Goal: Information Seeking & Learning: Learn about a topic

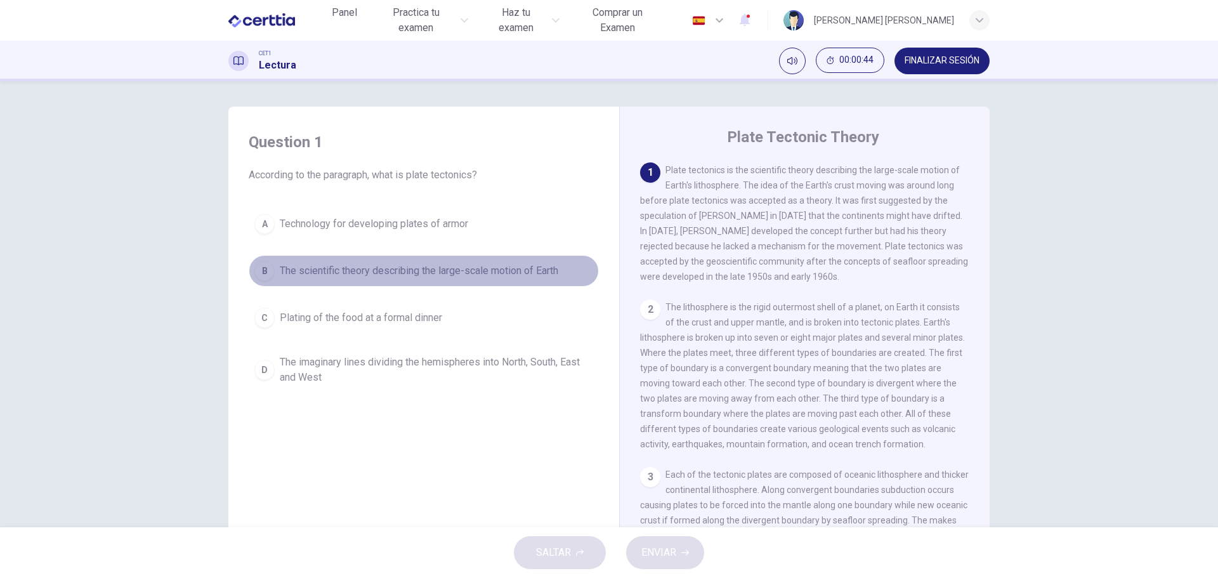
click at [370, 270] on span "The scientific theory describing the large-scale motion of Earth" at bounding box center [419, 270] width 278 height 15
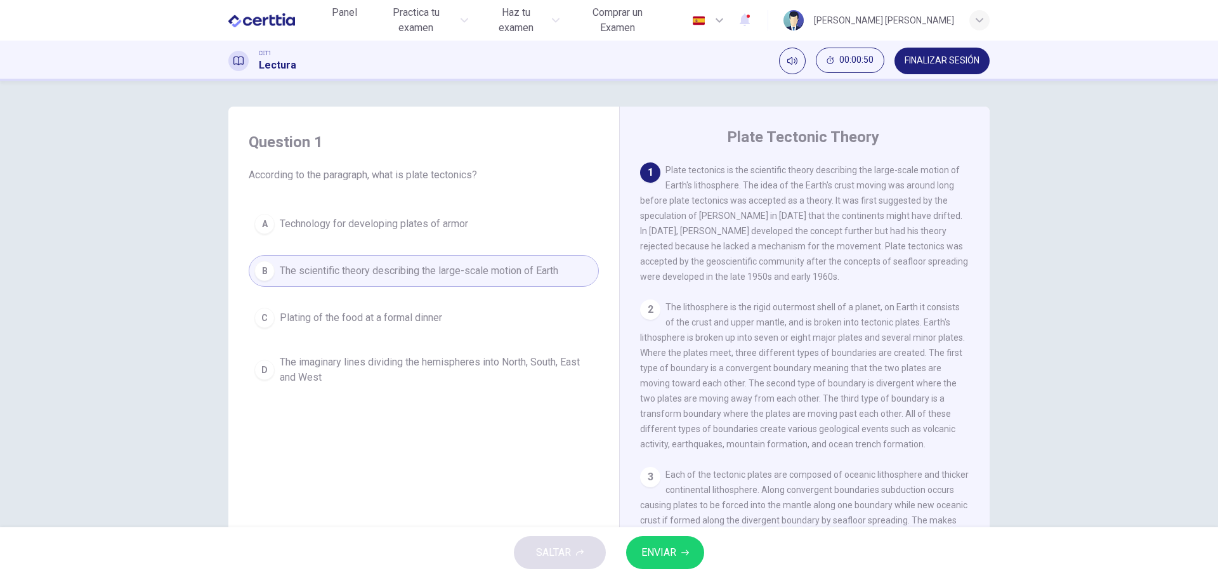
click at [663, 551] on span "ENVIAR" at bounding box center [658, 553] width 35 height 18
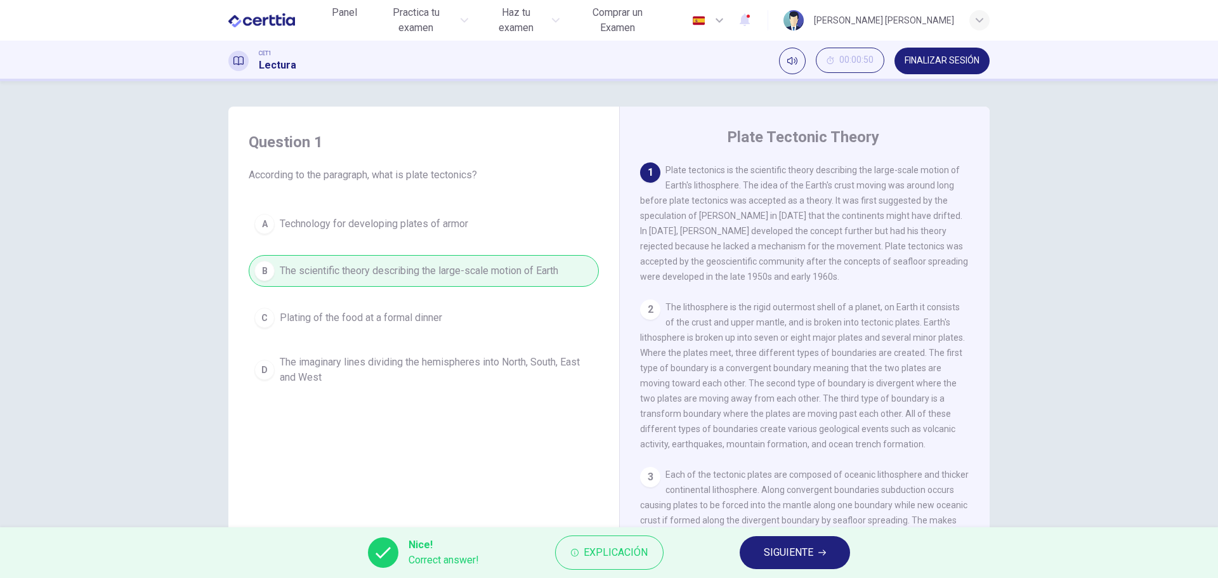
click at [785, 556] on span "SIGUIENTE" at bounding box center [788, 553] width 49 height 18
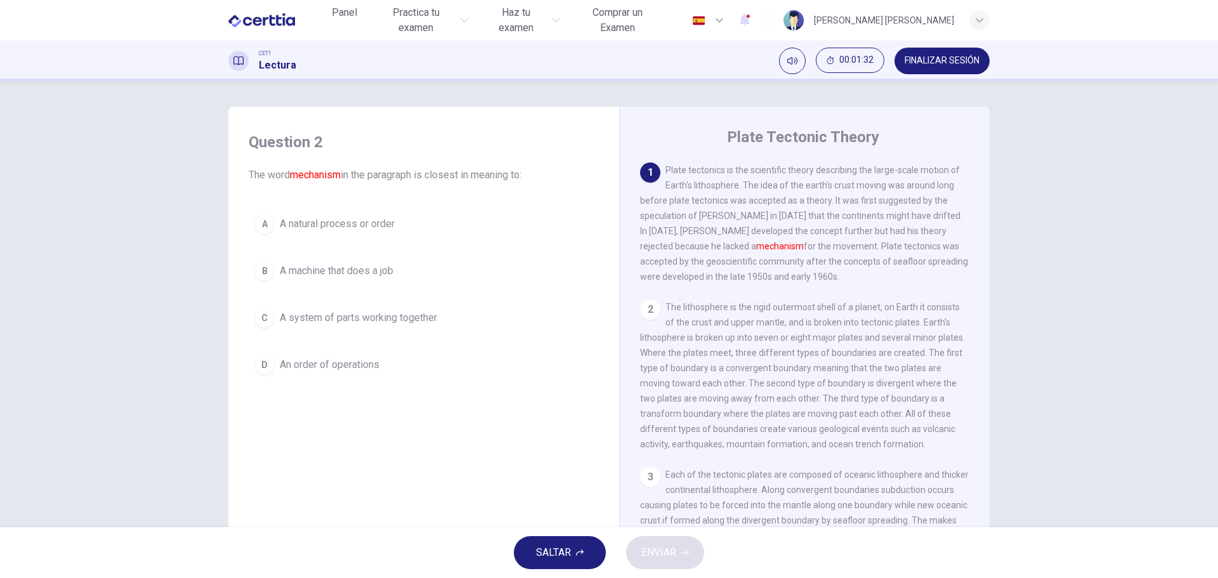
click at [355, 318] on span "A system of parts working together" at bounding box center [358, 317] width 157 height 15
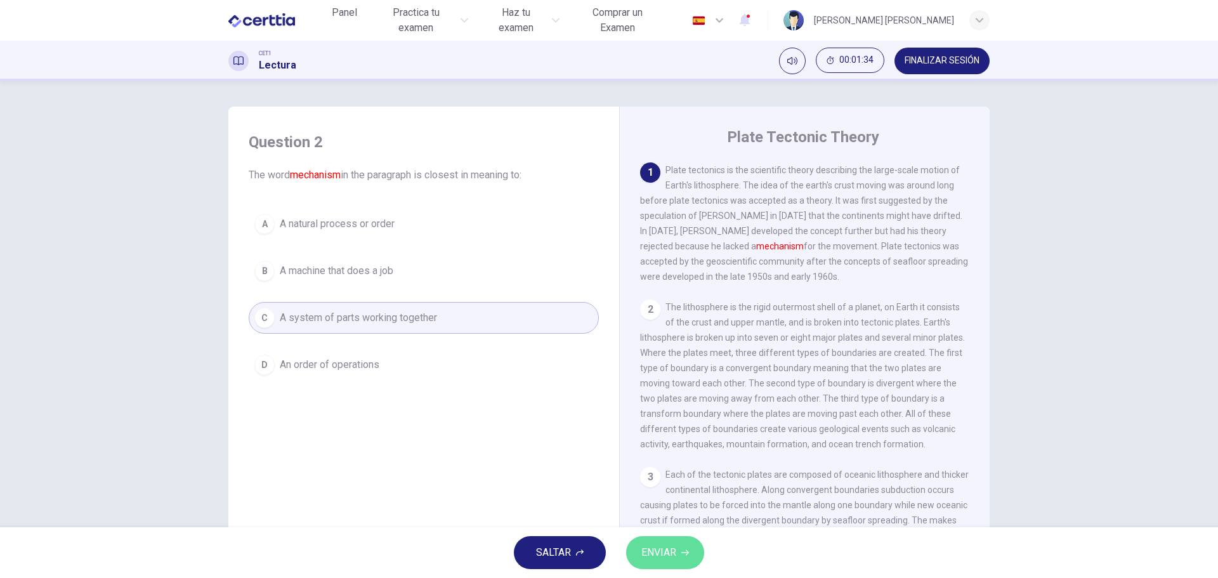
click at [661, 547] on span "ENVIAR" at bounding box center [658, 553] width 35 height 18
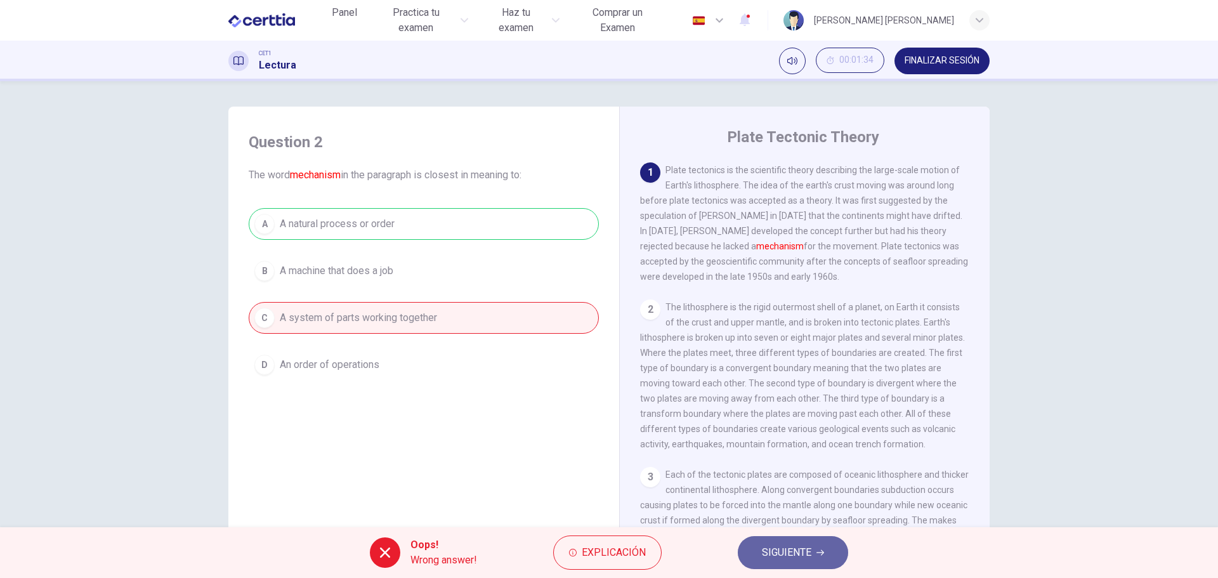
click at [790, 550] on span "SIGUIENTE" at bounding box center [786, 553] width 49 height 18
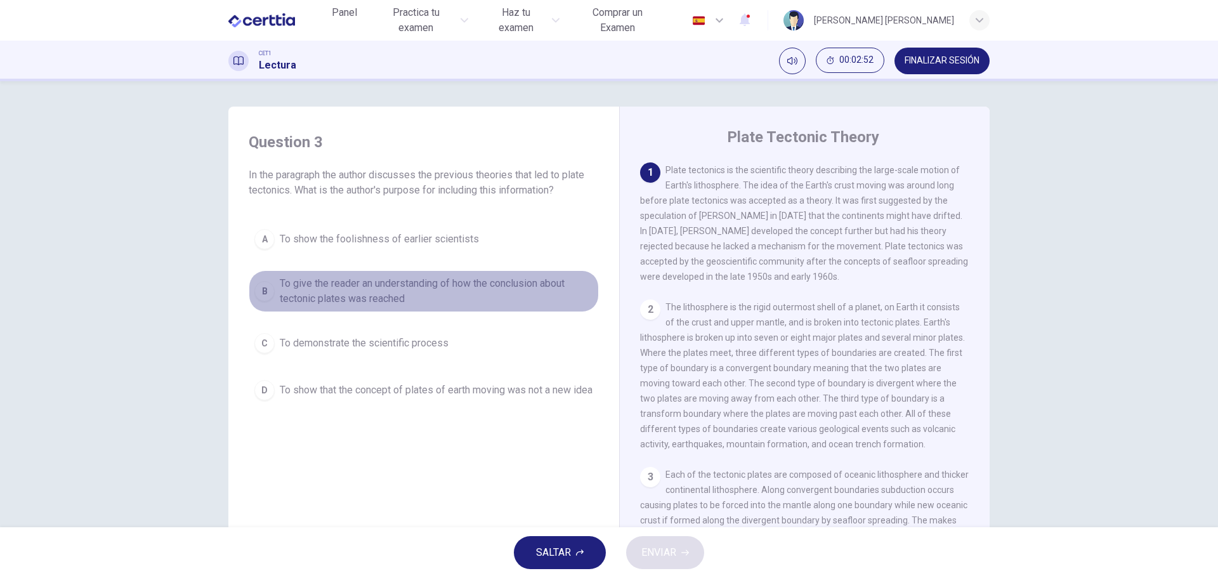
click at [309, 290] on span "To give the reader an understanding of how the conclusion about tectonic plates…" at bounding box center [436, 291] width 313 height 30
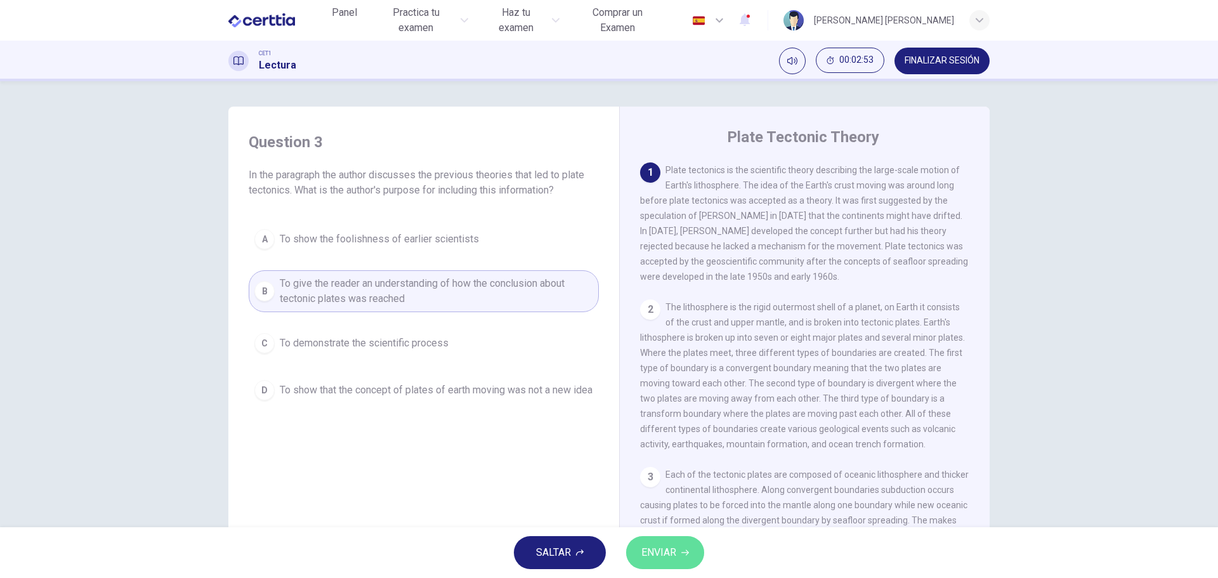
click at [678, 554] on button "ENVIAR" at bounding box center [665, 552] width 78 height 33
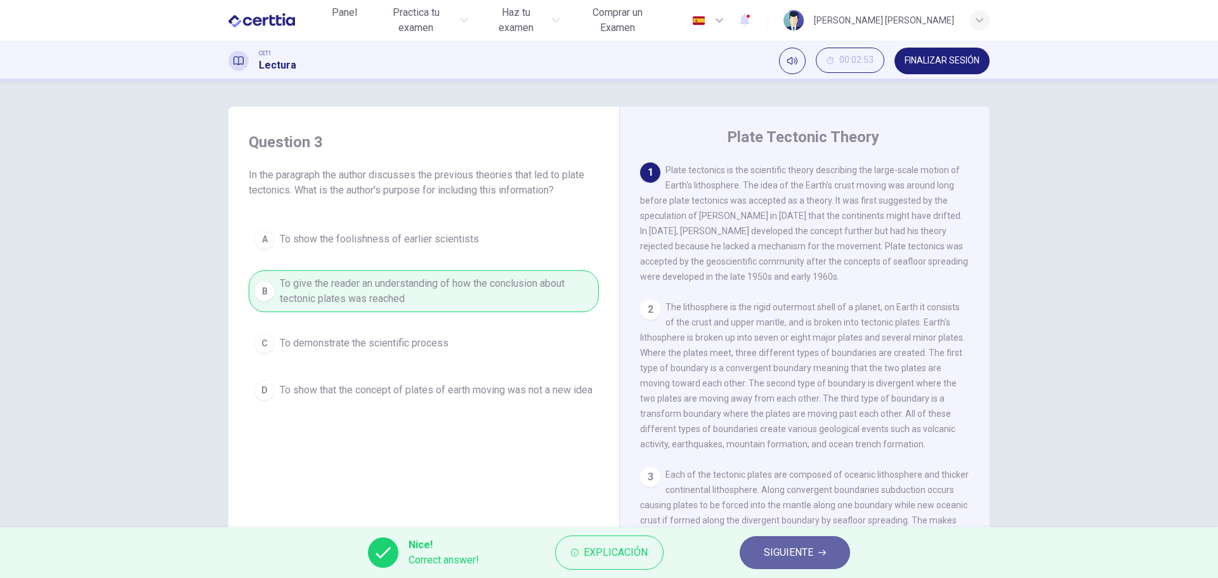
click at [804, 549] on span "SIGUIENTE" at bounding box center [788, 553] width 49 height 18
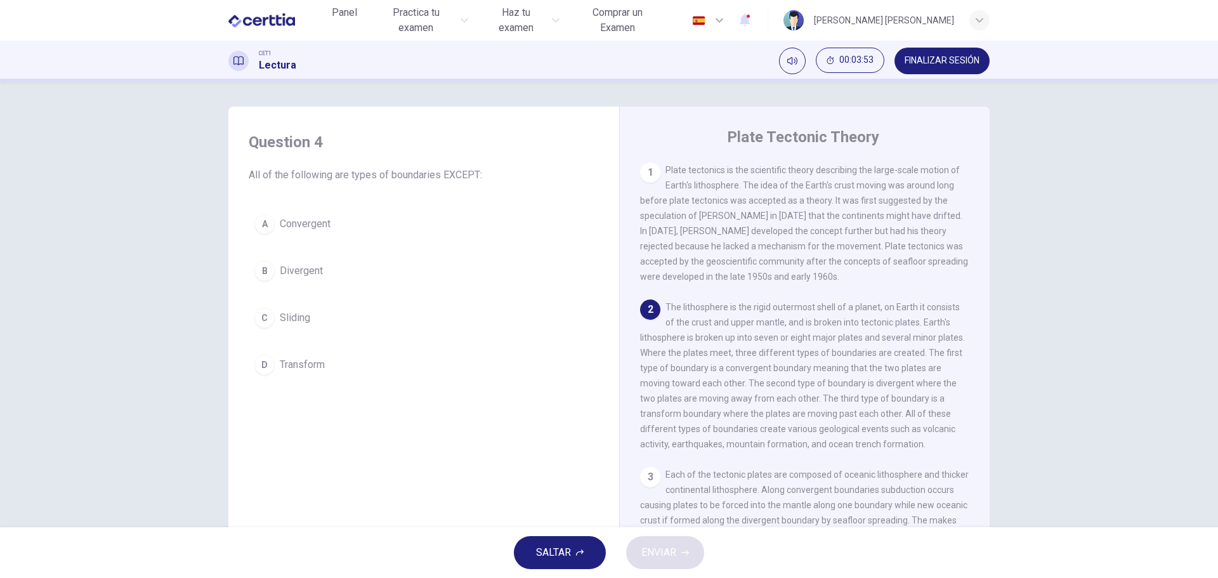
click at [285, 318] on span "Sliding" at bounding box center [295, 317] width 30 height 15
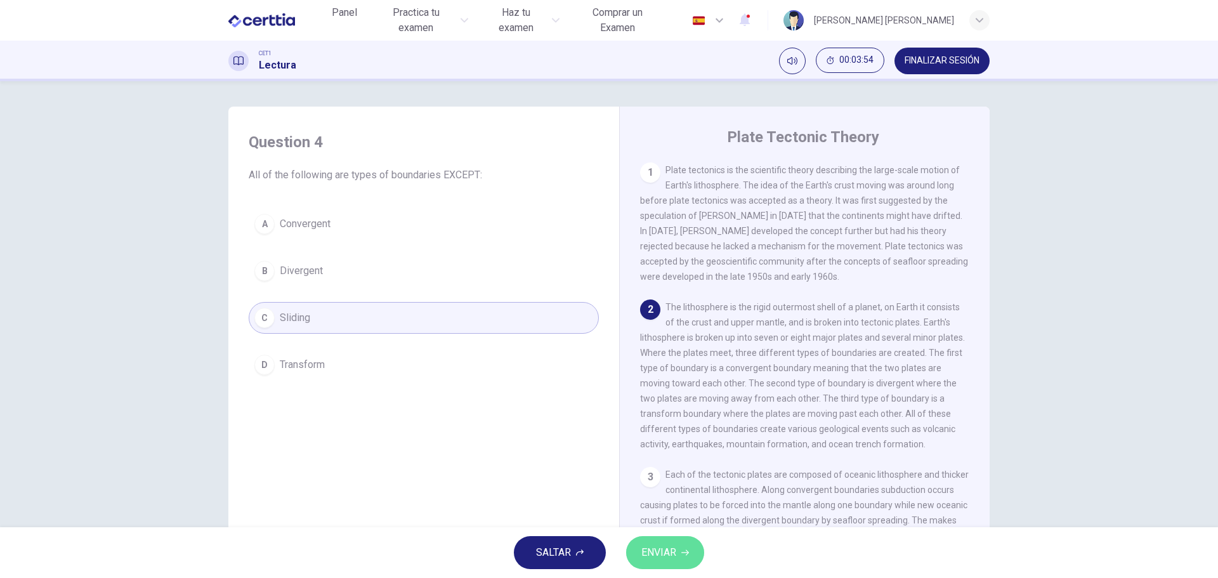
click at [666, 549] on span "ENVIAR" at bounding box center [658, 553] width 35 height 18
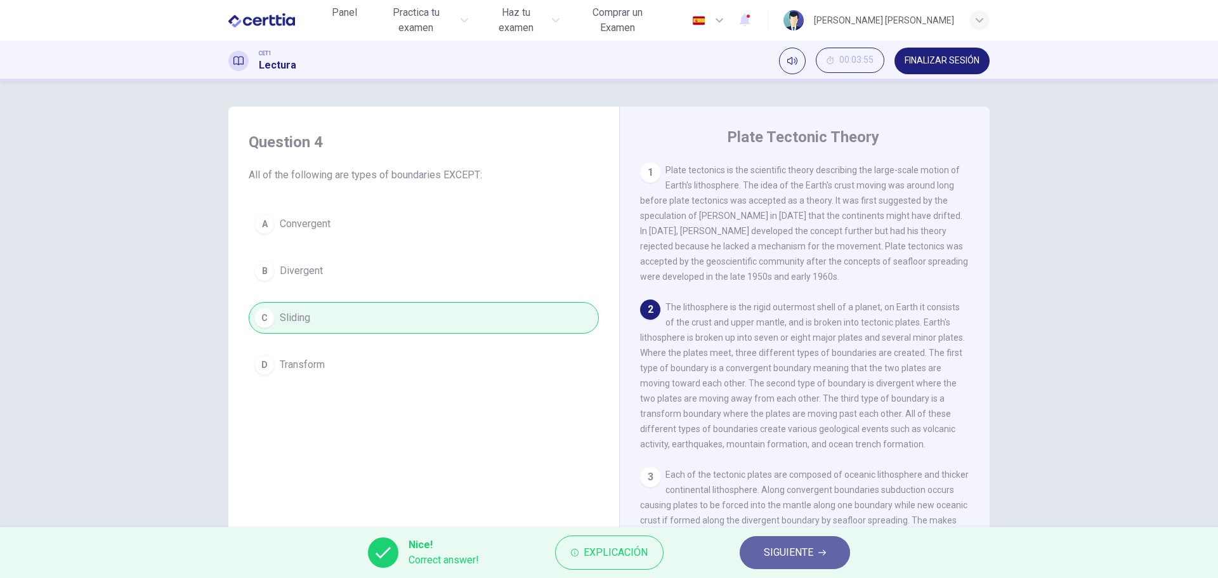
click at [796, 549] on span "SIGUIENTE" at bounding box center [788, 553] width 49 height 18
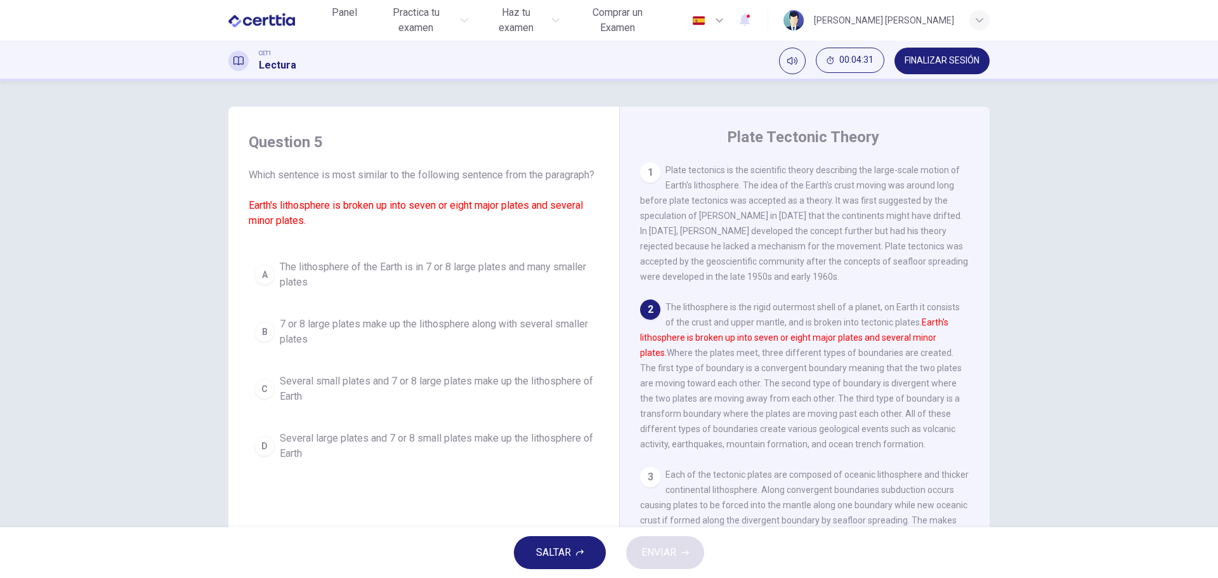
click at [397, 393] on span "Several small plates and 7 or 8 large plates make up the lithosphere of Earth" at bounding box center [436, 389] width 313 height 30
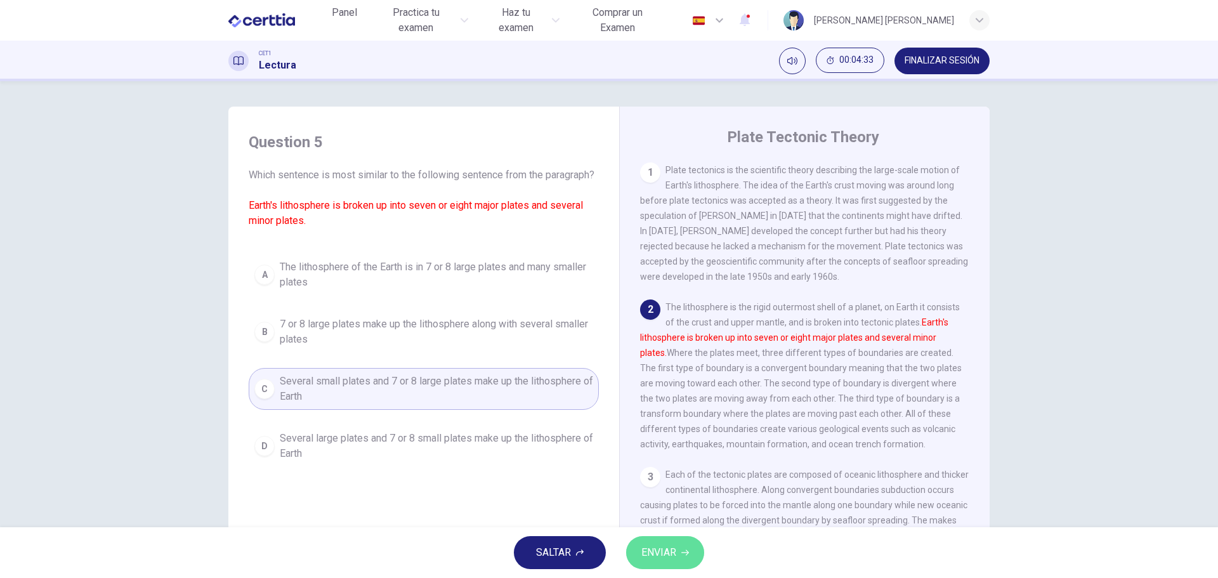
click at [669, 552] on span "ENVIAR" at bounding box center [658, 553] width 35 height 18
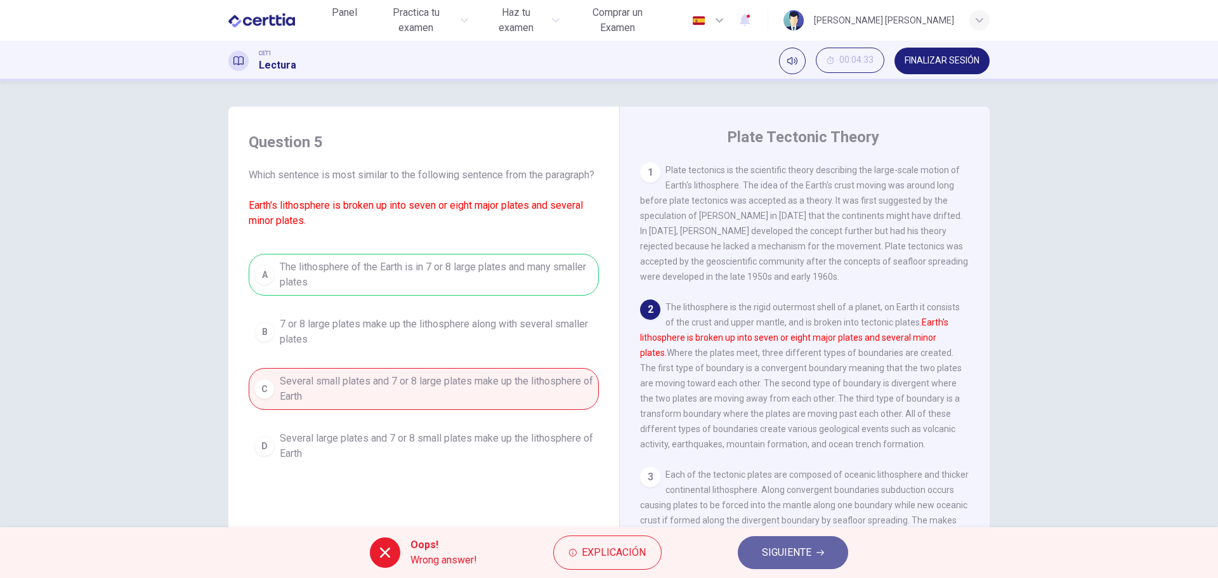
click at [786, 556] on span "SIGUIENTE" at bounding box center [786, 553] width 49 height 18
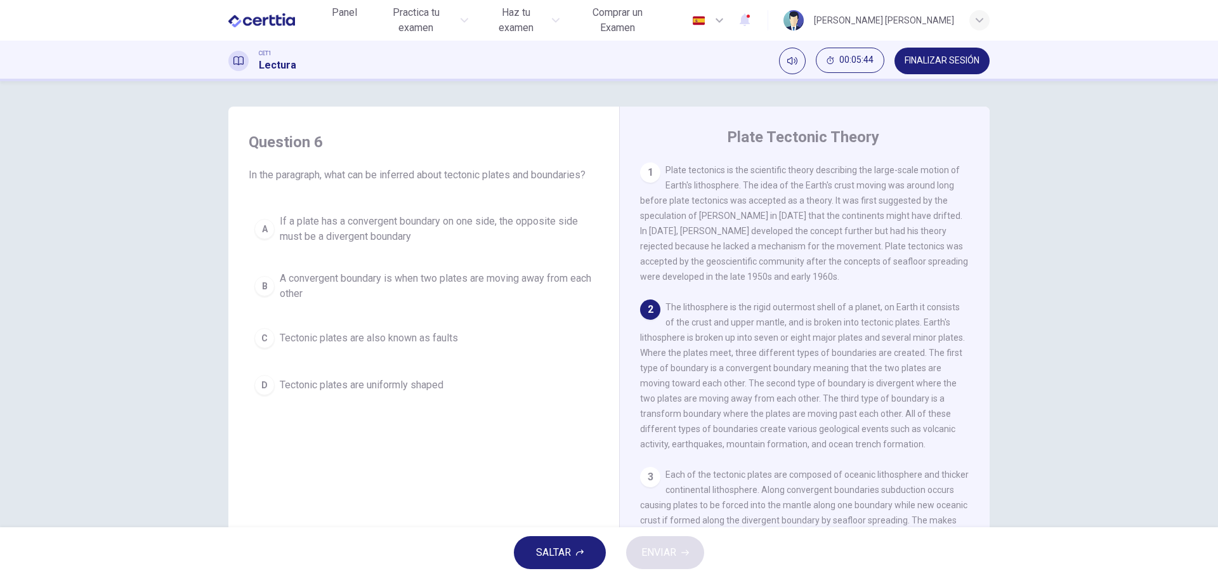
click at [384, 227] on span "If a plate has a convergent boundary on one side, the opposite side must be a d…" at bounding box center [436, 229] width 313 height 30
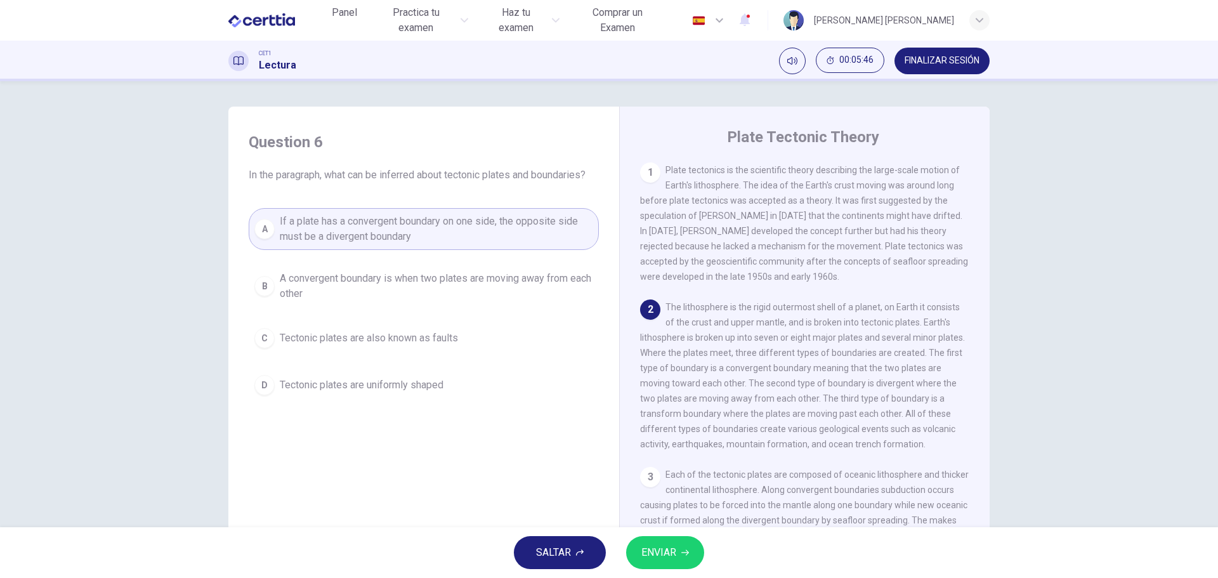
click at [669, 556] on span "ENVIAR" at bounding box center [658, 553] width 35 height 18
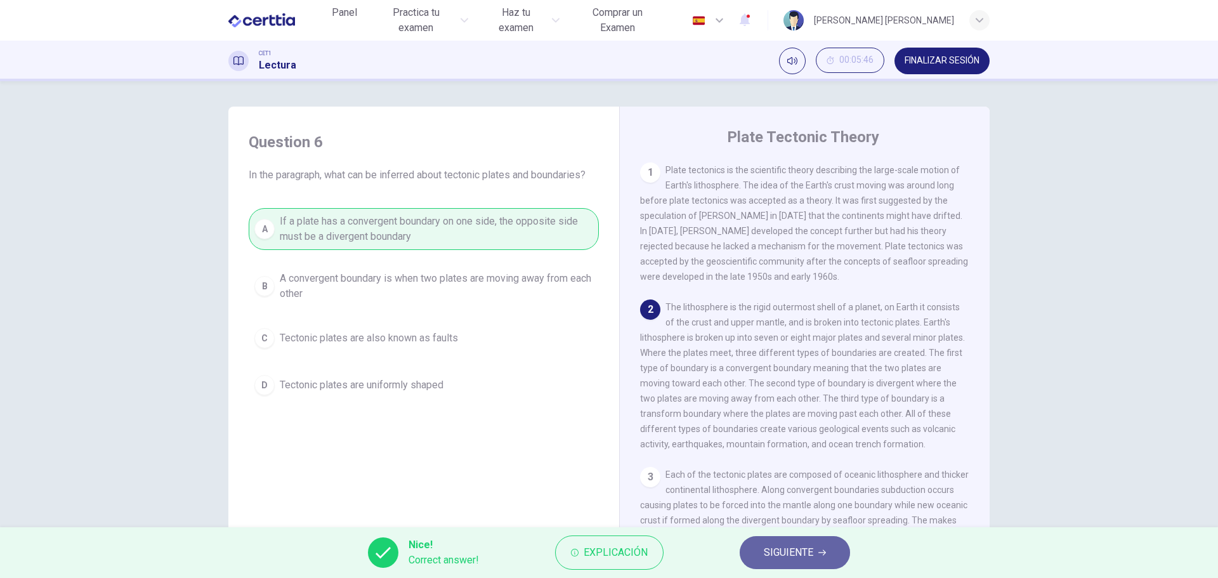
click at [798, 550] on span "SIGUIENTE" at bounding box center [788, 553] width 49 height 18
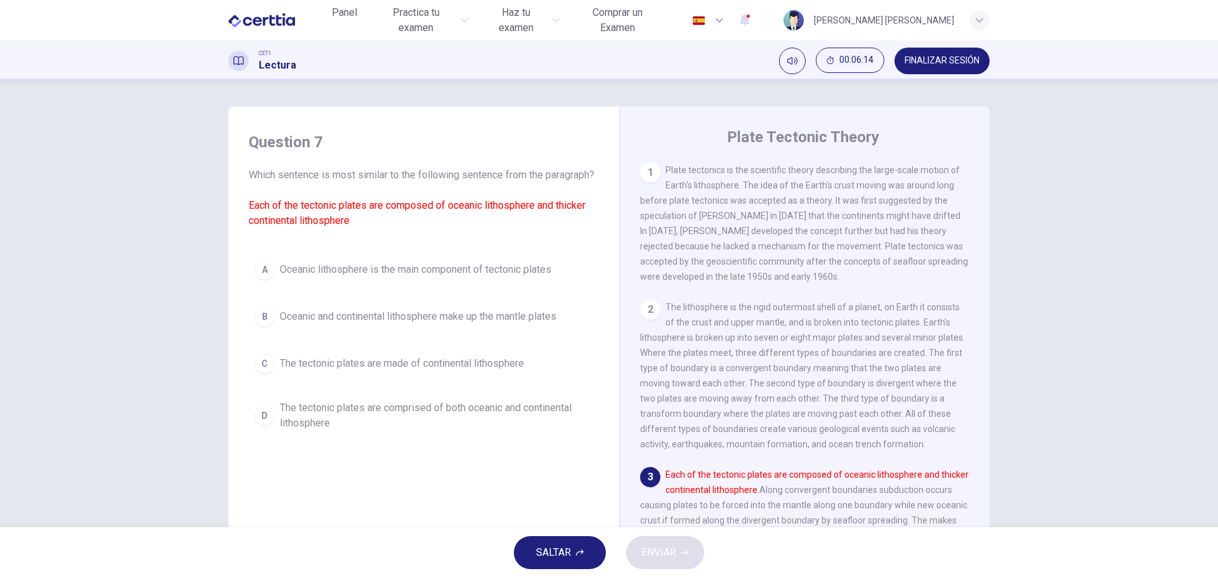
click at [462, 425] on span "The tectonic plates are comprised of both oceanic and continental lithosphere" at bounding box center [436, 415] width 313 height 30
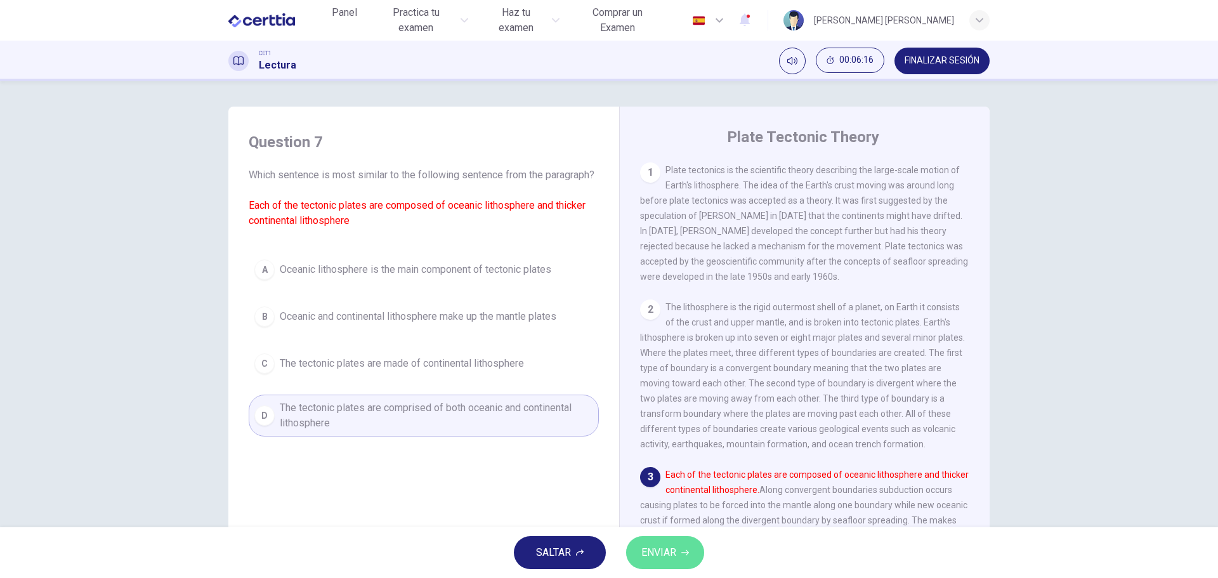
click at [651, 546] on span "ENVIAR" at bounding box center [658, 553] width 35 height 18
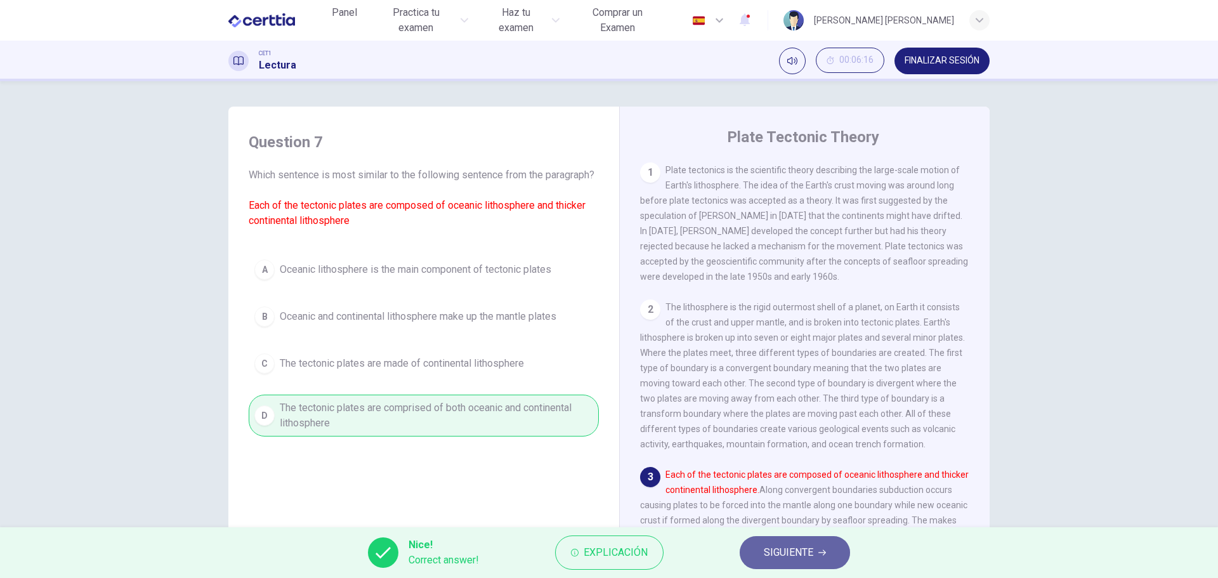
click at [786, 547] on span "SIGUIENTE" at bounding box center [788, 553] width 49 height 18
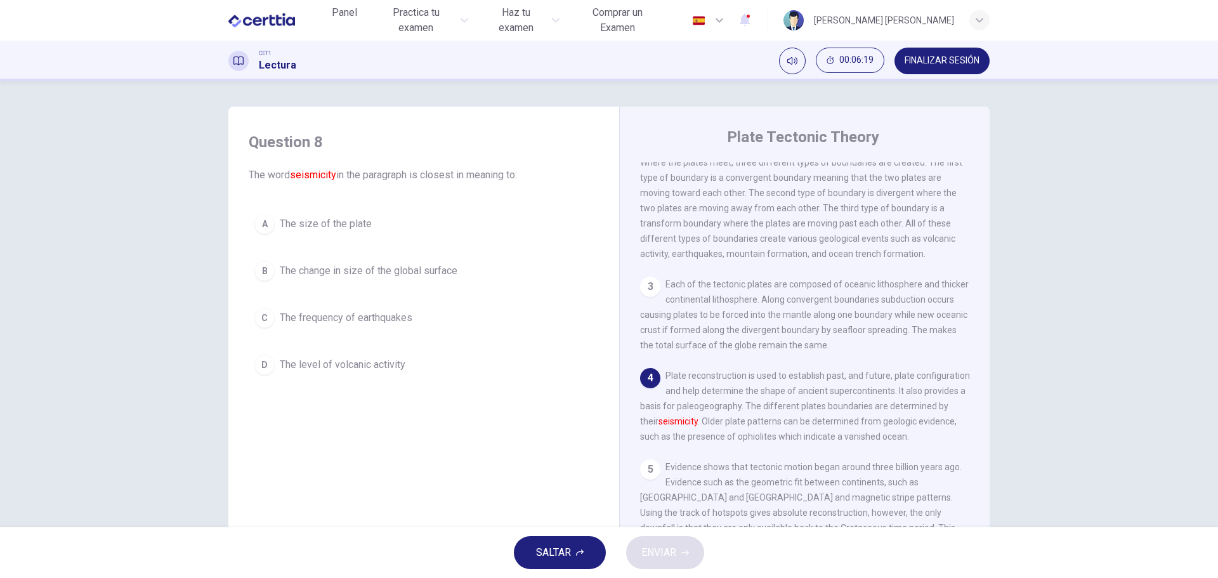
scroll to position [246, 0]
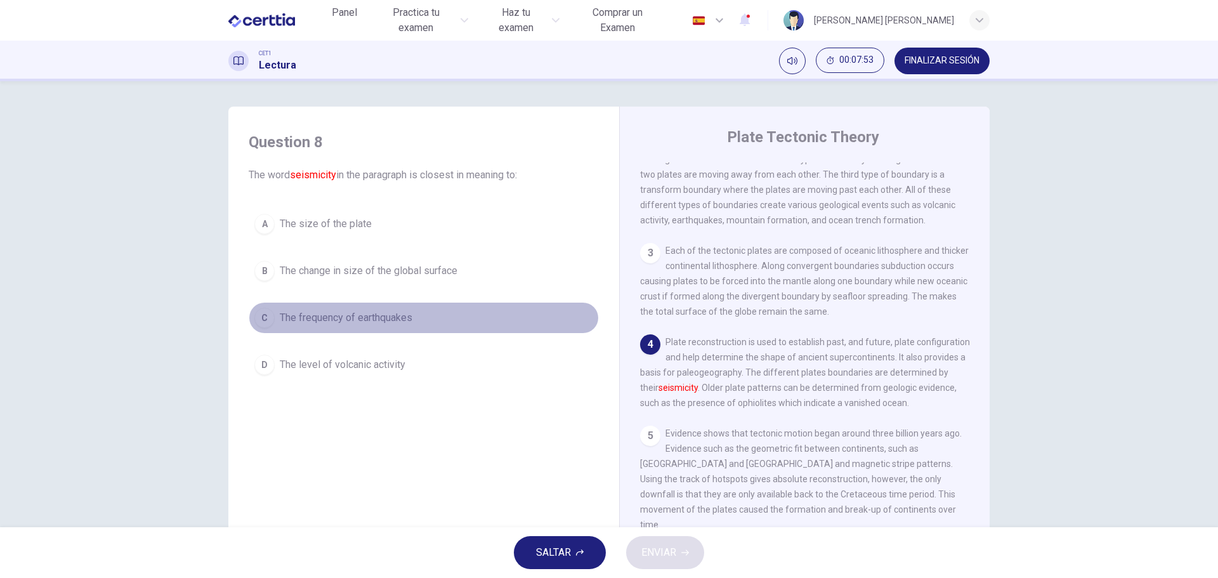
click at [353, 317] on span "The frequency of earthquakes" at bounding box center [346, 317] width 133 height 15
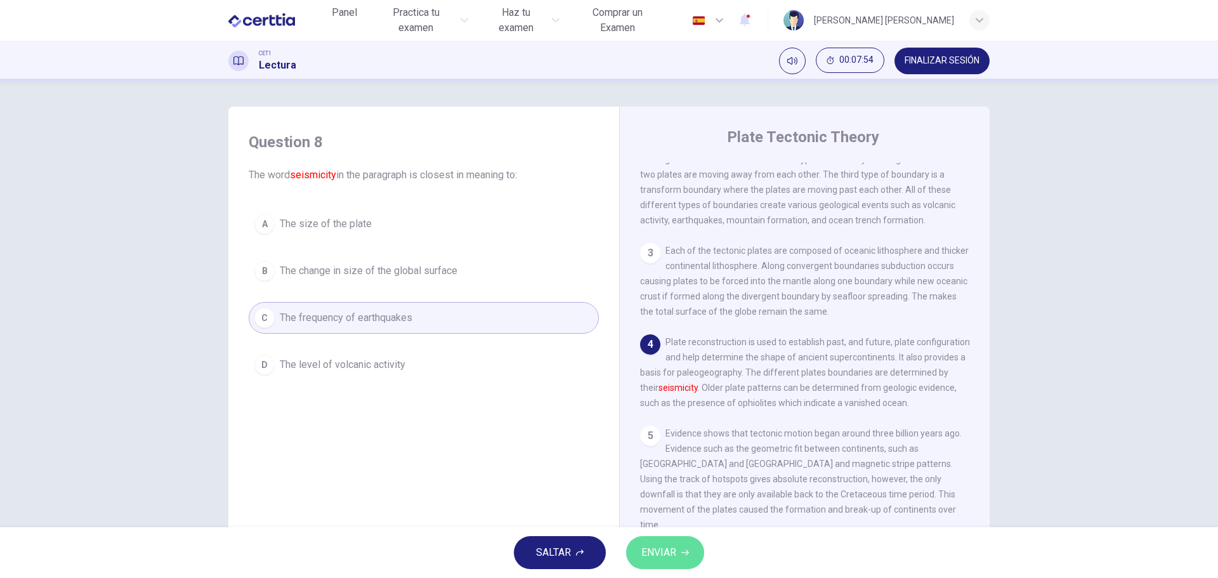
click at [649, 548] on span "ENVIAR" at bounding box center [658, 553] width 35 height 18
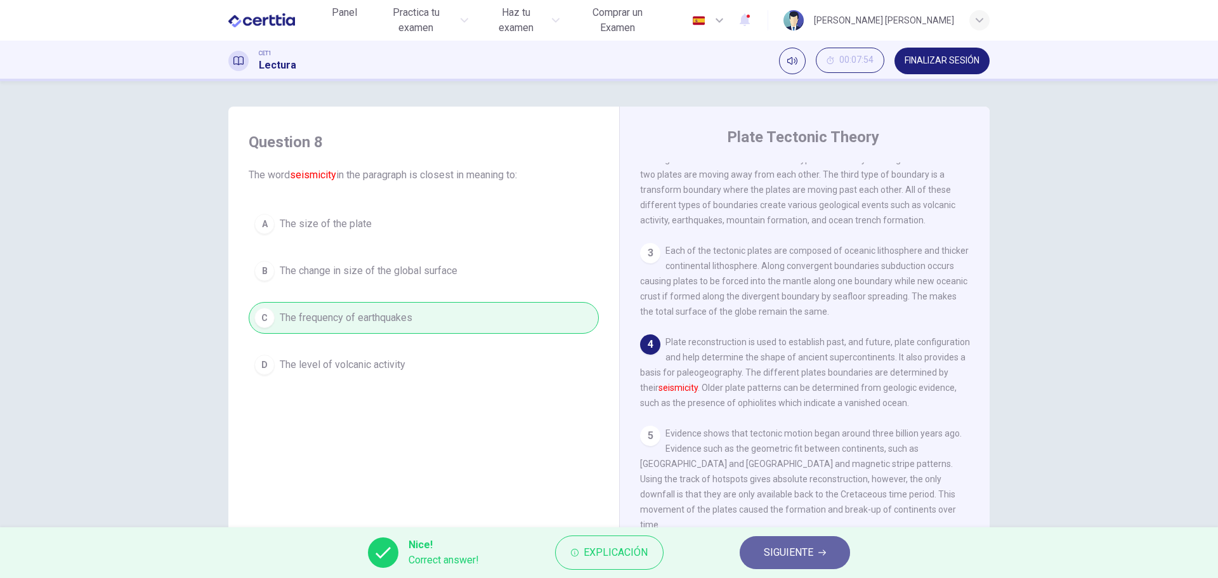
click at [798, 549] on span "SIGUIENTE" at bounding box center [788, 553] width 49 height 18
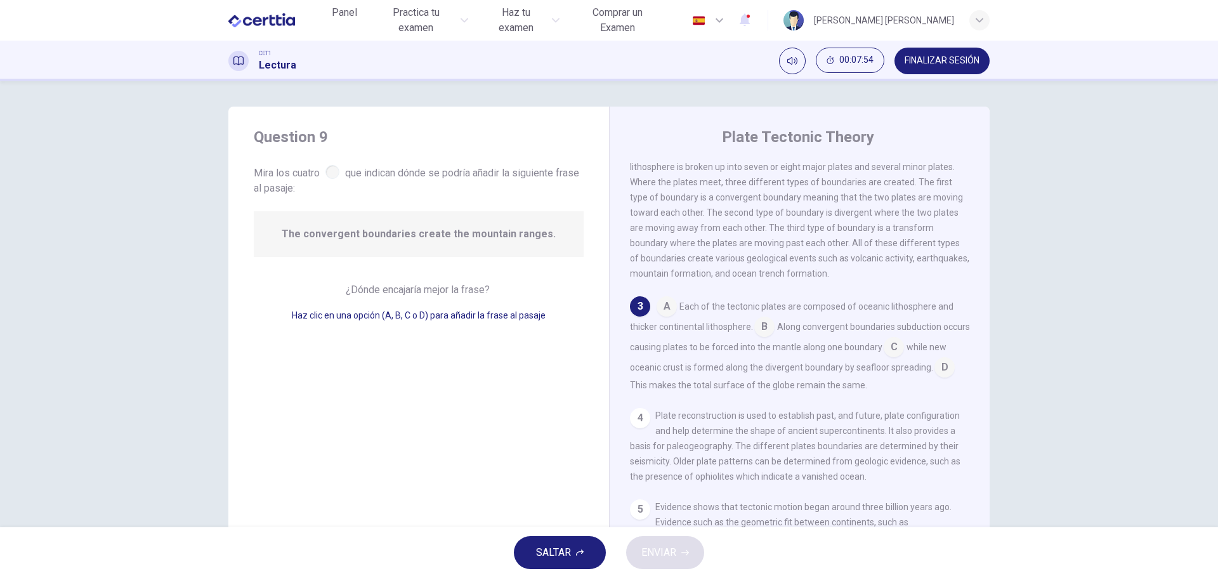
scroll to position [174, 0]
click at [904, 354] on input at bounding box center [893, 344] width 20 height 20
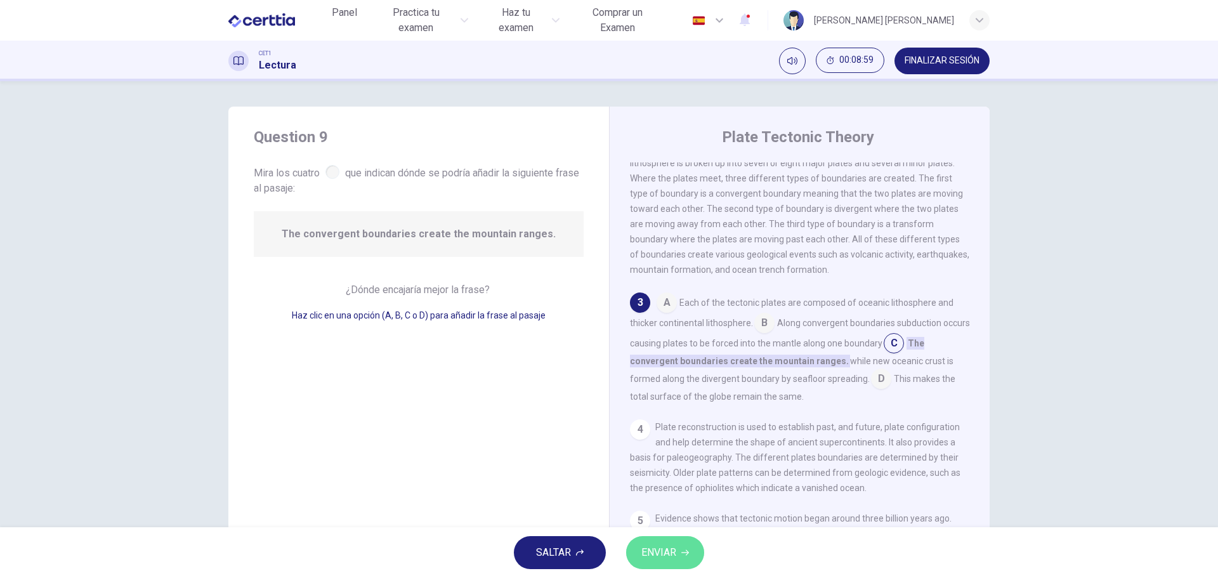
click at [663, 553] on span "ENVIAR" at bounding box center [658, 553] width 35 height 18
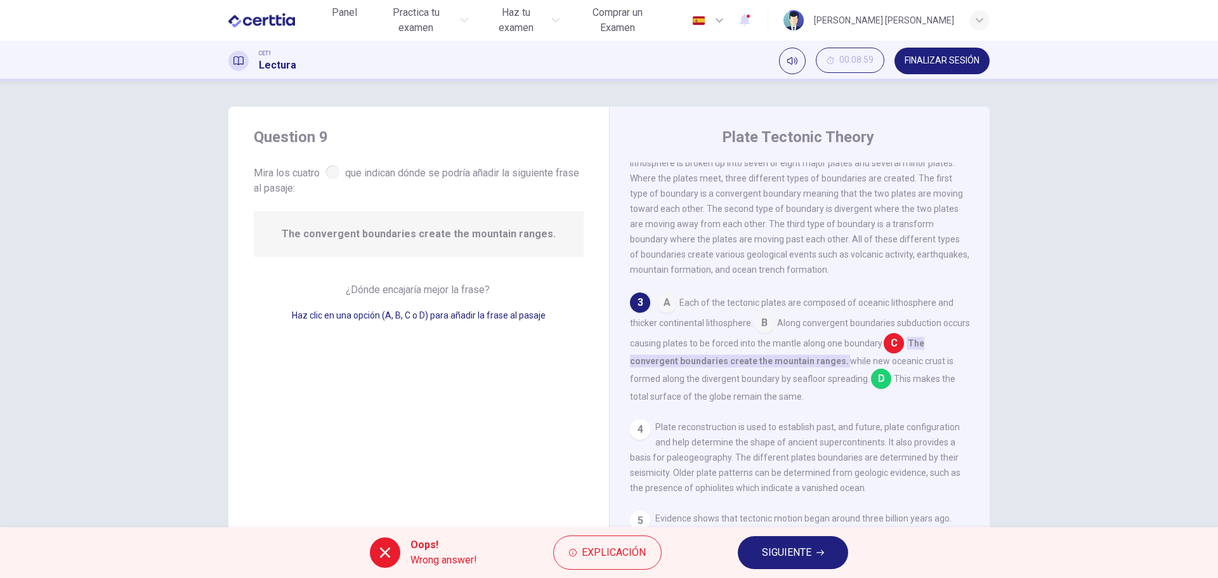
click at [778, 549] on span "SIGUIENTE" at bounding box center [786, 553] width 49 height 18
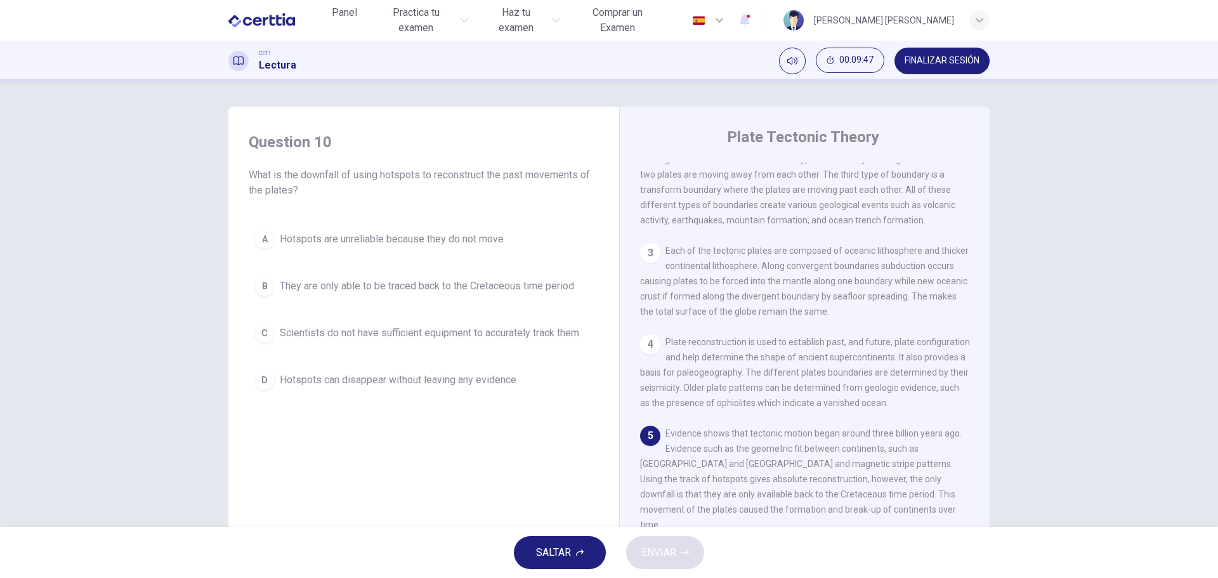
scroll to position [46, 0]
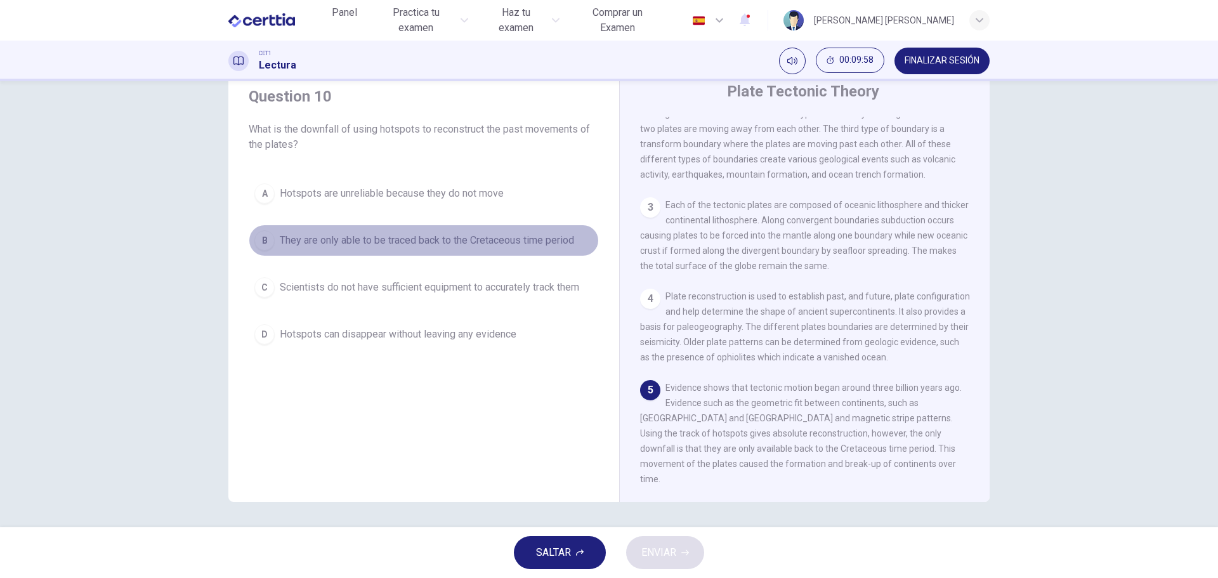
click at [422, 243] on span "They are only able to be traced back to the Cretaceous time period" at bounding box center [427, 240] width 294 height 15
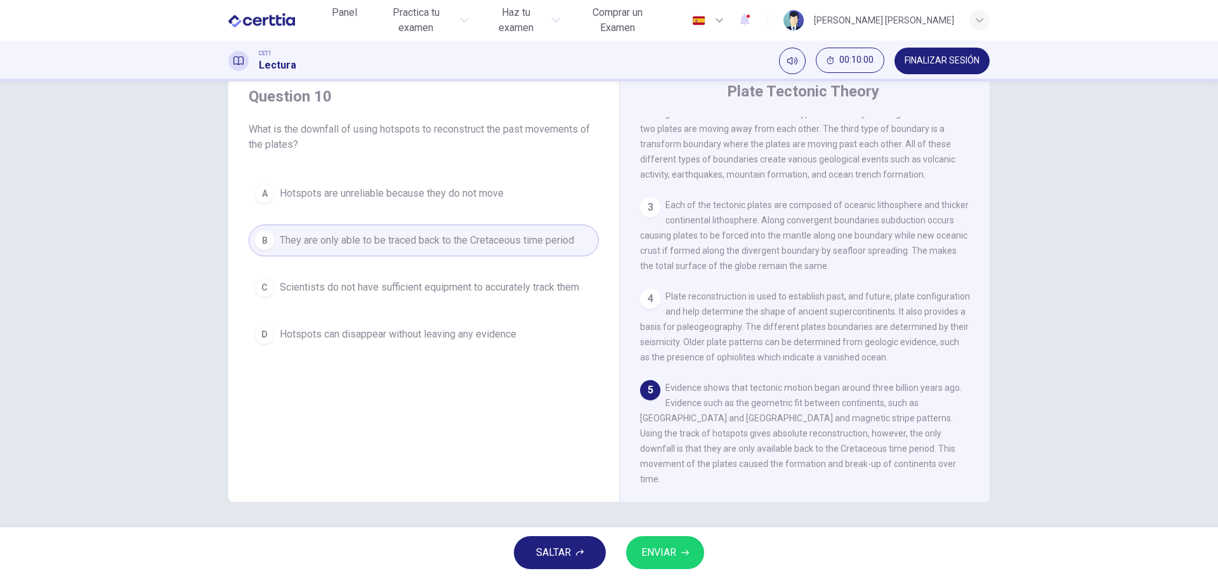
click at [660, 547] on span "ENVIAR" at bounding box center [658, 553] width 35 height 18
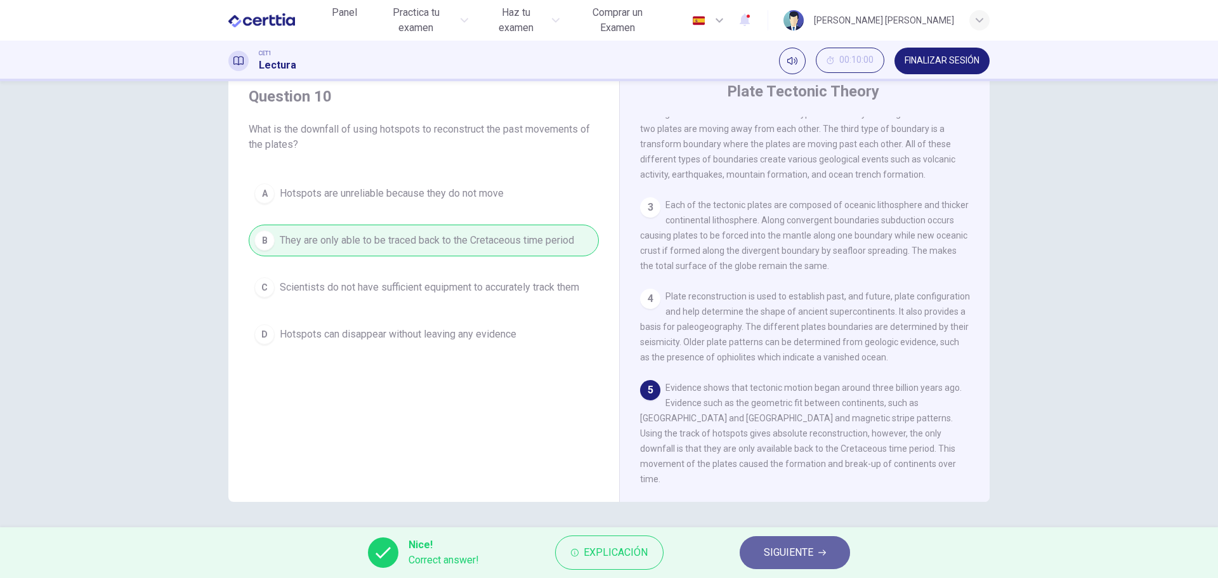
click at [785, 549] on span "SIGUIENTE" at bounding box center [788, 553] width 49 height 18
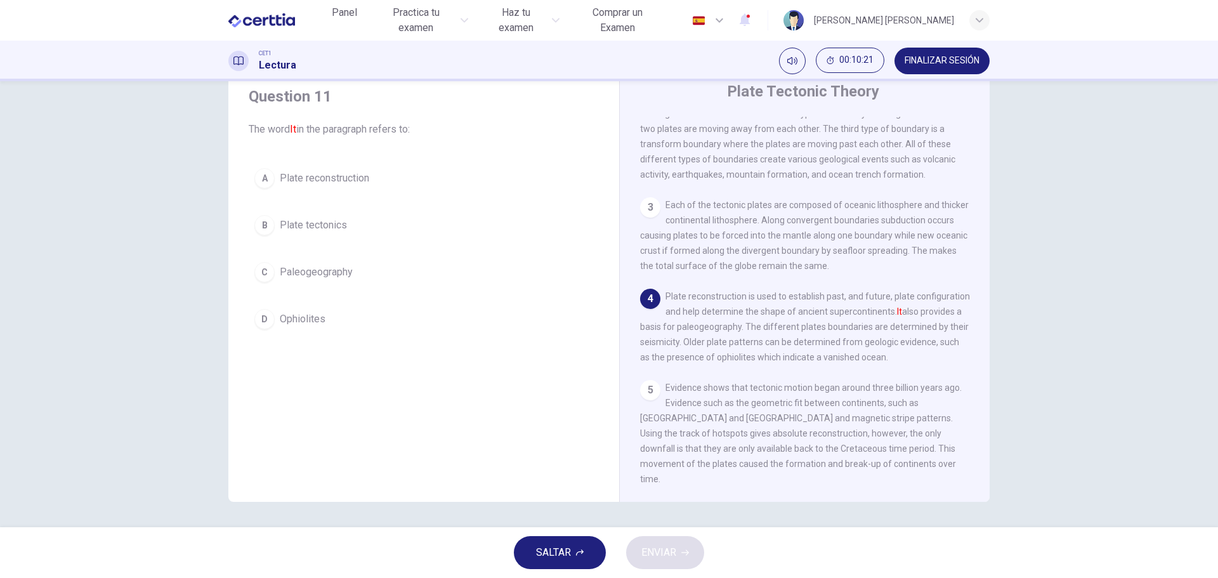
click at [313, 179] on span "Plate reconstruction" at bounding box center [324, 178] width 89 height 15
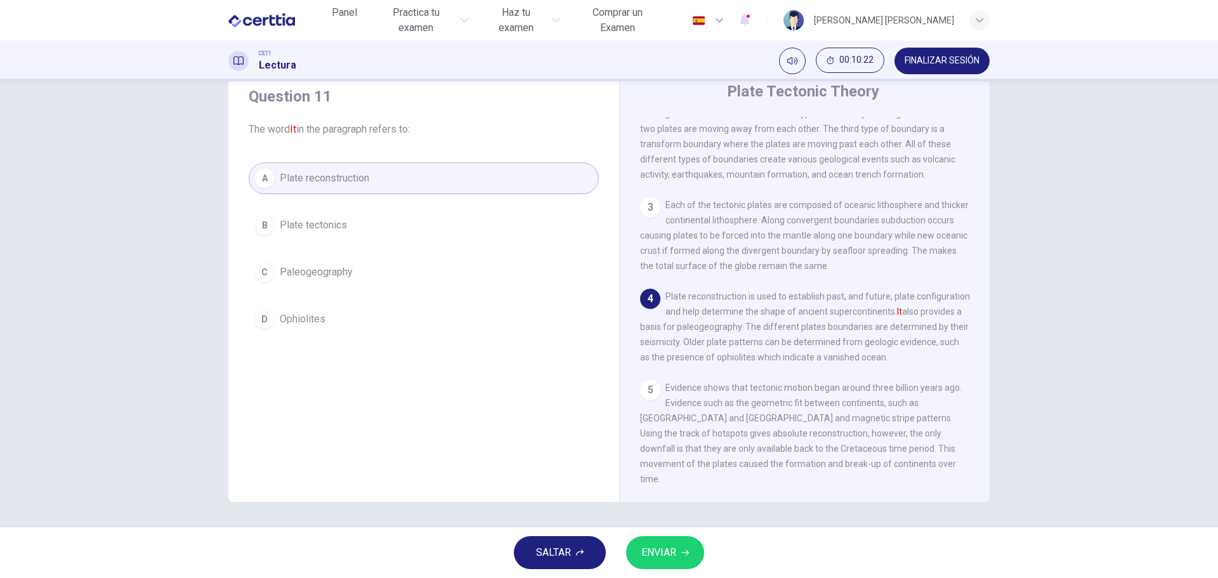
click at [674, 543] on button "ENVIAR" at bounding box center [665, 552] width 78 height 33
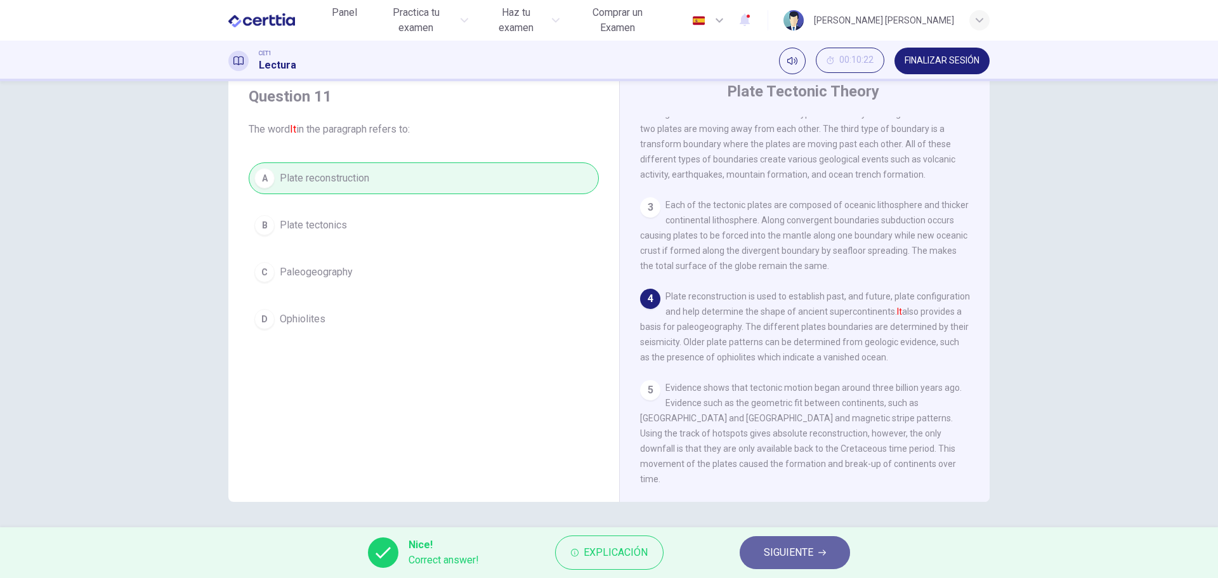
click at [786, 545] on span "SIGUIENTE" at bounding box center [788, 553] width 49 height 18
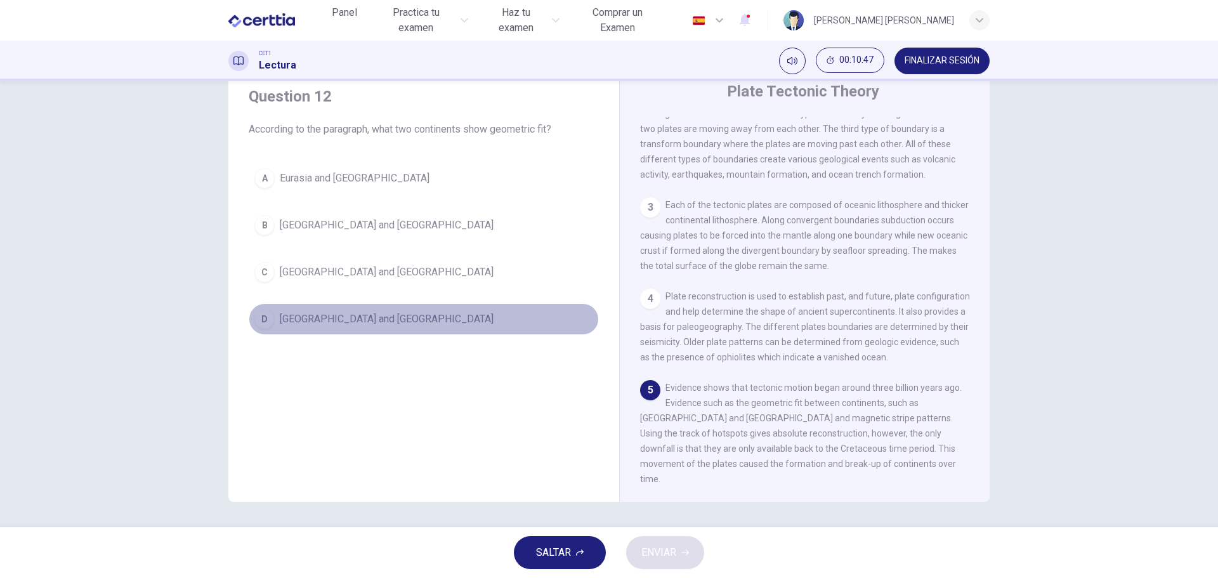
click at [344, 314] on span "[GEOGRAPHIC_DATA] and [GEOGRAPHIC_DATA]" at bounding box center [387, 318] width 214 height 15
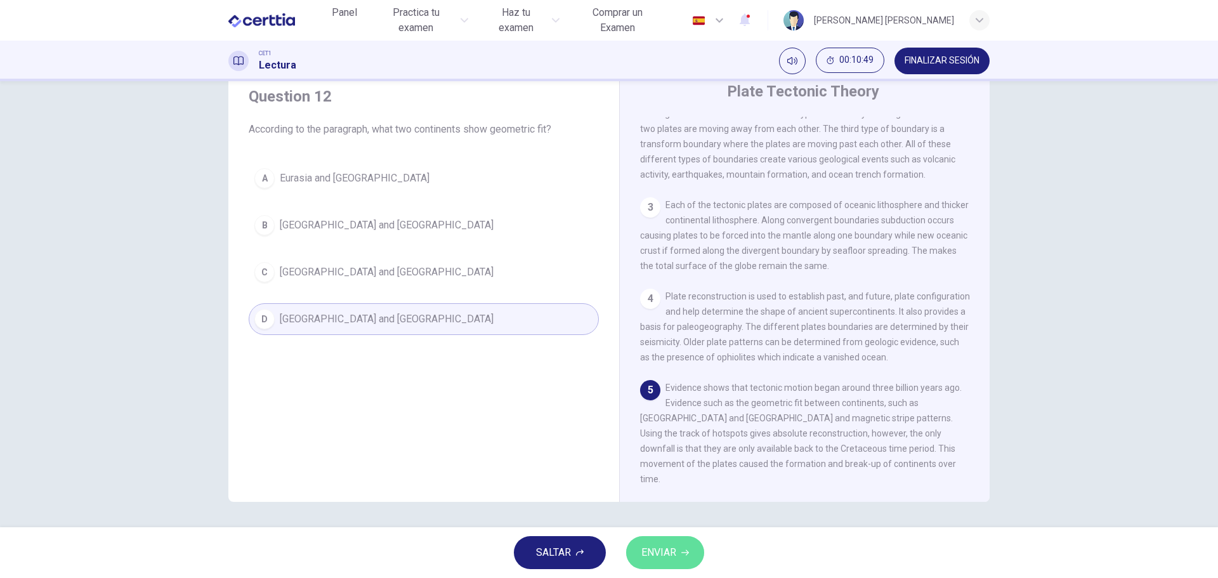
click at [658, 554] on span "ENVIAR" at bounding box center [658, 553] width 35 height 18
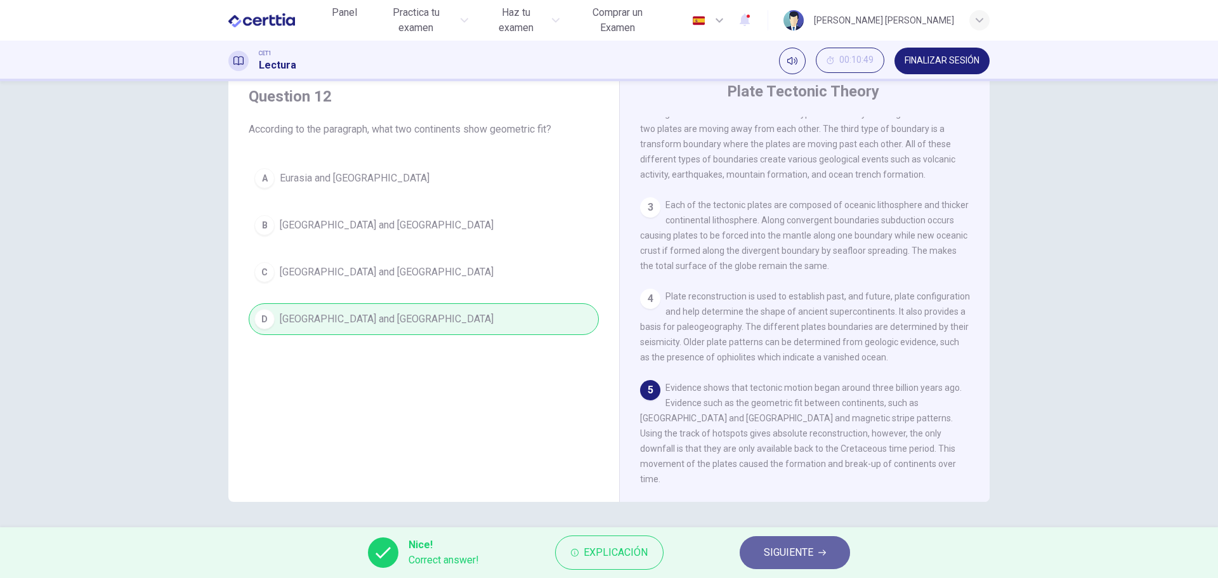
click at [783, 552] on span "SIGUIENTE" at bounding box center [788, 553] width 49 height 18
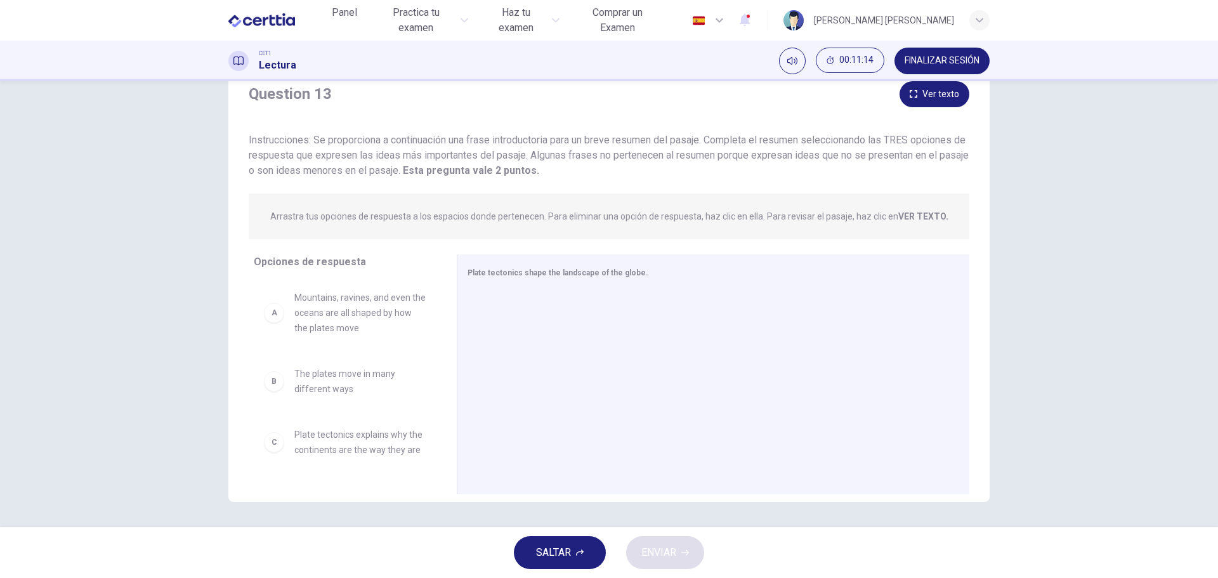
click at [918, 216] on strong "VER TEXTO." at bounding box center [923, 216] width 50 height 10
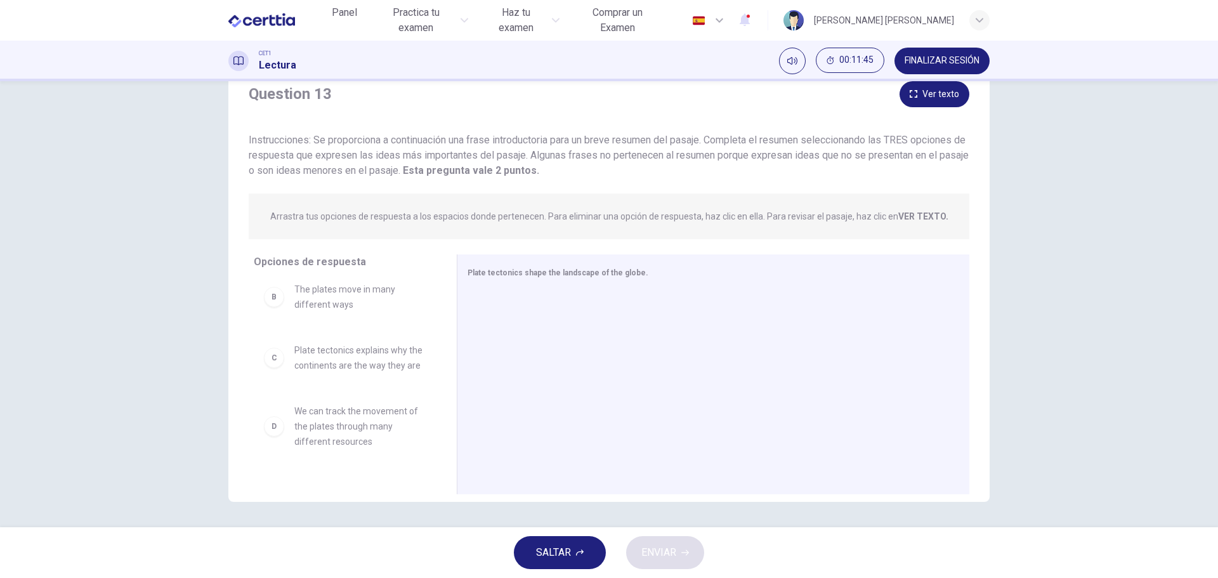
scroll to position [86, 0]
drag, startPoint x: 272, startPoint y: 366, endPoint x: 499, endPoint y: 312, distance: 232.7
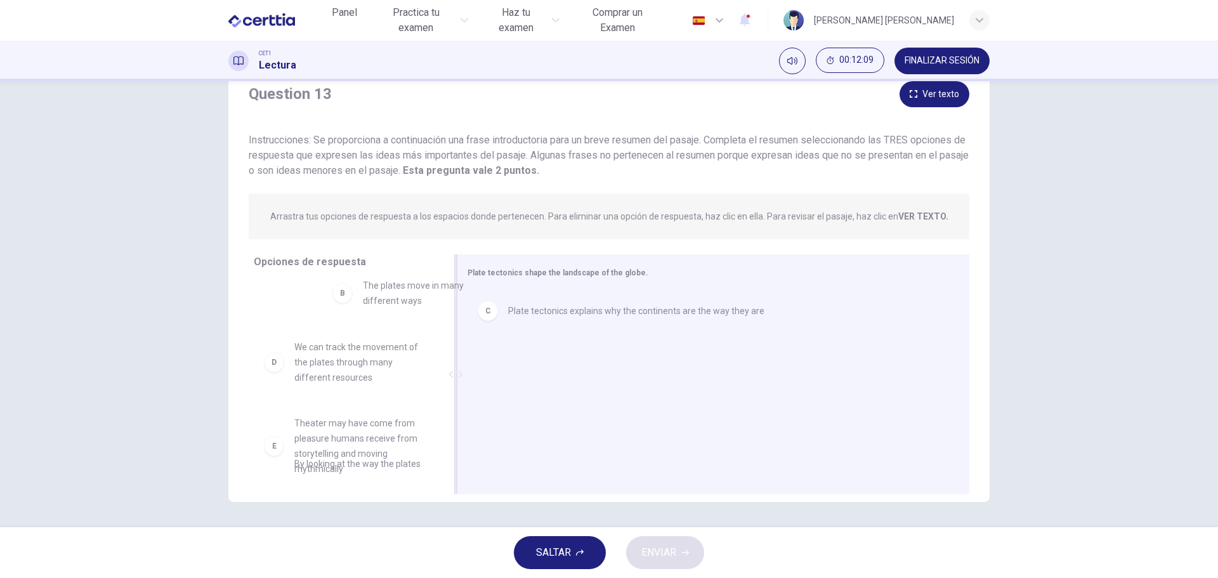
scroll to position [77, 0]
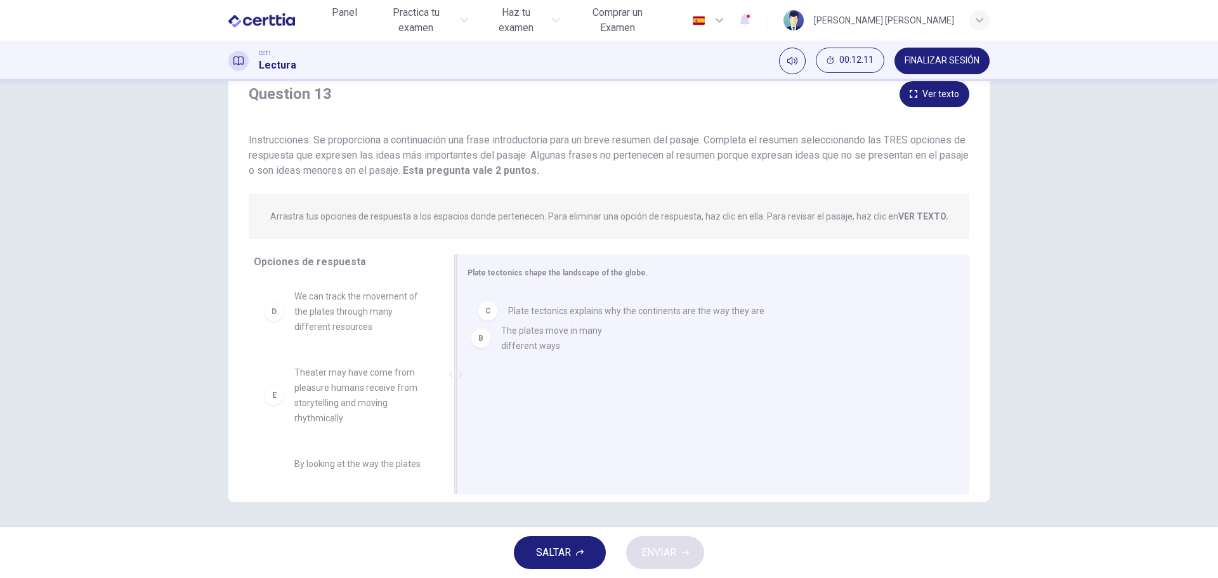
drag, startPoint x: 324, startPoint y: 299, endPoint x: 538, endPoint y: 342, distance: 218.7
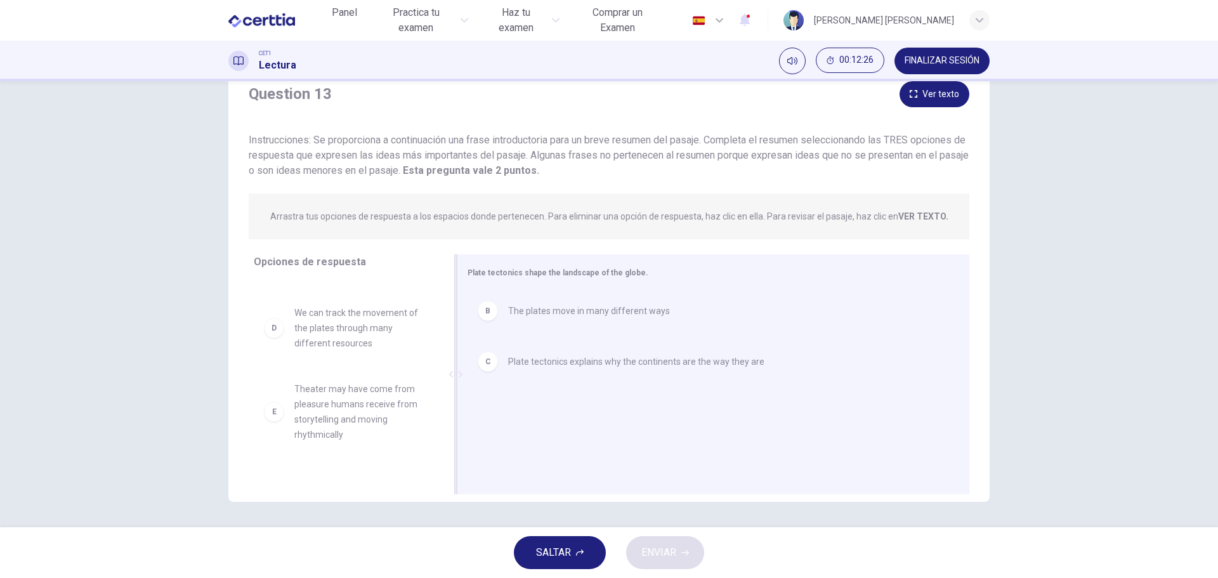
scroll to position [60, 0]
drag, startPoint x: 346, startPoint y: 327, endPoint x: 589, endPoint y: 408, distance: 256.3
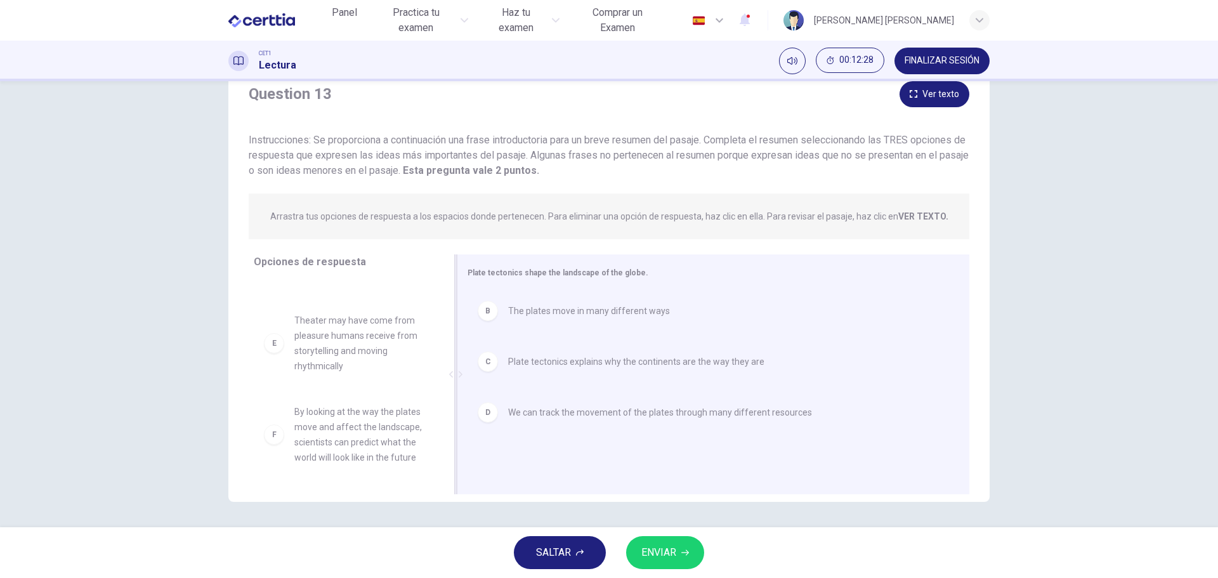
scroll to position [53, 0]
click at [653, 552] on span "ENVIAR" at bounding box center [658, 553] width 35 height 18
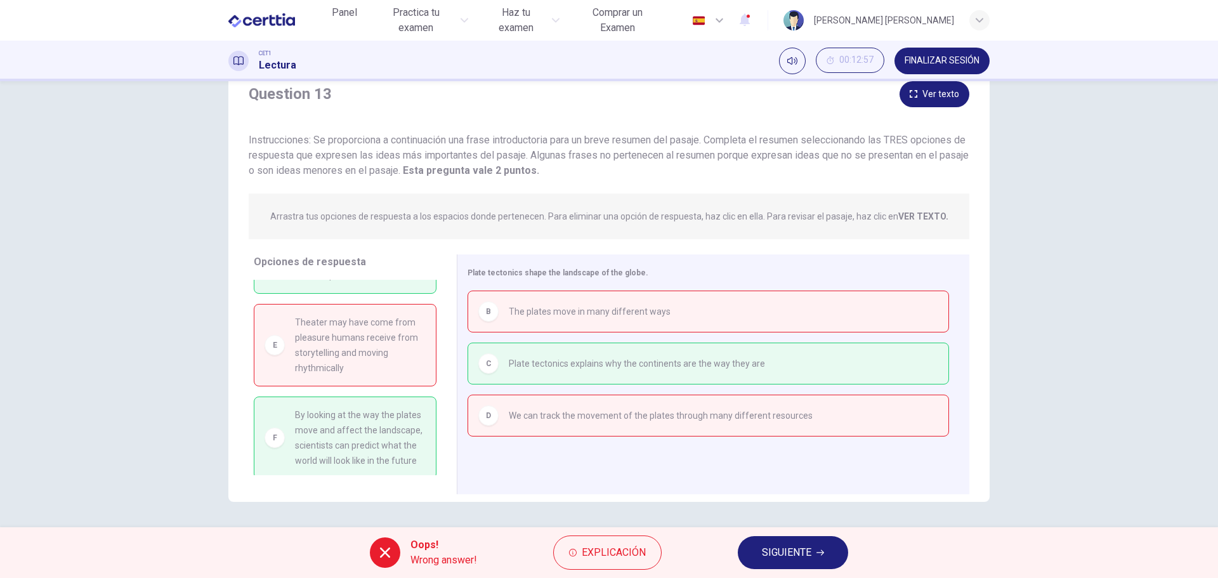
click at [768, 554] on span "SIGUIENTE" at bounding box center [786, 553] width 49 height 18
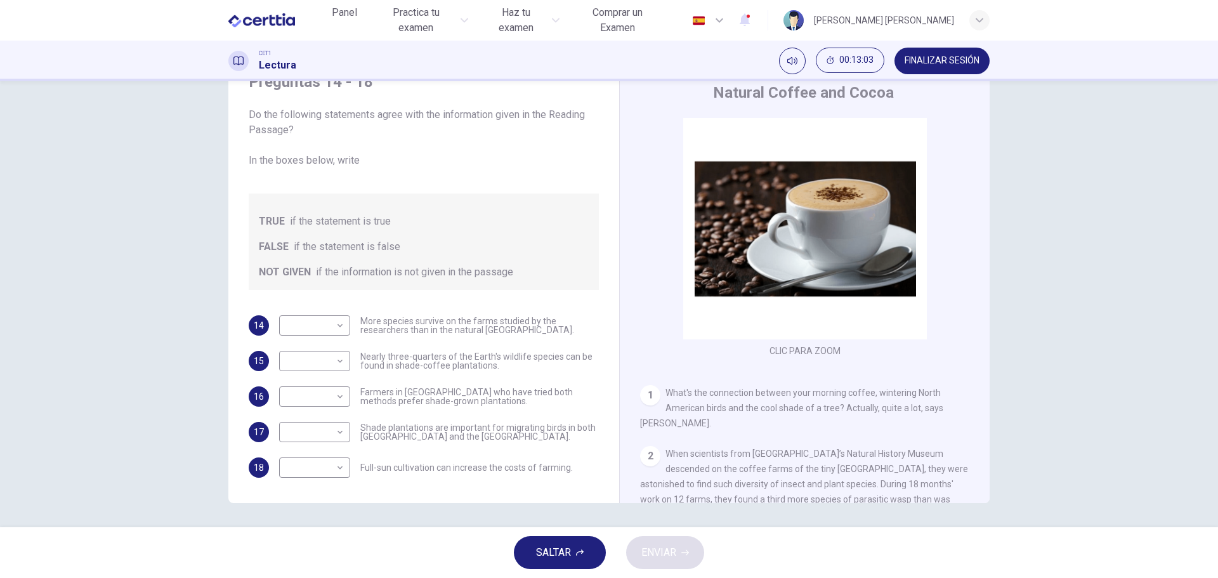
scroll to position [46, 0]
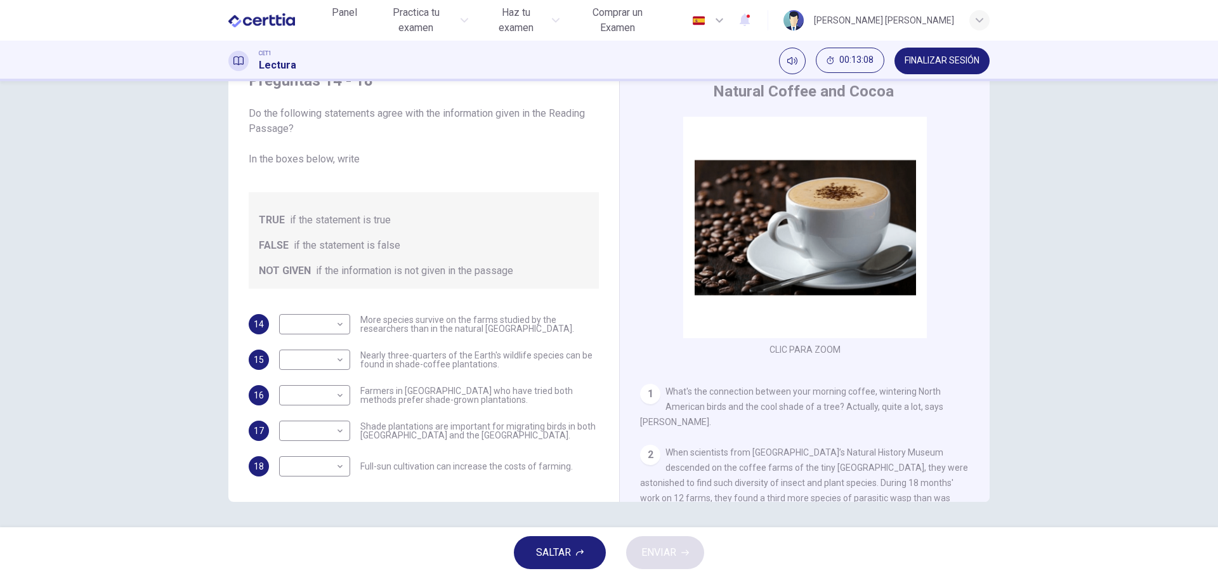
click at [924, 60] on span "FINALIZAR SESIÓN" at bounding box center [941, 61] width 75 height 10
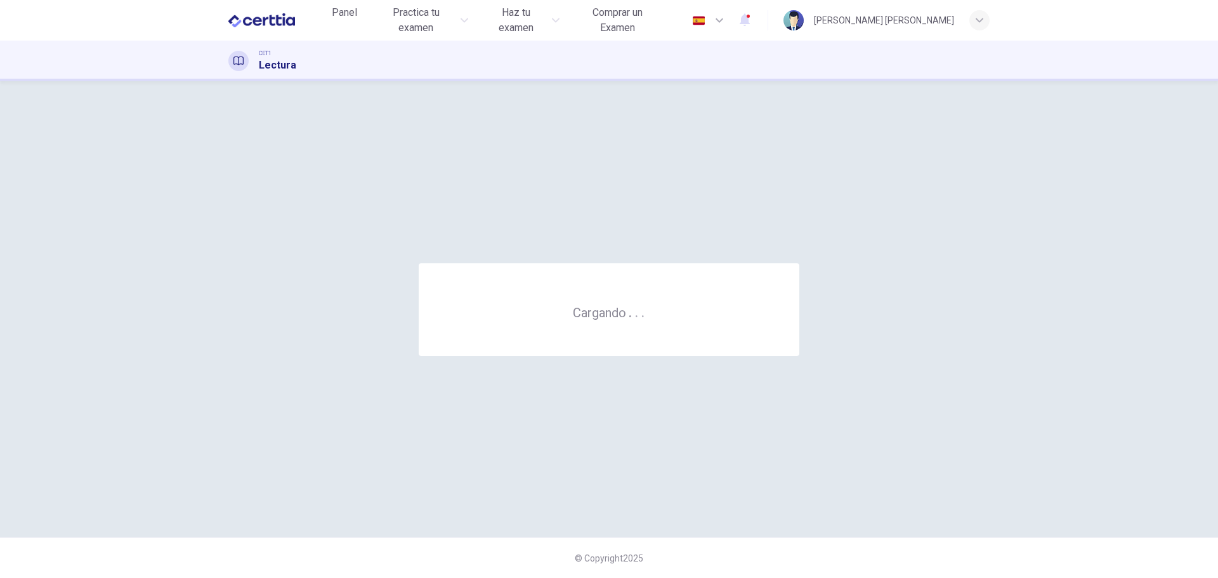
scroll to position [0, 0]
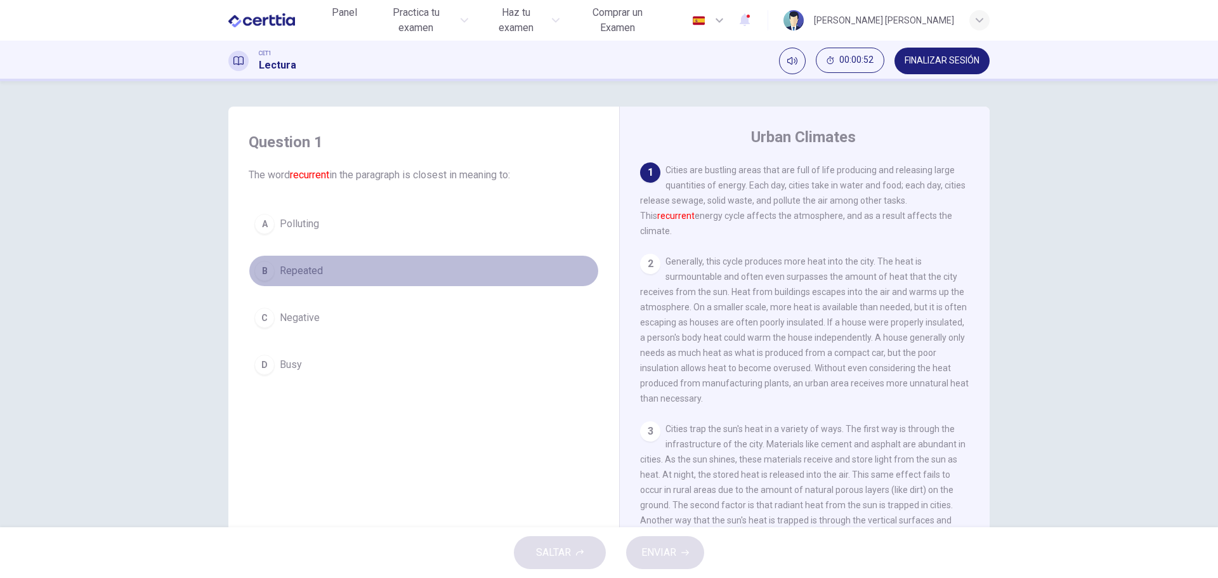
click at [309, 271] on span "Repeated" at bounding box center [301, 270] width 43 height 15
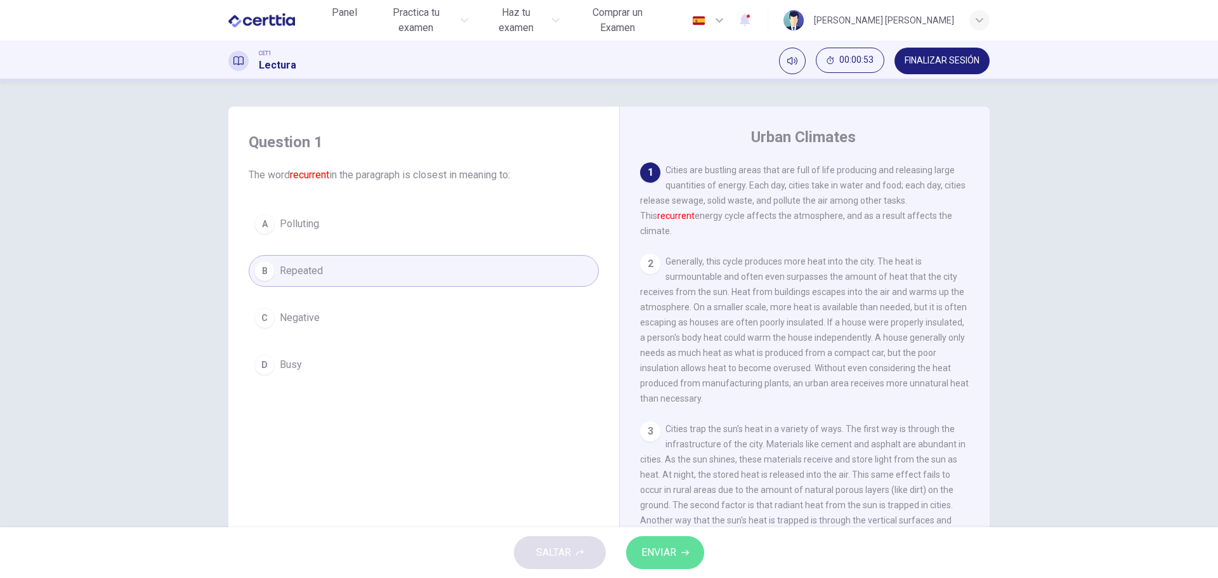
click at [655, 551] on span "ENVIAR" at bounding box center [658, 553] width 35 height 18
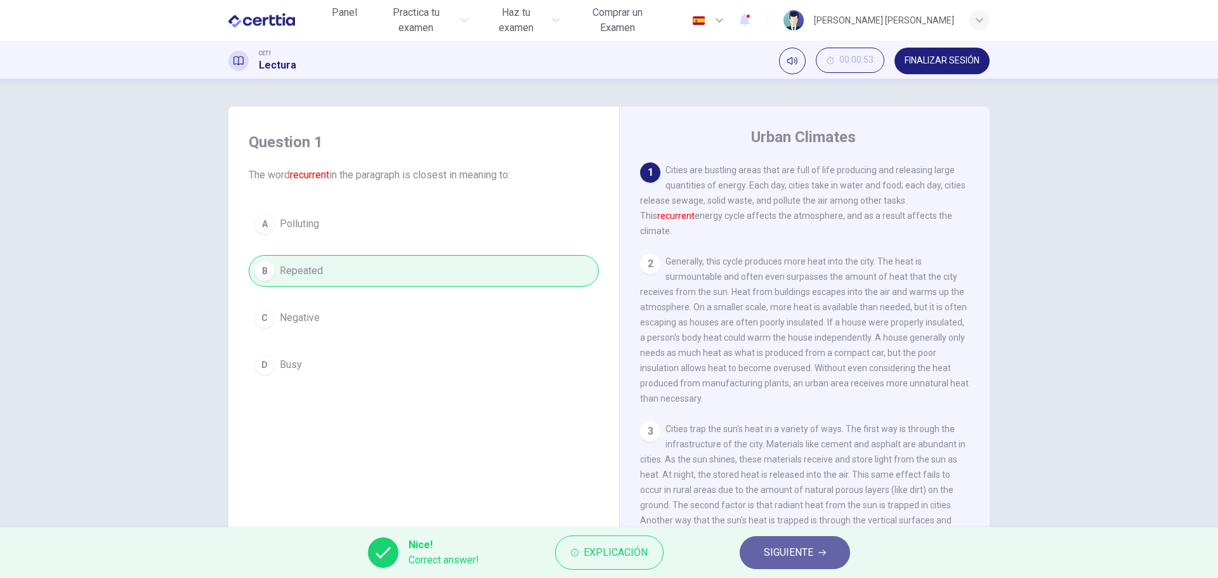
click at [799, 552] on span "SIGUIENTE" at bounding box center [788, 553] width 49 height 18
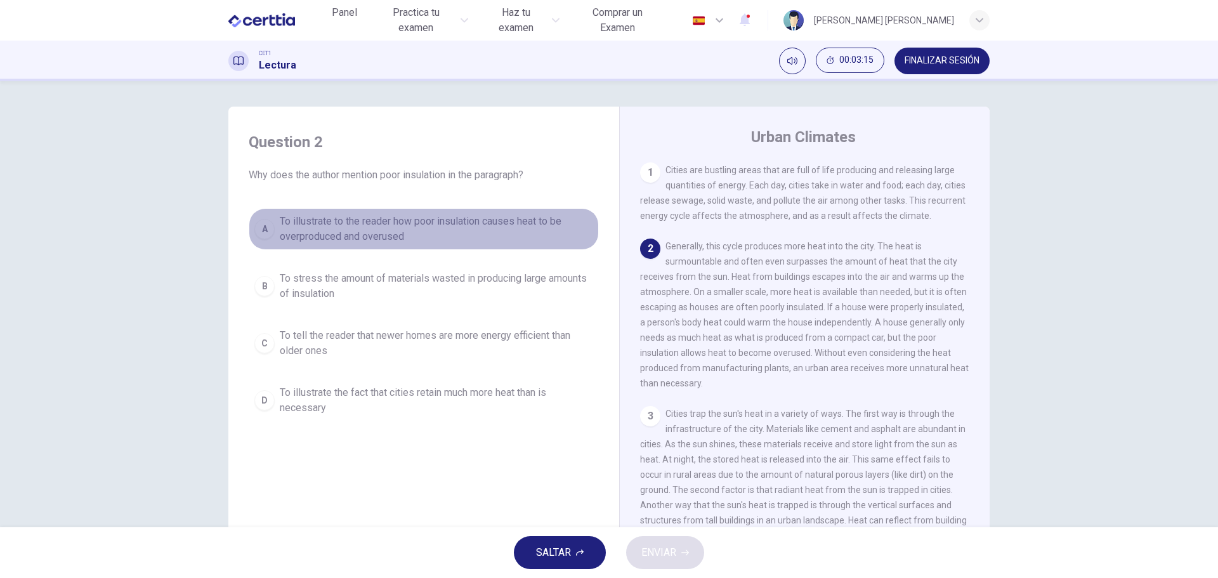
click at [360, 228] on span "To illustrate to the reader how poor insulation causes heat to be overproduced …" at bounding box center [436, 229] width 313 height 30
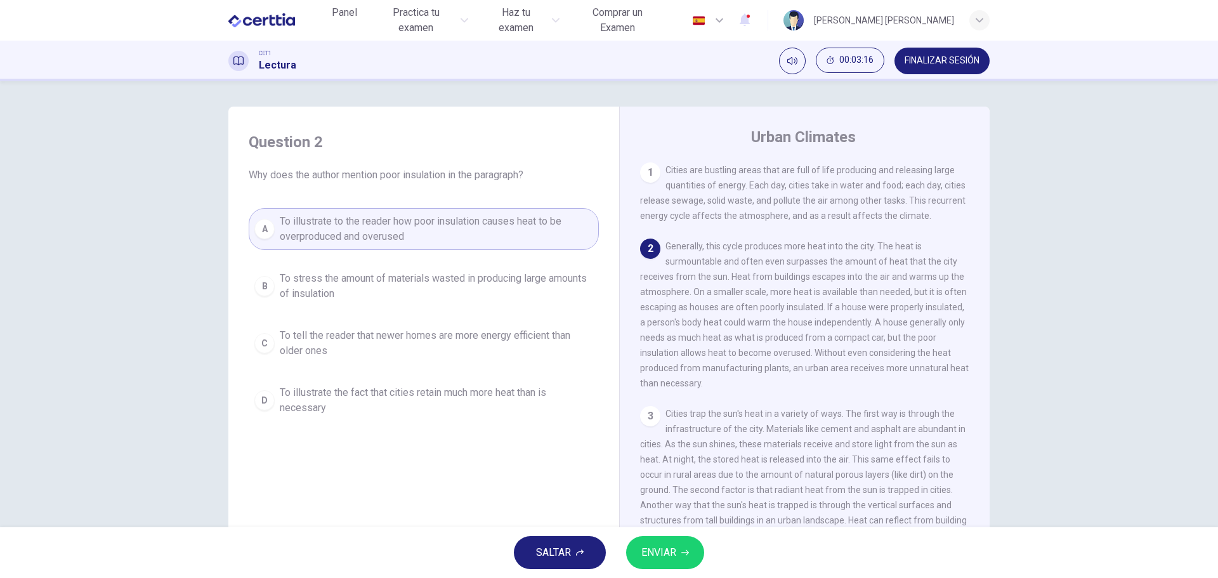
click at [655, 554] on span "ENVIAR" at bounding box center [658, 553] width 35 height 18
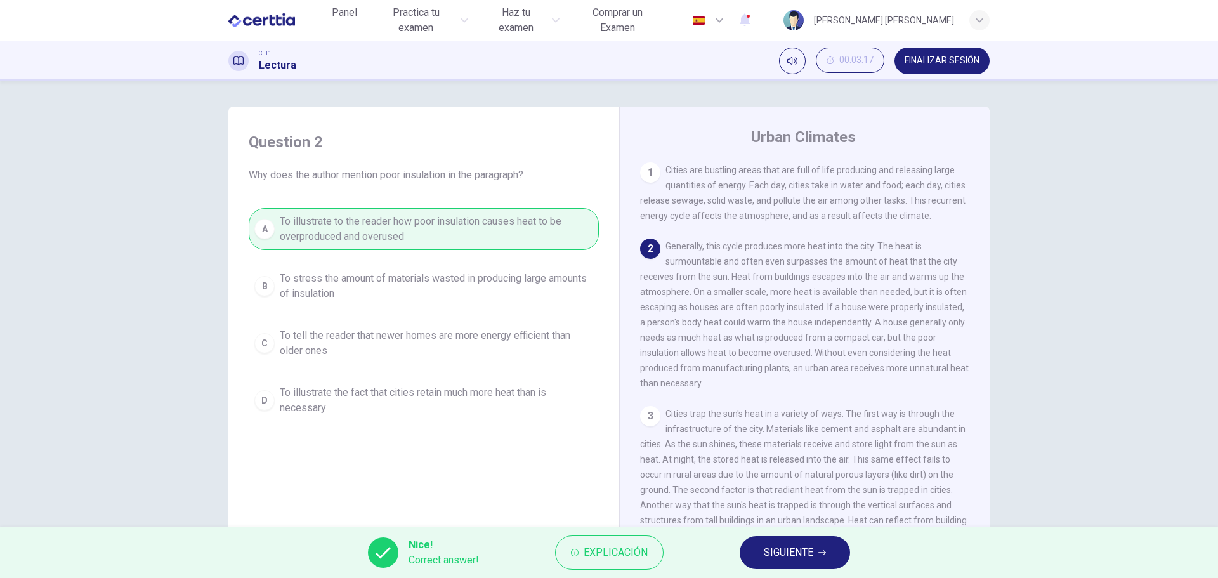
click at [790, 555] on span "SIGUIENTE" at bounding box center [788, 553] width 49 height 18
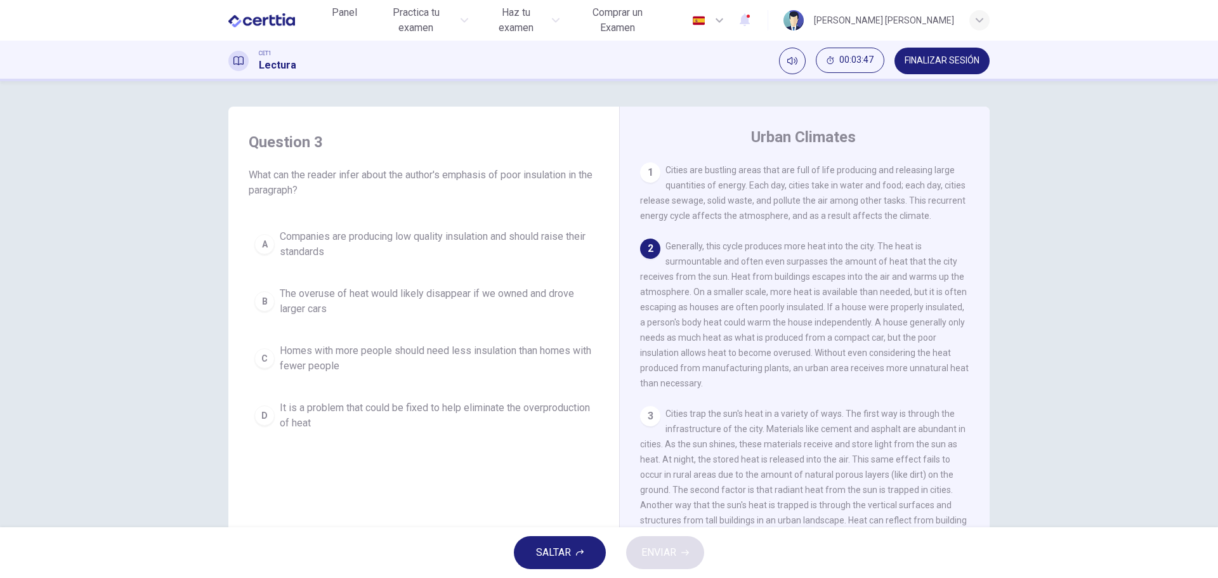
click at [381, 409] on span "It is a problem that could be fixed to help eliminate the overproduction of heat" at bounding box center [436, 415] width 313 height 30
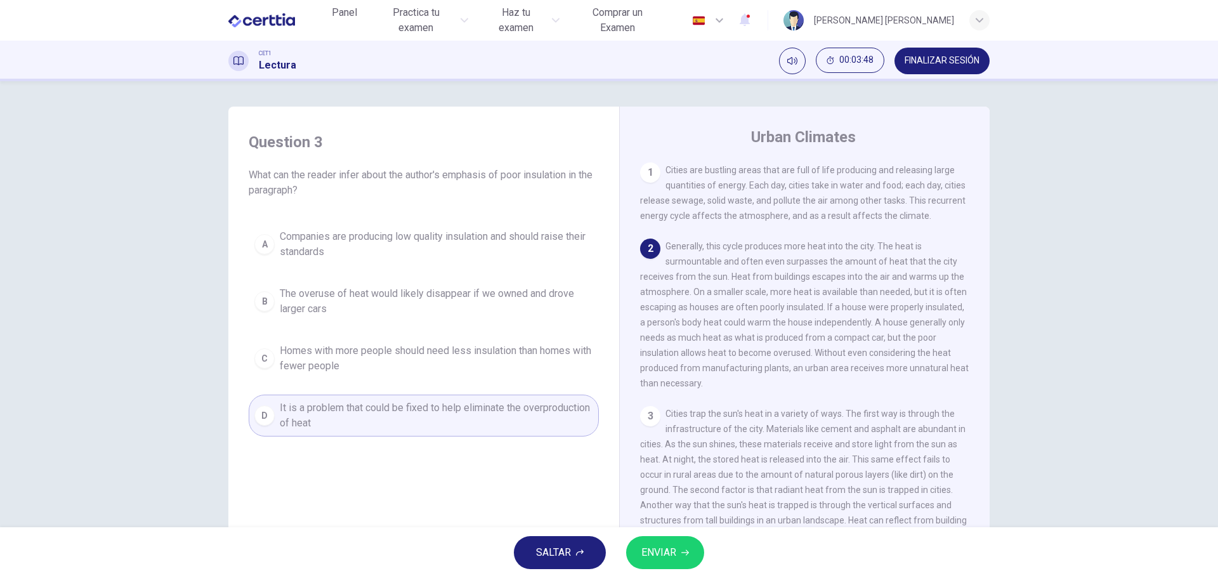
click at [669, 551] on span "ENVIAR" at bounding box center [658, 553] width 35 height 18
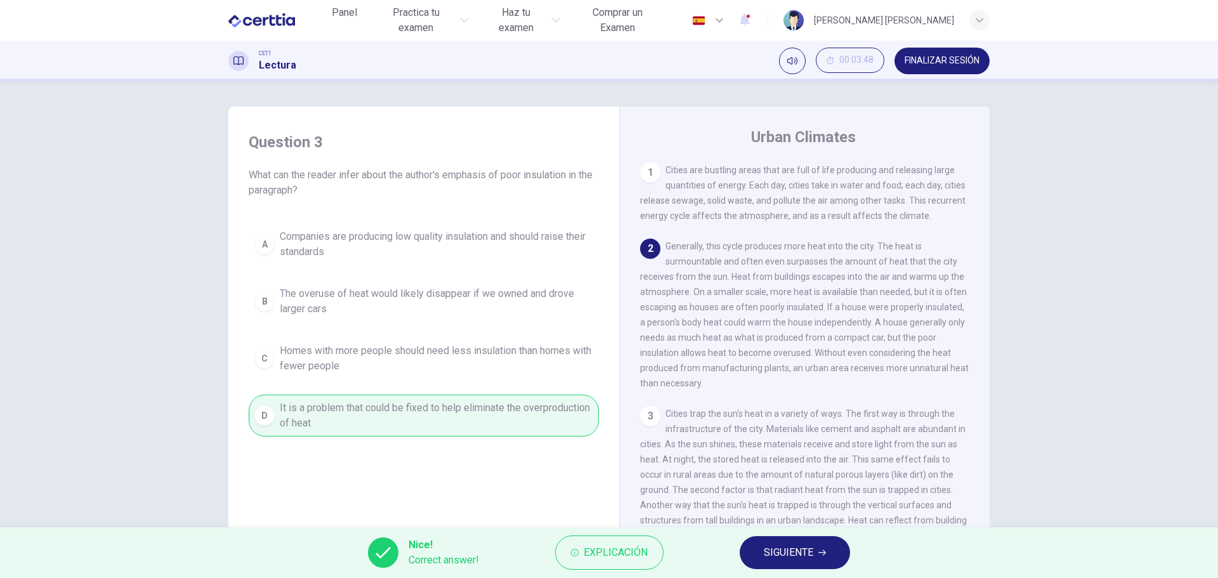
click at [787, 551] on span "SIGUIENTE" at bounding box center [788, 553] width 49 height 18
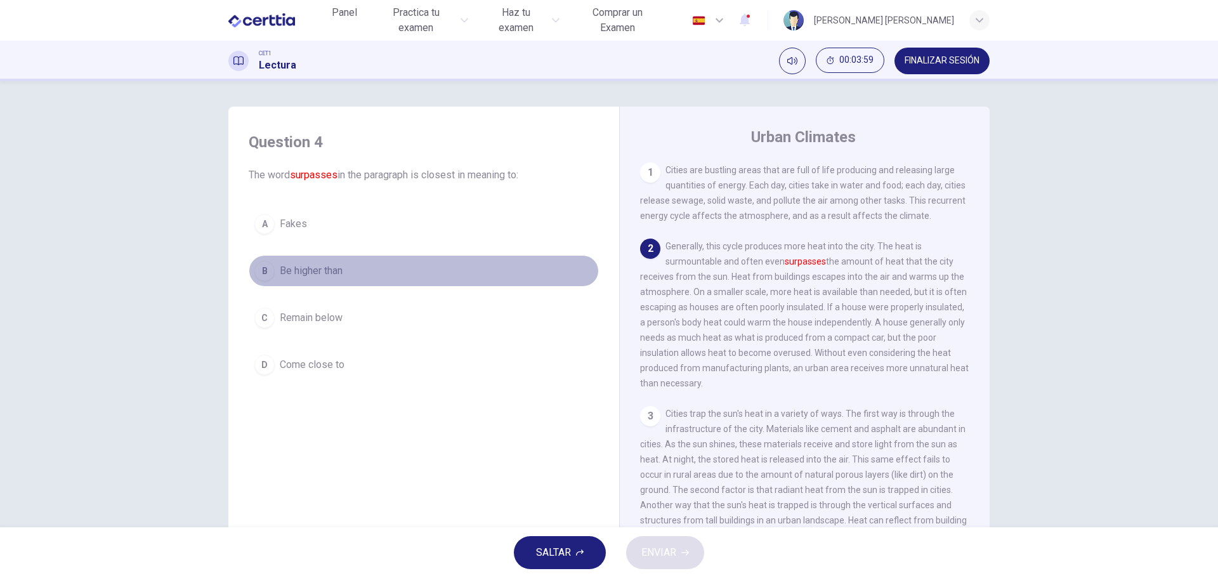
click at [325, 271] on span "Be higher than" at bounding box center [311, 270] width 63 height 15
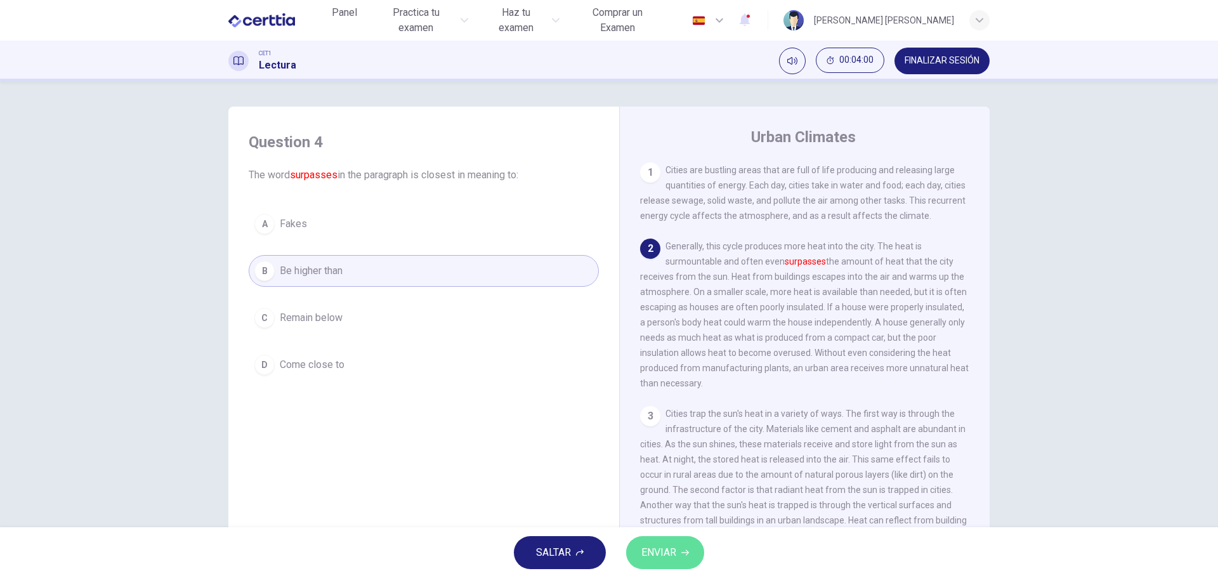
click at [666, 549] on span "ENVIAR" at bounding box center [658, 553] width 35 height 18
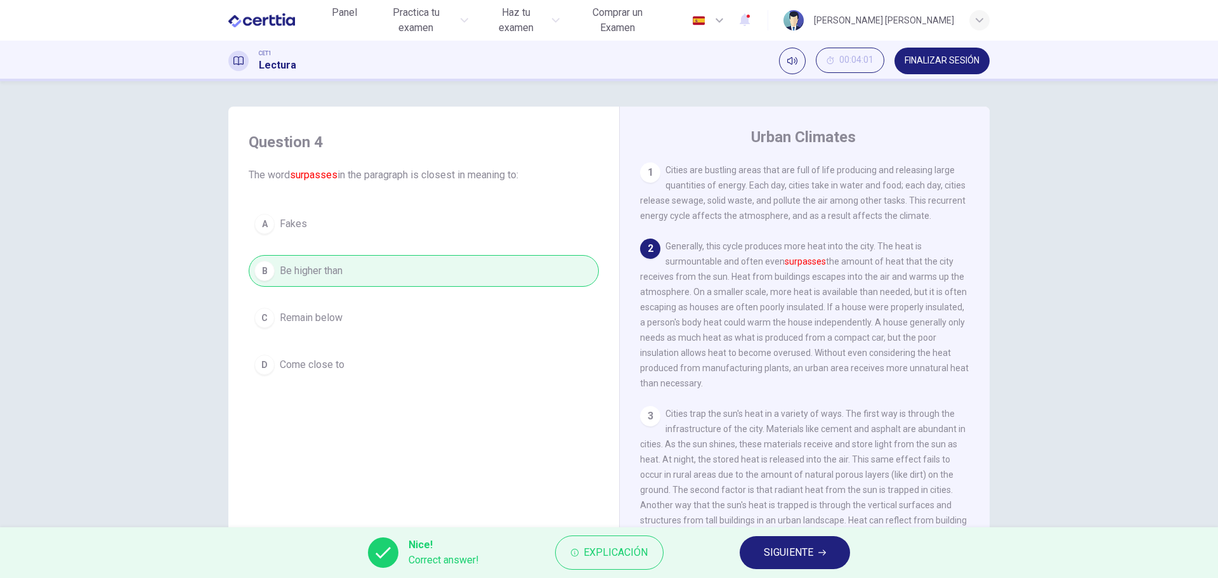
click at [807, 554] on span "SIGUIENTE" at bounding box center [788, 553] width 49 height 18
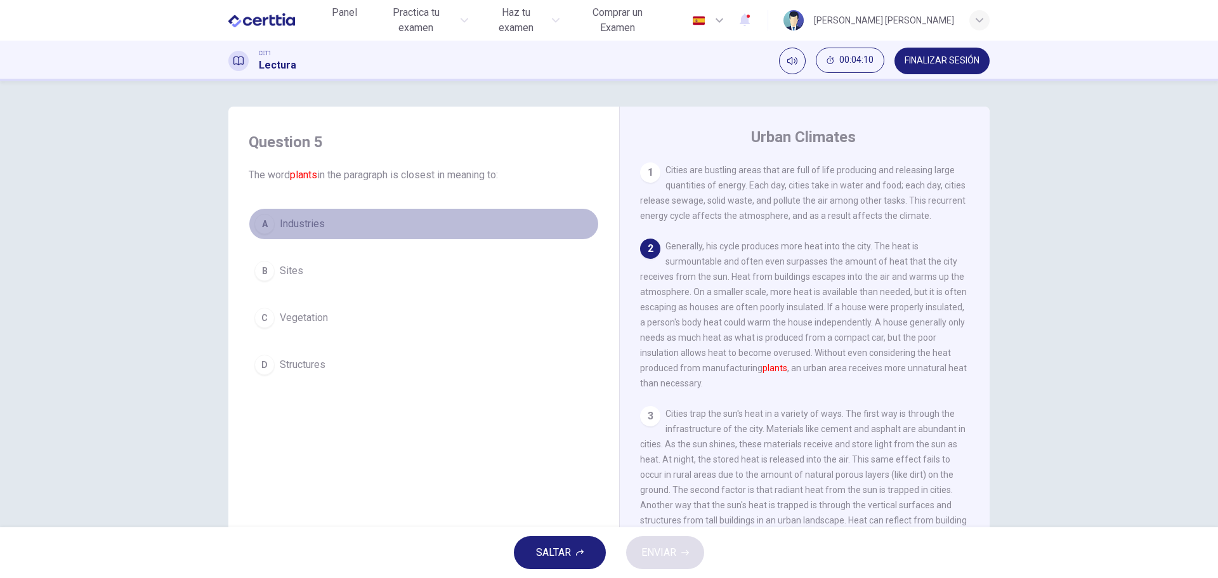
click at [315, 226] on span "Industries" at bounding box center [302, 223] width 45 height 15
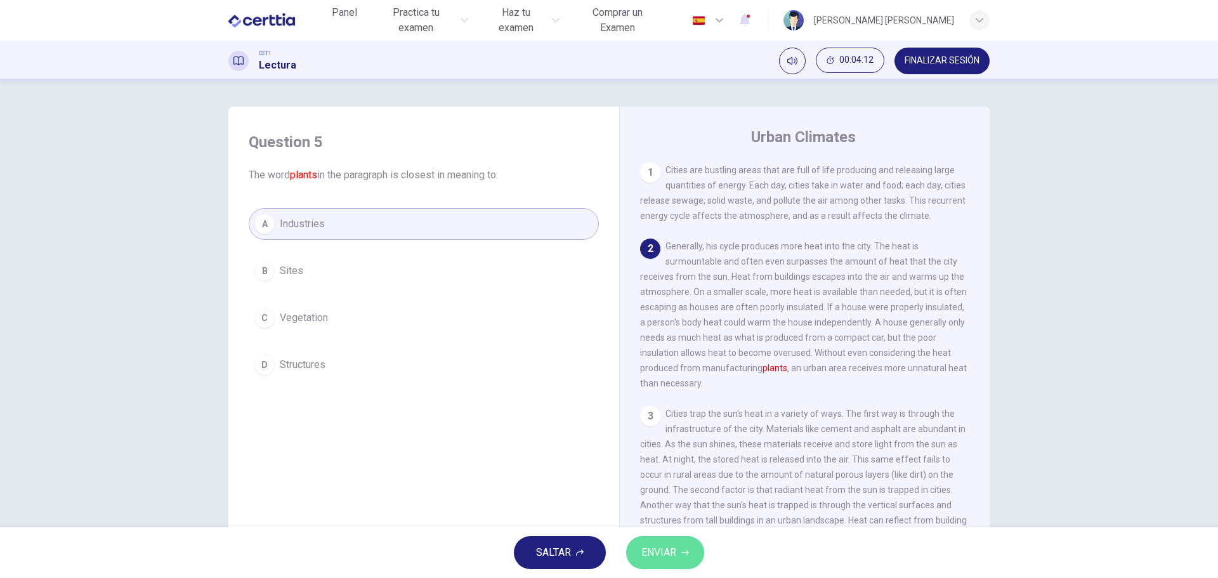
click at [660, 550] on span "ENVIAR" at bounding box center [658, 553] width 35 height 18
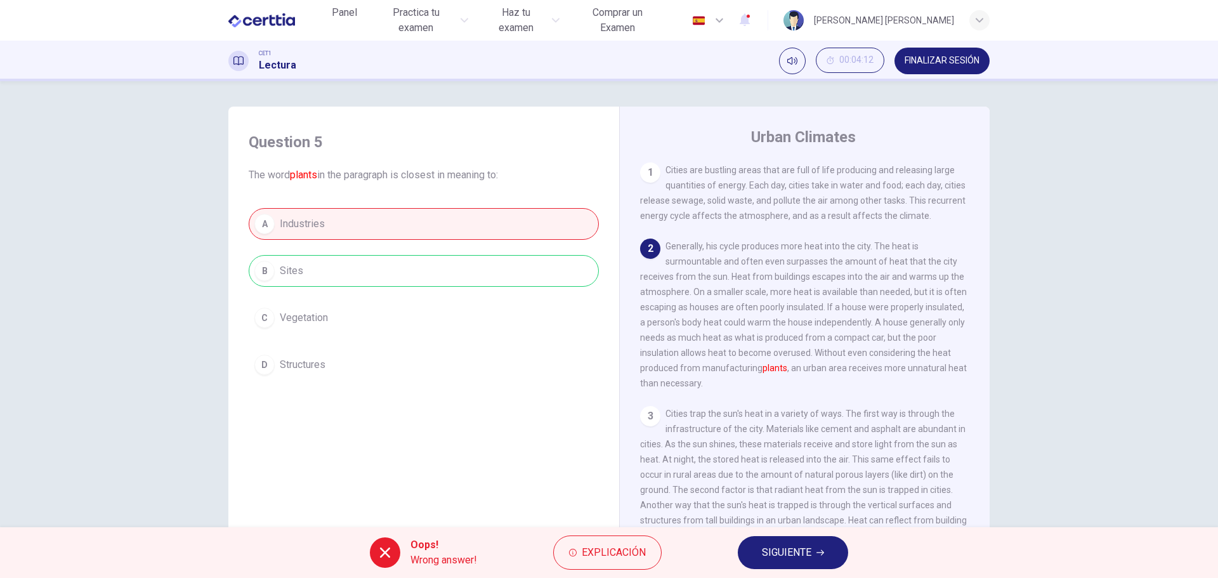
click at [804, 550] on span "SIGUIENTE" at bounding box center [786, 553] width 49 height 18
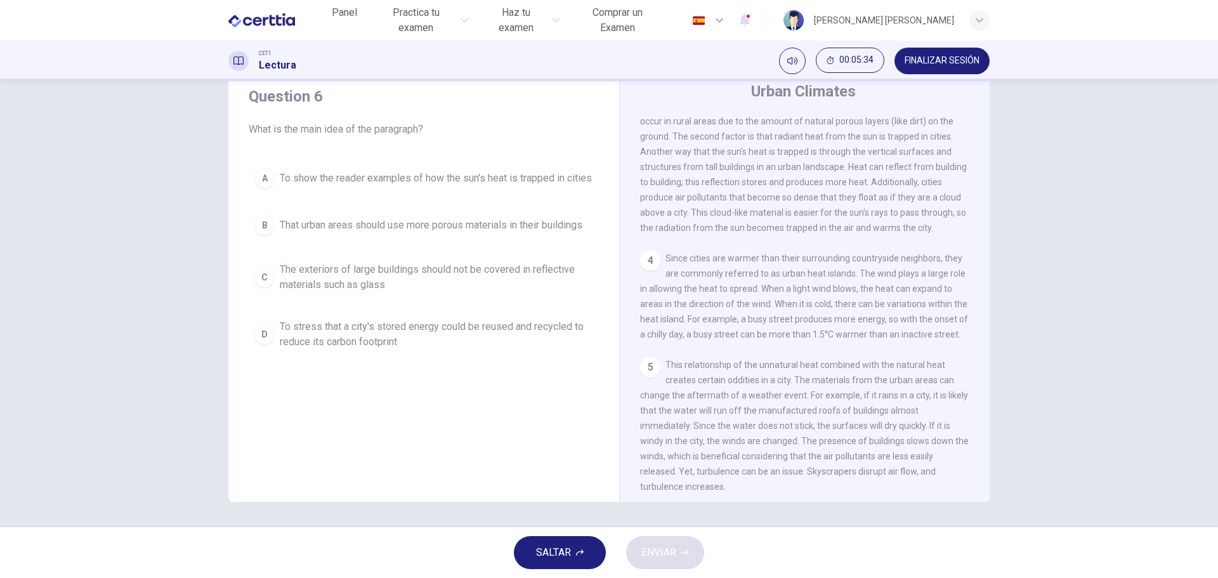
scroll to position [246, 0]
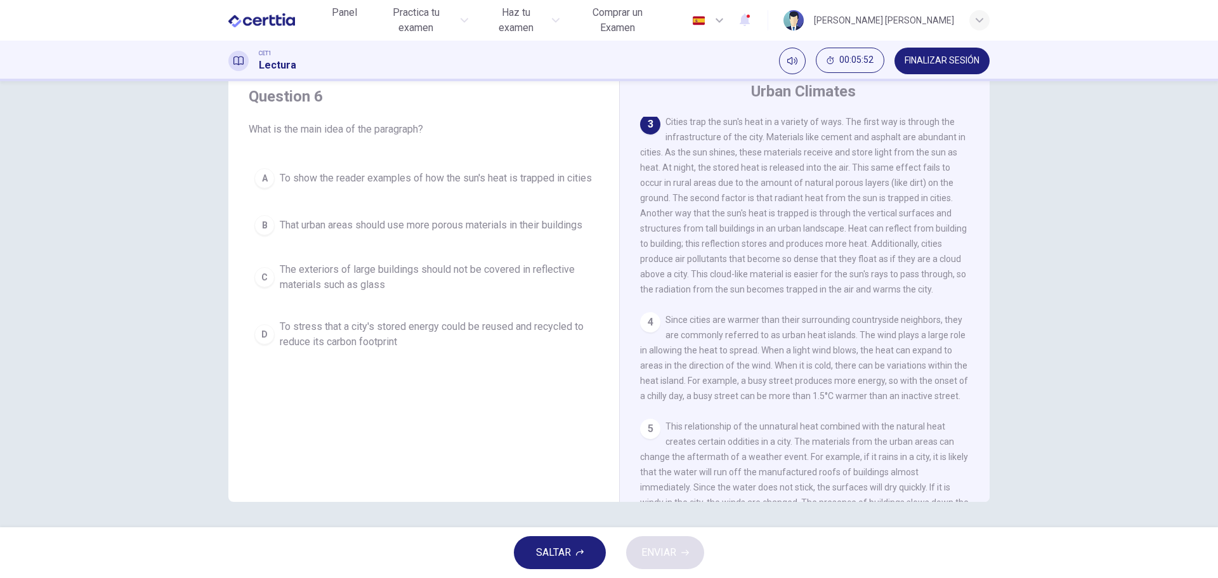
click at [408, 173] on span "To show the reader examples of how the sun's heat is trapped in cities" at bounding box center [436, 178] width 312 height 15
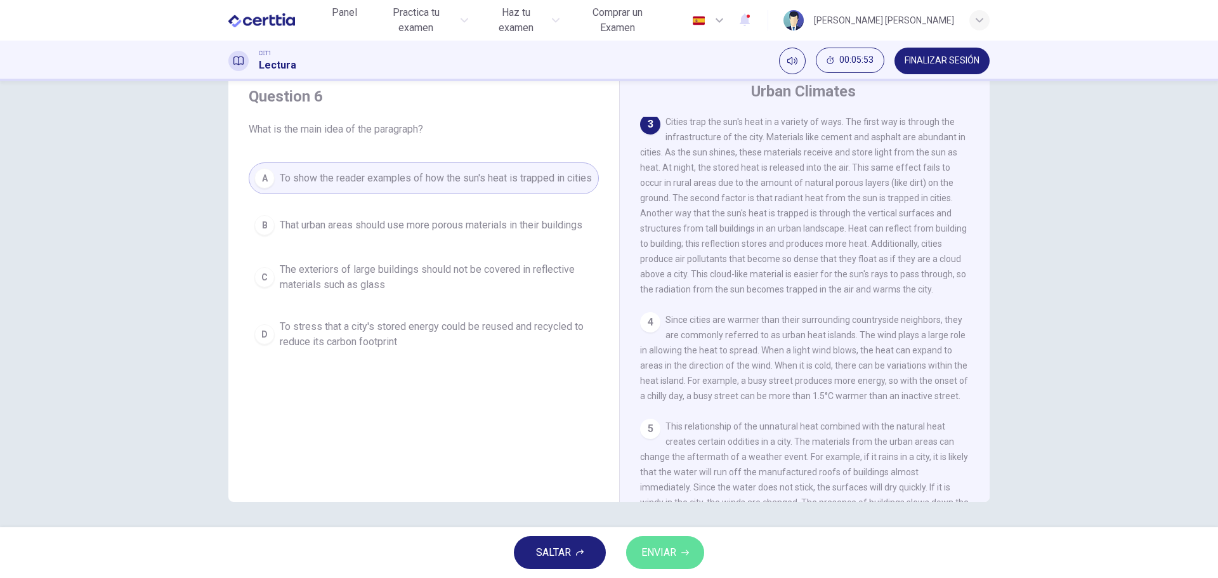
click at [662, 545] on span "ENVIAR" at bounding box center [658, 553] width 35 height 18
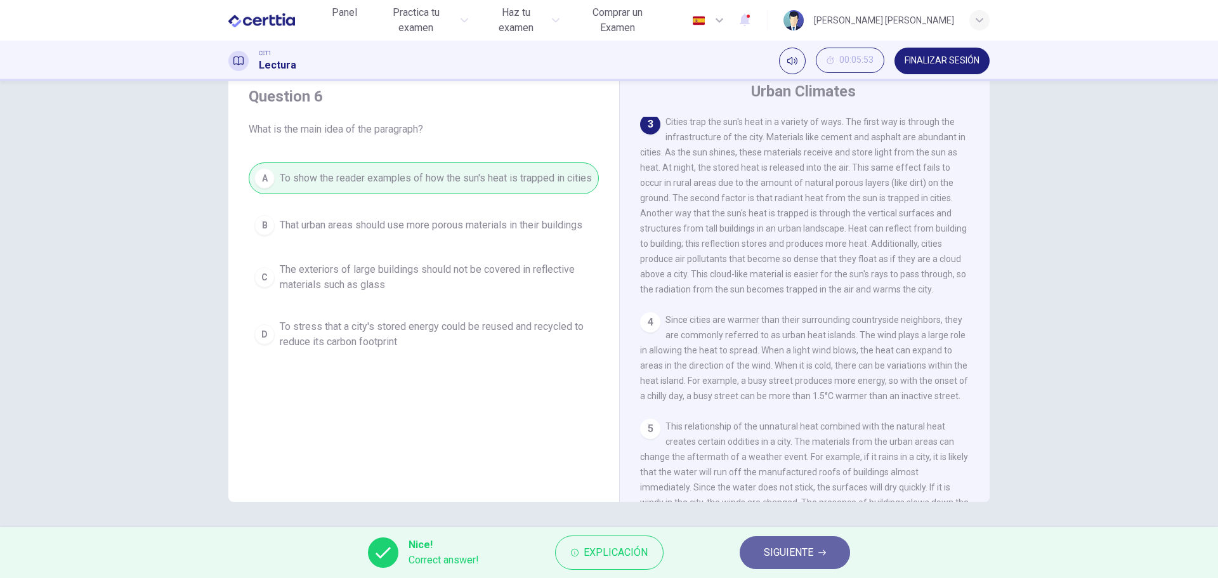
click at [799, 551] on span "SIGUIENTE" at bounding box center [788, 553] width 49 height 18
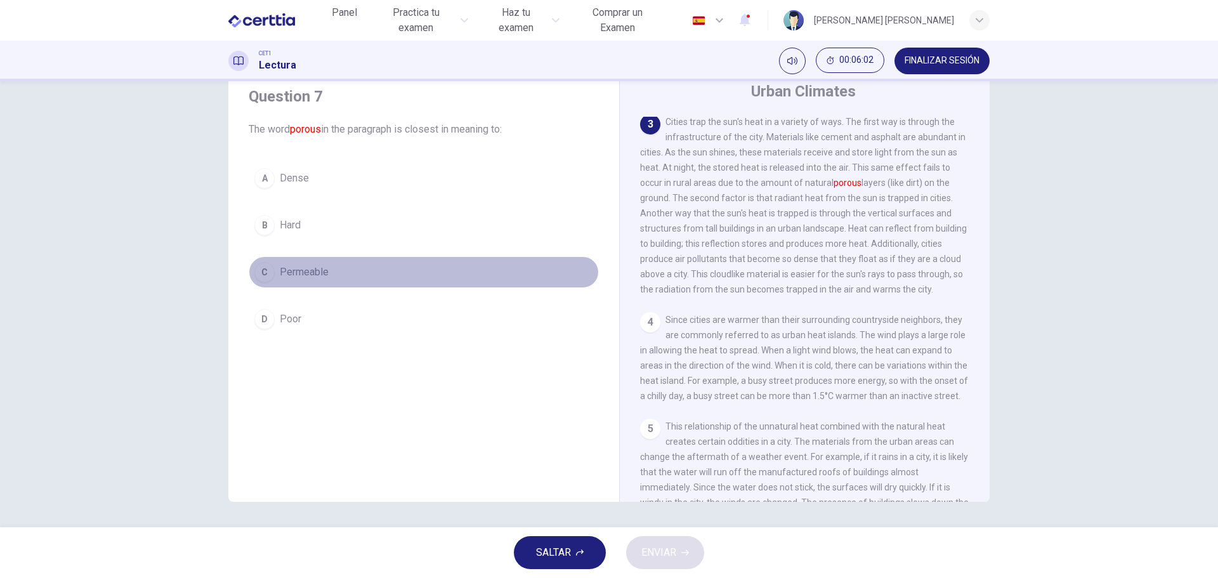
click at [306, 268] on span "Permeable" at bounding box center [304, 271] width 49 height 15
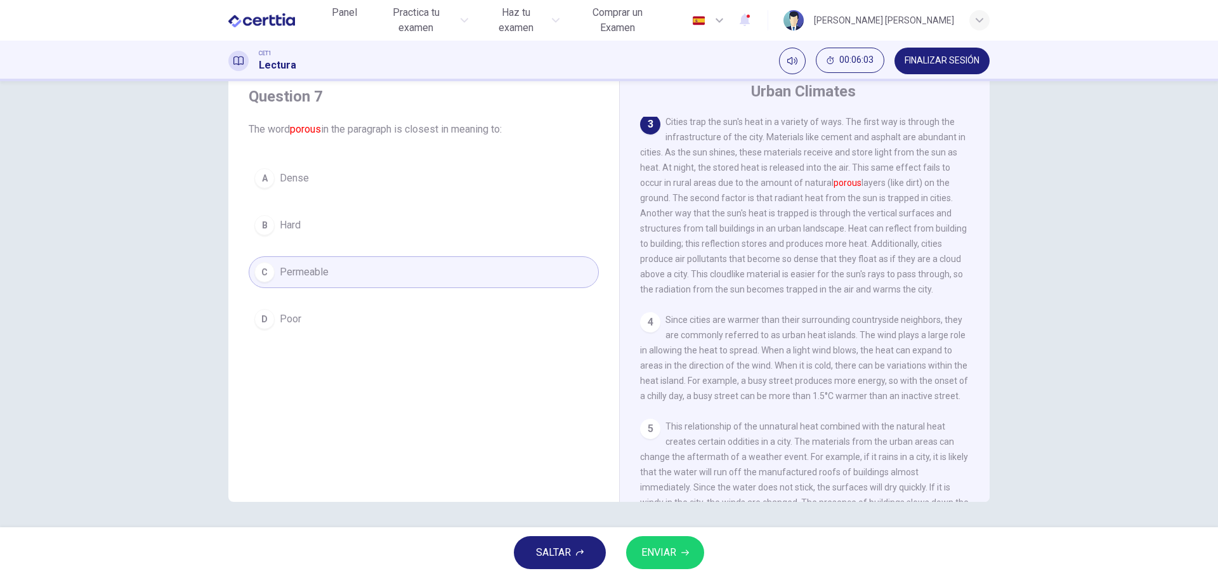
click at [672, 557] on span "ENVIAR" at bounding box center [658, 553] width 35 height 18
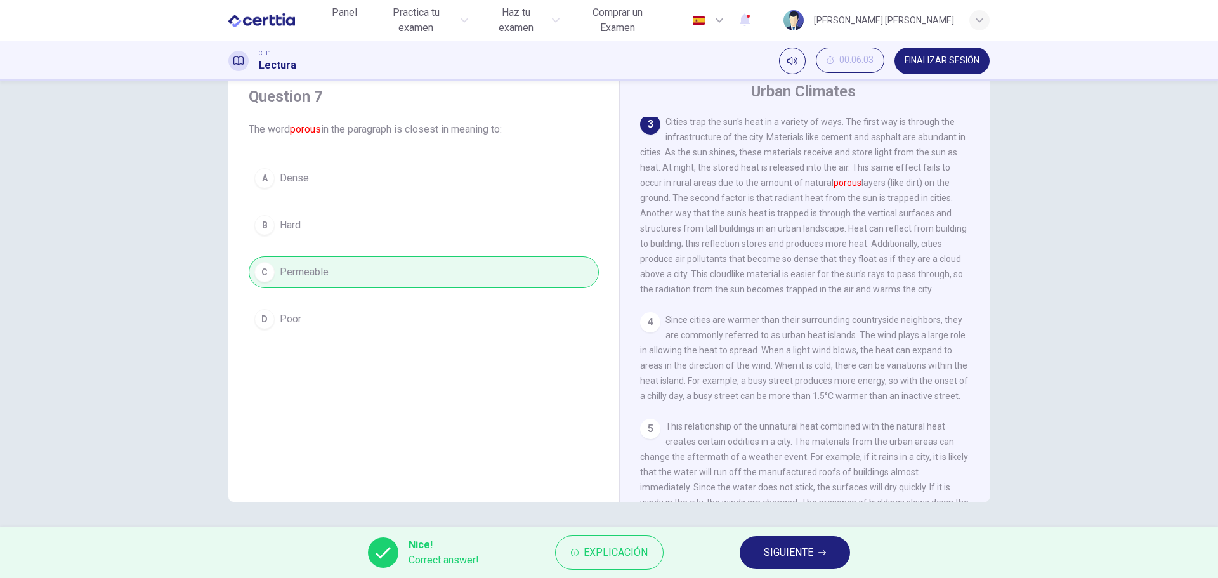
click at [795, 554] on span "SIGUIENTE" at bounding box center [788, 553] width 49 height 18
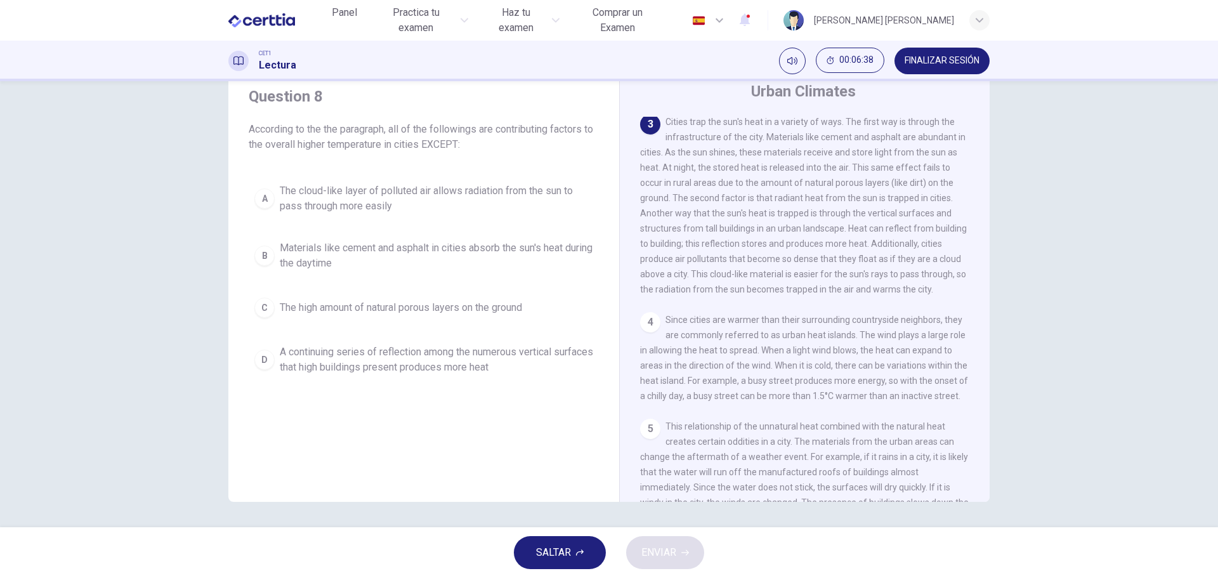
click at [466, 310] on span "The high amount of natural porous layers on the ground" at bounding box center [401, 307] width 242 height 15
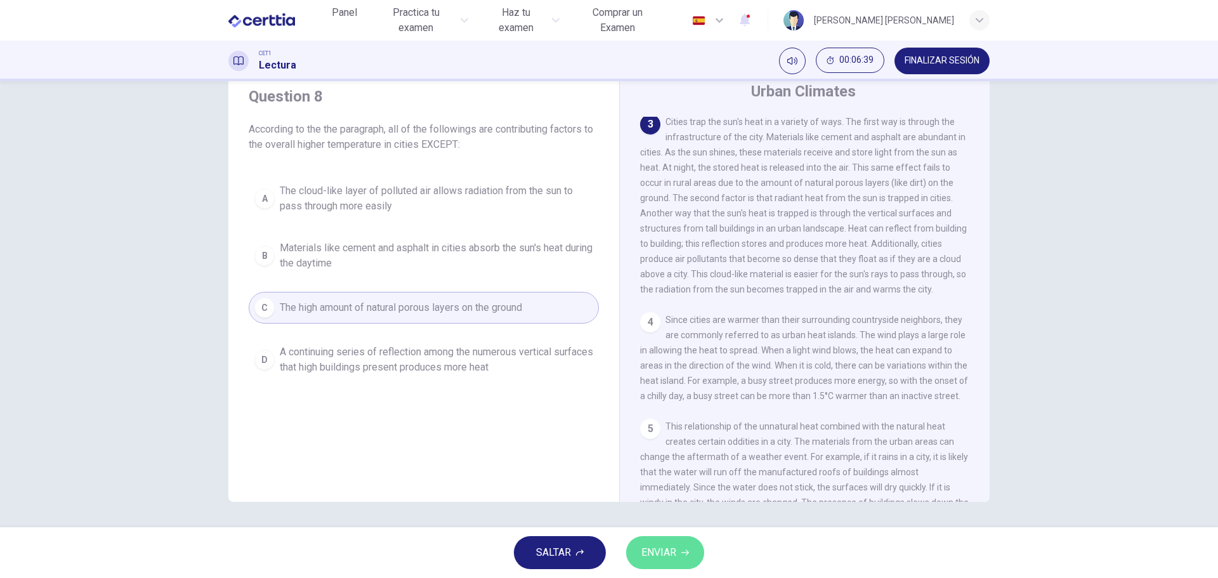
click at [666, 549] on span "ENVIAR" at bounding box center [658, 553] width 35 height 18
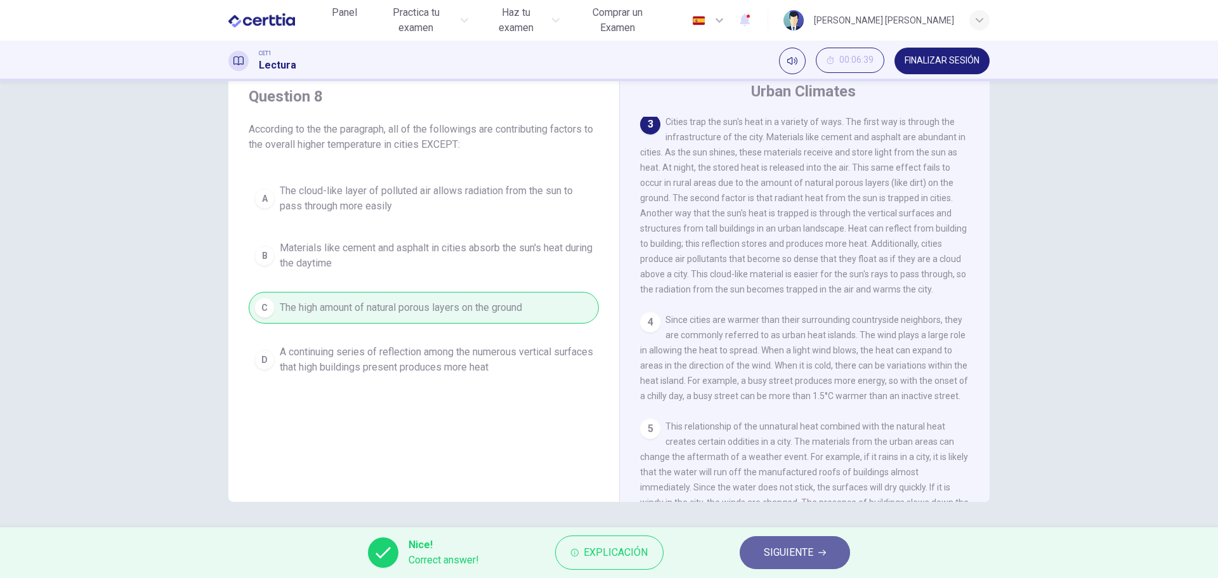
click at [783, 551] on span "SIGUIENTE" at bounding box center [788, 553] width 49 height 18
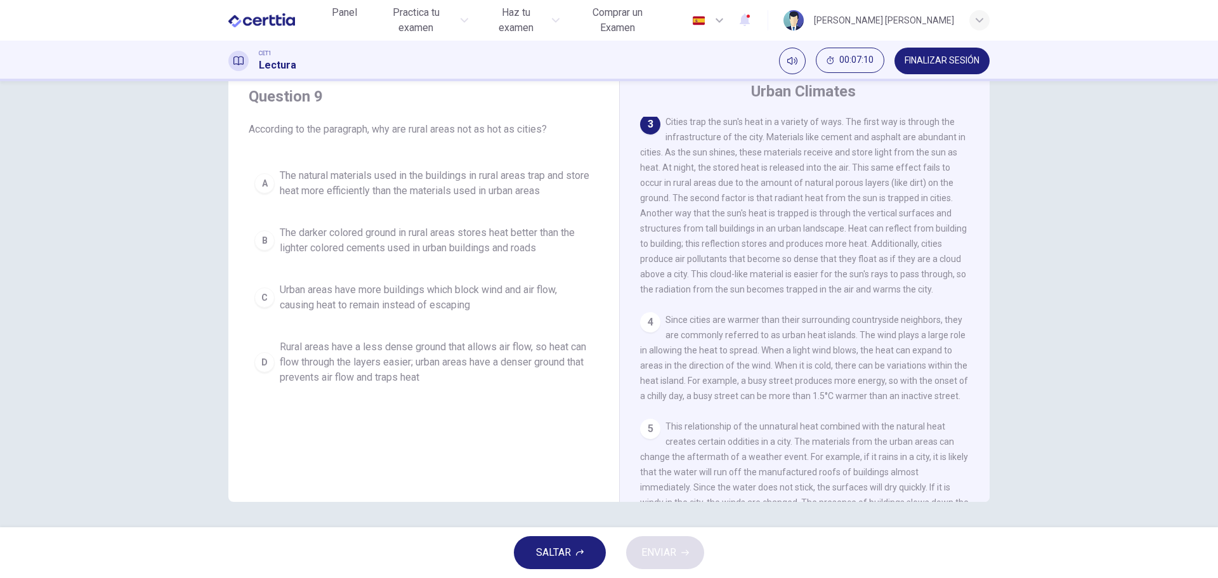
click at [384, 352] on span "Rural areas have a less dense ground that allows air flow, so heat can flow thr…" at bounding box center [436, 362] width 313 height 46
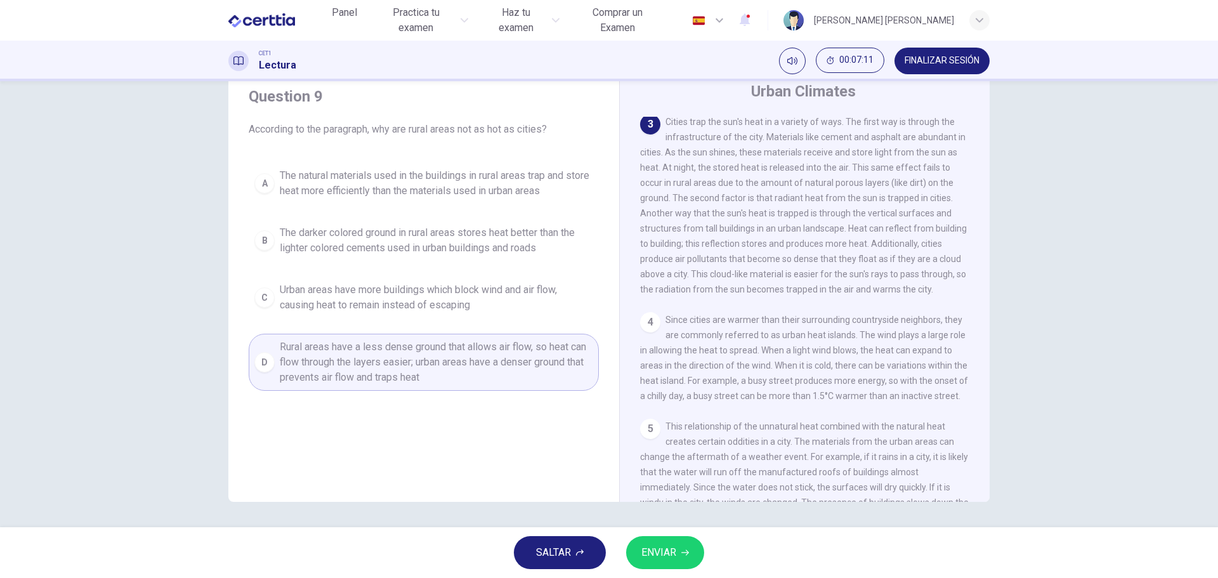
click at [664, 551] on span "ENVIAR" at bounding box center [658, 553] width 35 height 18
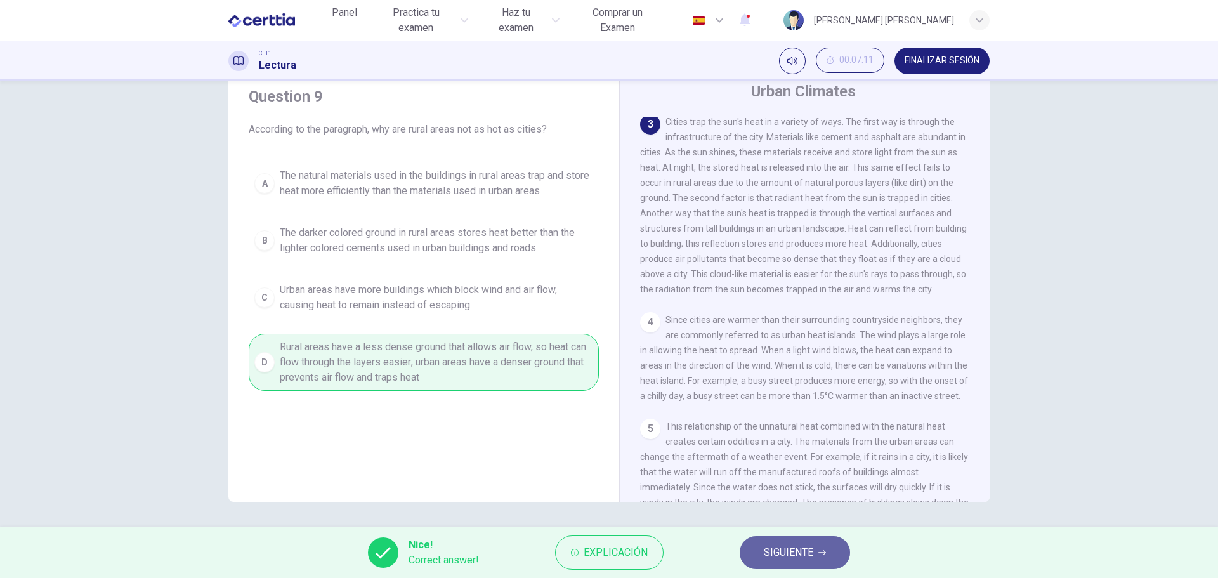
click at [786, 552] on span "SIGUIENTE" at bounding box center [788, 553] width 49 height 18
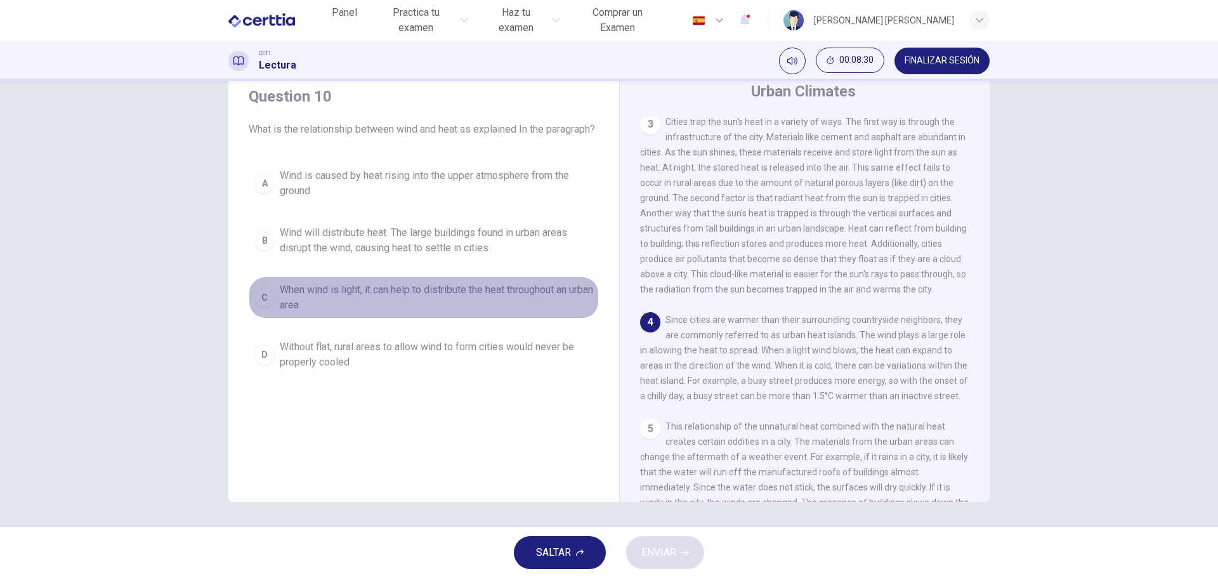
click at [405, 307] on span "When wind is light, it can help to distribute the heat throughout an urban area" at bounding box center [436, 297] width 313 height 30
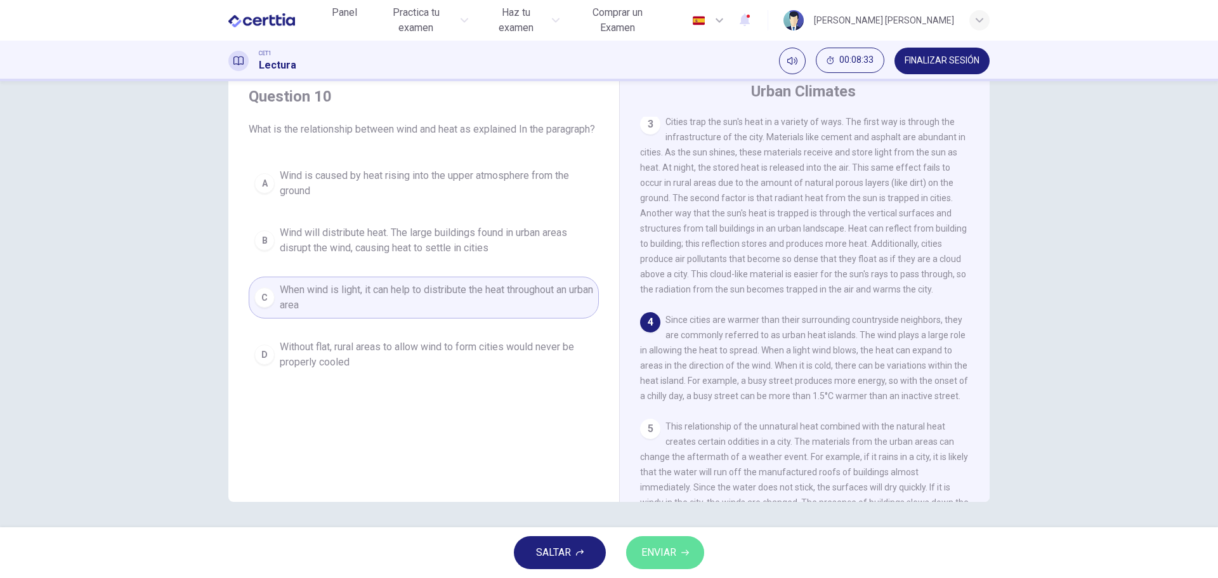
click at [663, 558] on span "ENVIAR" at bounding box center [658, 553] width 35 height 18
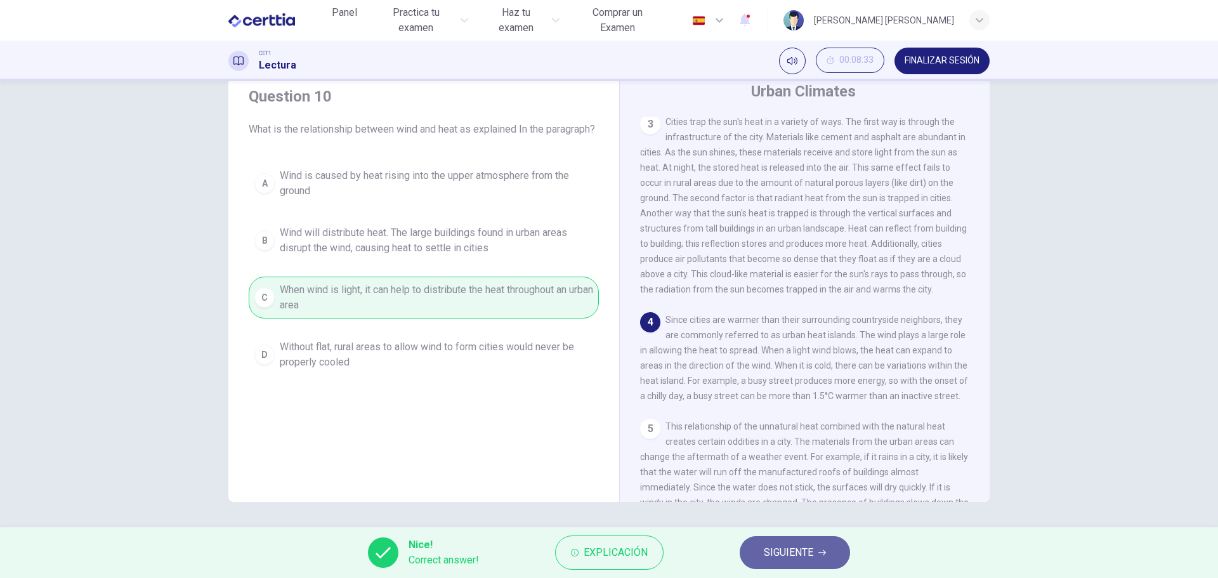
click at [793, 558] on span "SIGUIENTE" at bounding box center [788, 553] width 49 height 18
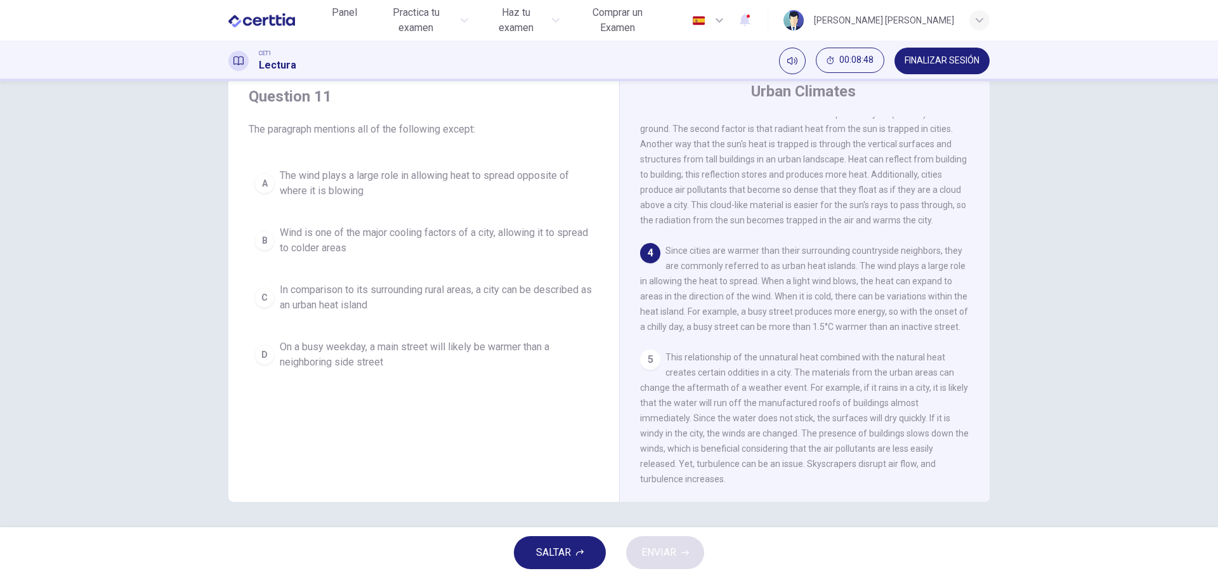
scroll to position [373, 0]
click at [391, 174] on span "The wind plays a large role in allowing heat to spread opposite of where it is …" at bounding box center [436, 183] width 313 height 30
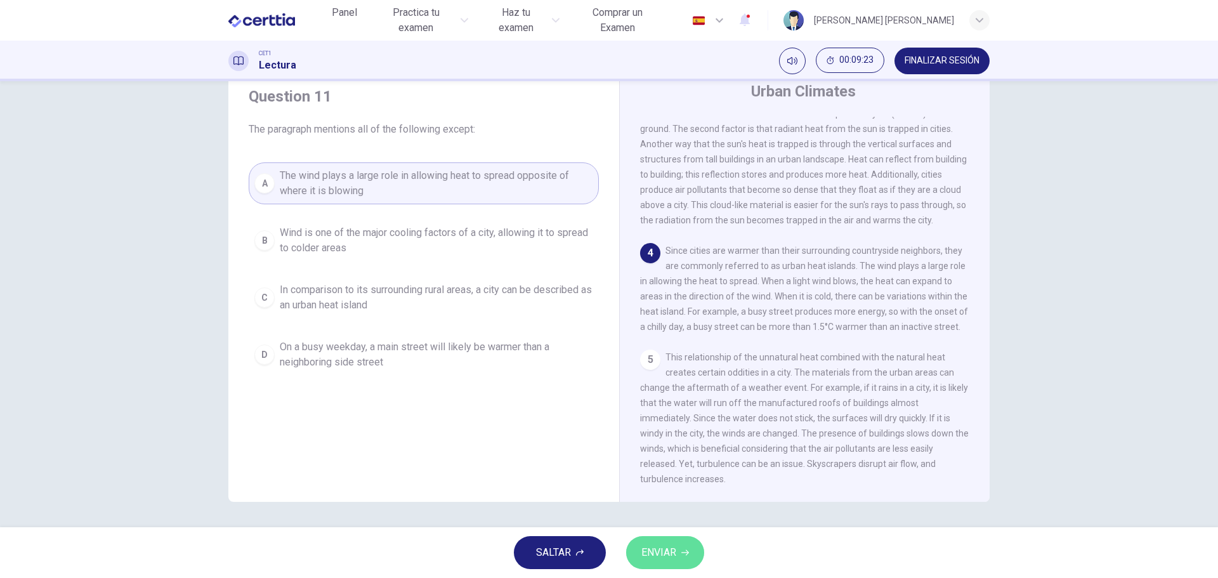
click at [675, 551] on span "ENVIAR" at bounding box center [658, 553] width 35 height 18
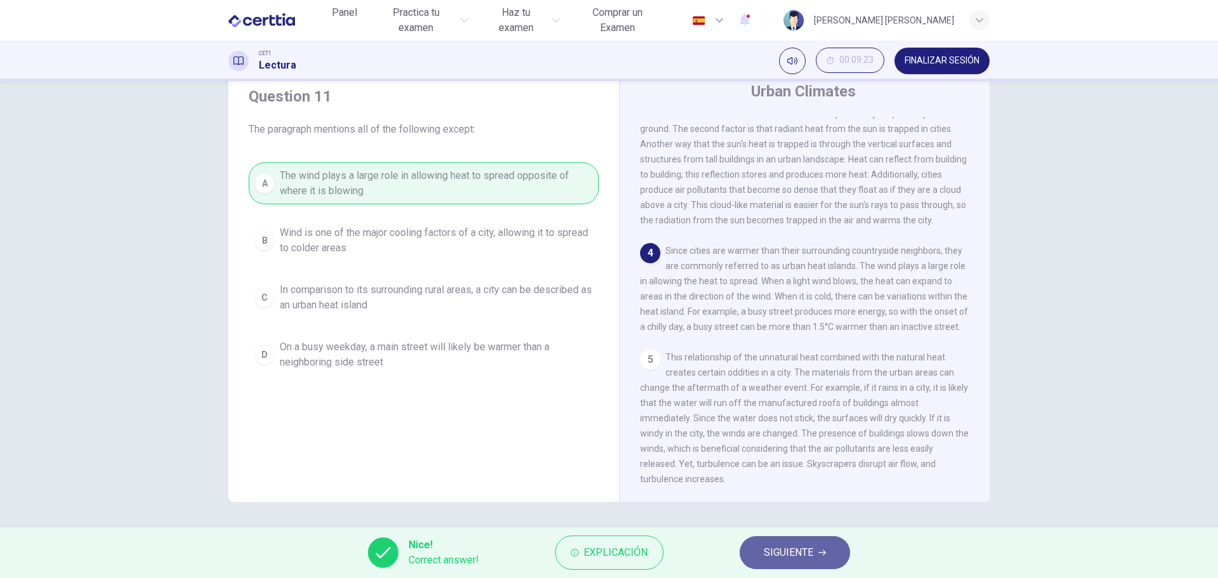
click at [791, 556] on span "SIGUIENTE" at bounding box center [788, 553] width 49 height 18
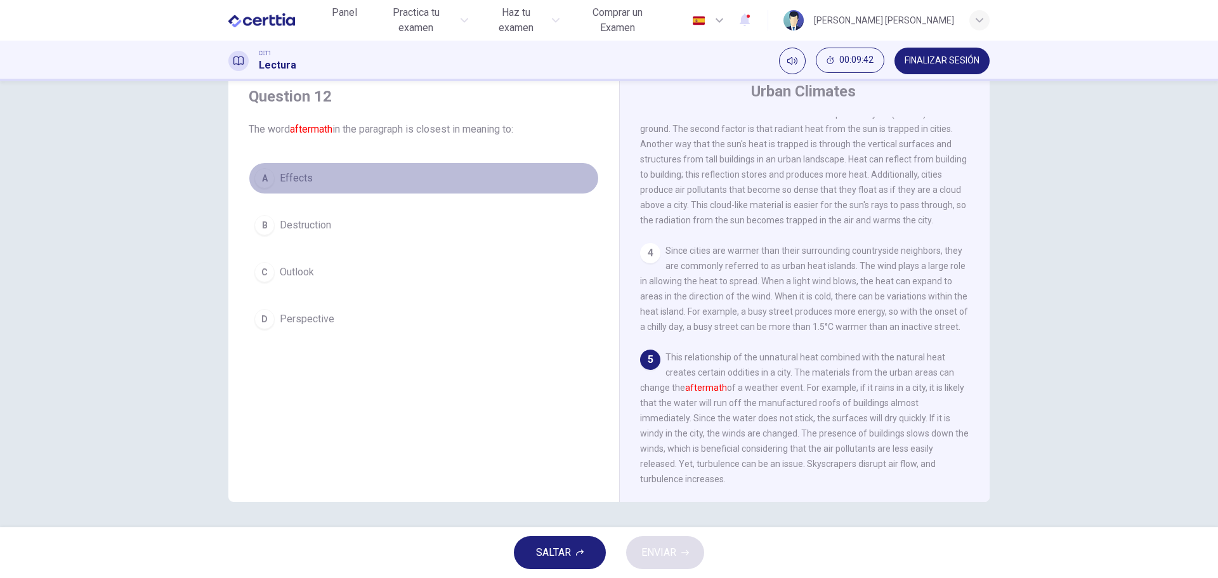
click at [290, 176] on span "Effects" at bounding box center [296, 178] width 33 height 15
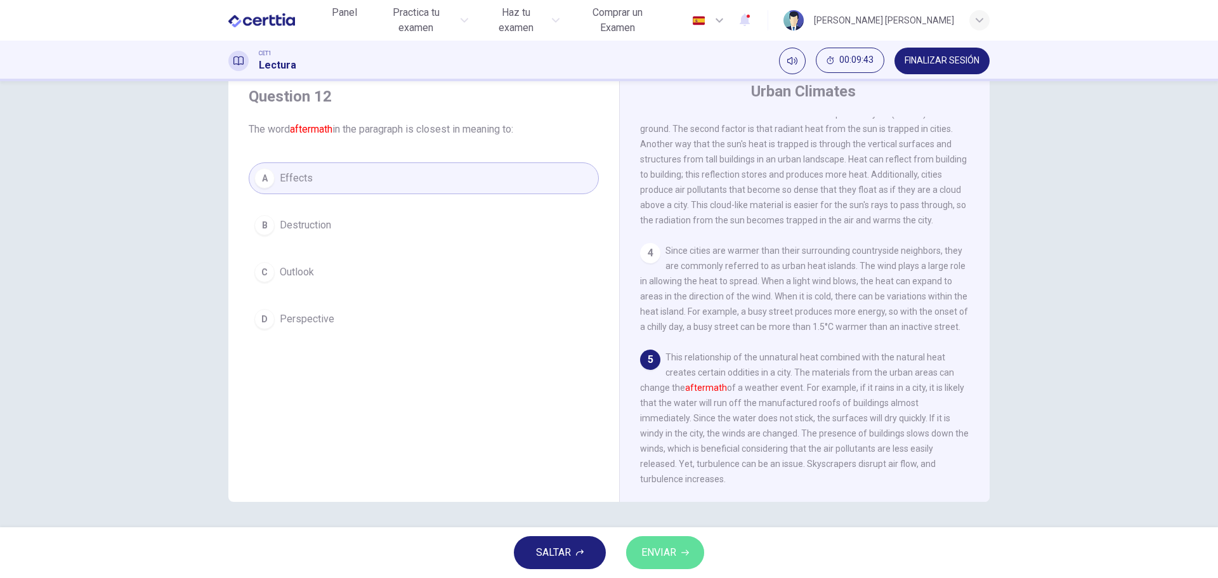
click at [659, 552] on span "ENVIAR" at bounding box center [658, 553] width 35 height 18
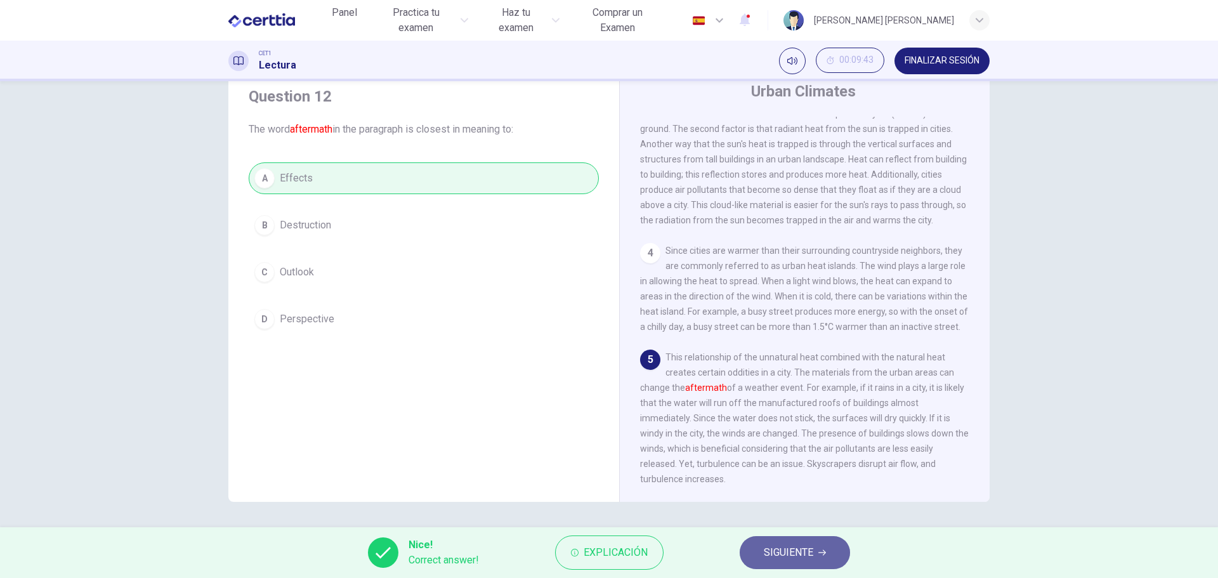
click at [788, 548] on span "SIGUIENTE" at bounding box center [788, 553] width 49 height 18
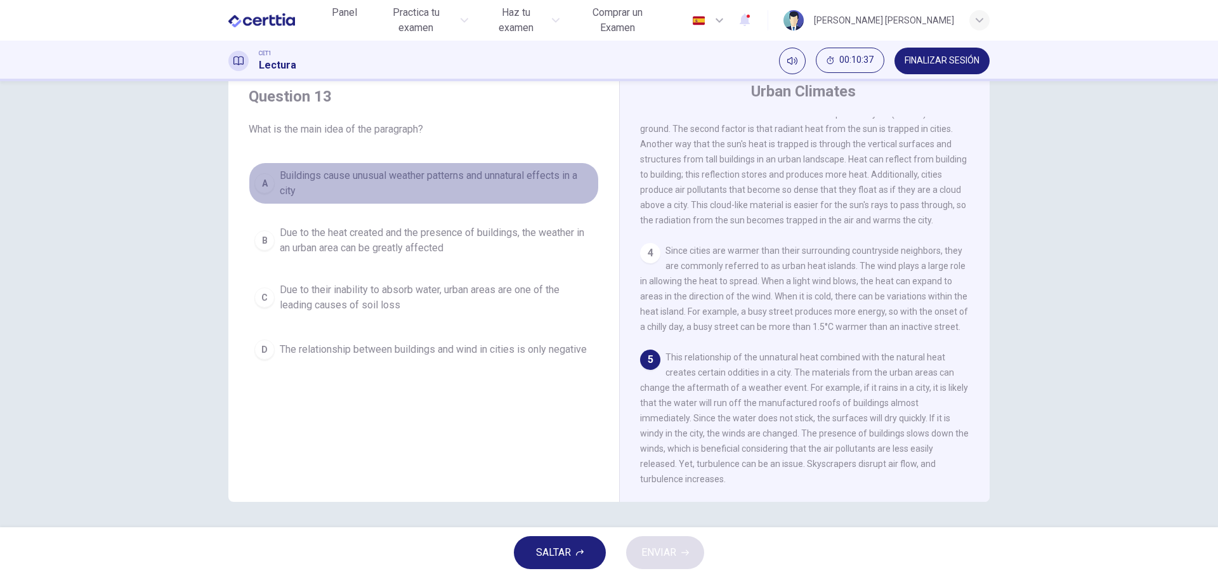
click at [443, 176] on span "Buildings cause unusual weather patterns and unnatural effects in a city" at bounding box center [436, 183] width 313 height 30
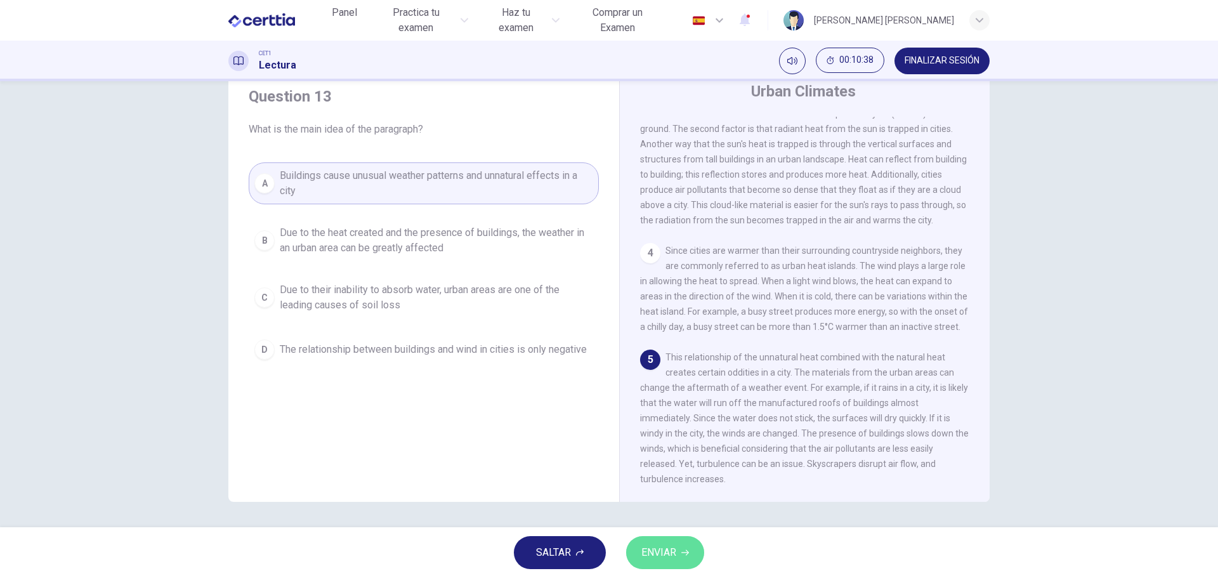
click at [670, 556] on span "ENVIAR" at bounding box center [658, 553] width 35 height 18
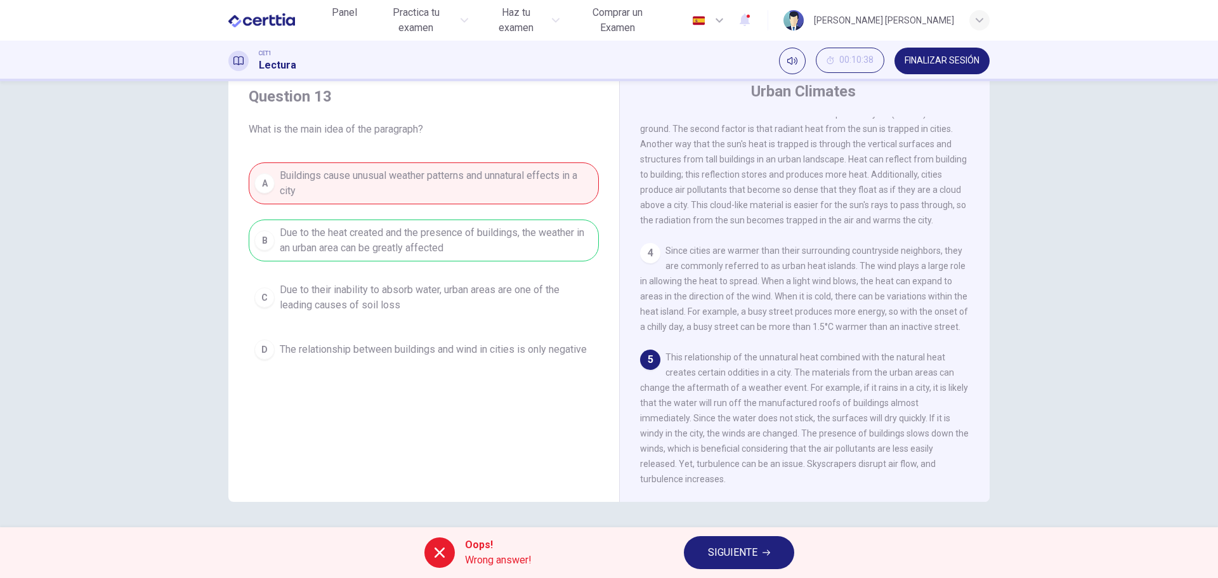
click at [753, 556] on span "SIGUIENTE" at bounding box center [732, 553] width 49 height 18
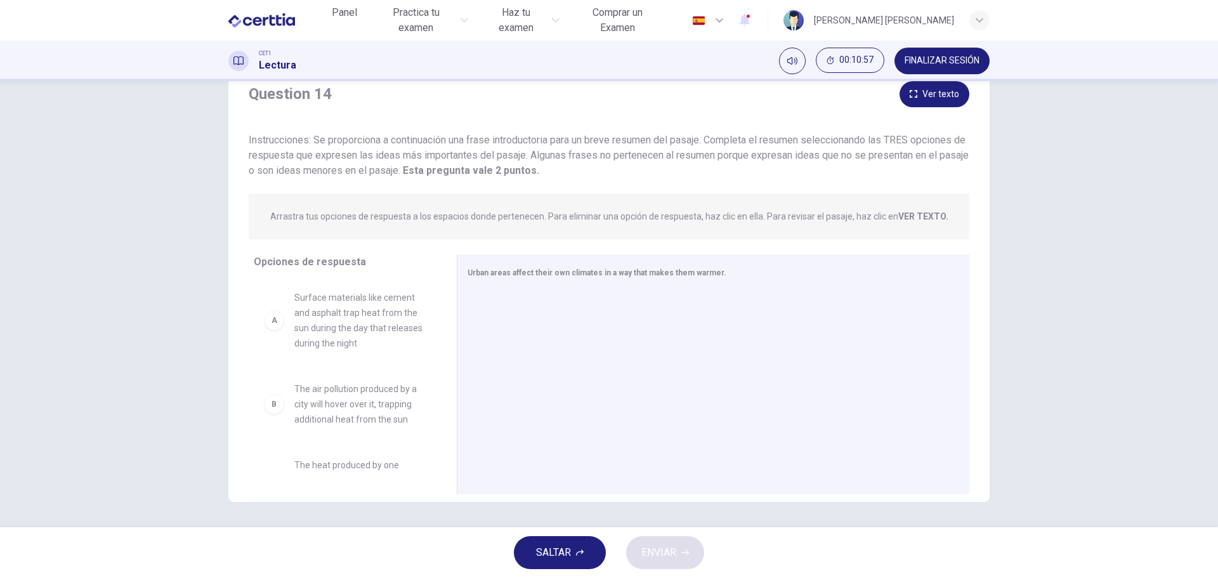
click at [927, 94] on button "Ver texto" at bounding box center [934, 94] width 70 height 26
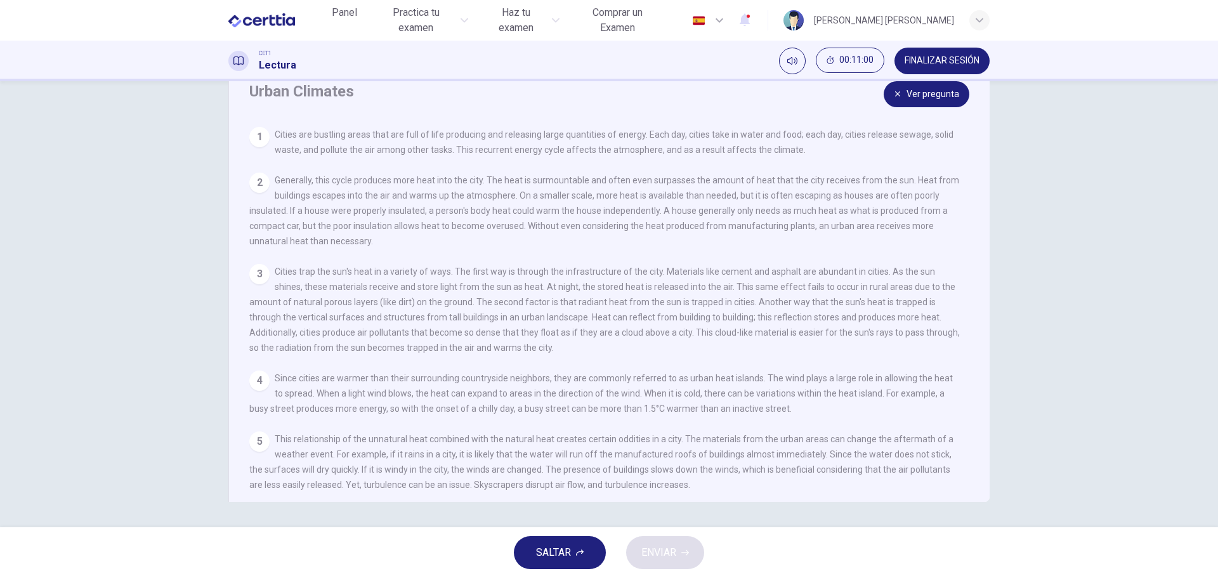
click at [925, 93] on button "Ver pregunta" at bounding box center [926, 94] width 86 height 26
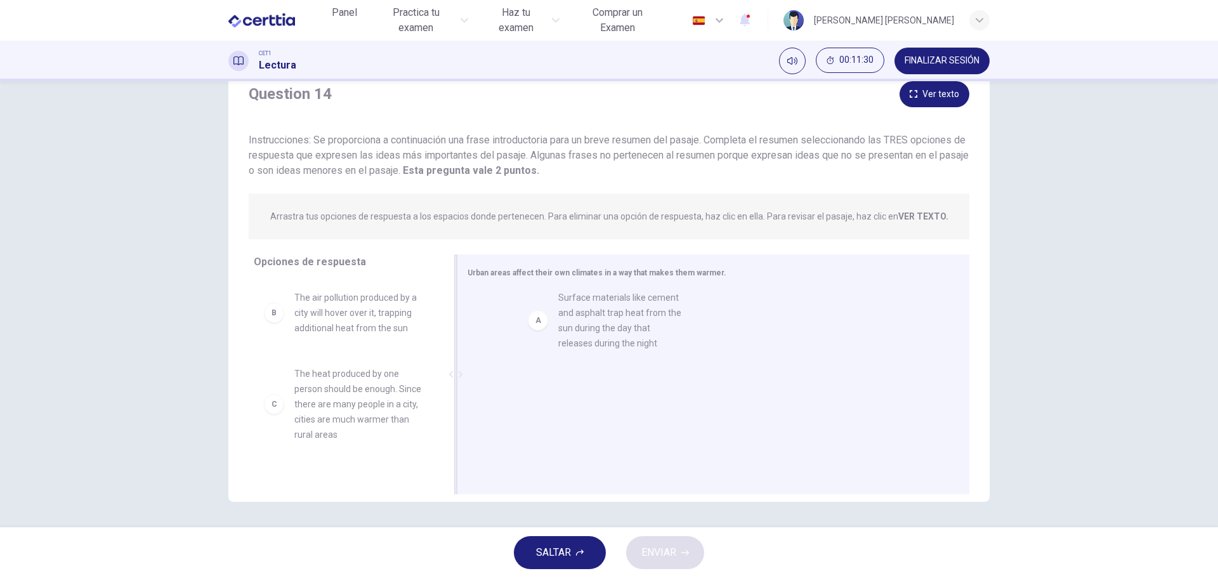
drag, startPoint x: 360, startPoint y: 322, endPoint x: 632, endPoint y: 322, distance: 272.1
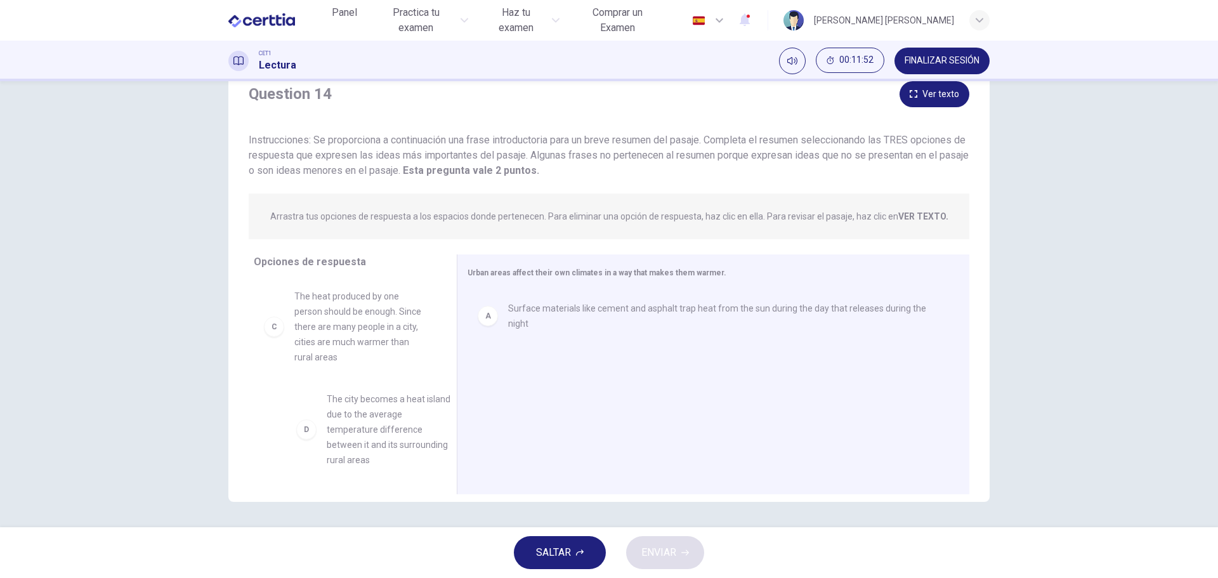
scroll to position [78, 0]
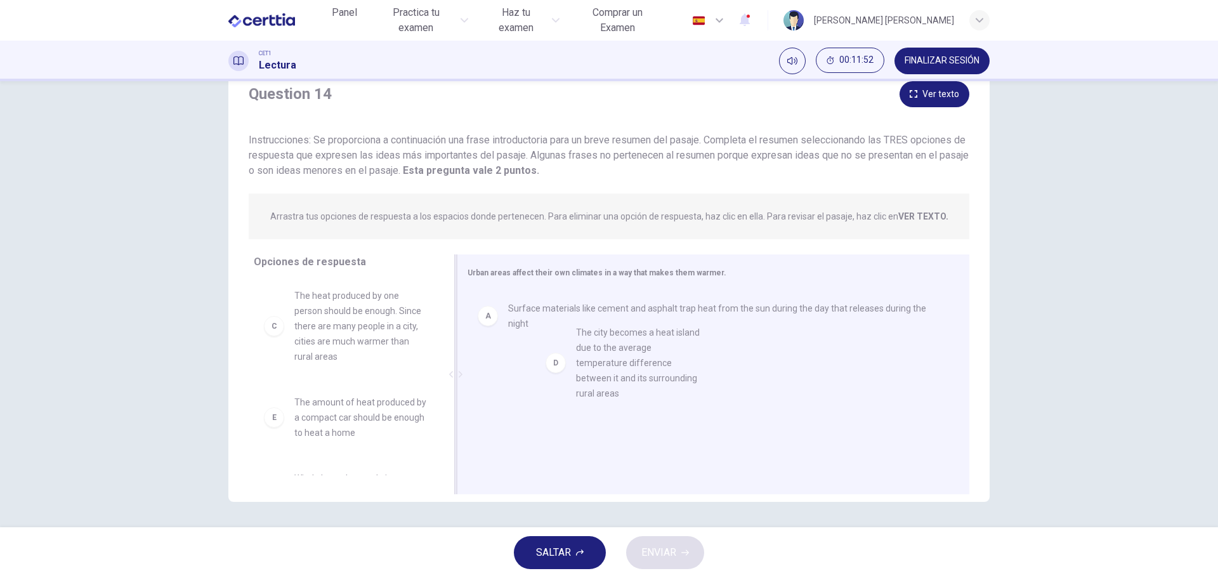
drag, startPoint x: 353, startPoint y: 431, endPoint x: 642, endPoint y: 360, distance: 297.0
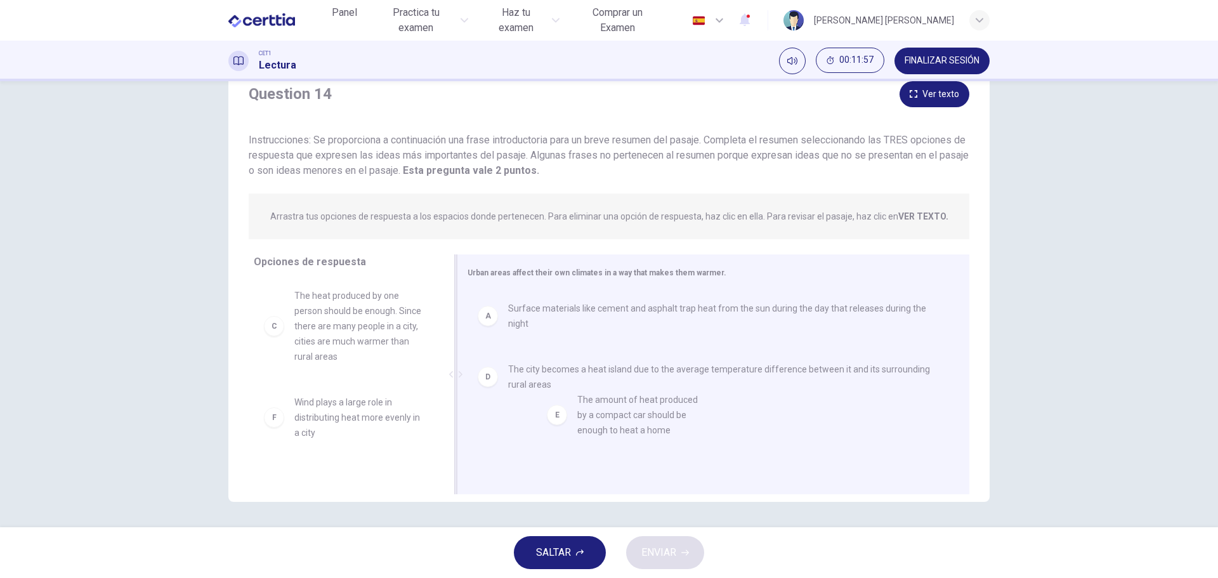
drag, startPoint x: 356, startPoint y: 412, endPoint x: 647, endPoint y: 409, distance: 290.5
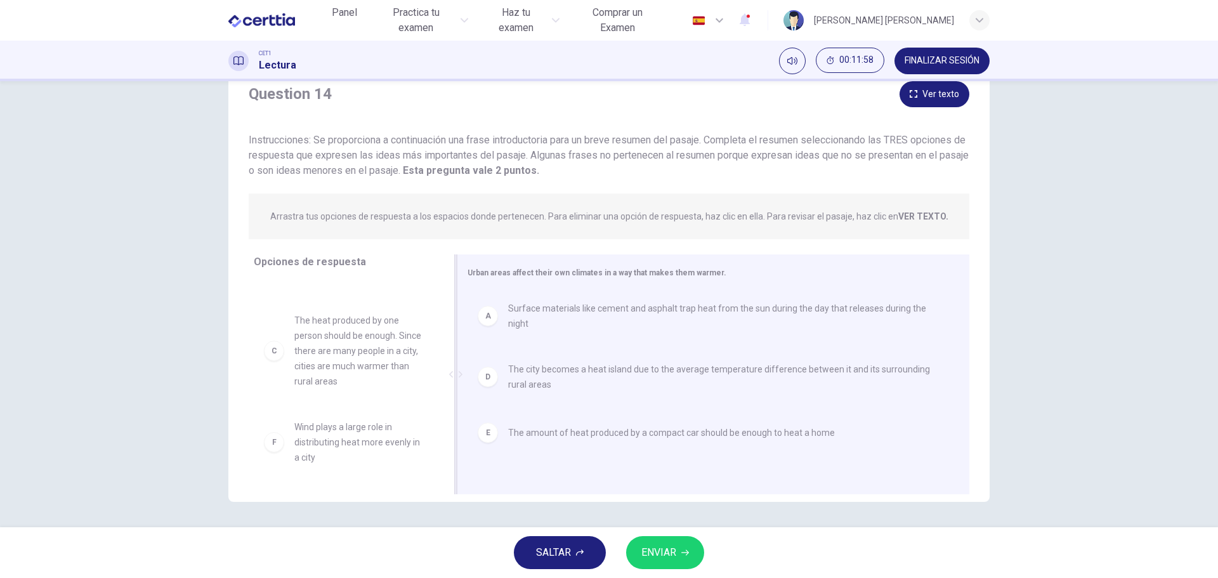
scroll to position [53, 0]
click at [664, 556] on span "ENVIAR" at bounding box center [658, 553] width 35 height 18
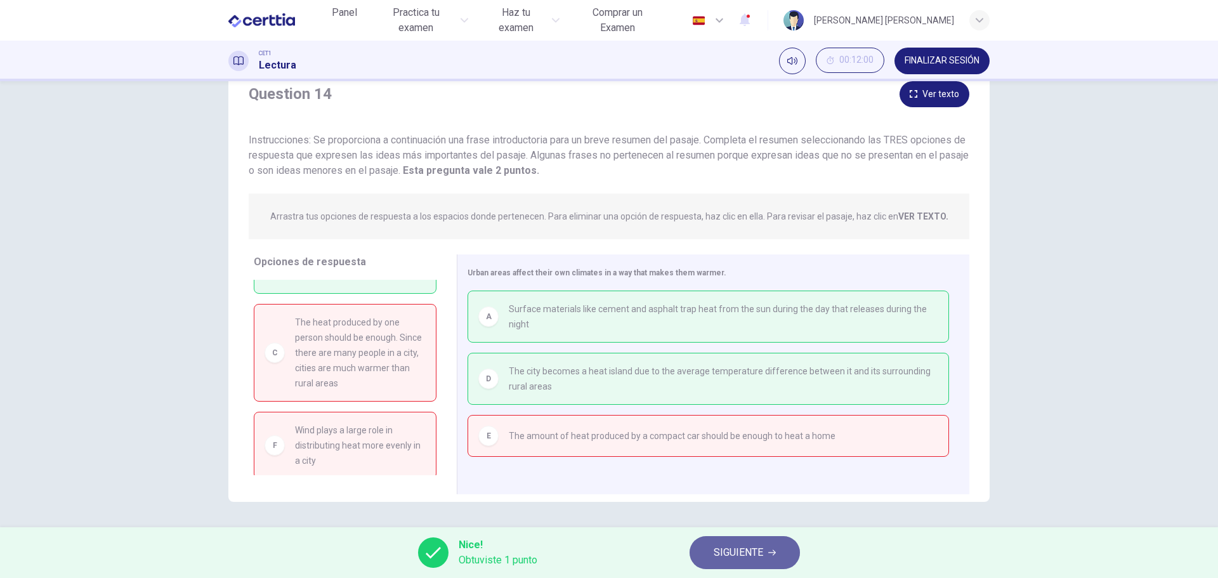
click at [760, 546] on span "SIGUIENTE" at bounding box center [738, 553] width 49 height 18
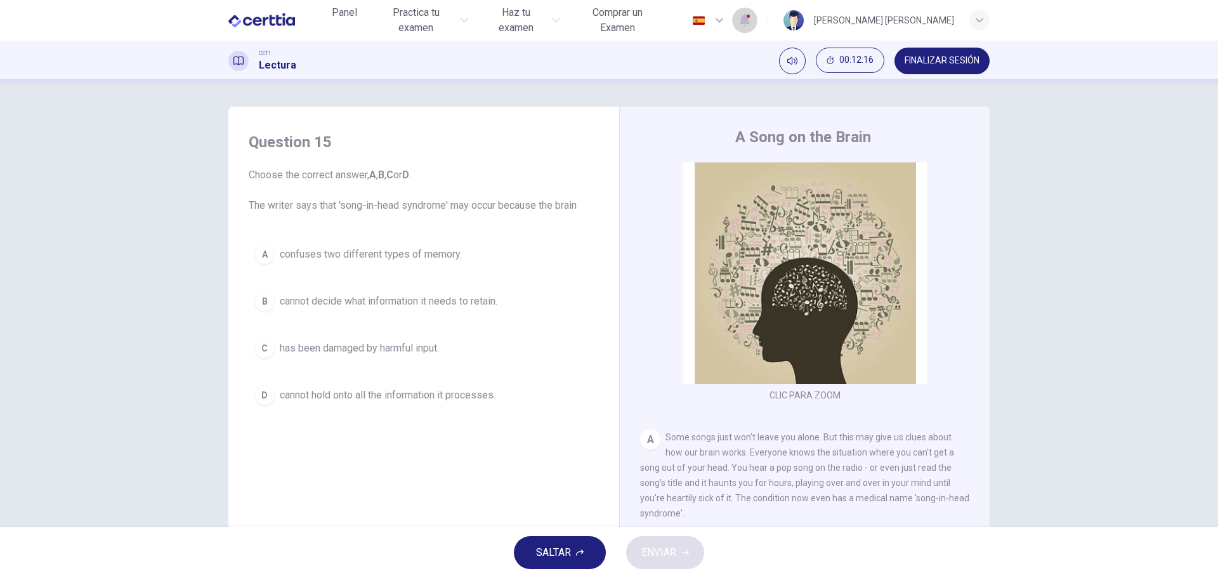
click at [740, 20] on icon "button" at bounding box center [745, 20] width 10 height 13
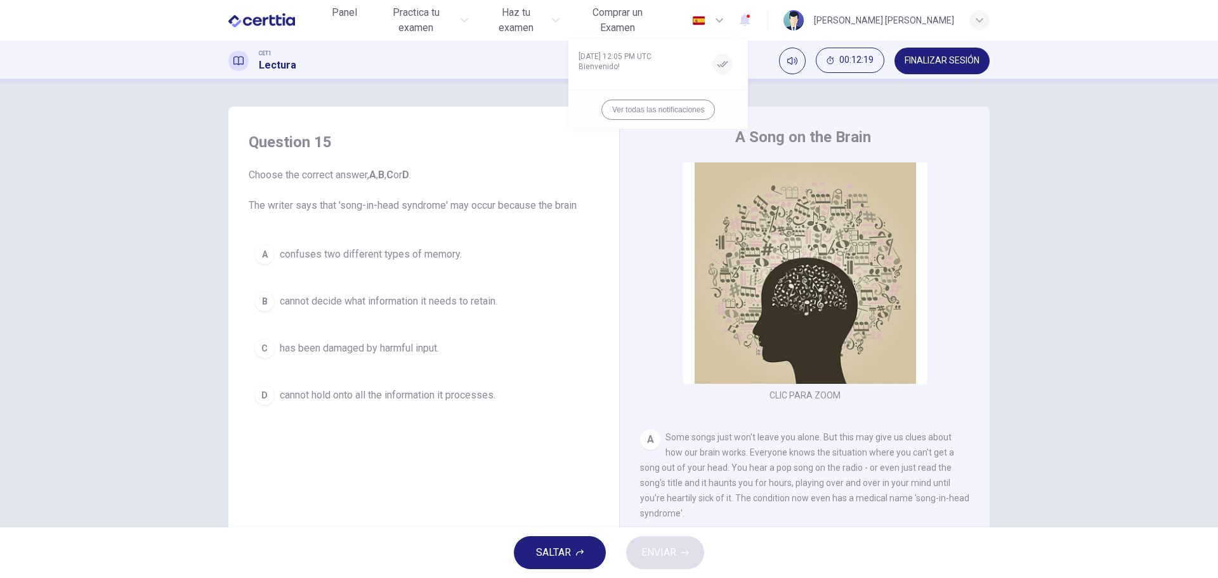
click at [758, 22] on div at bounding box center [609, 289] width 1218 height 578
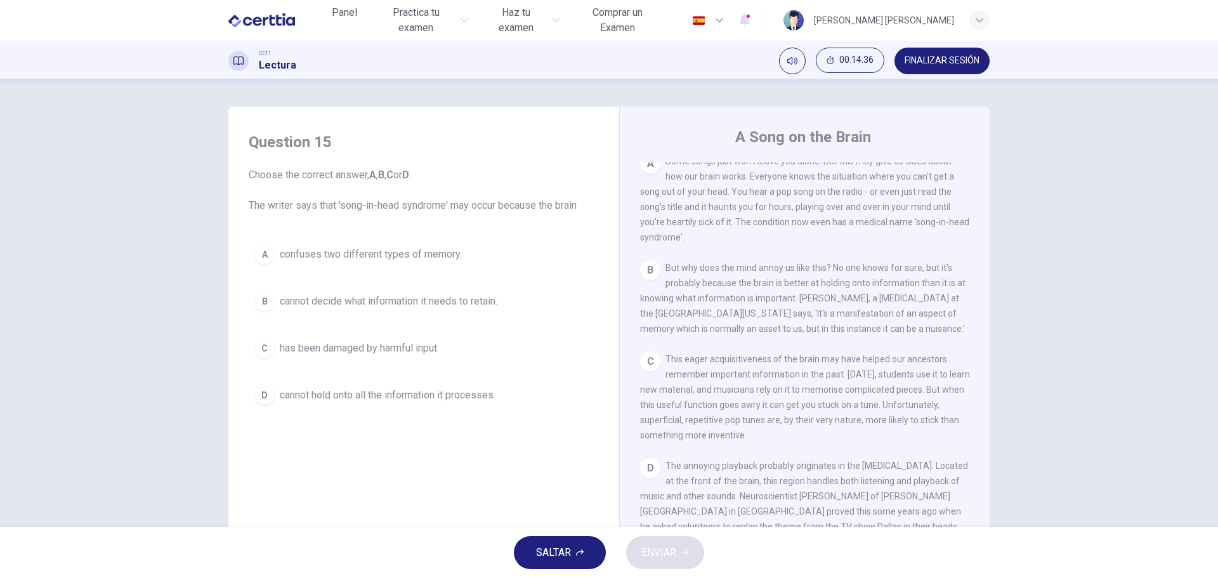
scroll to position [317, 0]
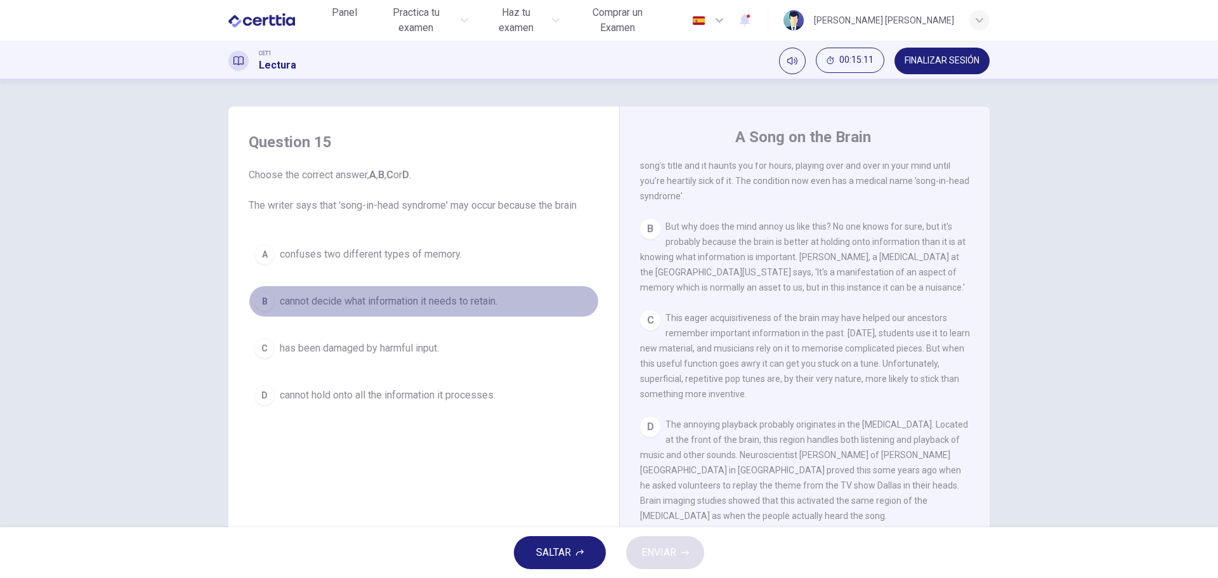
click at [398, 299] on span "cannot decide what information it needs to retain." at bounding box center [389, 301] width 218 height 15
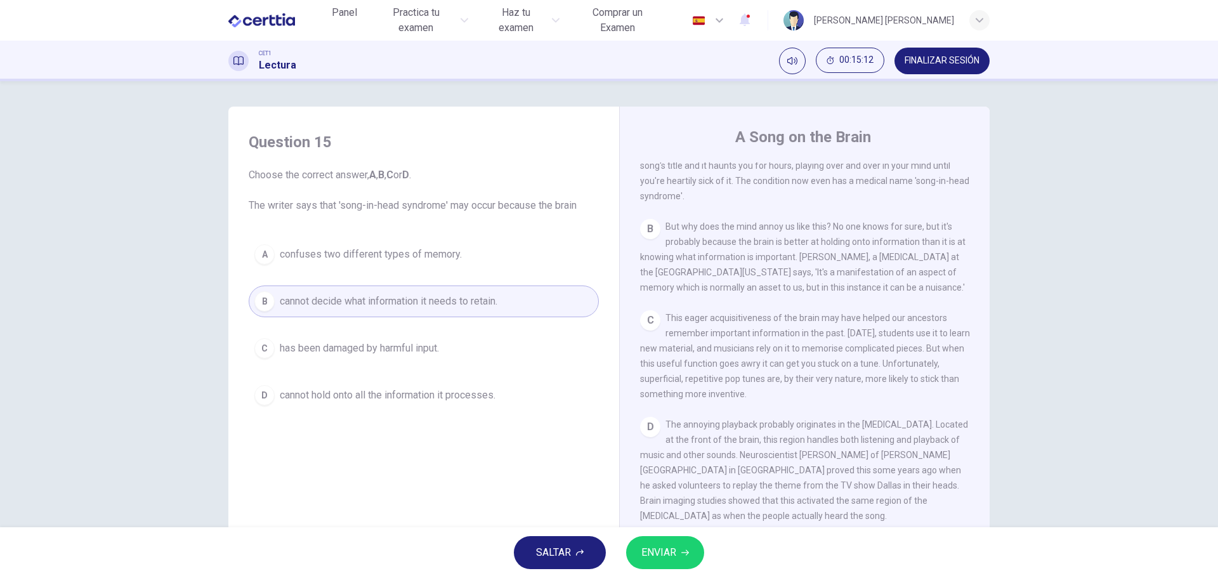
click at [672, 549] on span "ENVIAR" at bounding box center [658, 553] width 35 height 18
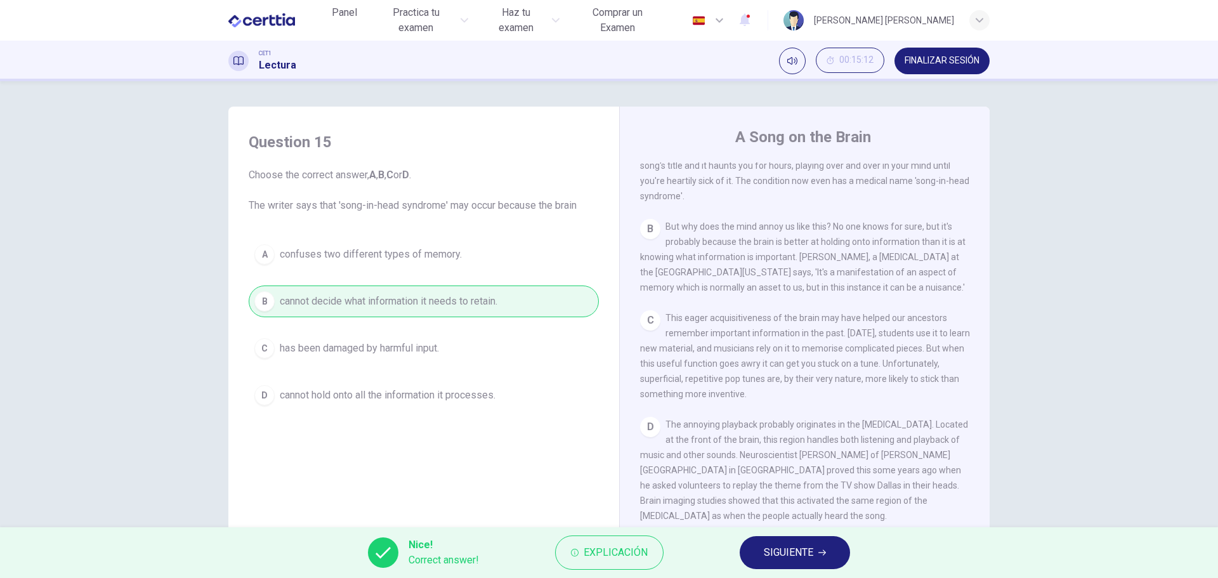
click at [794, 549] on span "SIGUIENTE" at bounding box center [788, 553] width 49 height 18
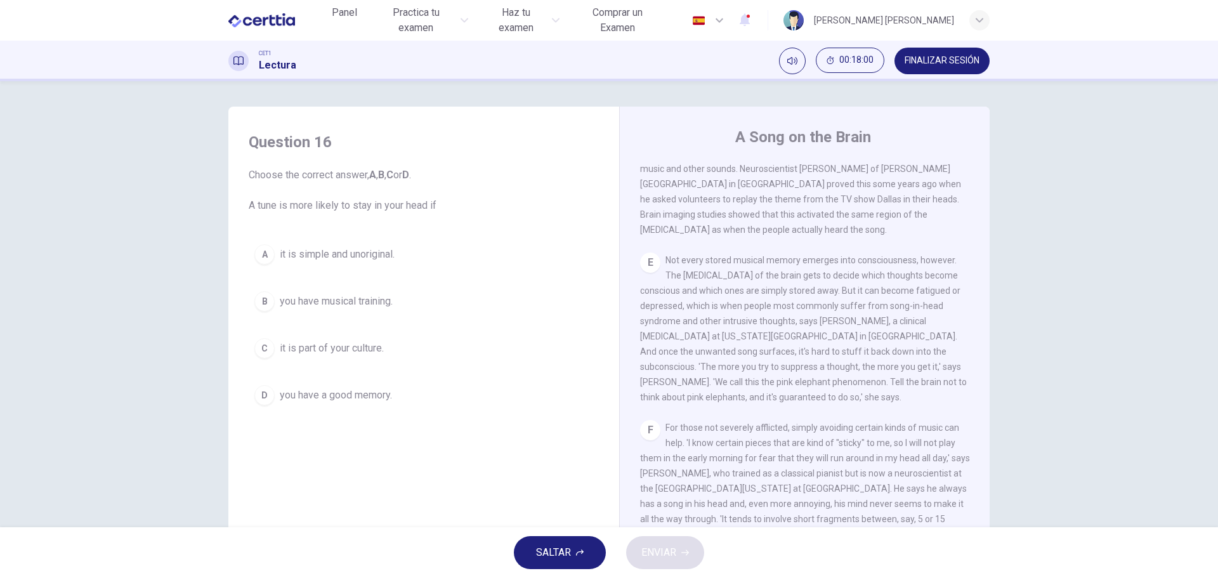
scroll to position [507, 0]
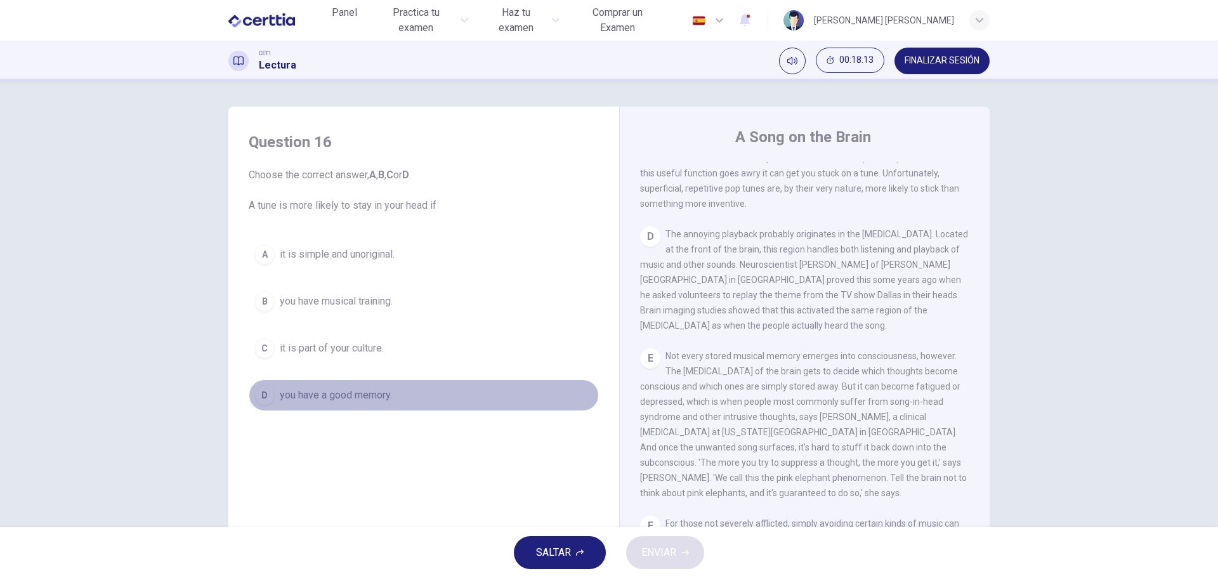
click at [311, 394] on span "you have a good memory." at bounding box center [336, 395] width 112 height 15
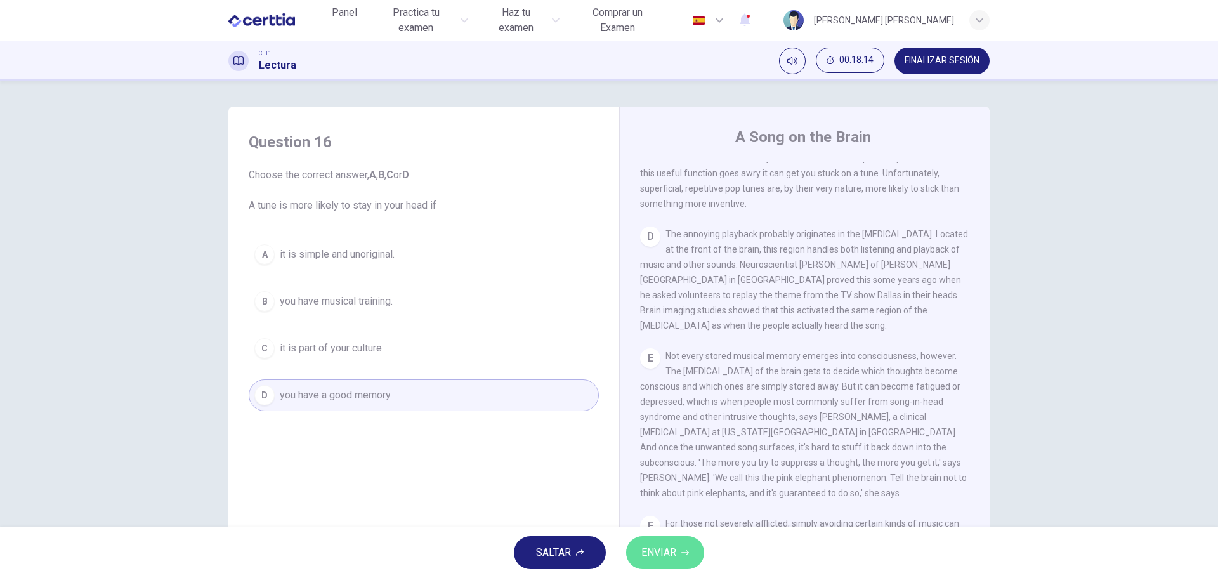
click at [648, 551] on span "ENVIAR" at bounding box center [658, 553] width 35 height 18
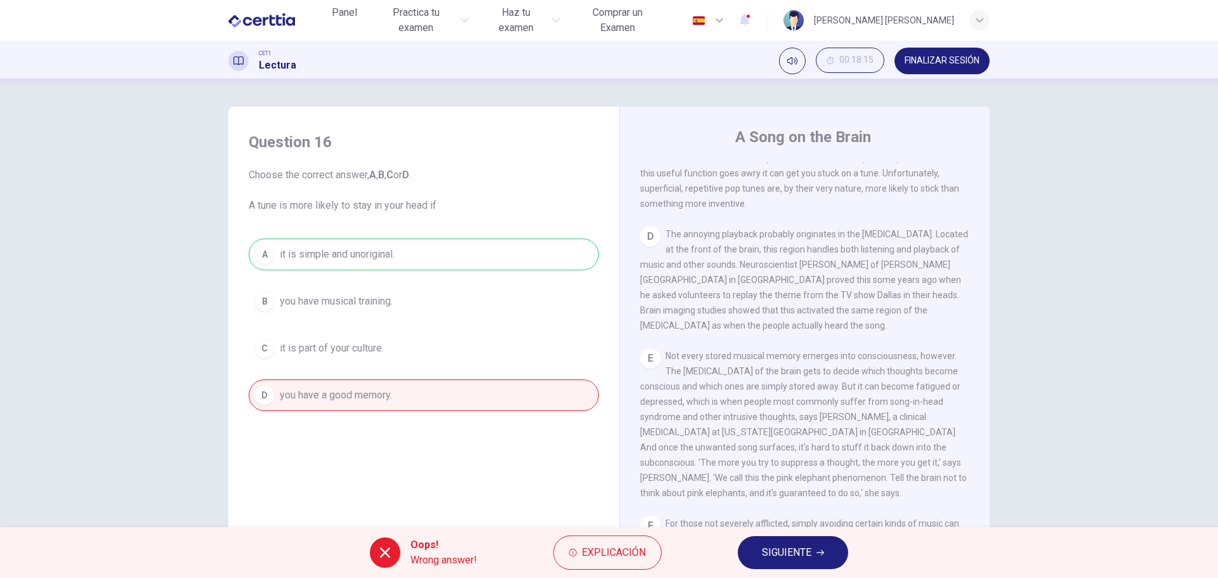
click at [786, 555] on span "SIGUIENTE" at bounding box center [786, 553] width 49 height 18
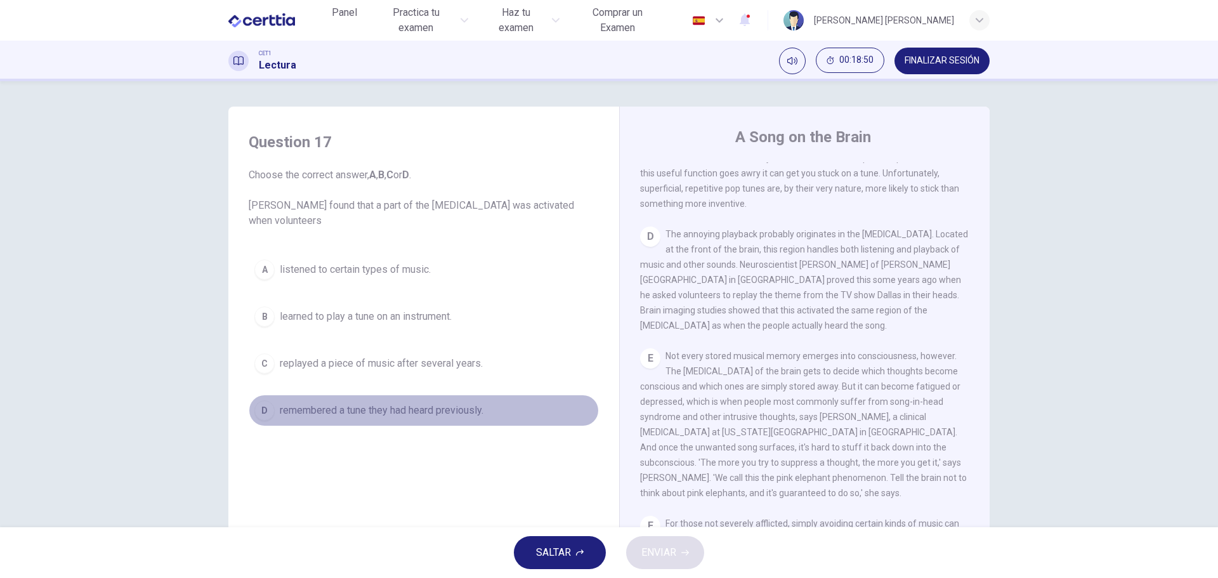
click at [348, 408] on span "remembered a tune they had heard previously." at bounding box center [382, 410] width 204 height 15
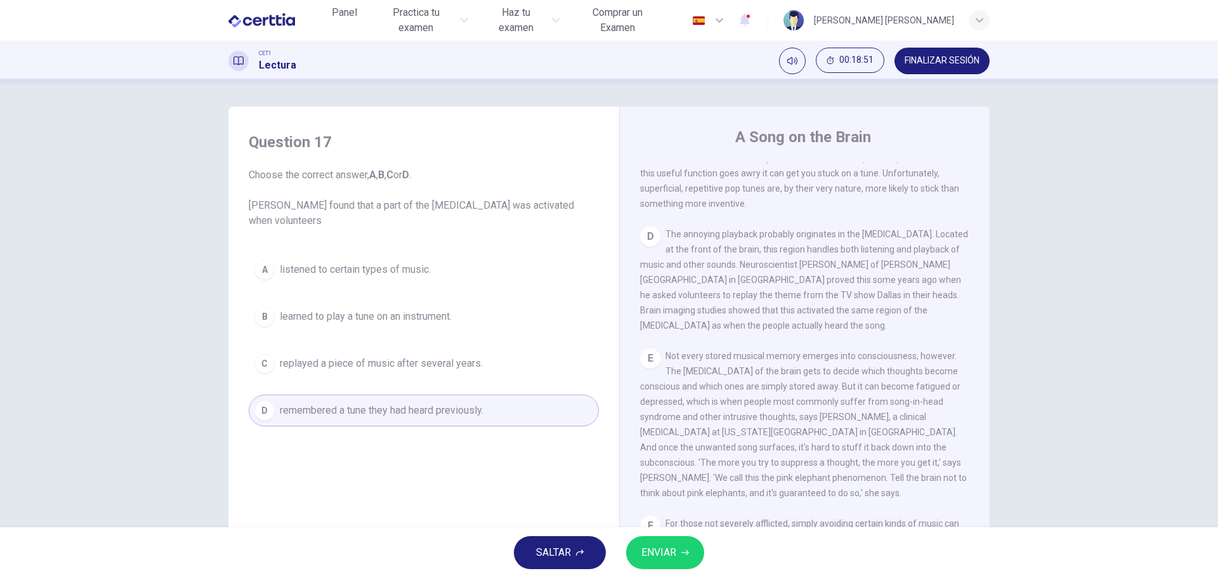
click at [669, 560] on span "ENVIAR" at bounding box center [658, 553] width 35 height 18
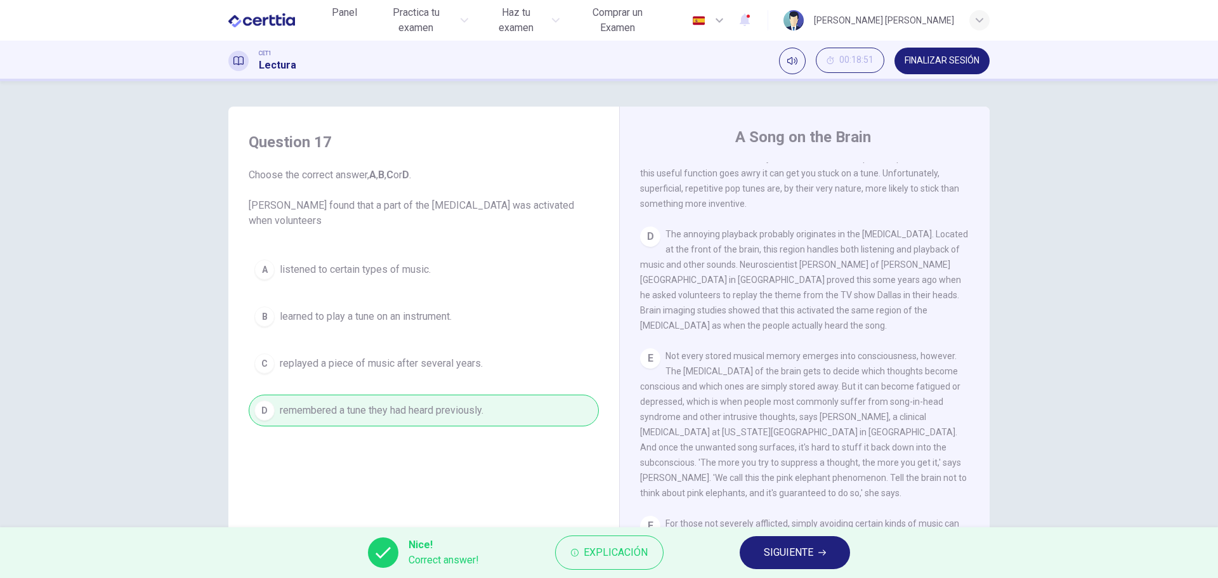
click at [801, 555] on span "SIGUIENTE" at bounding box center [788, 553] width 49 height 18
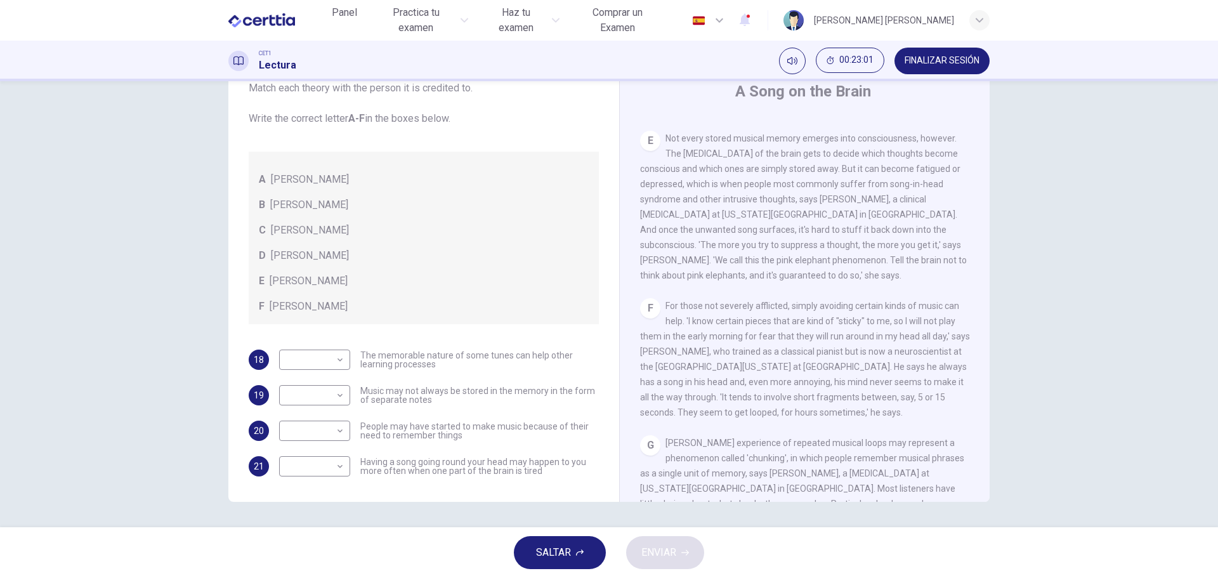
scroll to position [637, 0]
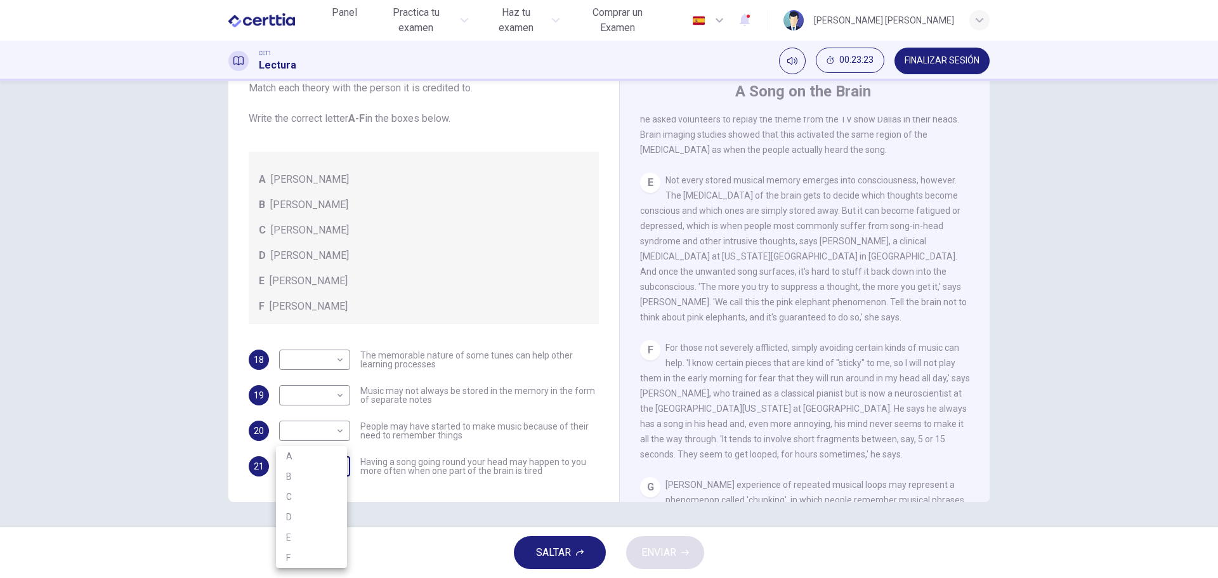
click at [335, 468] on body "Este sitio utiliza cookies, como se explica en nuestra Política de Privacidad .…" at bounding box center [609, 289] width 1218 height 578
click at [318, 474] on li "B" at bounding box center [311, 476] width 71 height 20
type input "*"
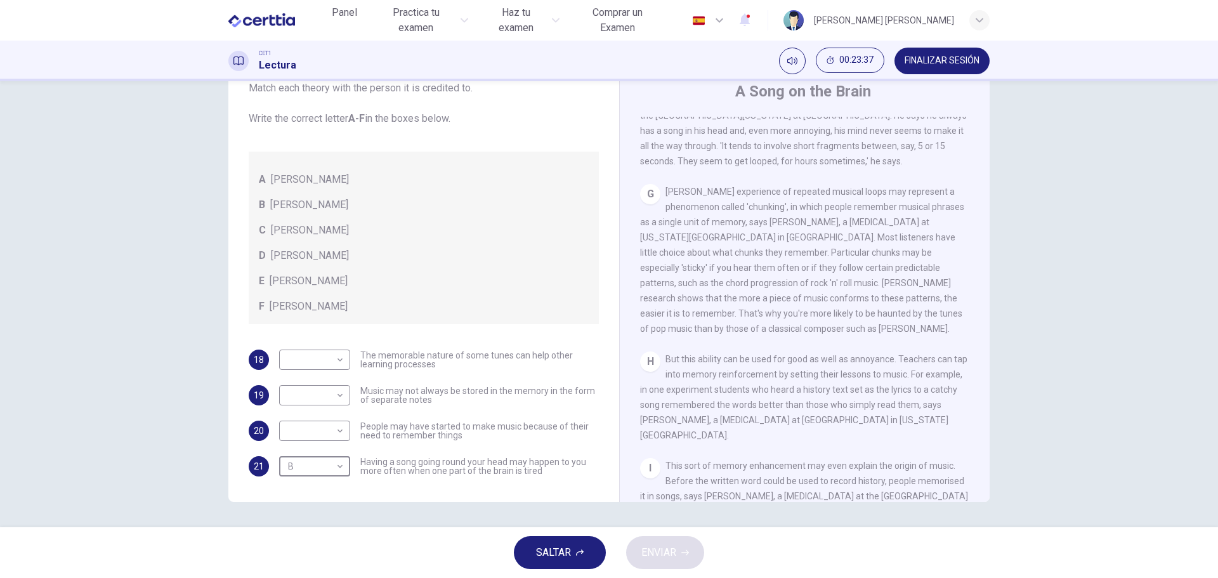
scroll to position [955, 0]
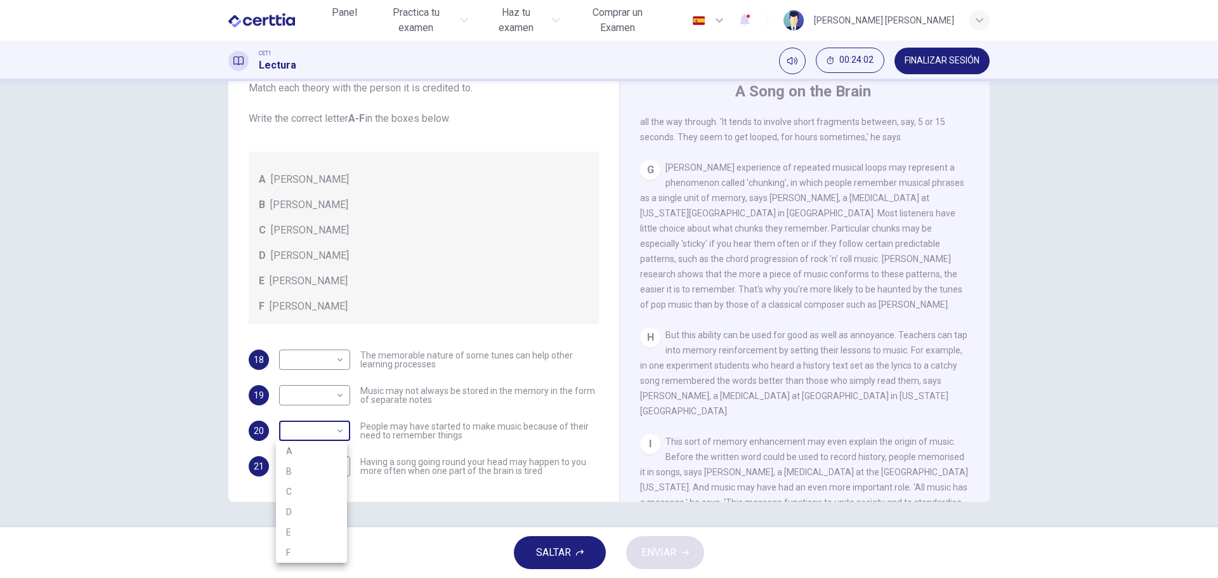
click at [340, 427] on body "Este sitio utiliza cookies, como se explica en nuestra Política de Privacidad .…" at bounding box center [609, 289] width 1218 height 578
click at [309, 509] on li "D" at bounding box center [311, 512] width 71 height 20
type input "*"
click at [337, 360] on body "Este sitio utiliza cookies, como se explica en nuestra Política de Privacidad .…" at bounding box center [609, 289] width 1218 height 578
click at [311, 455] on li "E" at bounding box center [311, 461] width 71 height 20
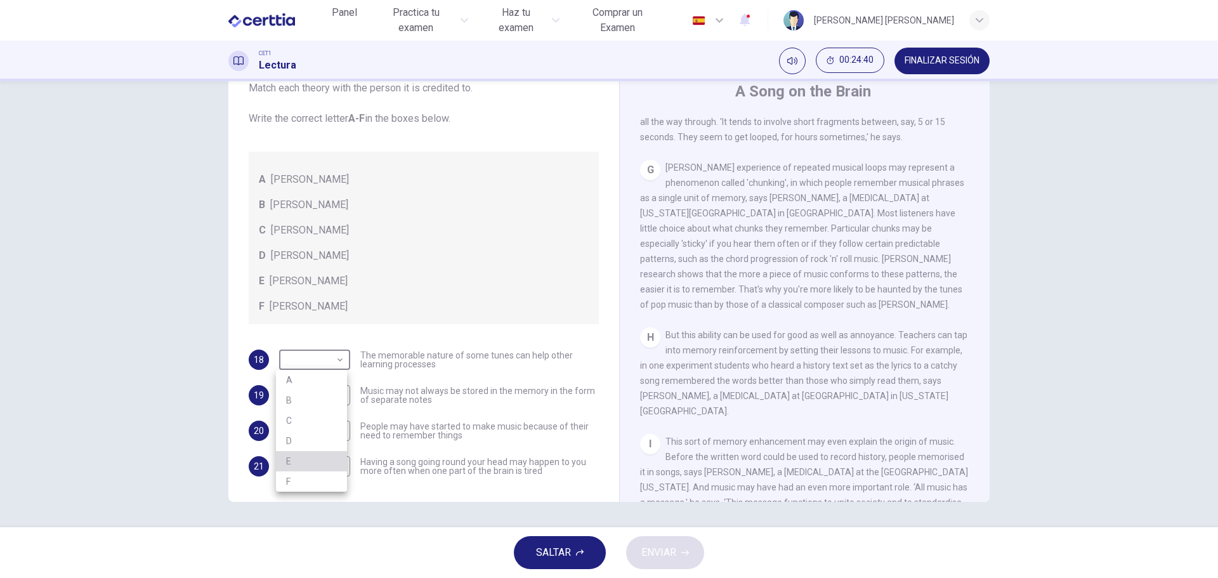
type input "*"
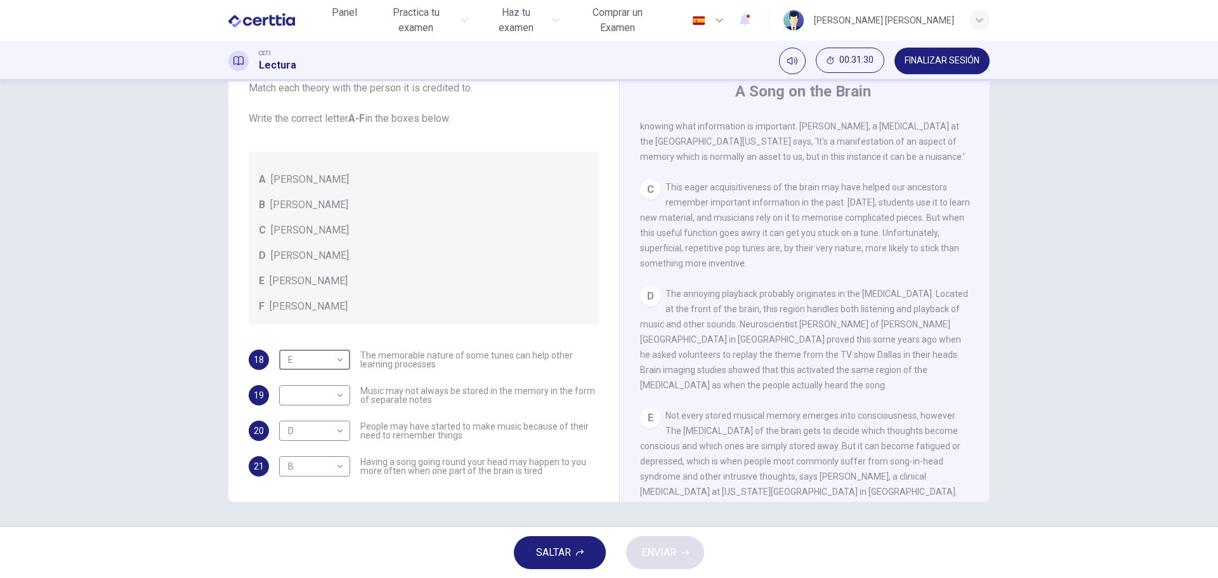
scroll to position [384, 0]
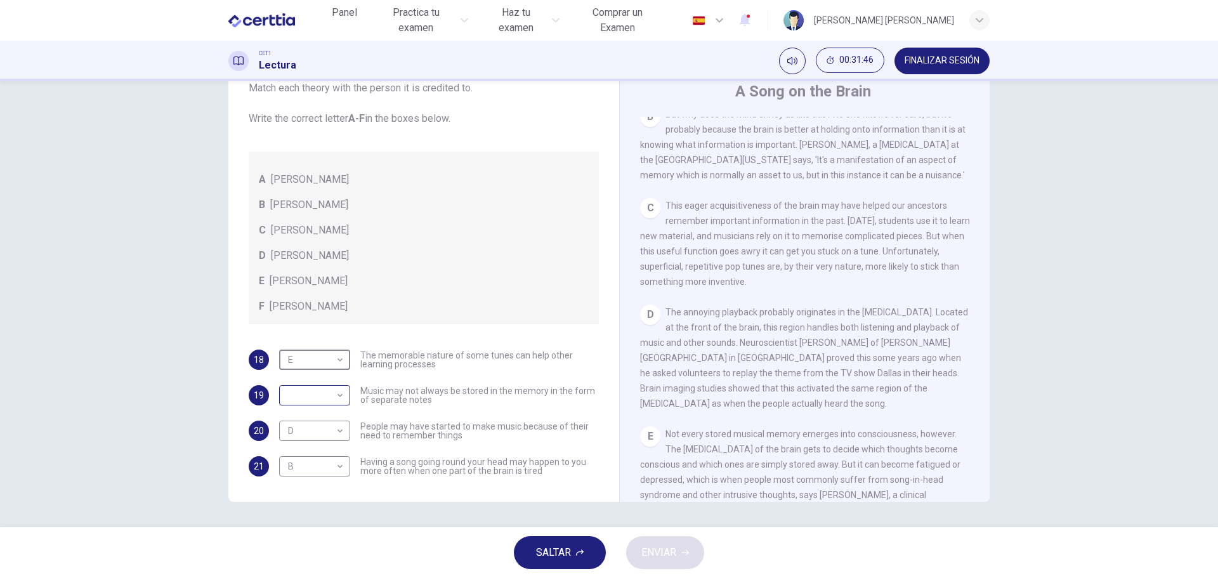
click at [339, 396] on body "Este sitio utiliza cookies, como se explica en nuestra Política de Privacidad .…" at bounding box center [609, 289] width 1218 height 578
click at [313, 412] on li "A" at bounding box center [311, 415] width 71 height 20
type input "*"
click at [665, 552] on span "ENVIAR" at bounding box center [658, 553] width 35 height 18
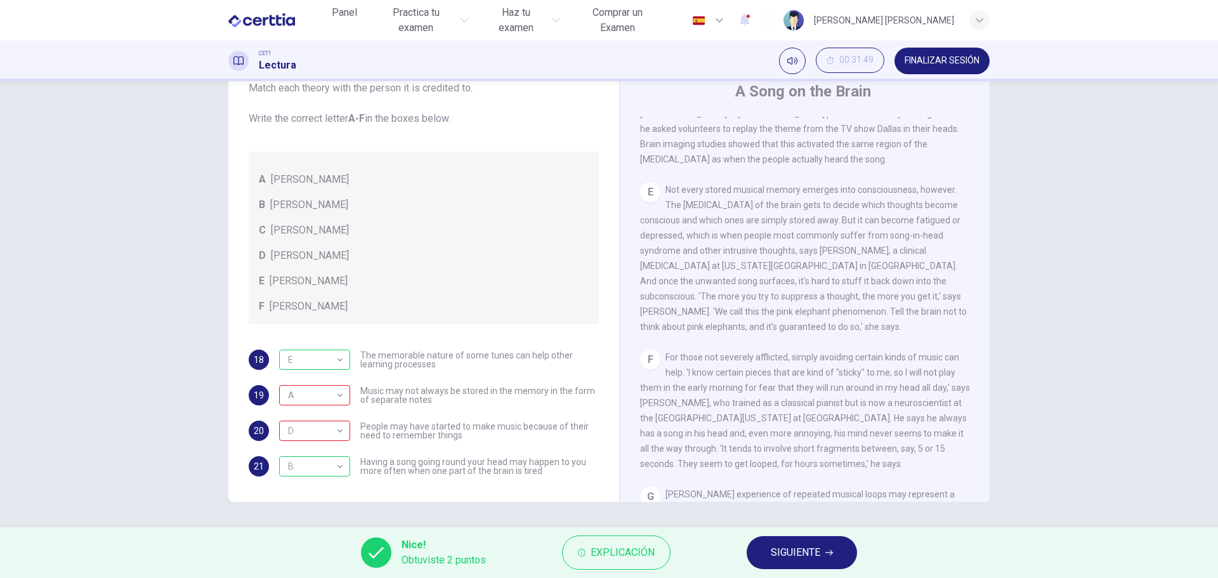
scroll to position [637, 0]
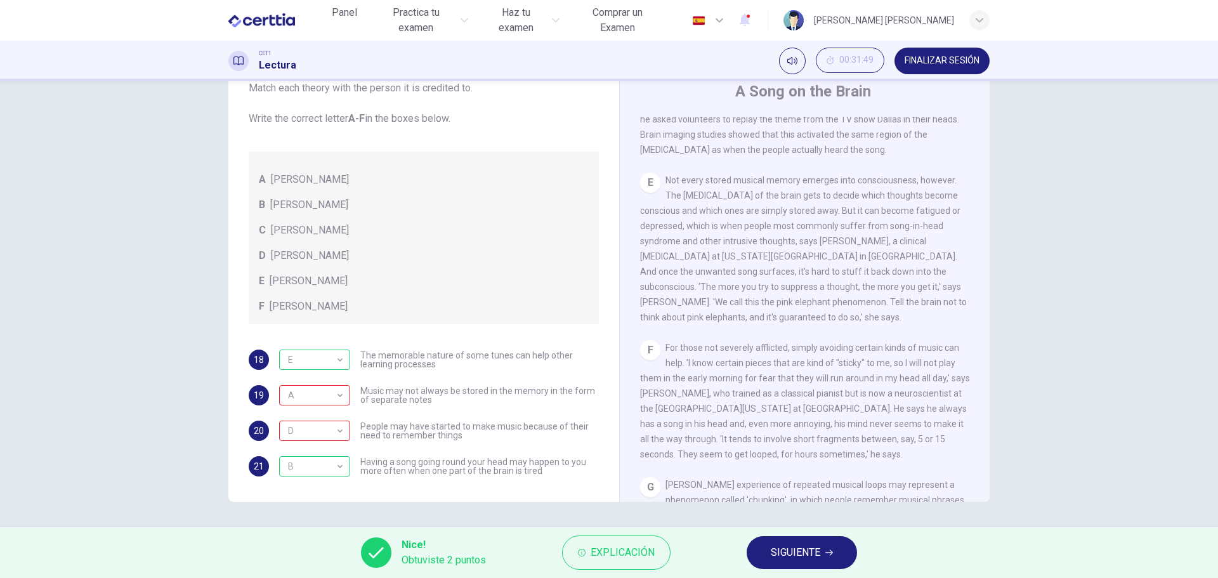
click at [801, 549] on span "SIGUIENTE" at bounding box center [795, 553] width 49 height 18
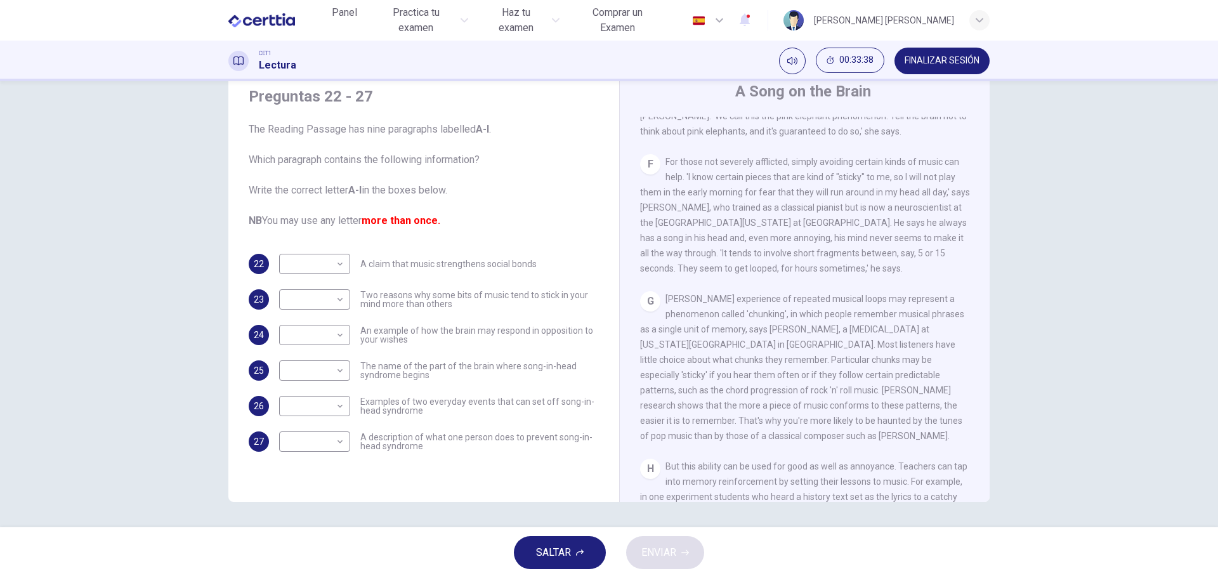
scroll to position [828, 0]
click at [339, 295] on body "Este sitio utiliza cookies, como se explica en nuestra Política de Privacidad .…" at bounding box center [609, 289] width 1218 height 578
click at [303, 438] on li "G" at bounding box center [311, 441] width 71 height 20
type input "*"
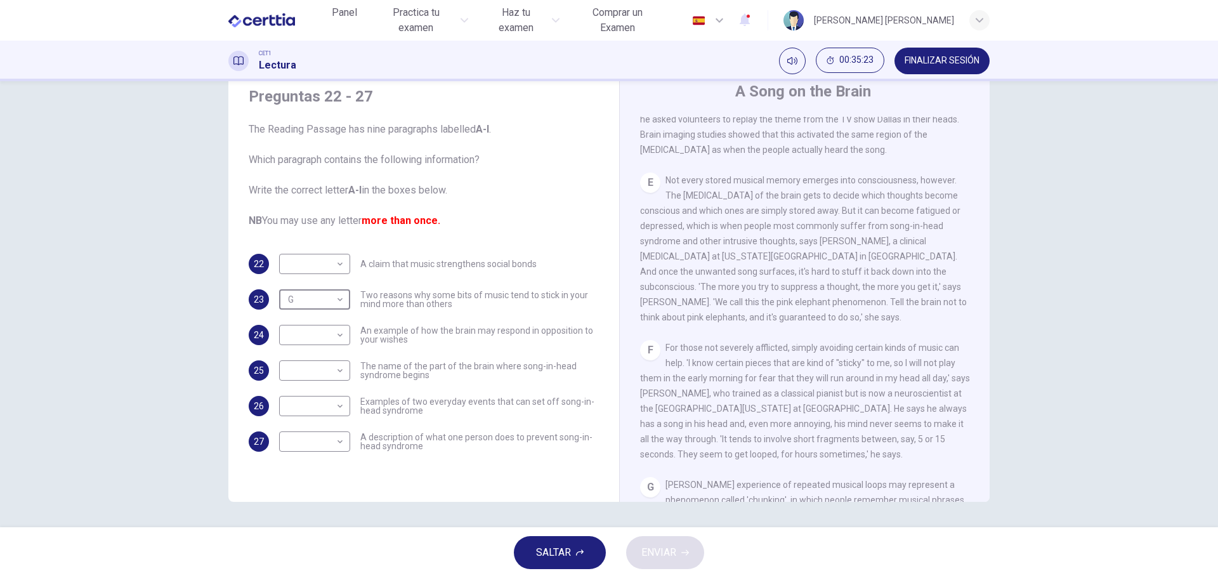
scroll to position [574, 0]
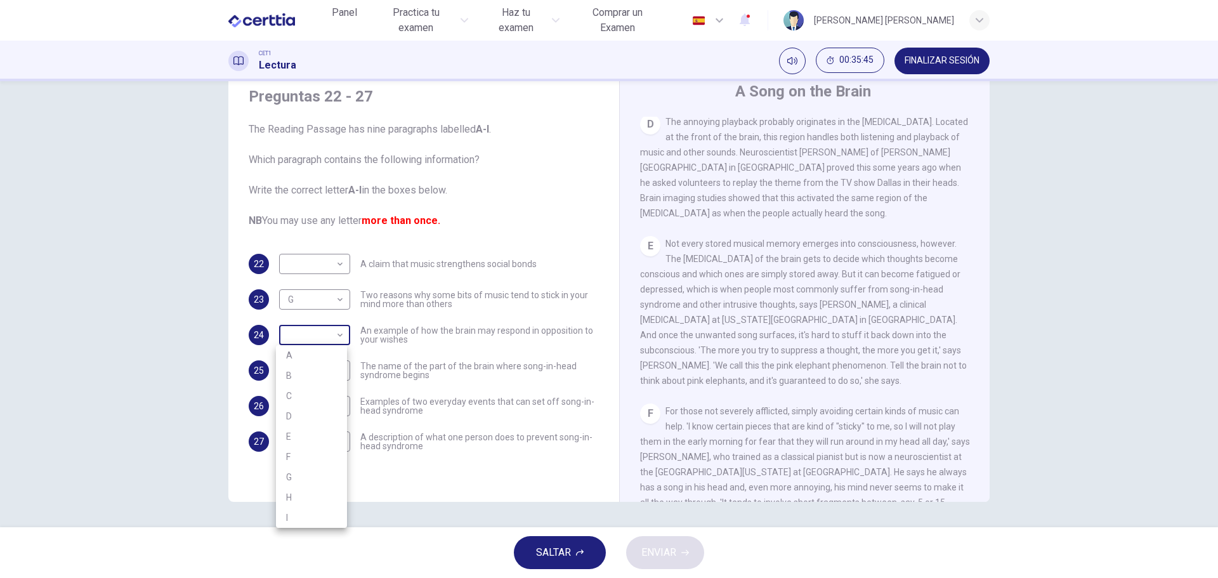
click at [338, 336] on body "Este sitio utiliza cookies, como se explica en nuestra Política de Privacidad .…" at bounding box center [609, 289] width 1218 height 578
click at [316, 438] on li "E" at bounding box center [311, 436] width 71 height 20
type input "*"
click at [338, 366] on body "Este sitio utiliza cookies, como se explica en nuestra Política de Privacidad .…" at bounding box center [609, 289] width 1218 height 578
click at [315, 456] on li "D" at bounding box center [311, 451] width 71 height 20
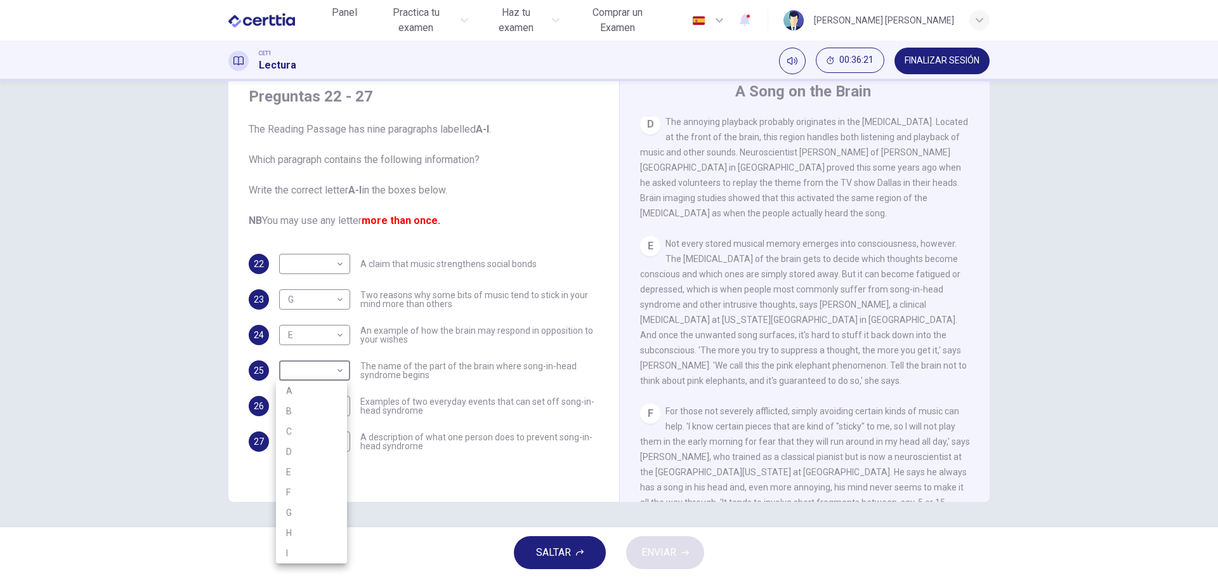
type input "*"
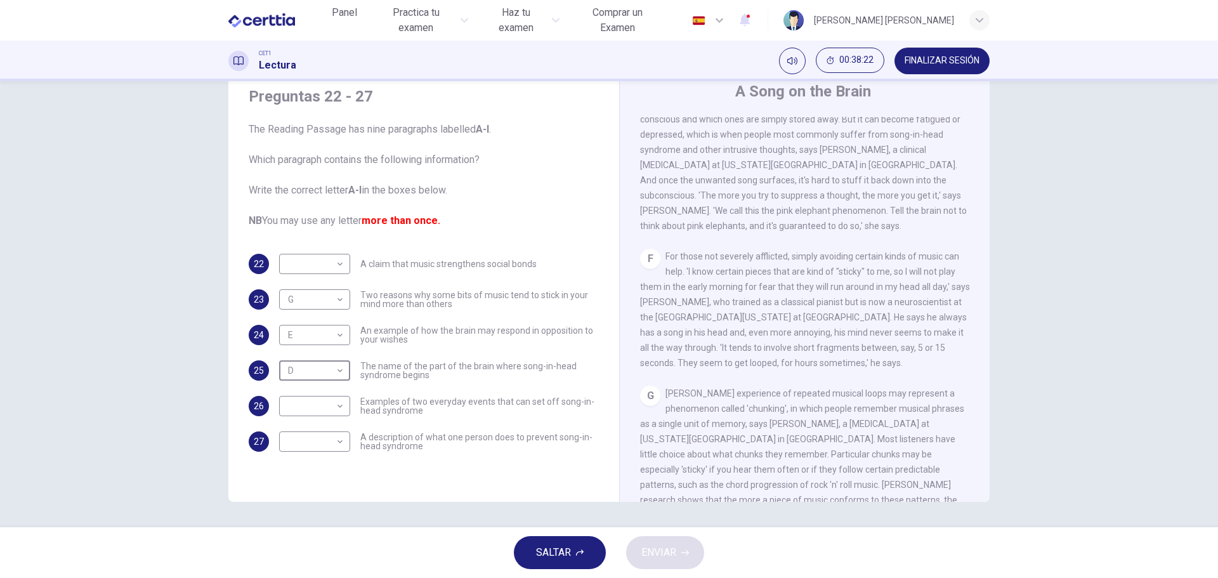
scroll to position [637, 0]
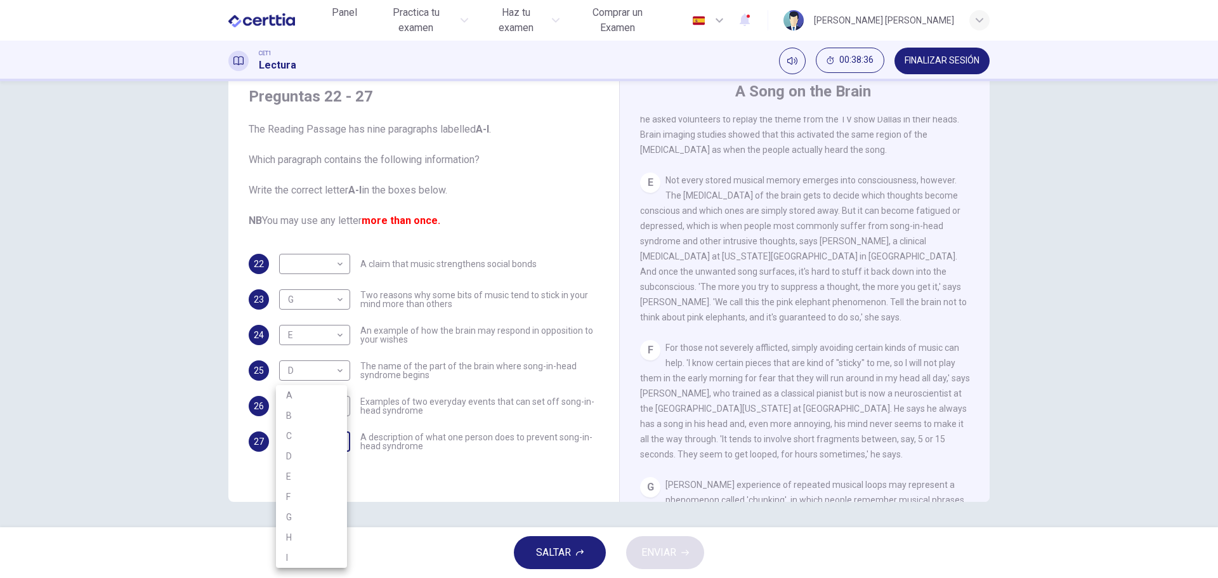
click at [339, 441] on body "Este sitio utiliza cookies, como se explica en nuestra Política de Privacidad .…" at bounding box center [609, 289] width 1218 height 578
click at [327, 494] on li "F" at bounding box center [311, 496] width 71 height 20
type input "*"
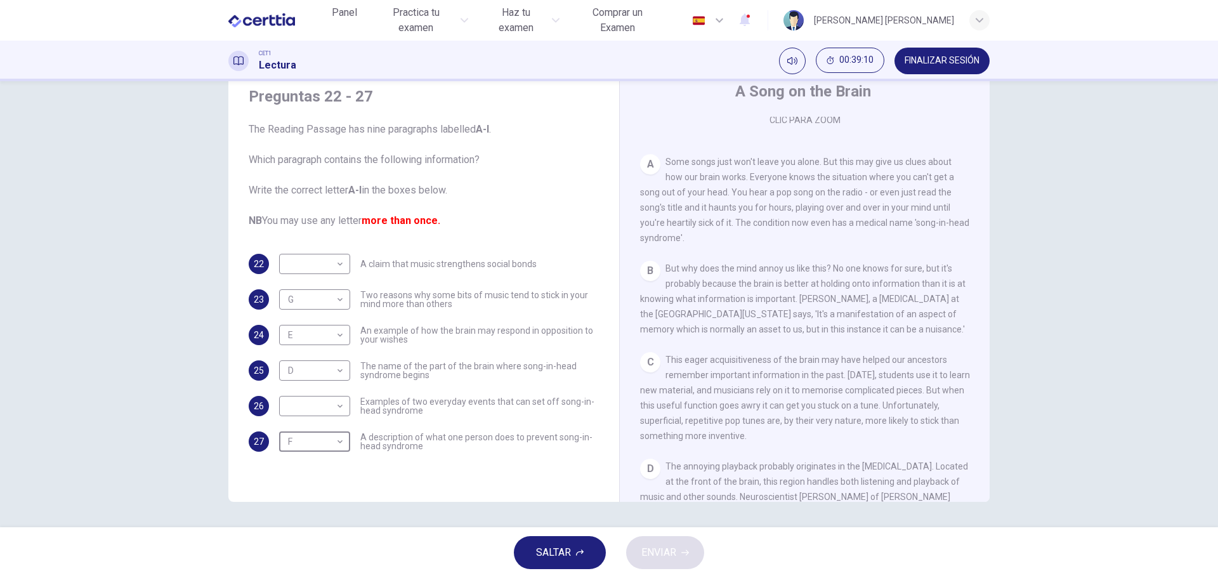
scroll to position [257, 0]
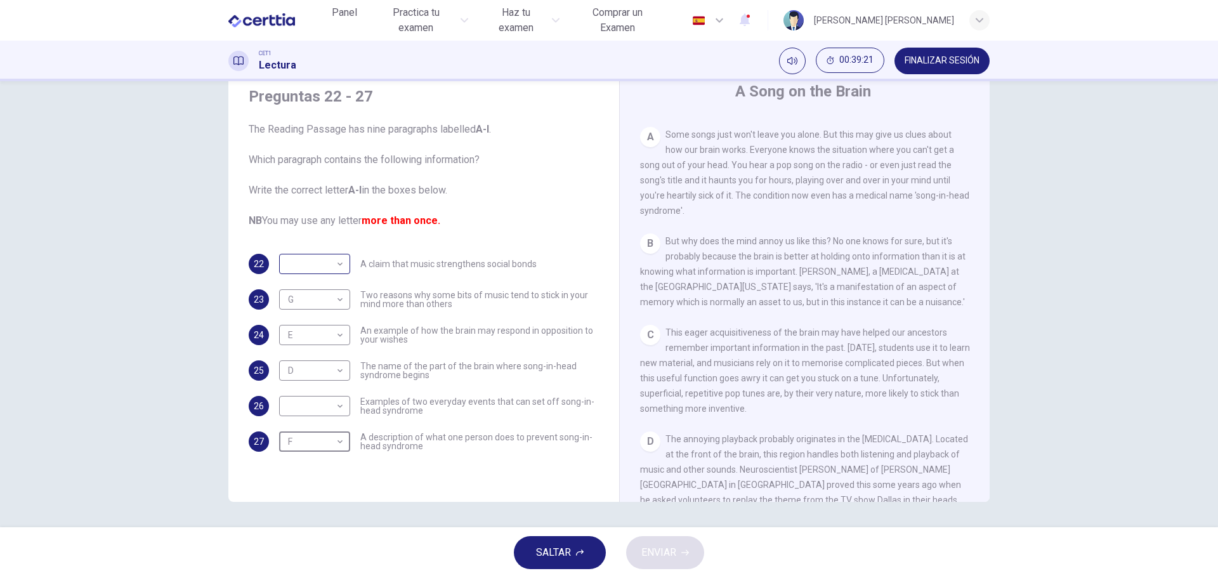
click at [339, 263] on body "Este sitio utiliza cookies, como se explica en nuestra Política de Privacidad .…" at bounding box center [609, 289] width 1218 height 578
click at [306, 322] on li "C" at bounding box center [311, 325] width 71 height 20
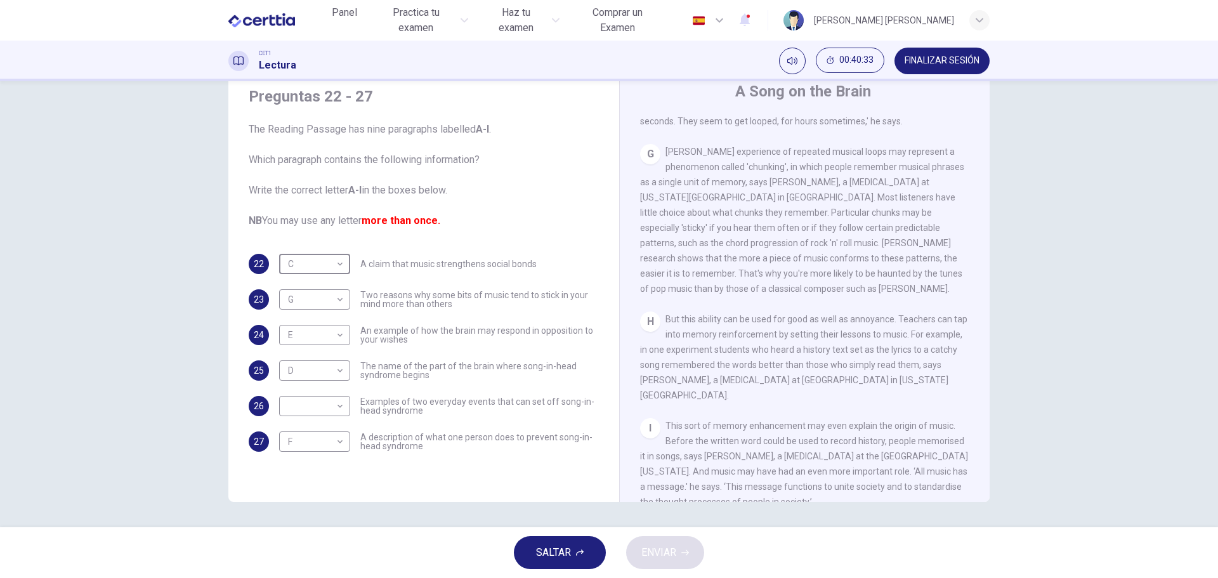
scroll to position [1018, 0]
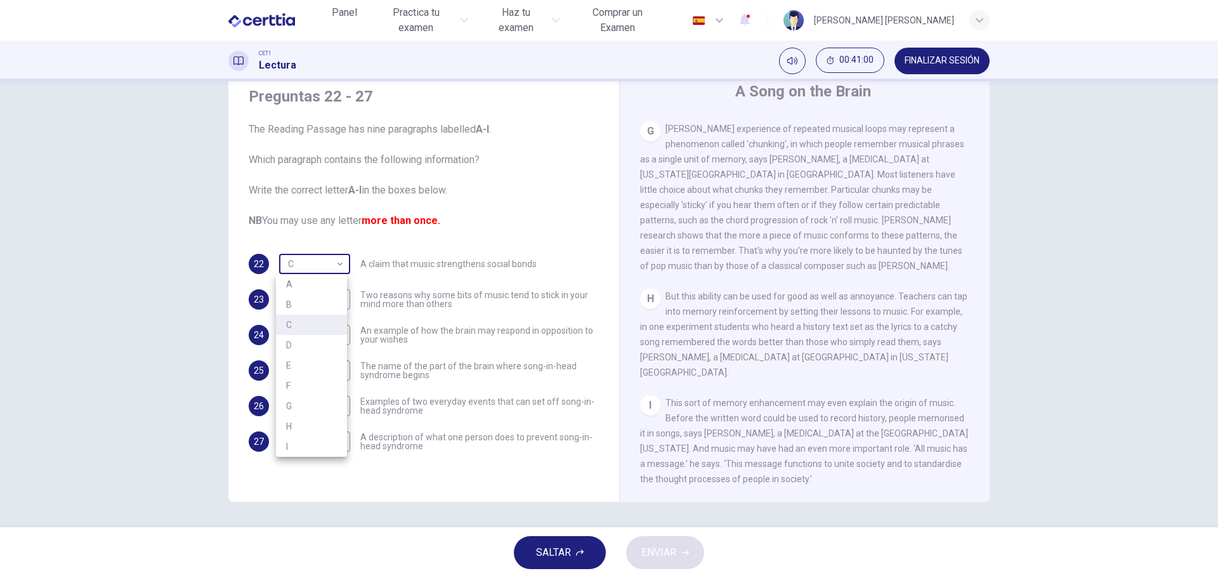
click at [335, 262] on body "Este sitio utiliza cookies, como se explica en nuestra Política de Privacidad .…" at bounding box center [609, 289] width 1218 height 578
click at [321, 443] on li "I" at bounding box center [311, 446] width 71 height 20
type input "*"
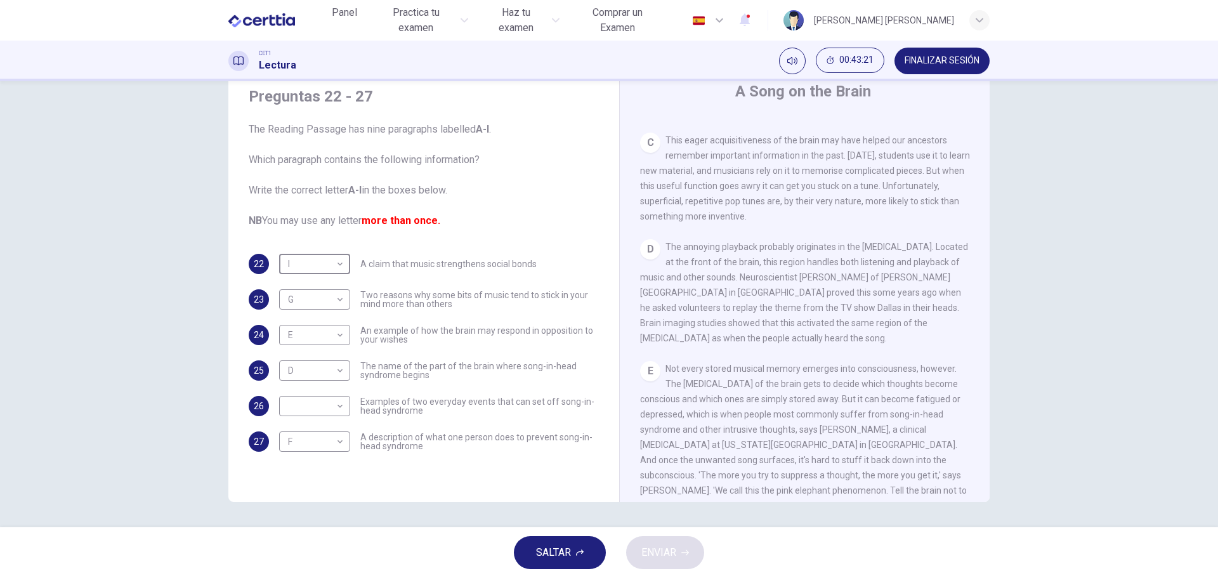
scroll to position [447, 0]
click at [337, 407] on body "Este sitio utiliza cookies, como se explica en nuestra Política de Privacidad .…" at bounding box center [609, 289] width 1218 height 578
click at [306, 435] on li "C" at bounding box center [311, 436] width 71 height 20
type input "*"
click at [669, 553] on span "ENVIAR" at bounding box center [658, 553] width 35 height 18
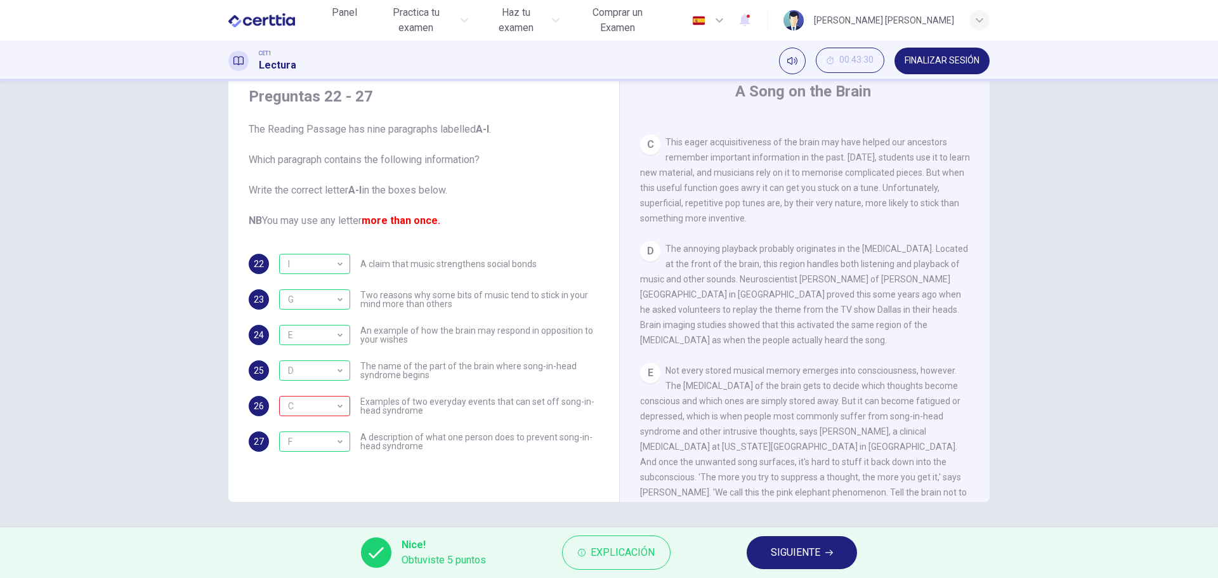
click at [781, 556] on span "SIGUIENTE" at bounding box center [795, 553] width 49 height 18
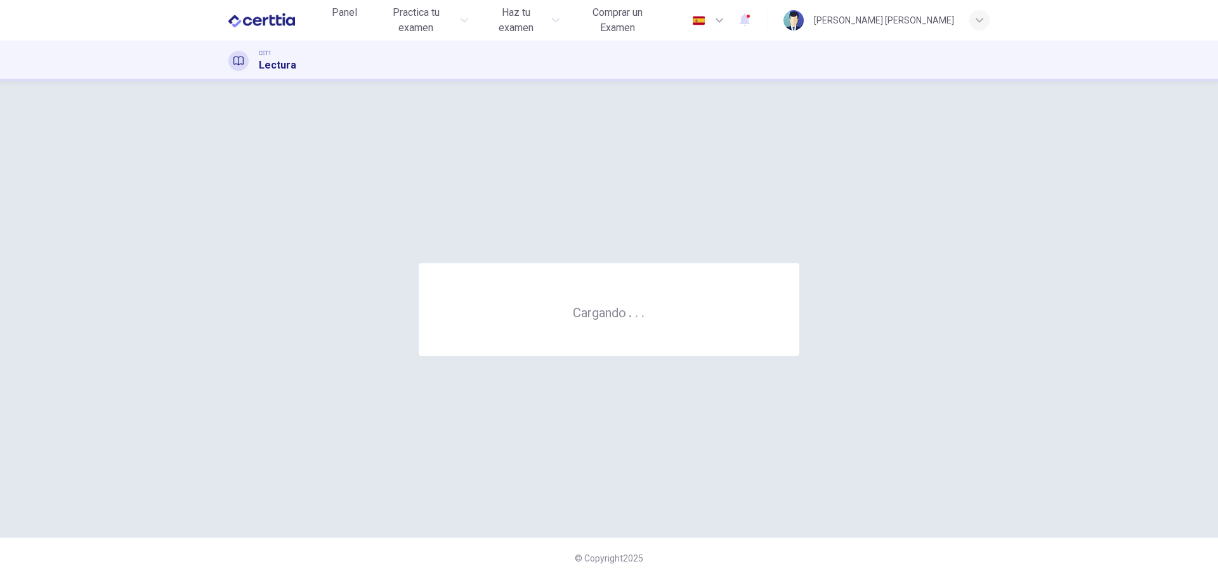
scroll to position [0, 0]
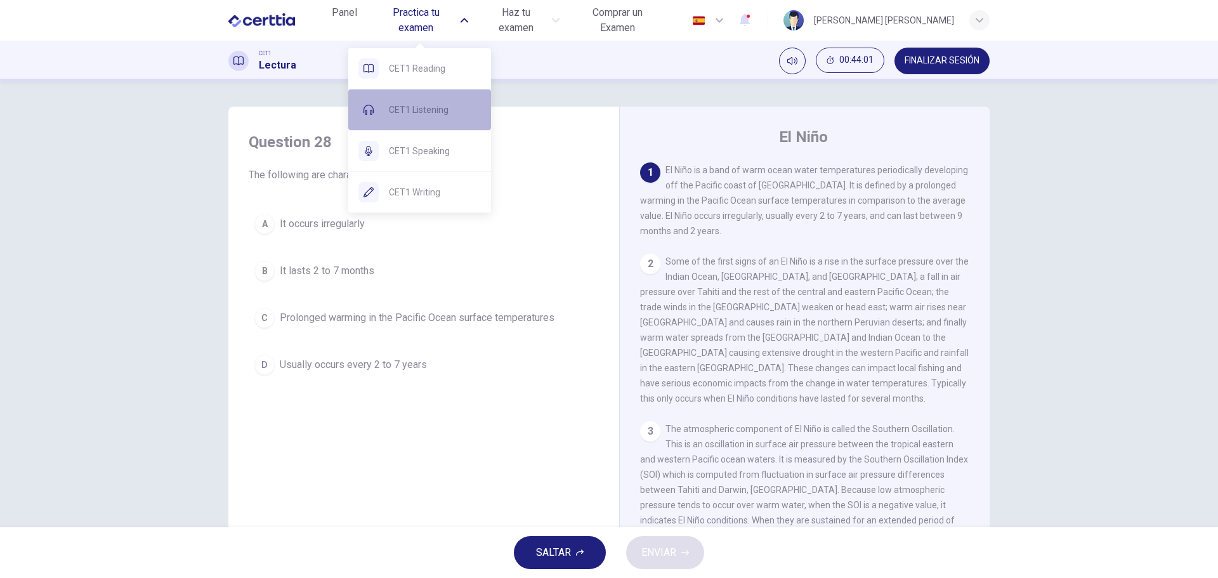
click at [424, 114] on span "CET1 Listening" at bounding box center [435, 109] width 92 height 15
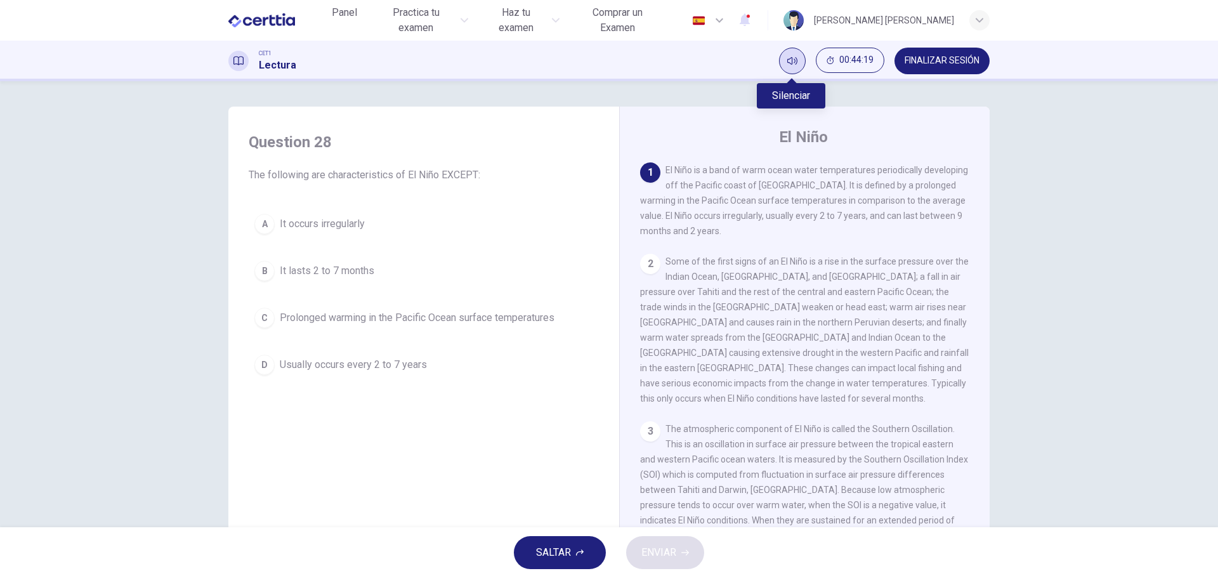
click at [792, 62] on icon "Silenciar" at bounding box center [792, 61] width 10 height 10
click at [788, 61] on icon "Activar sonido" at bounding box center [792, 61] width 10 height 10
click at [315, 222] on span "It occurs irregularly" at bounding box center [322, 223] width 85 height 15
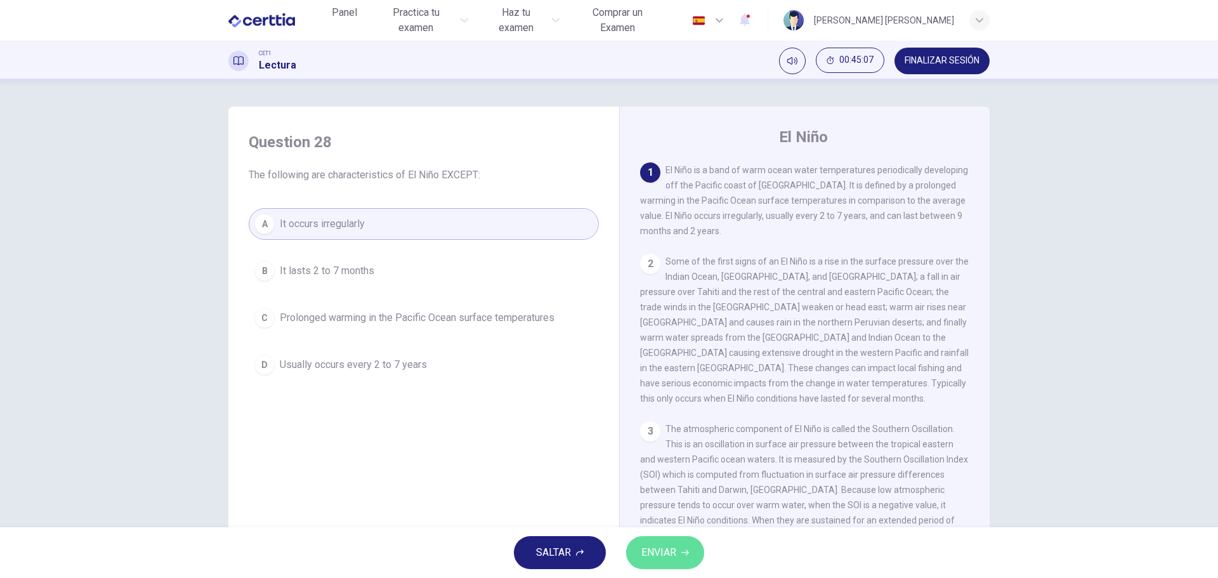
click at [679, 550] on button "ENVIAR" at bounding box center [665, 552] width 78 height 33
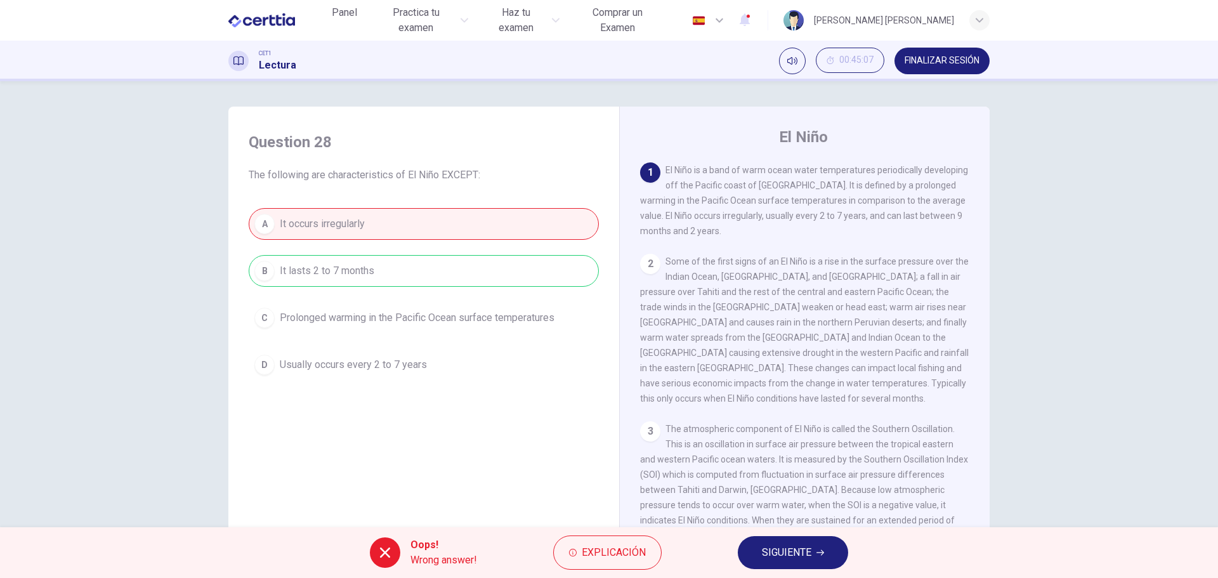
click at [788, 551] on span "SIGUIENTE" at bounding box center [786, 553] width 49 height 18
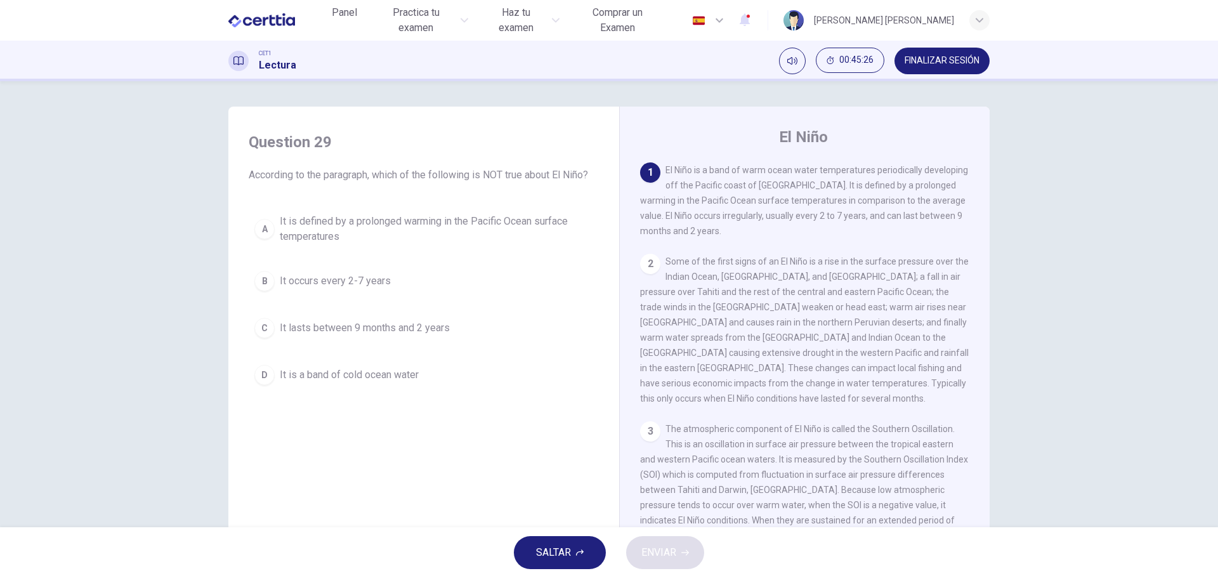
click at [357, 375] on span "It is a band of cold ocean water" at bounding box center [349, 374] width 139 height 15
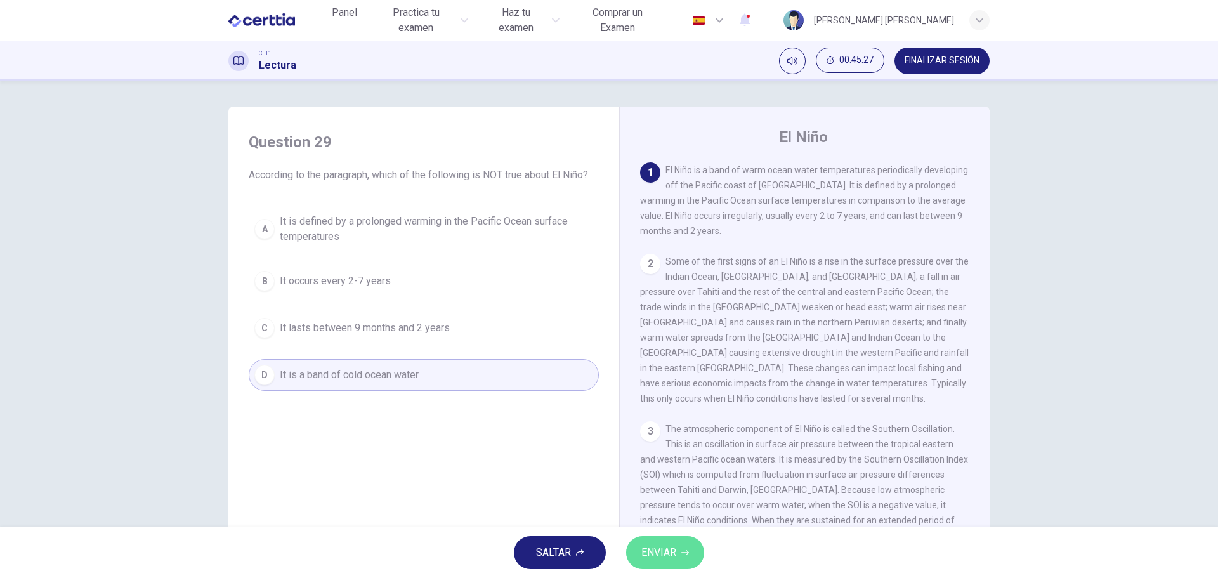
click at [658, 551] on span "ENVIAR" at bounding box center [658, 553] width 35 height 18
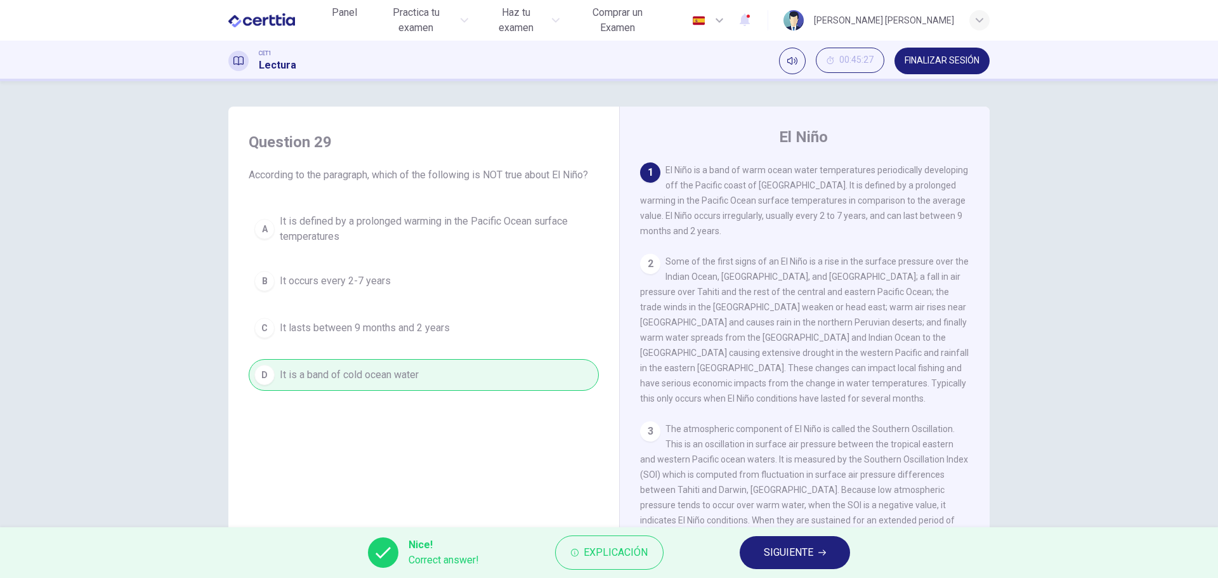
click at [807, 543] on button "SIGUIENTE" at bounding box center [795, 552] width 110 height 33
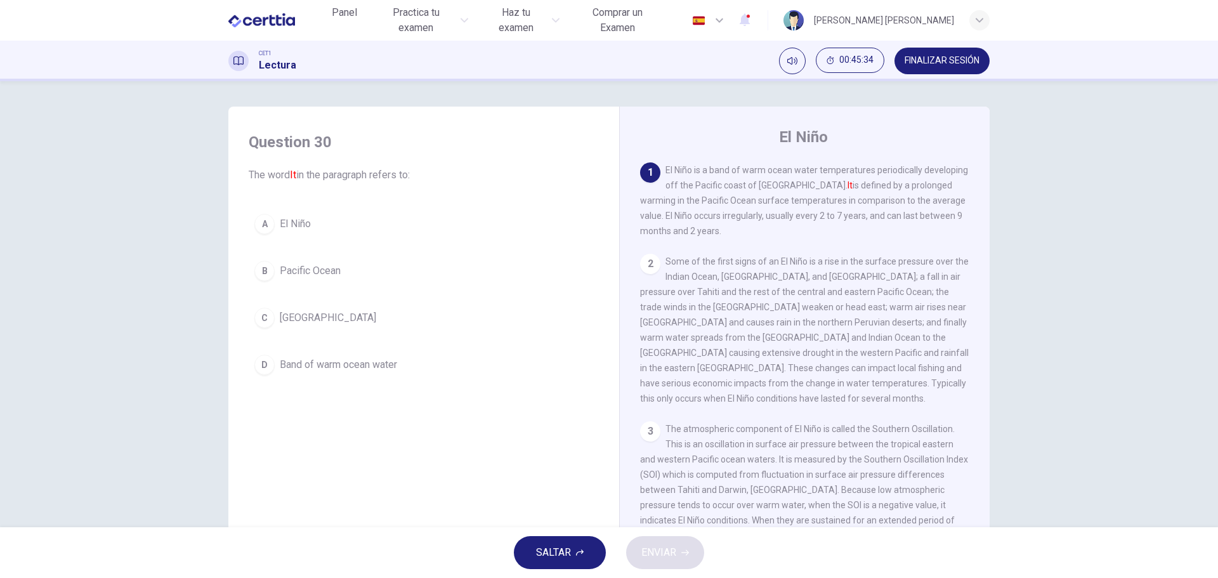
click at [290, 220] on span "El Niño" at bounding box center [295, 223] width 31 height 15
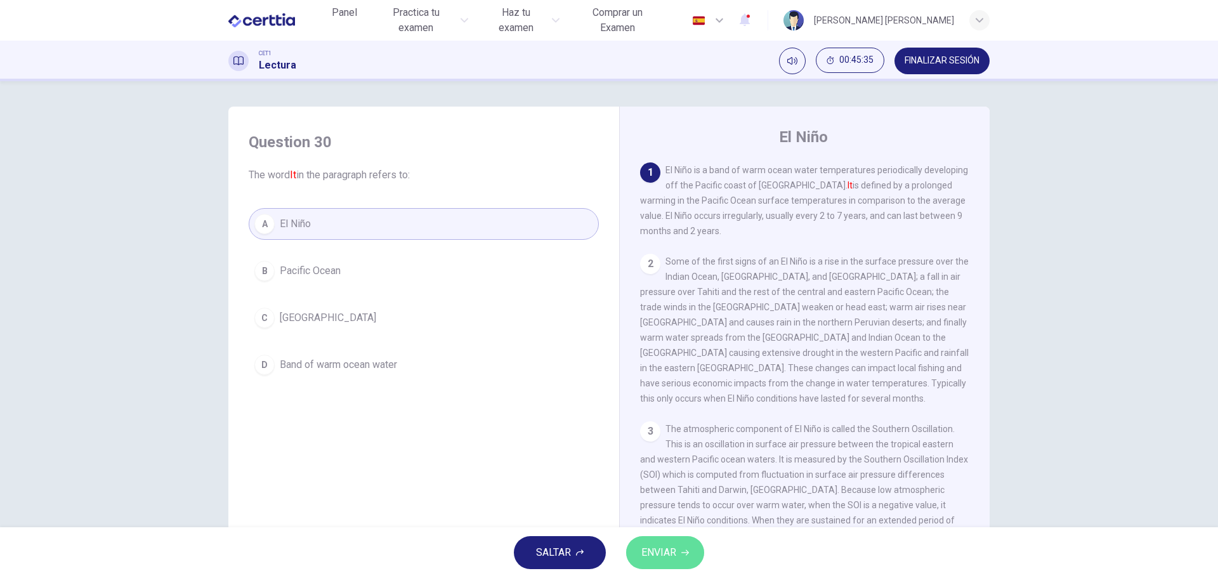
click at [675, 551] on span "ENVIAR" at bounding box center [658, 553] width 35 height 18
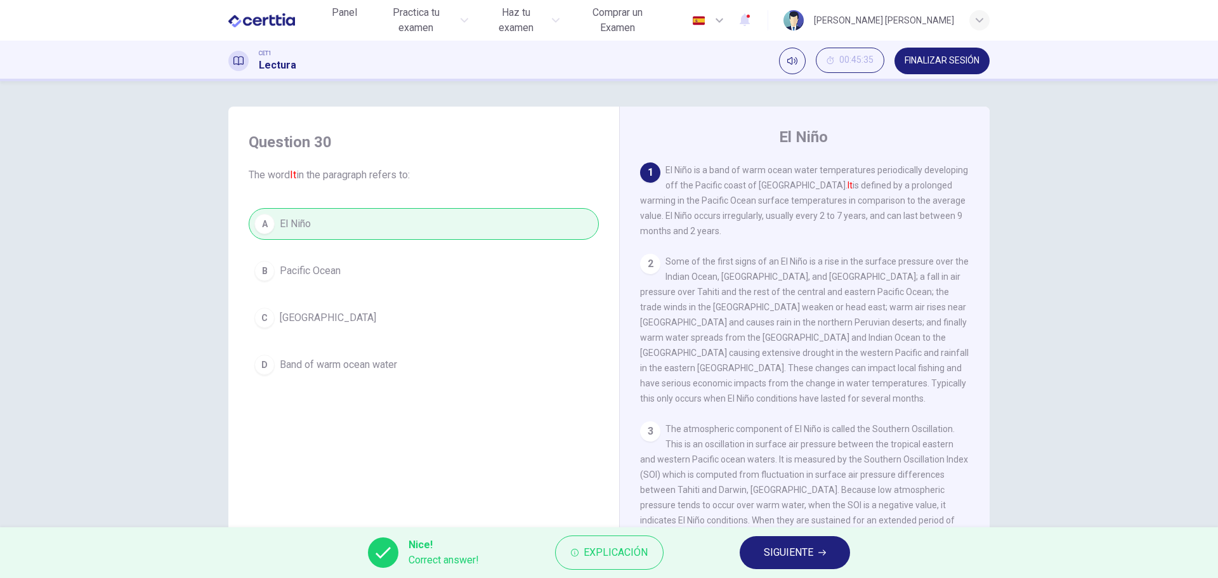
click at [790, 551] on span "SIGUIENTE" at bounding box center [788, 553] width 49 height 18
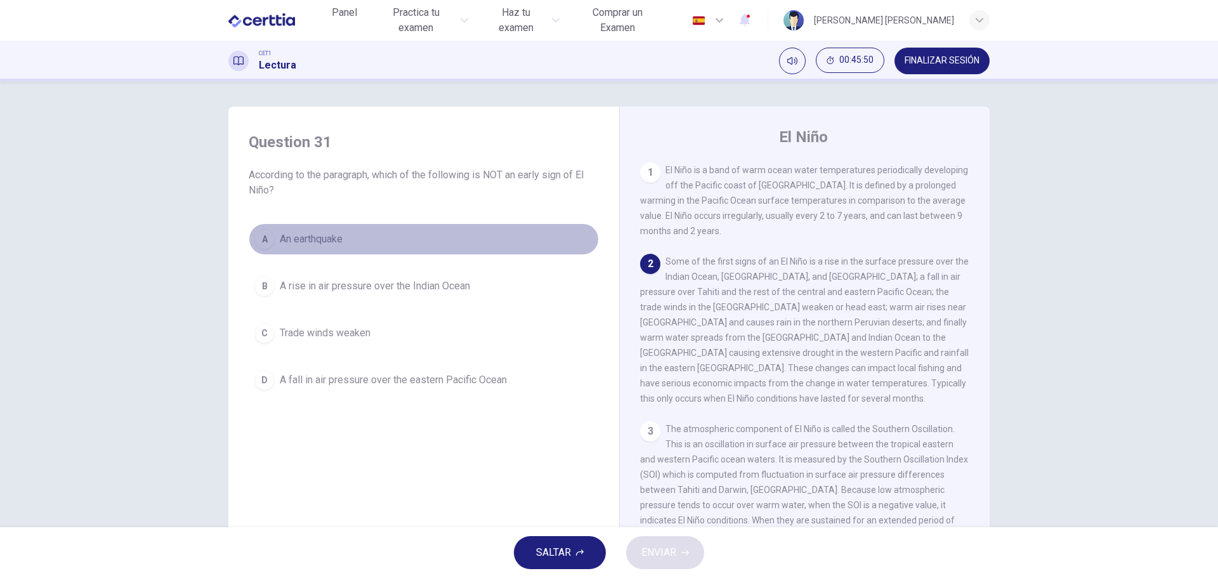
click at [317, 236] on span "An earthquake" at bounding box center [311, 238] width 63 height 15
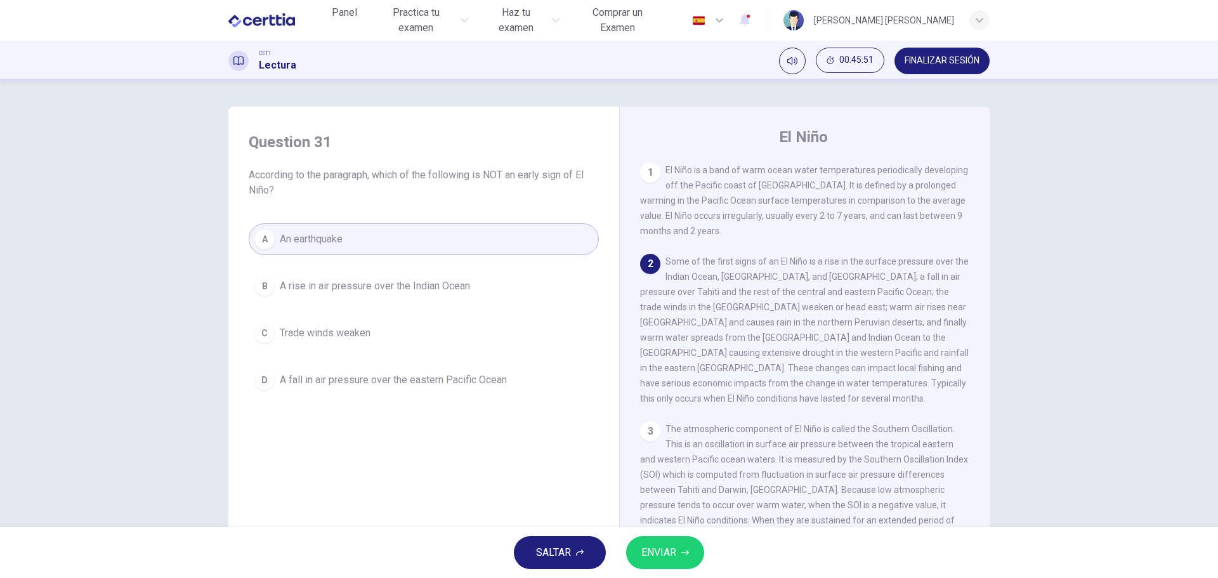
click at [677, 559] on button "ENVIAR" at bounding box center [665, 552] width 78 height 33
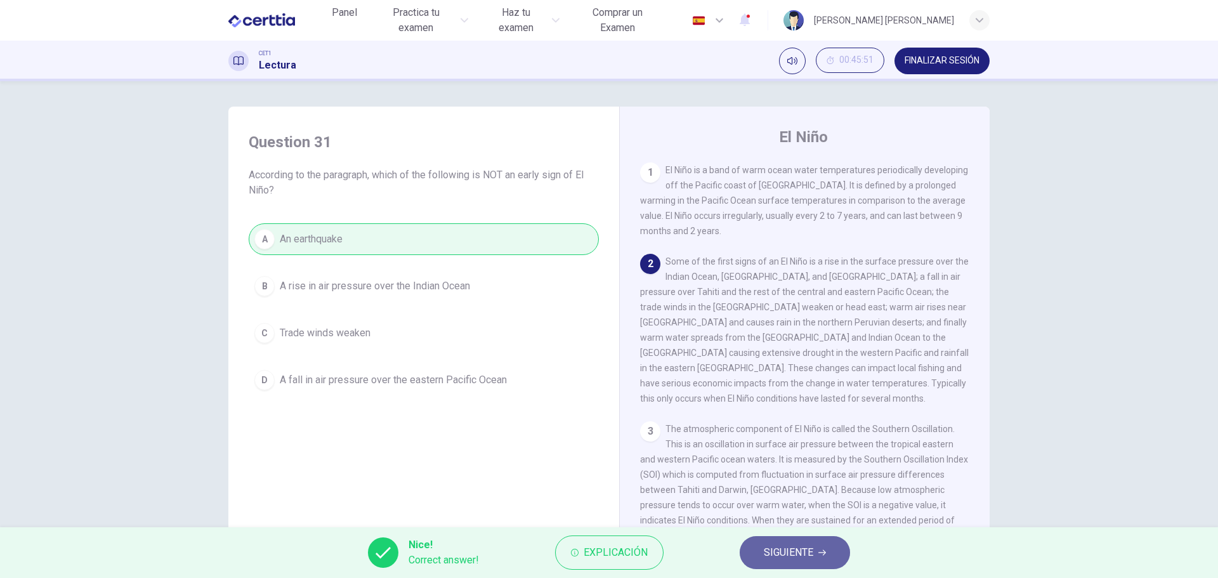
click at [778, 546] on span "SIGUIENTE" at bounding box center [788, 553] width 49 height 18
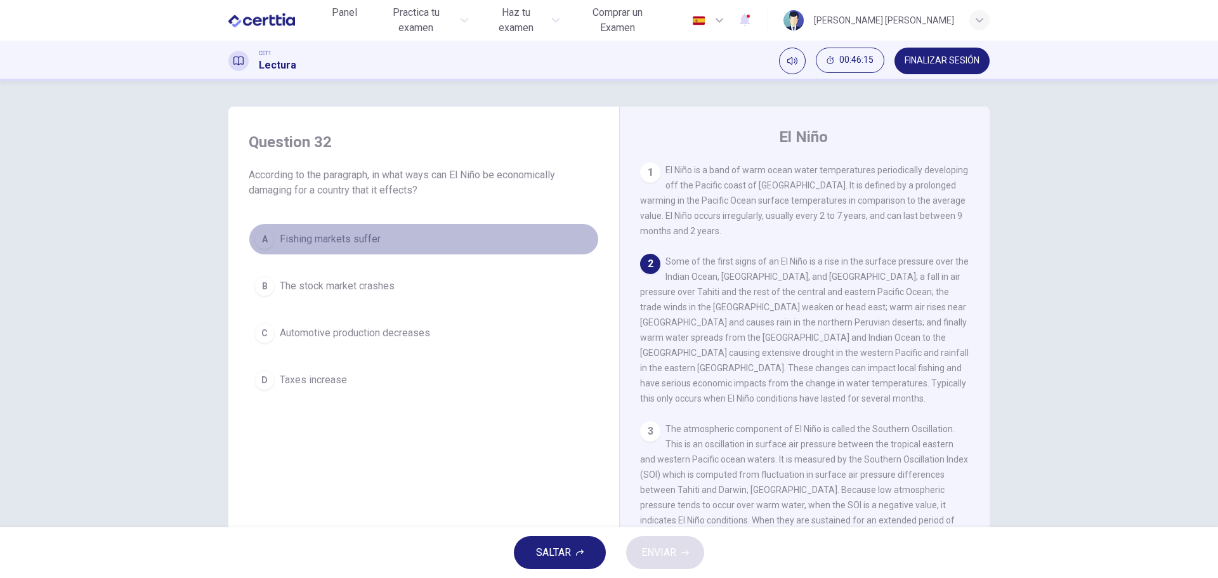
click at [335, 240] on span "Fishing markets suffer" at bounding box center [330, 238] width 101 height 15
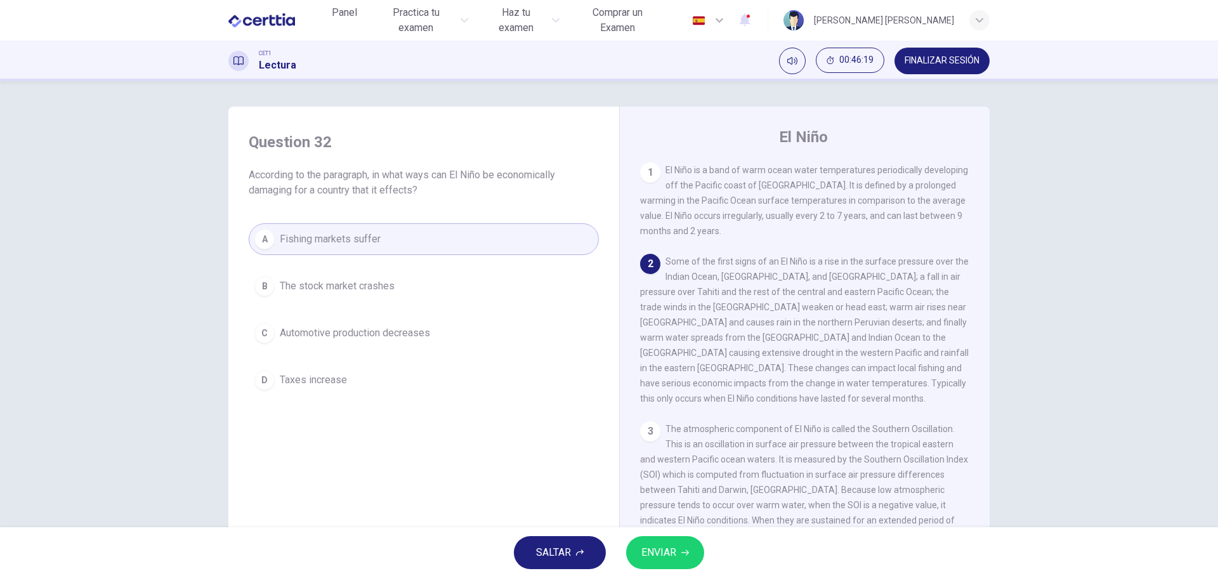
click at [681, 550] on button "ENVIAR" at bounding box center [665, 552] width 78 height 33
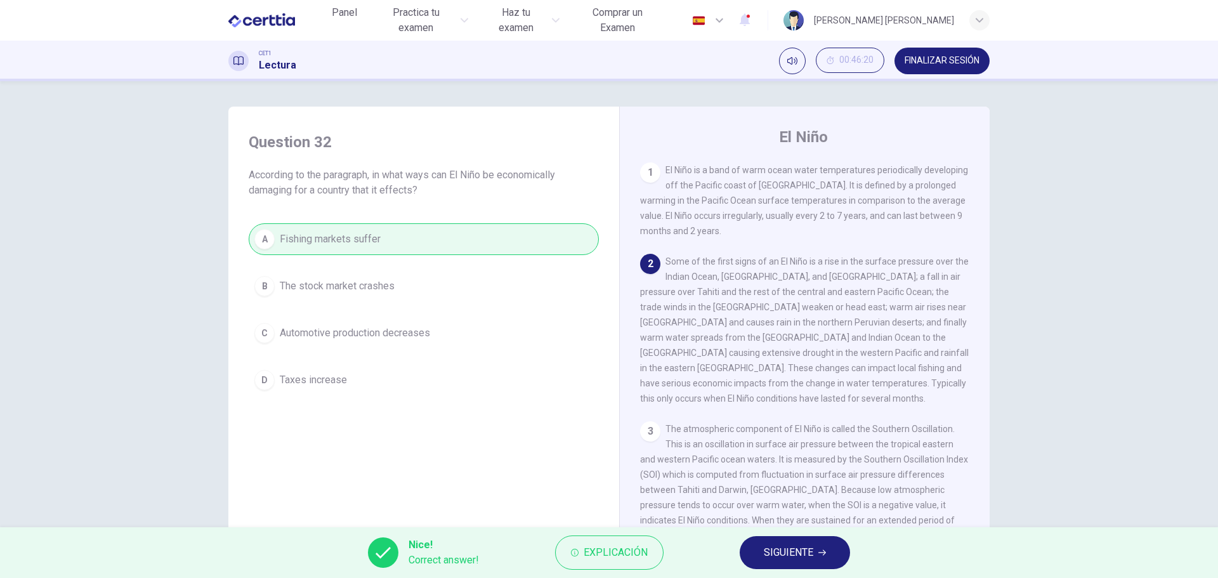
click at [796, 551] on span "SIGUIENTE" at bounding box center [788, 553] width 49 height 18
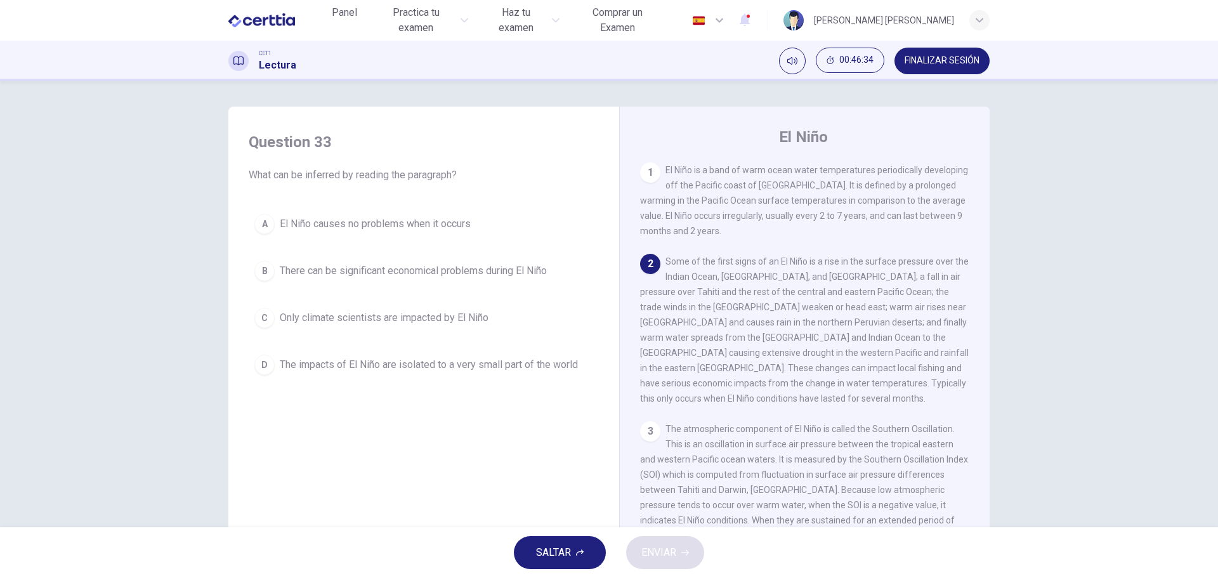
click at [405, 267] on span "There can be significant economical problems during El Niño" at bounding box center [413, 270] width 267 height 15
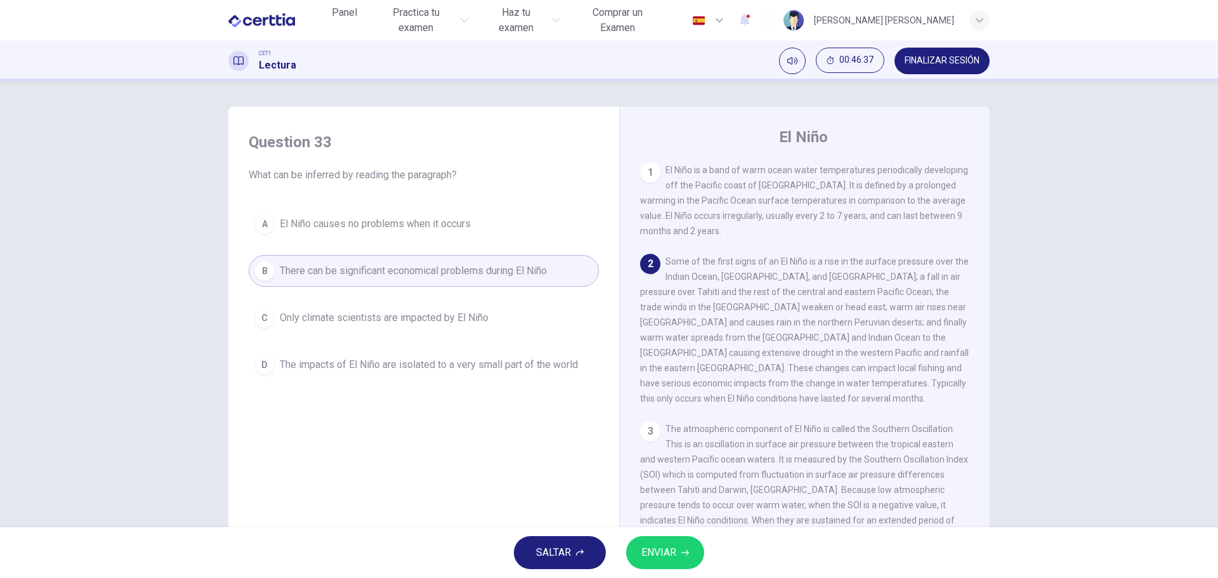
click at [659, 555] on span "ENVIAR" at bounding box center [658, 553] width 35 height 18
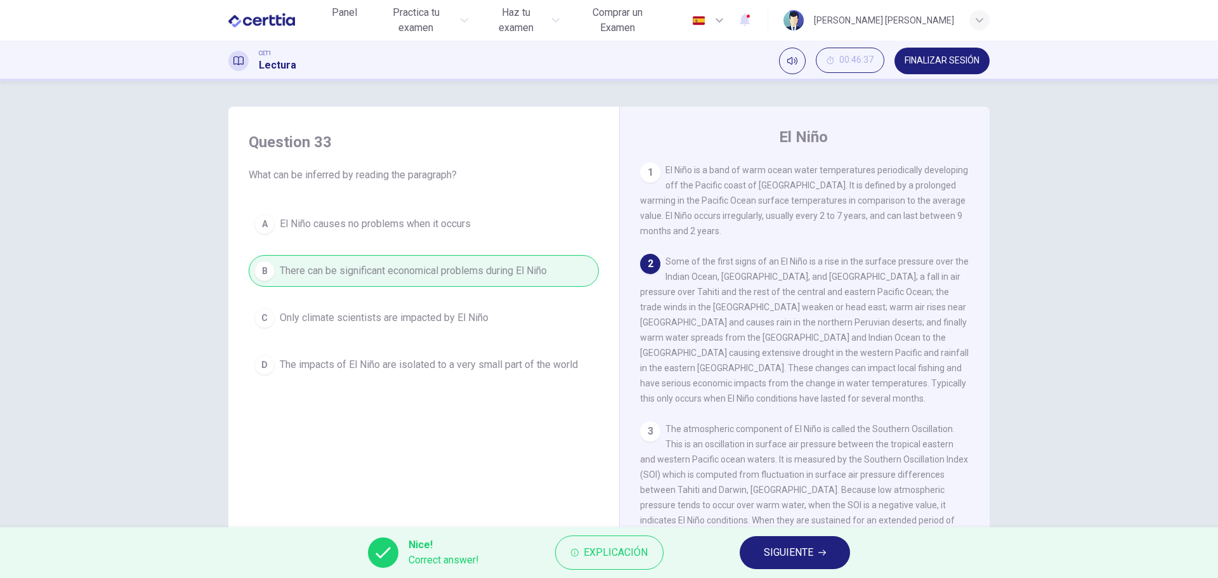
click at [794, 554] on span "SIGUIENTE" at bounding box center [788, 553] width 49 height 18
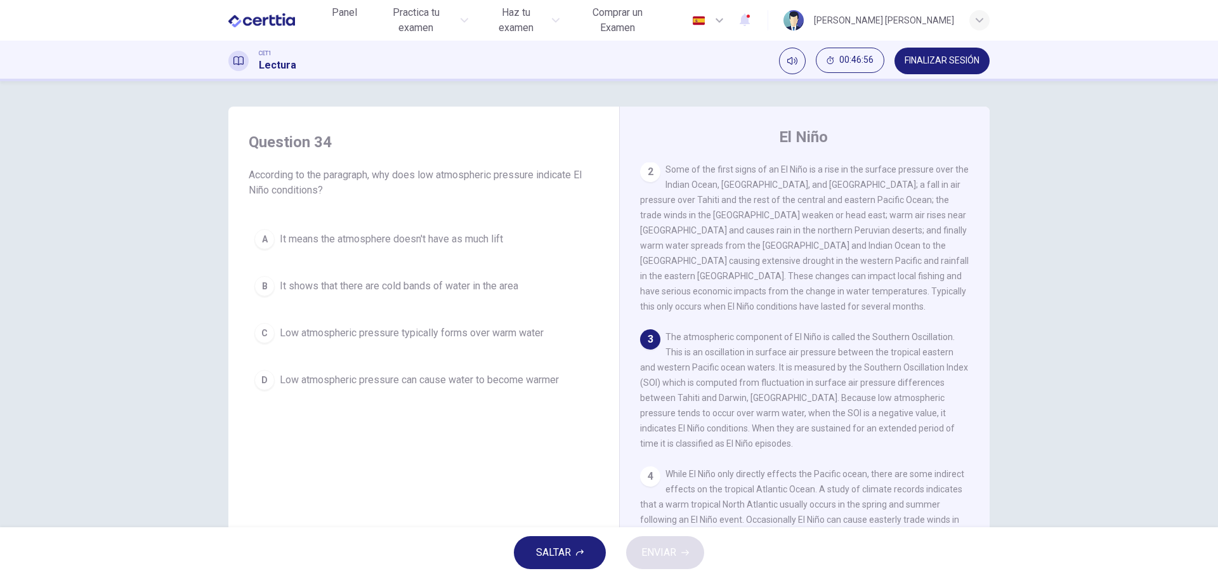
scroll to position [127, 0]
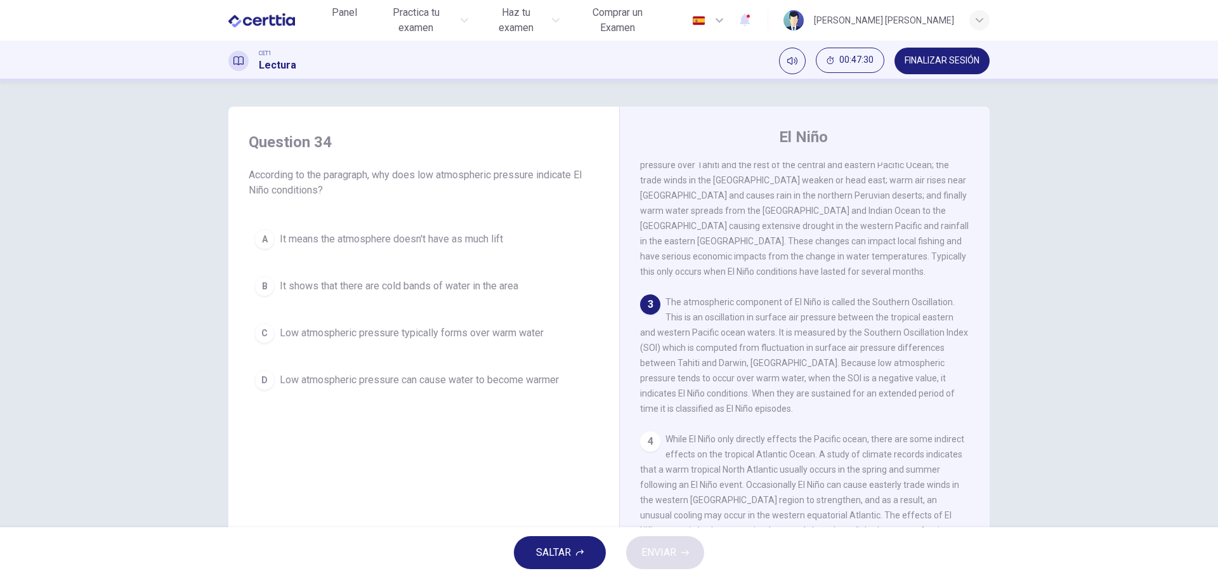
click at [488, 335] on span "Low atmospheric pressure typically forms over warm water" at bounding box center [412, 332] width 264 height 15
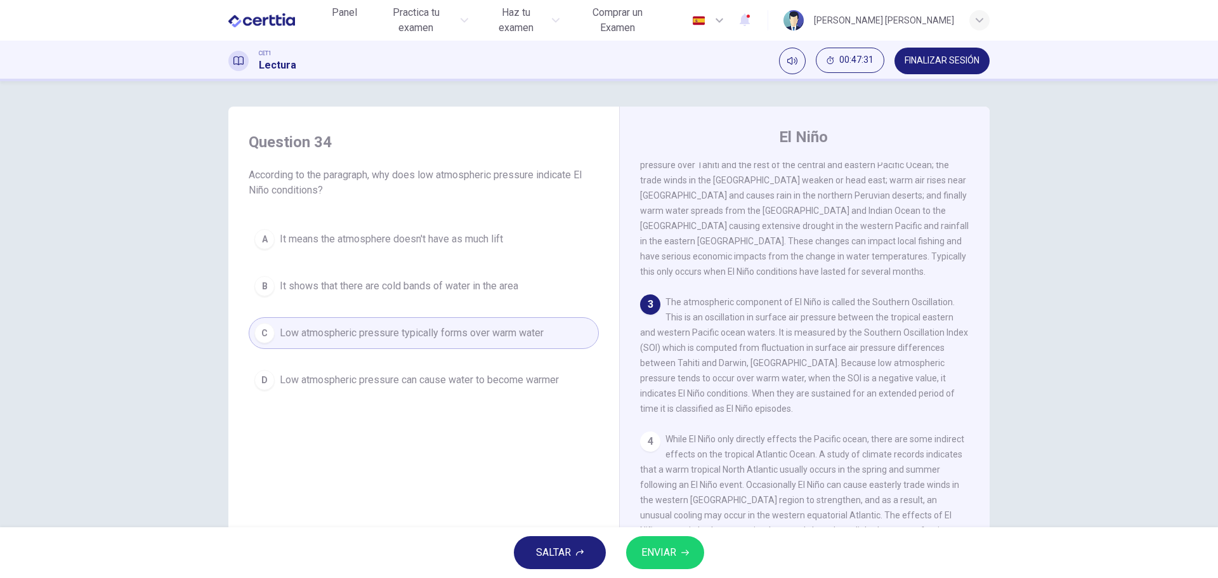
click at [661, 553] on span "ENVIAR" at bounding box center [658, 553] width 35 height 18
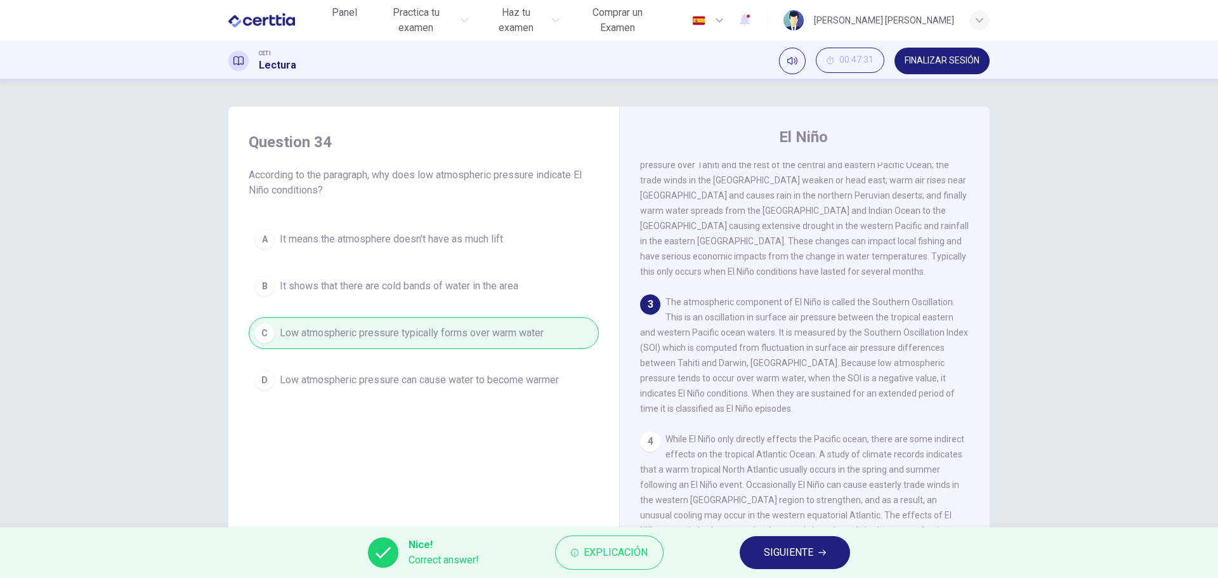
click at [801, 553] on span "SIGUIENTE" at bounding box center [788, 553] width 49 height 18
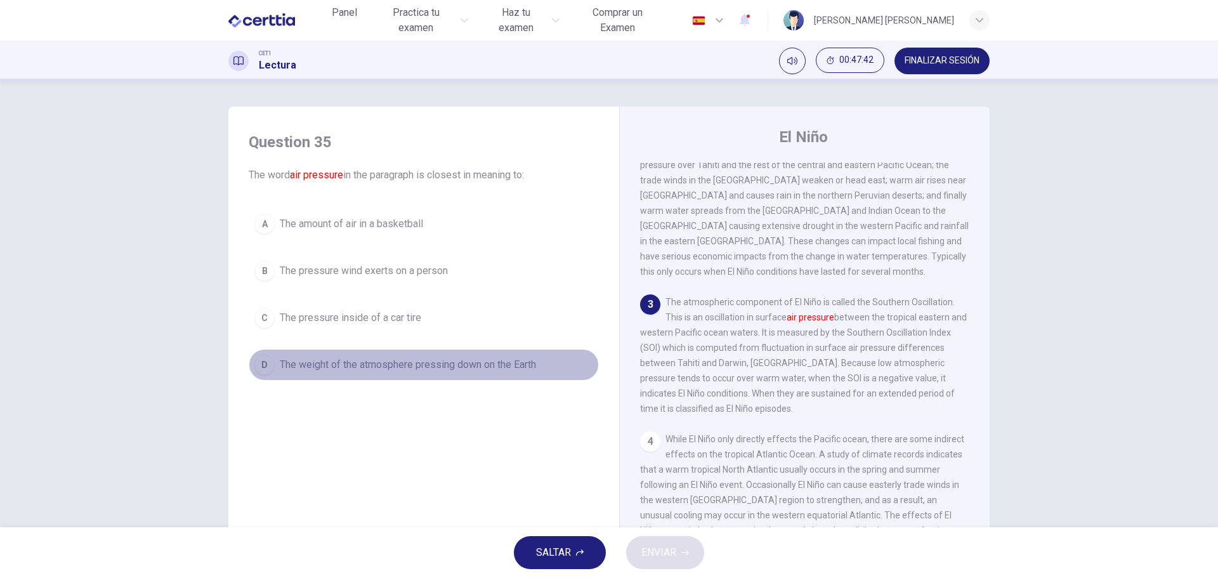
click at [425, 364] on span "The weight of the atmosphere pressing down on the Earth" at bounding box center [408, 364] width 256 height 15
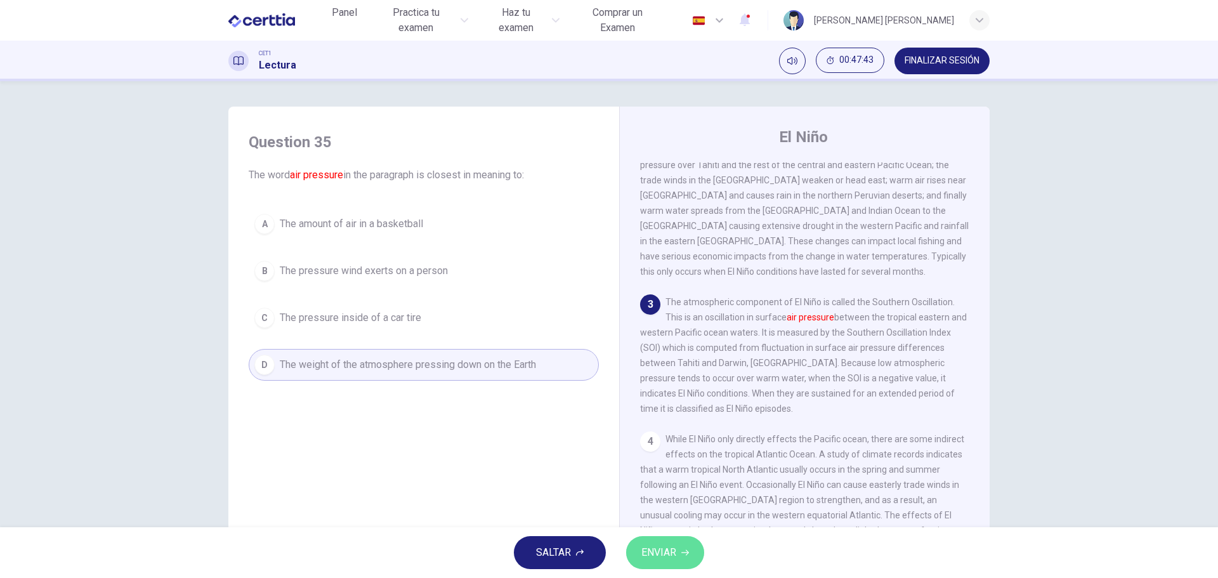
click at [656, 544] on span "ENVIAR" at bounding box center [658, 553] width 35 height 18
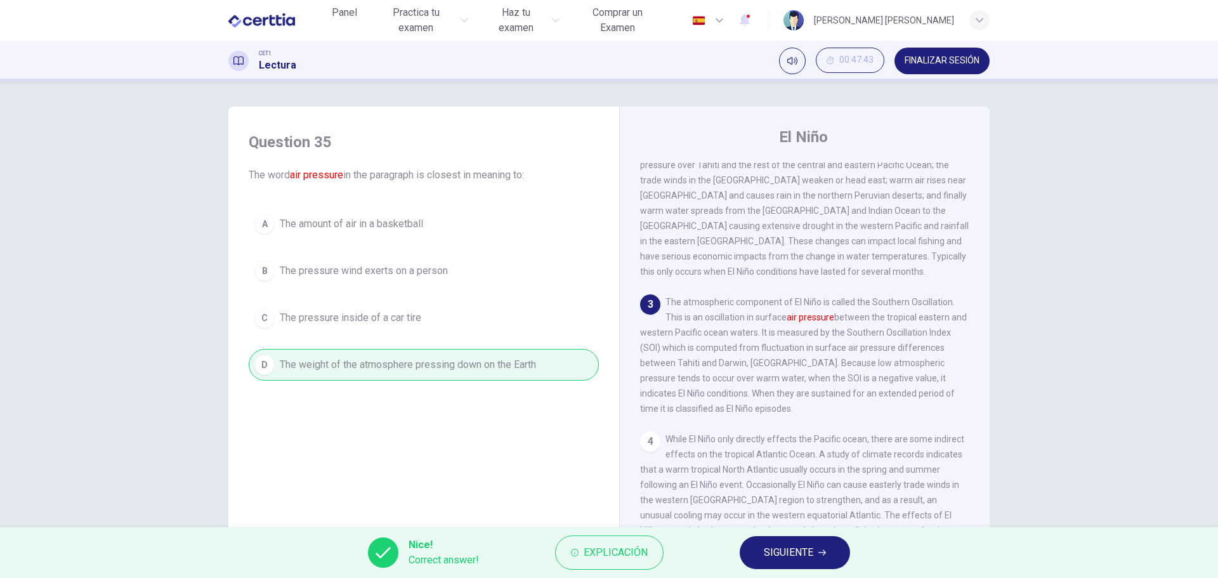
click at [782, 552] on span "SIGUIENTE" at bounding box center [788, 553] width 49 height 18
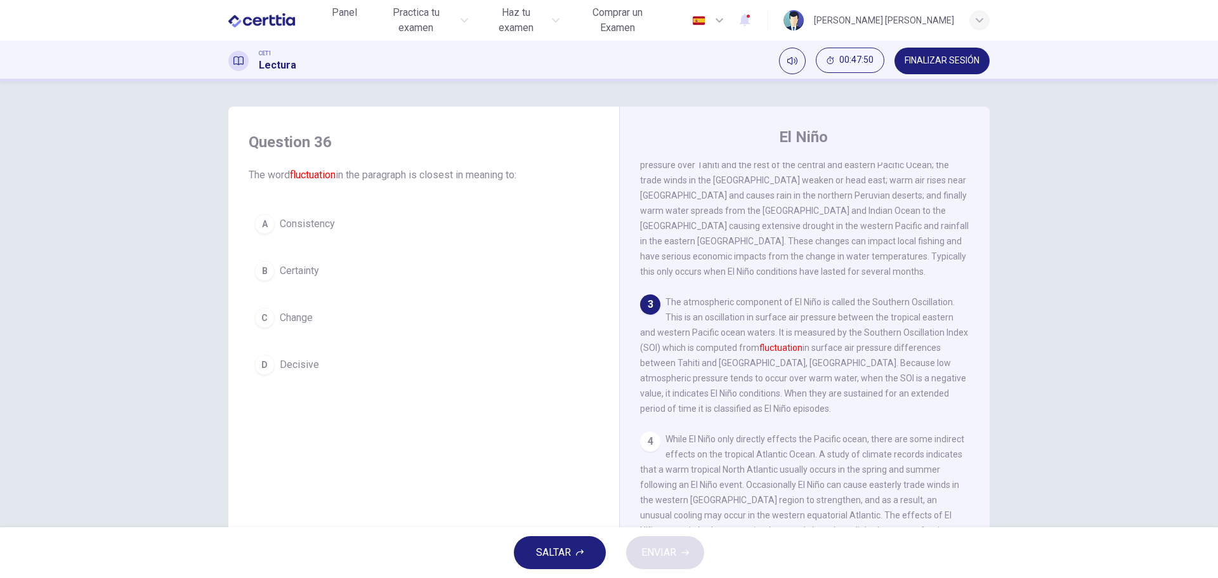
click at [303, 316] on span "Change" at bounding box center [296, 317] width 33 height 15
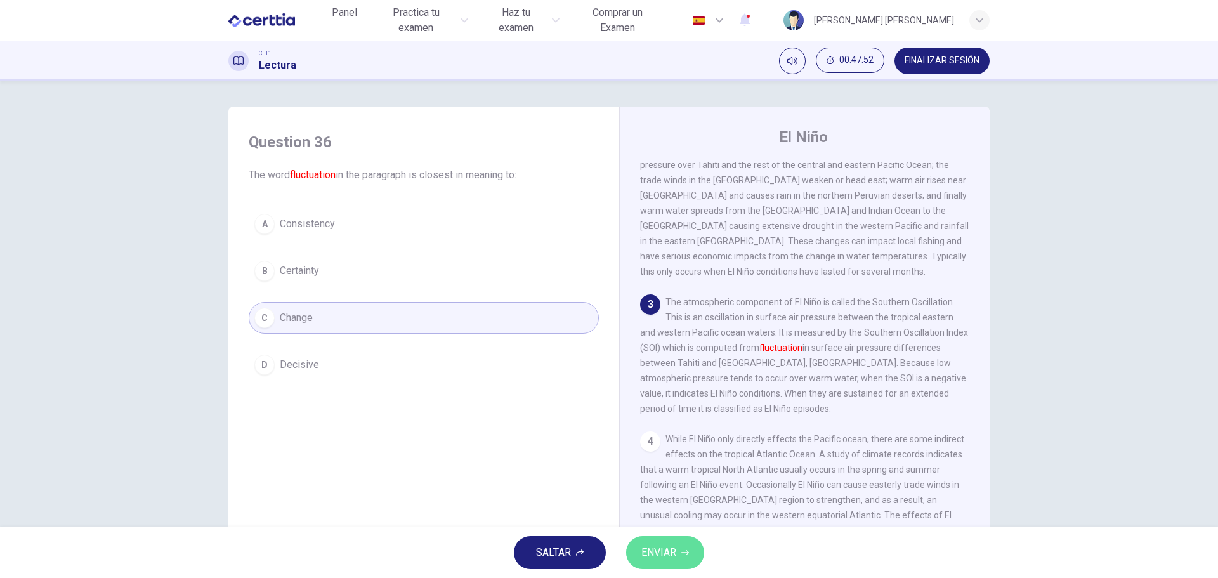
click at [663, 554] on span "ENVIAR" at bounding box center [658, 553] width 35 height 18
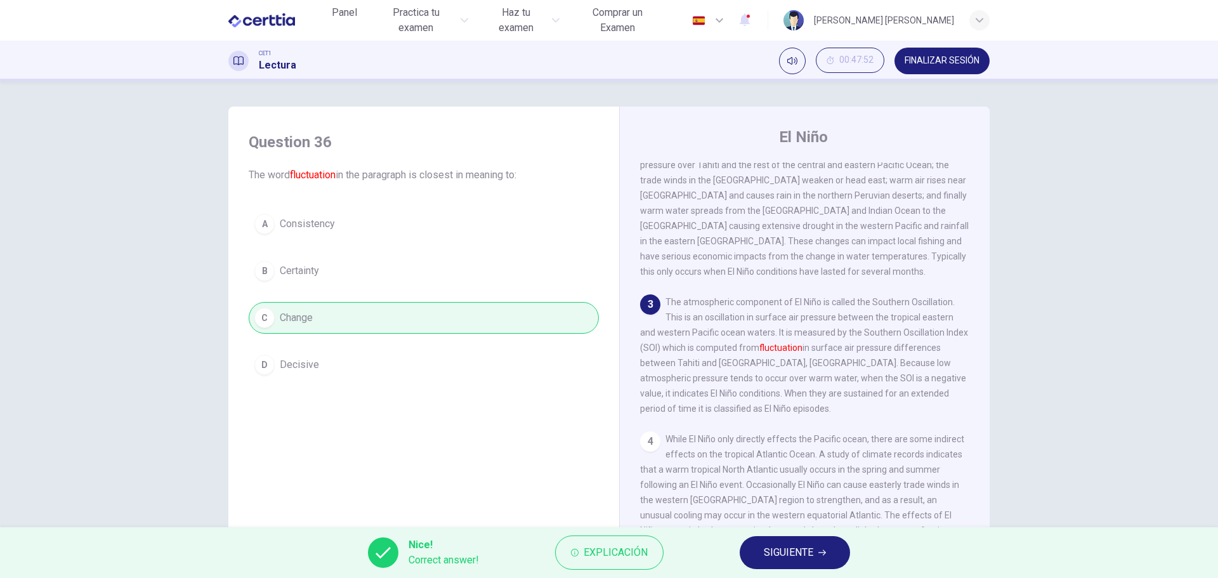
click at [801, 544] on span "SIGUIENTE" at bounding box center [788, 553] width 49 height 18
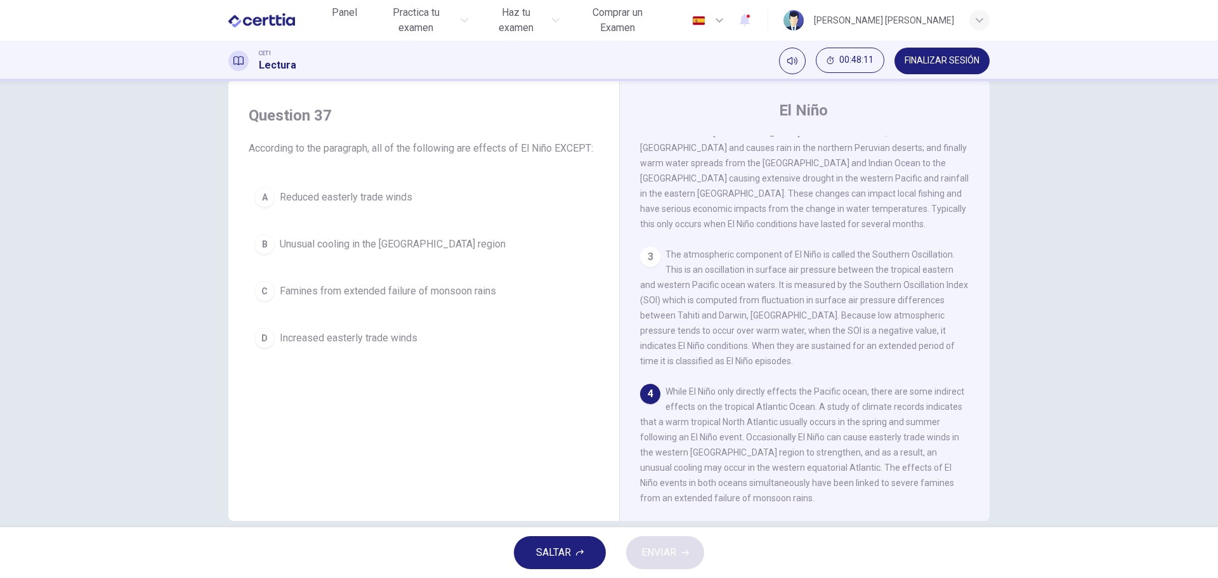
scroll to position [46, 0]
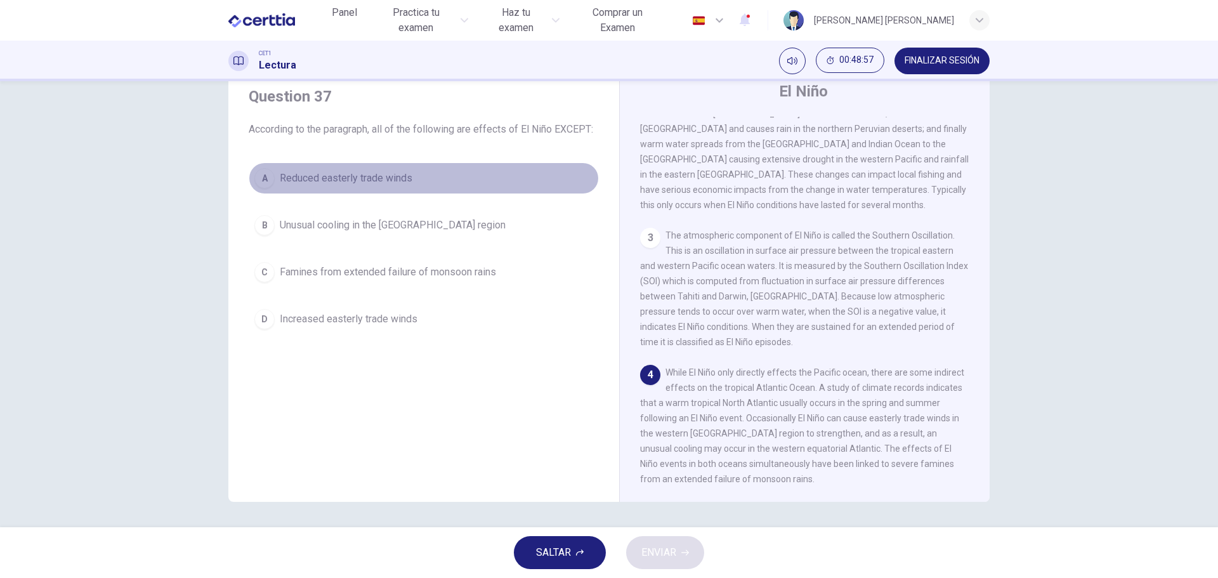
click at [370, 178] on span "Reduced easterly trade winds" at bounding box center [346, 178] width 133 height 15
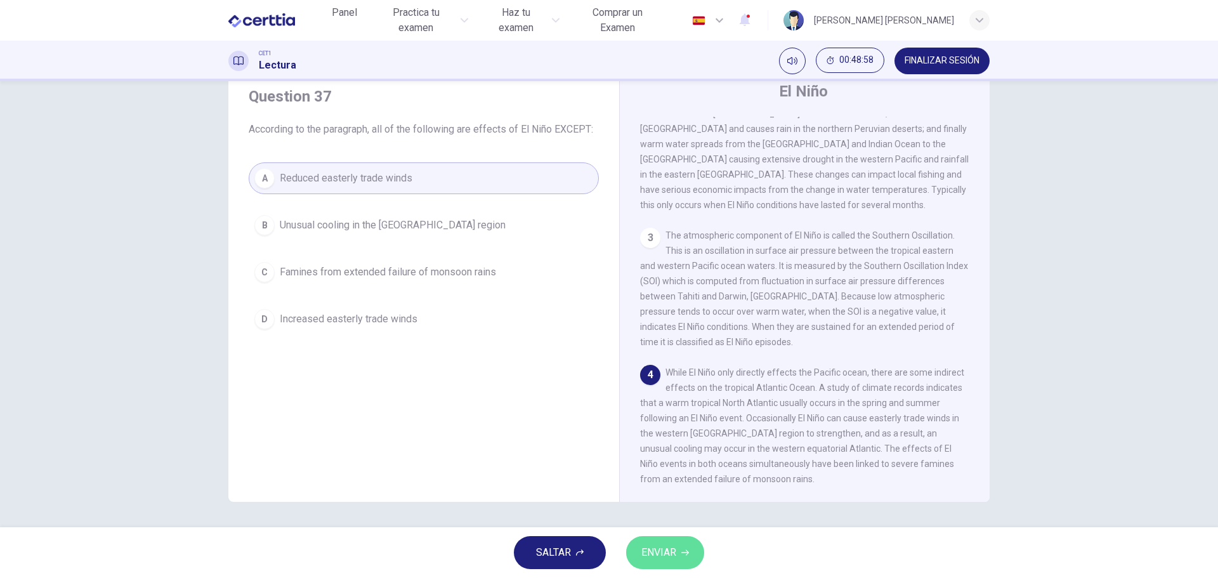
click at [661, 545] on span "ENVIAR" at bounding box center [658, 553] width 35 height 18
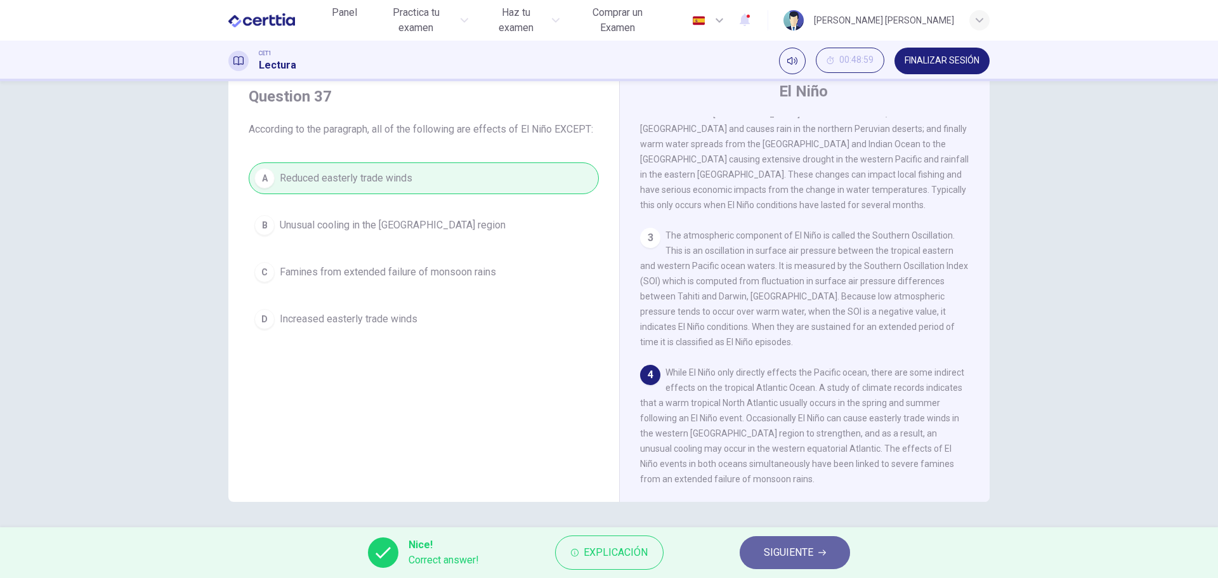
click at [798, 553] on span "SIGUIENTE" at bounding box center [788, 553] width 49 height 18
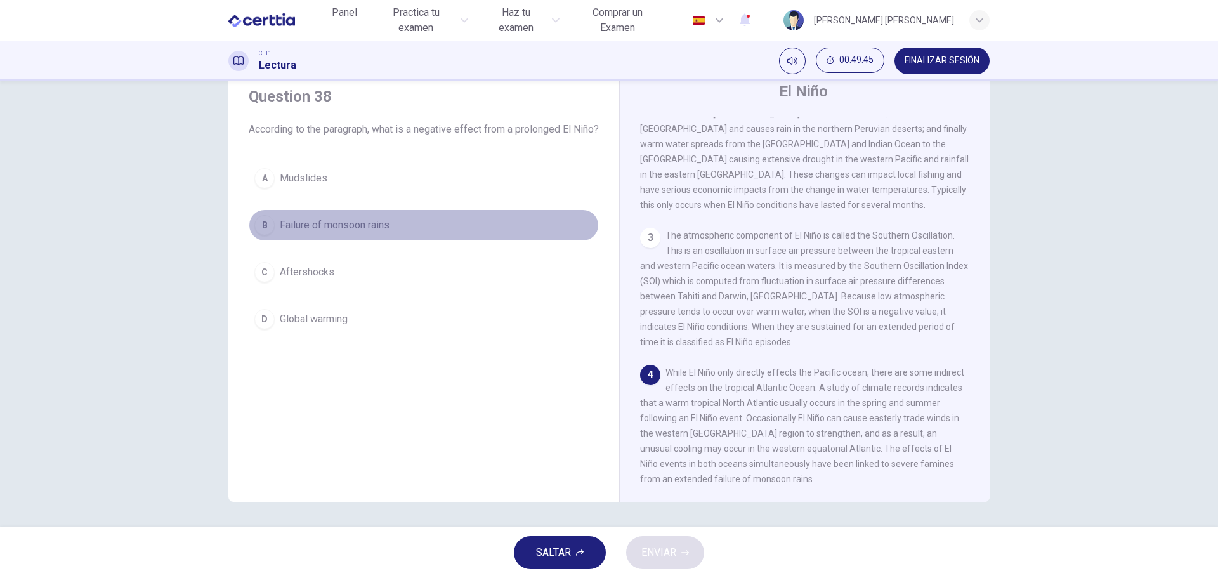
click at [312, 233] on span "Failure of monsoon rains" at bounding box center [335, 225] width 110 height 15
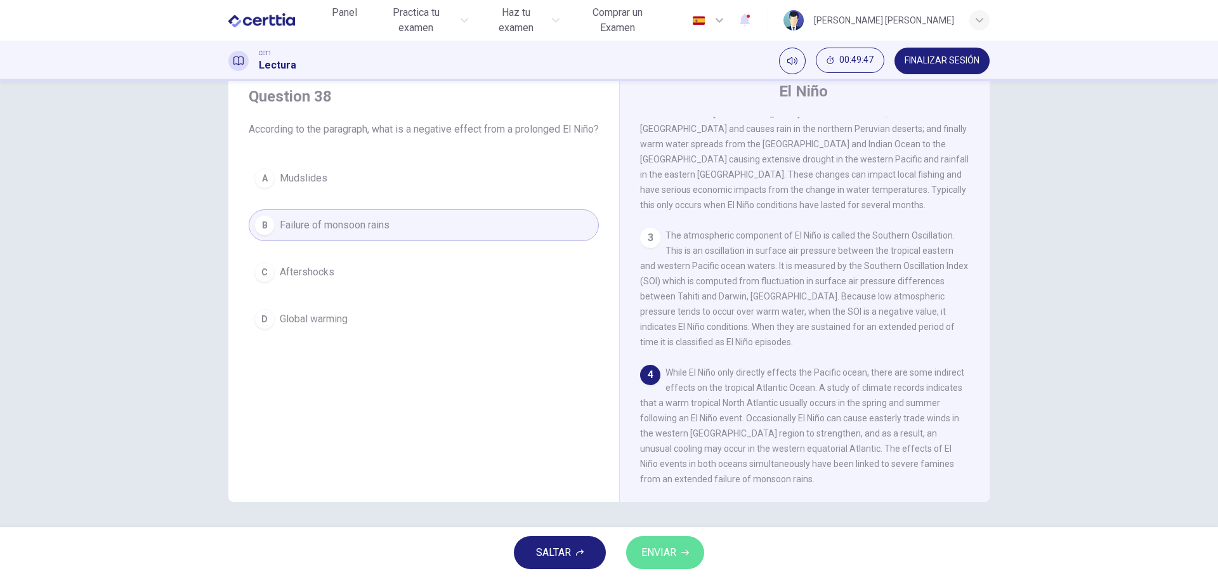
click at [660, 552] on span "ENVIAR" at bounding box center [658, 553] width 35 height 18
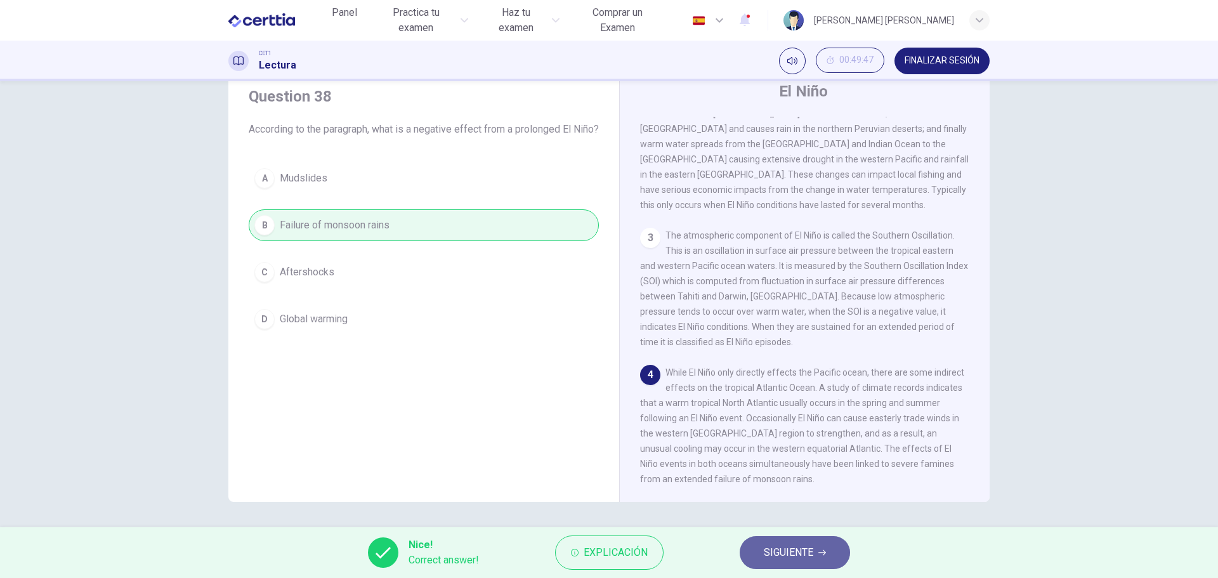
click at [793, 549] on span "SIGUIENTE" at bounding box center [788, 553] width 49 height 18
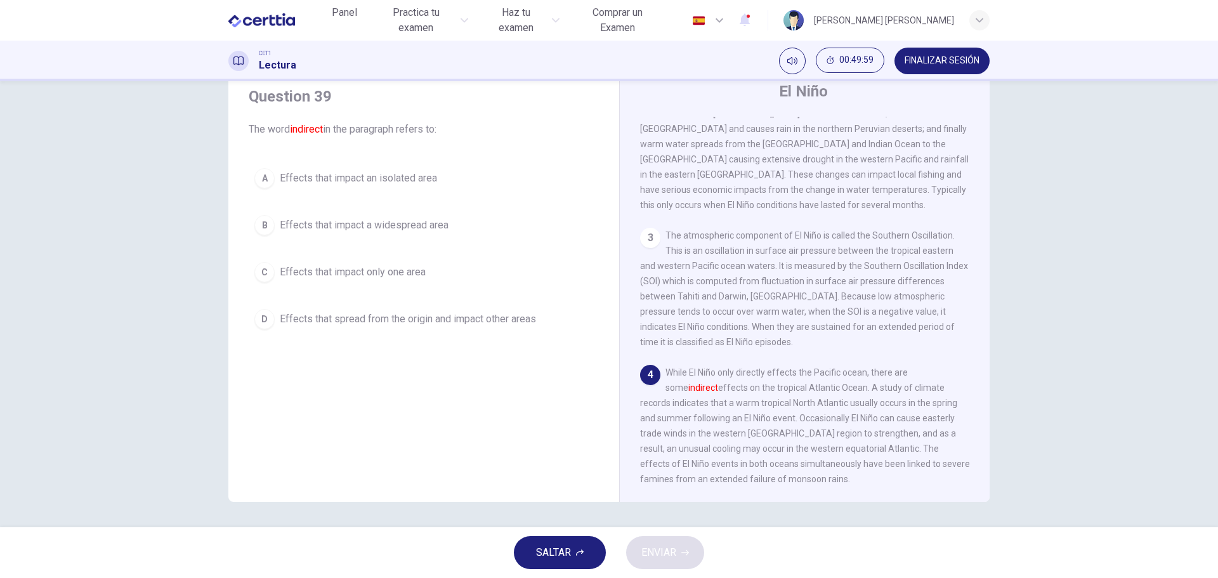
click at [488, 318] on span "Effects that spread from the origin and impact other areas" at bounding box center [408, 318] width 256 height 15
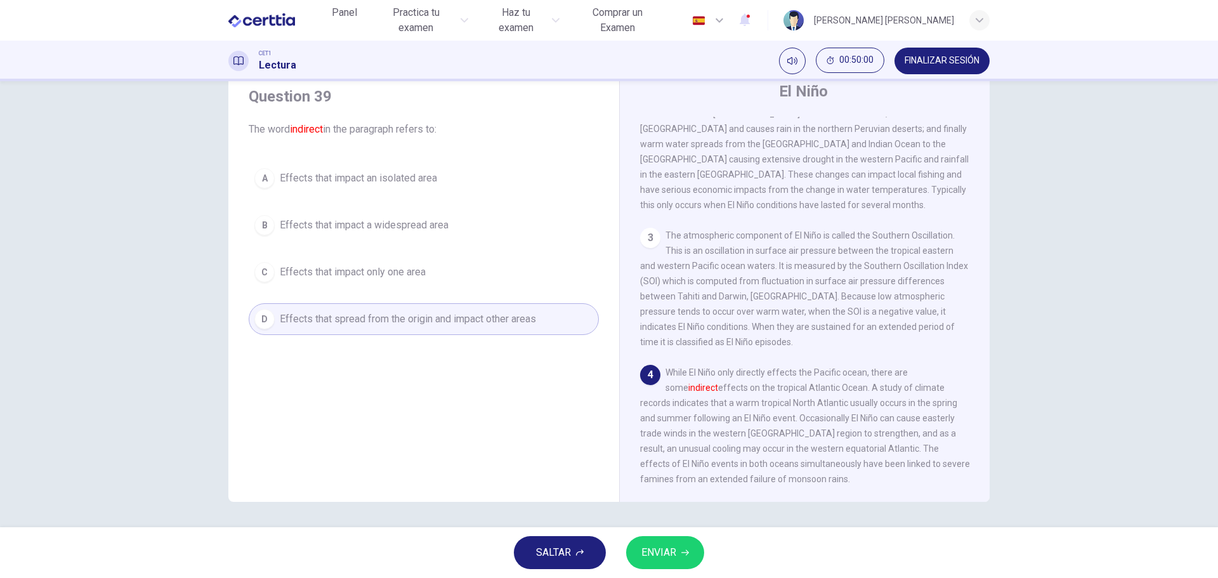
click at [670, 552] on span "ENVIAR" at bounding box center [658, 553] width 35 height 18
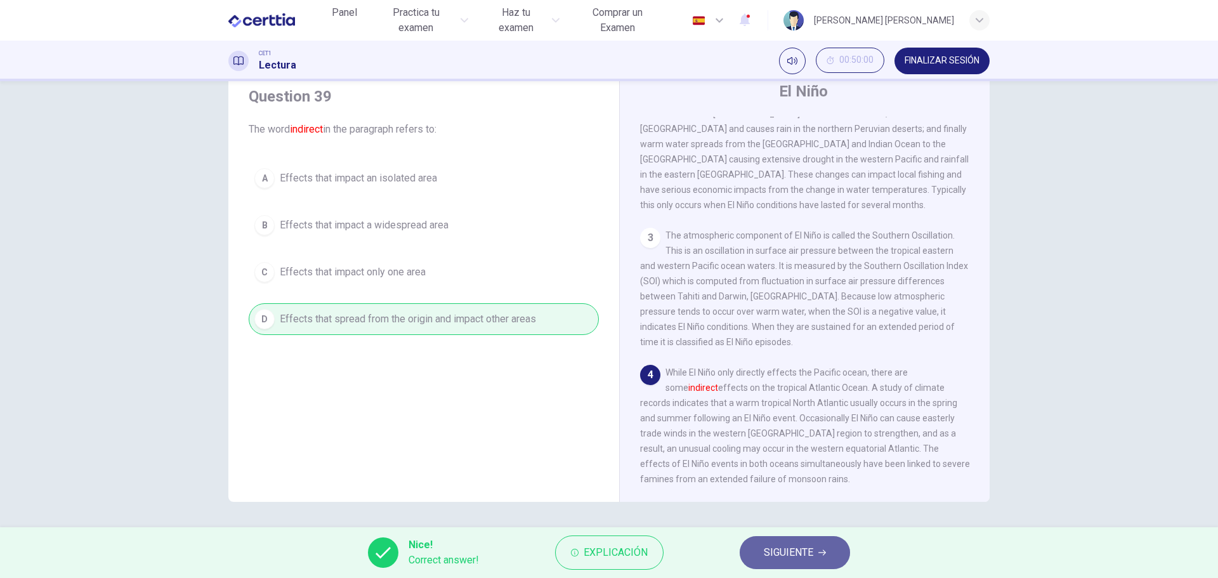
click at [790, 547] on span "SIGUIENTE" at bounding box center [788, 553] width 49 height 18
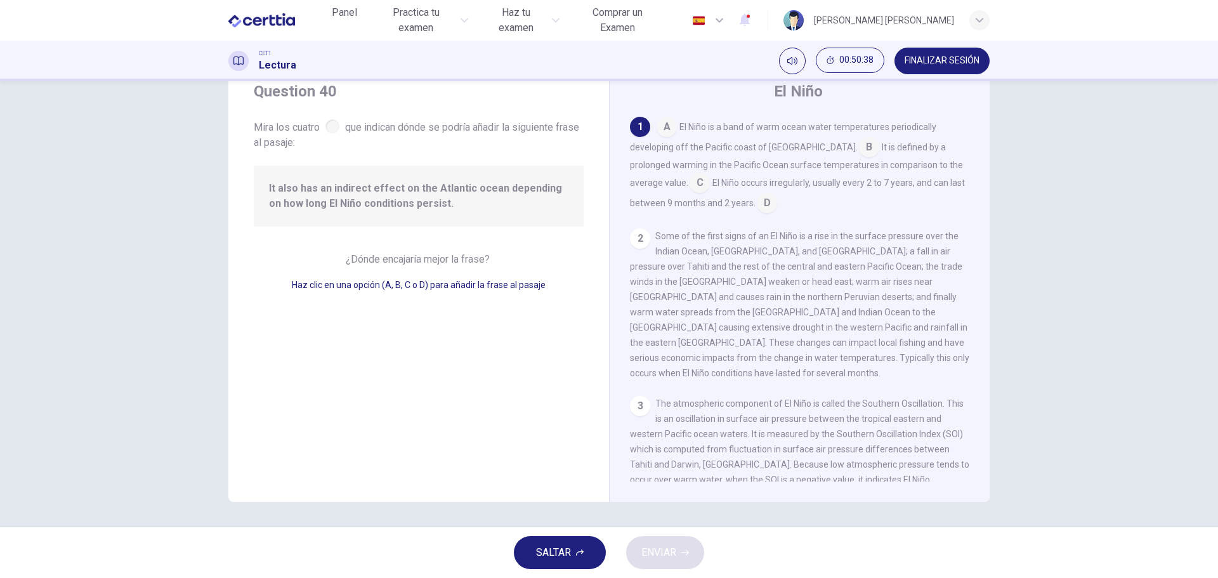
click at [765, 202] on input at bounding box center [767, 204] width 20 height 20
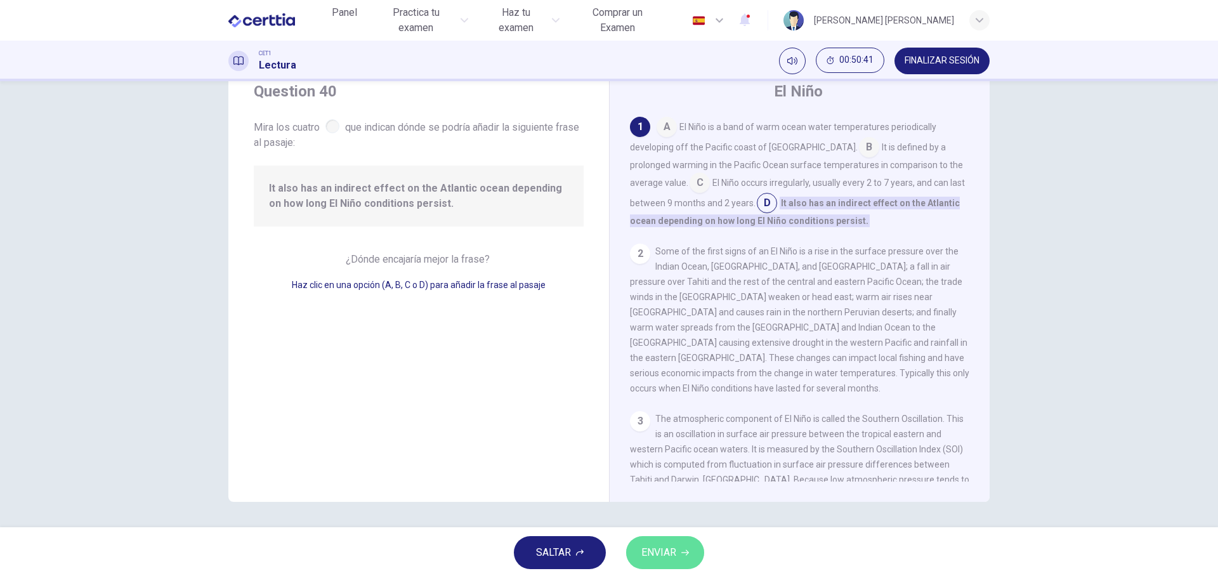
click at [663, 552] on span "ENVIAR" at bounding box center [658, 553] width 35 height 18
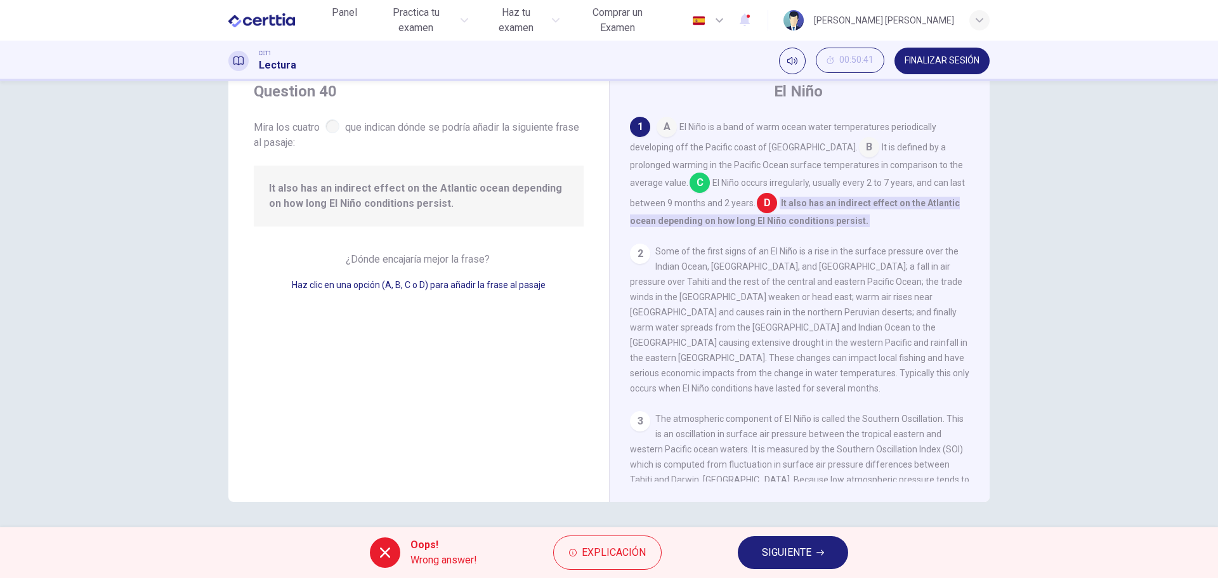
click at [807, 547] on span "SIGUIENTE" at bounding box center [786, 553] width 49 height 18
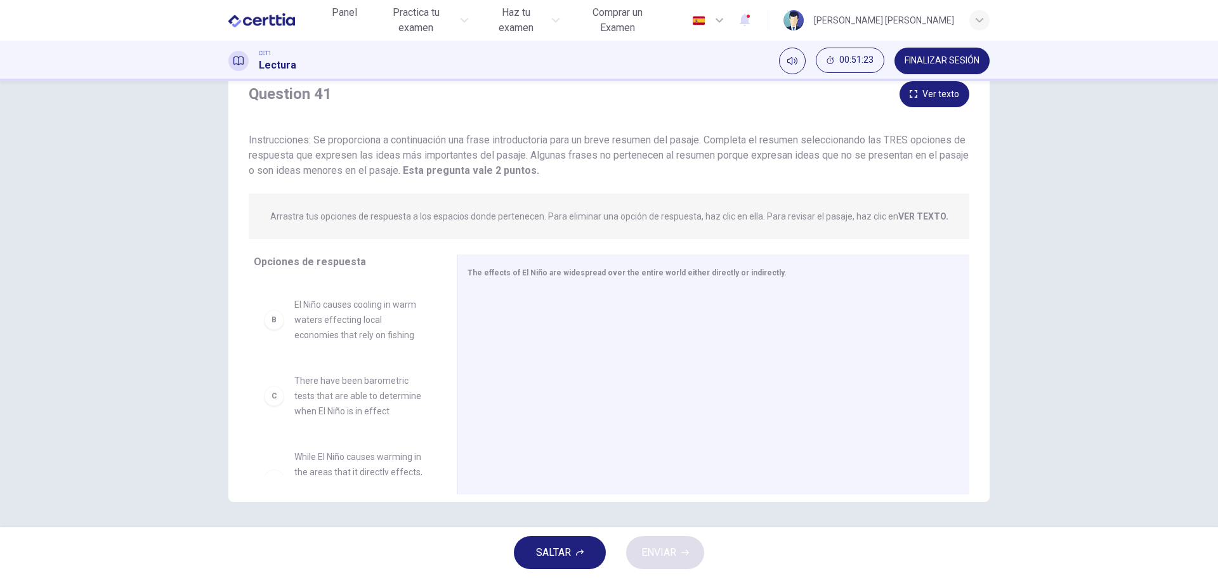
scroll to position [127, 0]
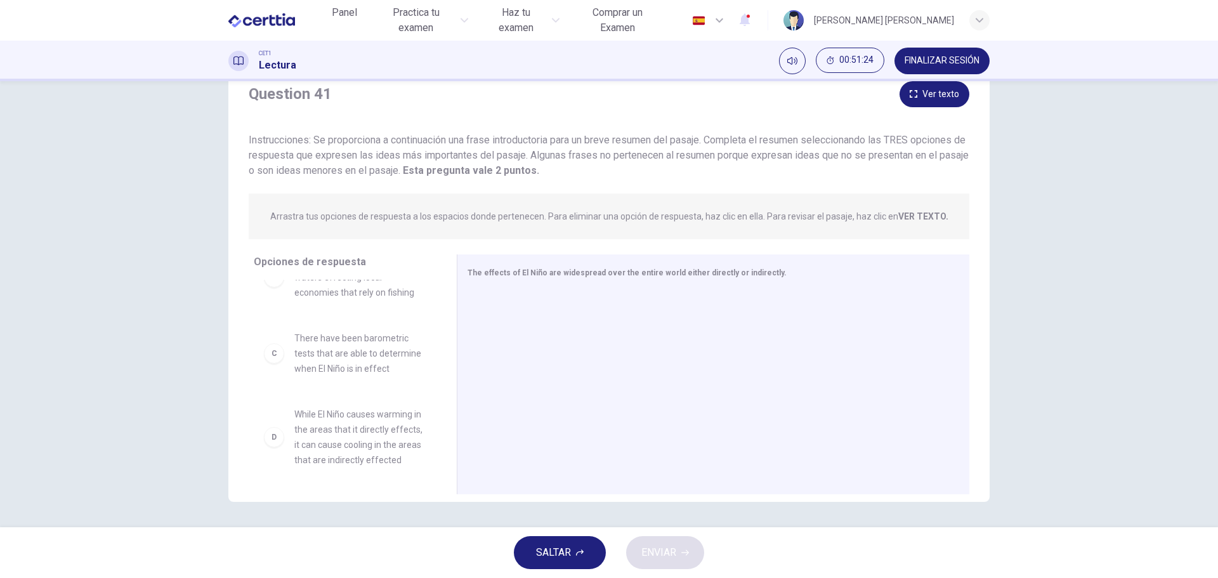
click at [940, 98] on button "Ver texto" at bounding box center [934, 94] width 70 height 26
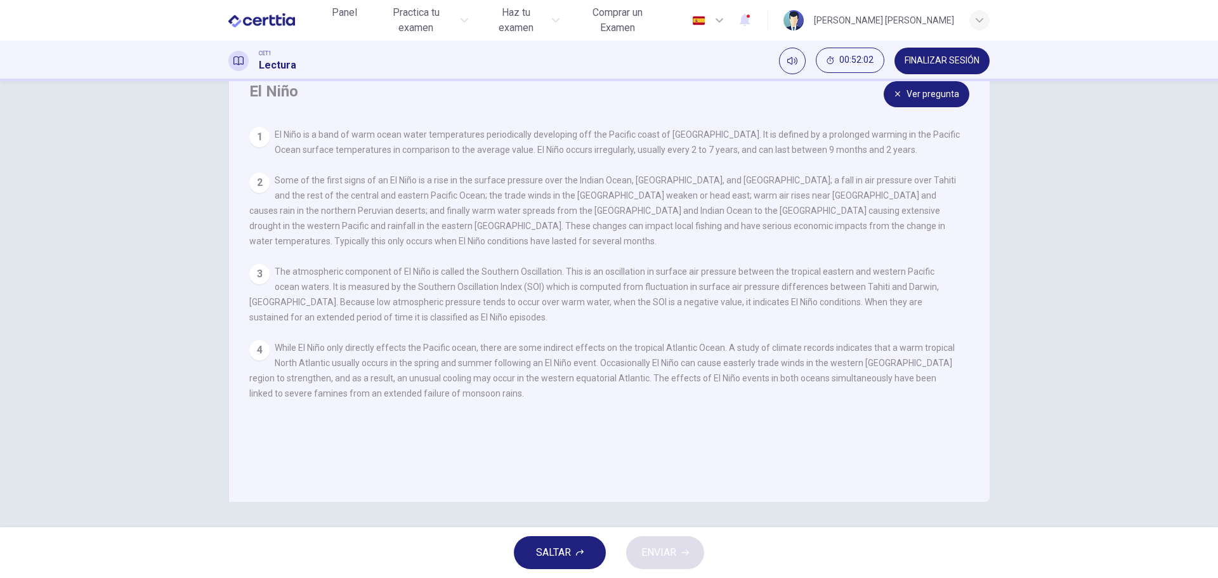
click at [940, 98] on button "Ver pregunta" at bounding box center [926, 94] width 86 height 26
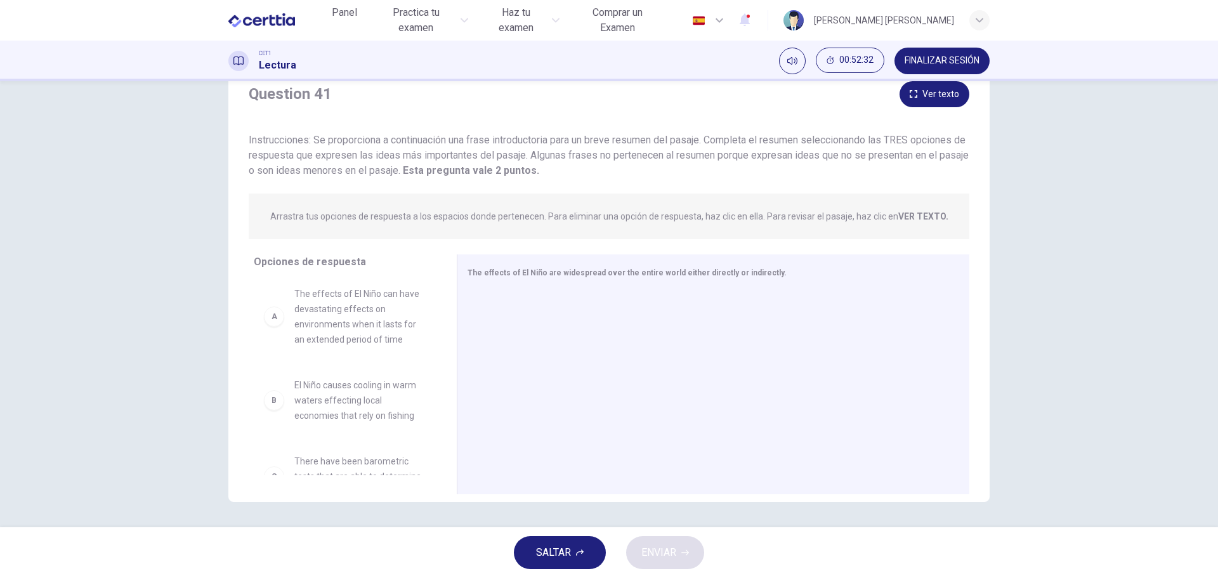
scroll to position [0, 0]
click at [934, 98] on button "Ver texto" at bounding box center [934, 94] width 70 height 26
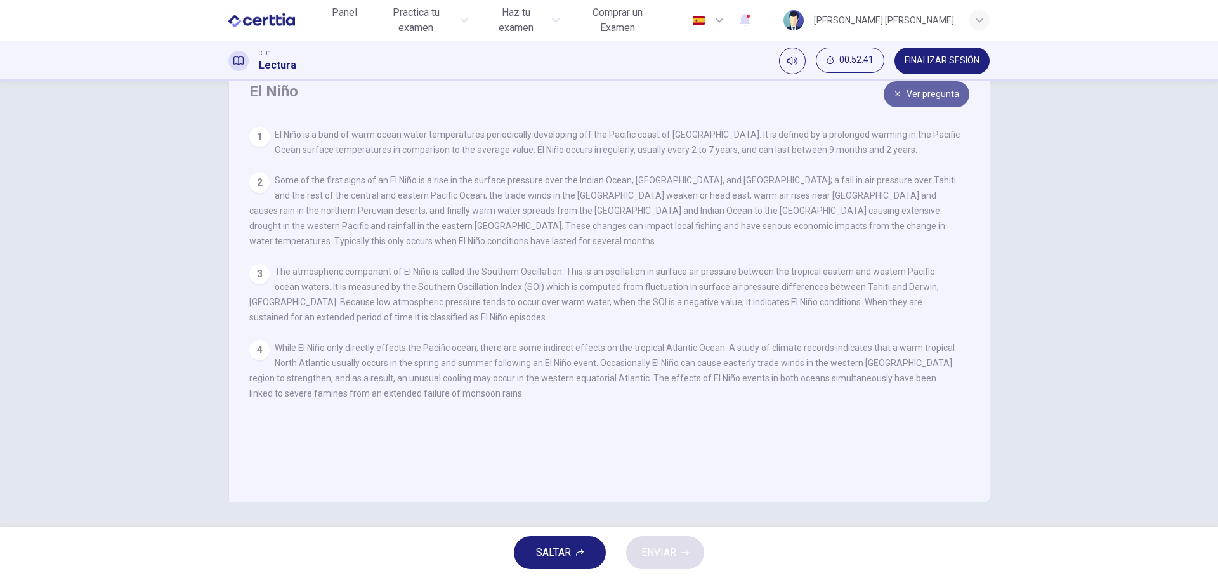
click at [911, 96] on button "Ver pregunta" at bounding box center [926, 94] width 86 height 26
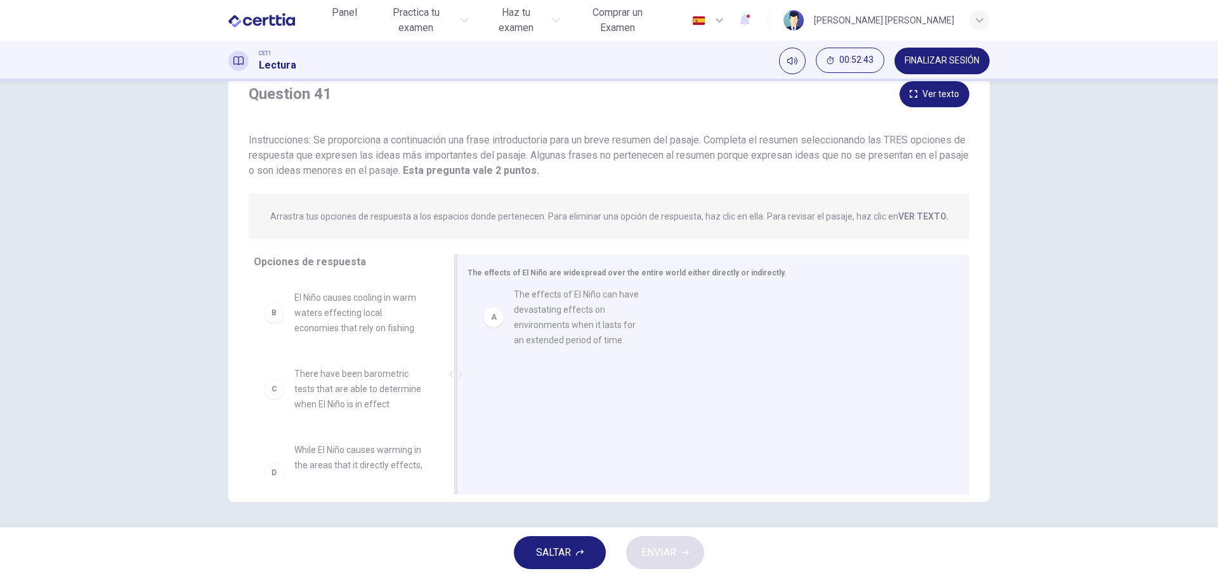
drag, startPoint x: 334, startPoint y: 308, endPoint x: 563, endPoint y: 303, distance: 229.0
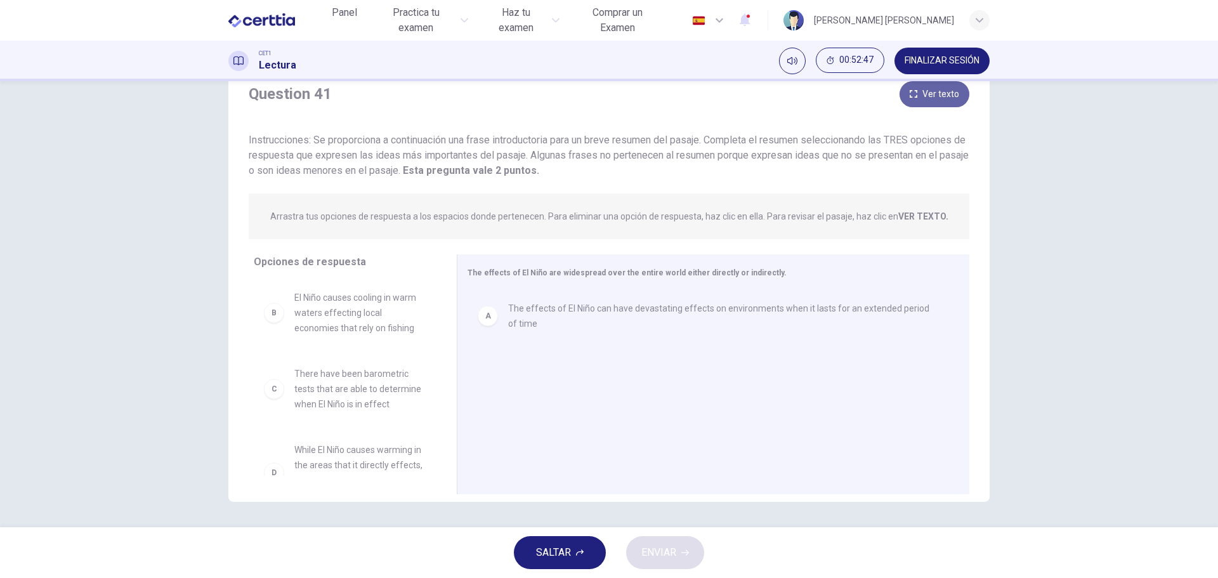
click at [929, 93] on button "Ver texto" at bounding box center [934, 94] width 70 height 26
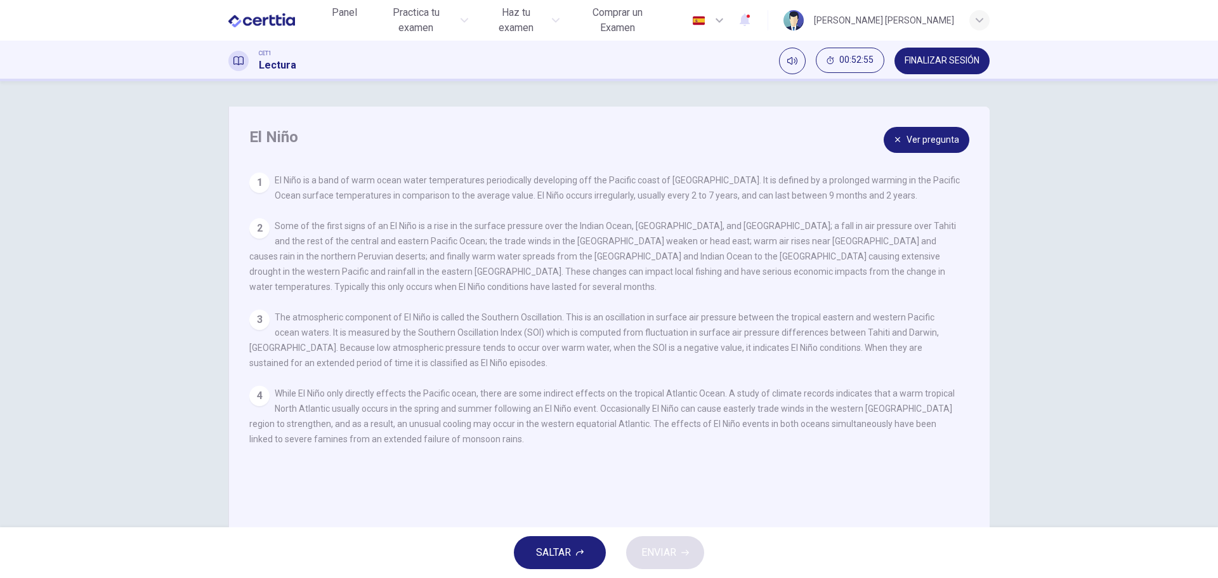
click at [941, 136] on button "Ver pregunta" at bounding box center [926, 140] width 86 height 26
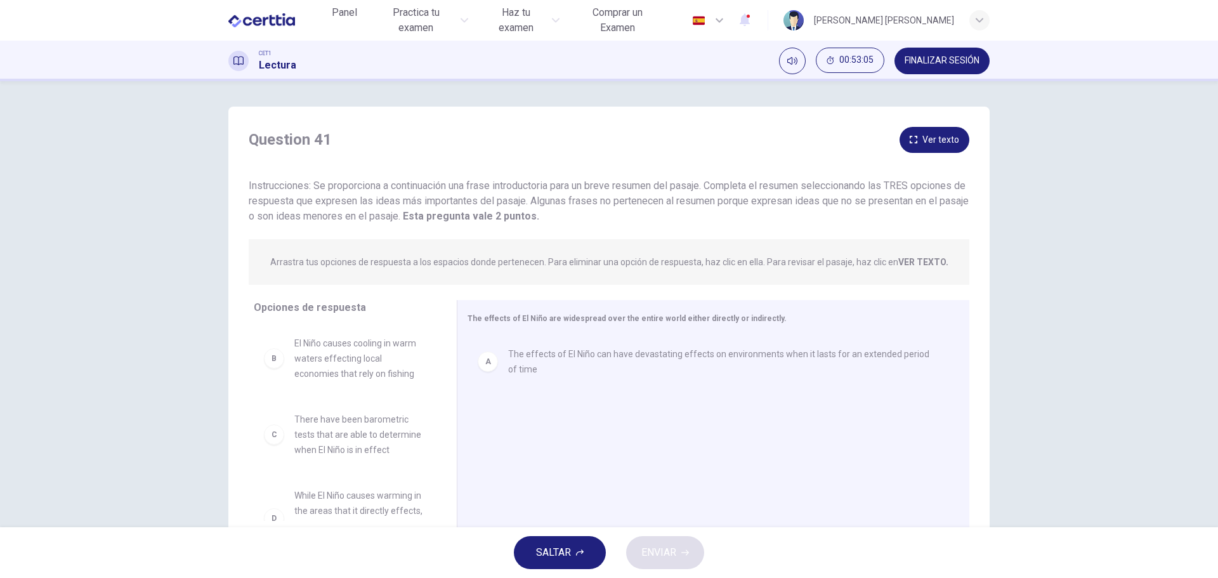
click at [941, 143] on button "Ver texto" at bounding box center [934, 140] width 70 height 26
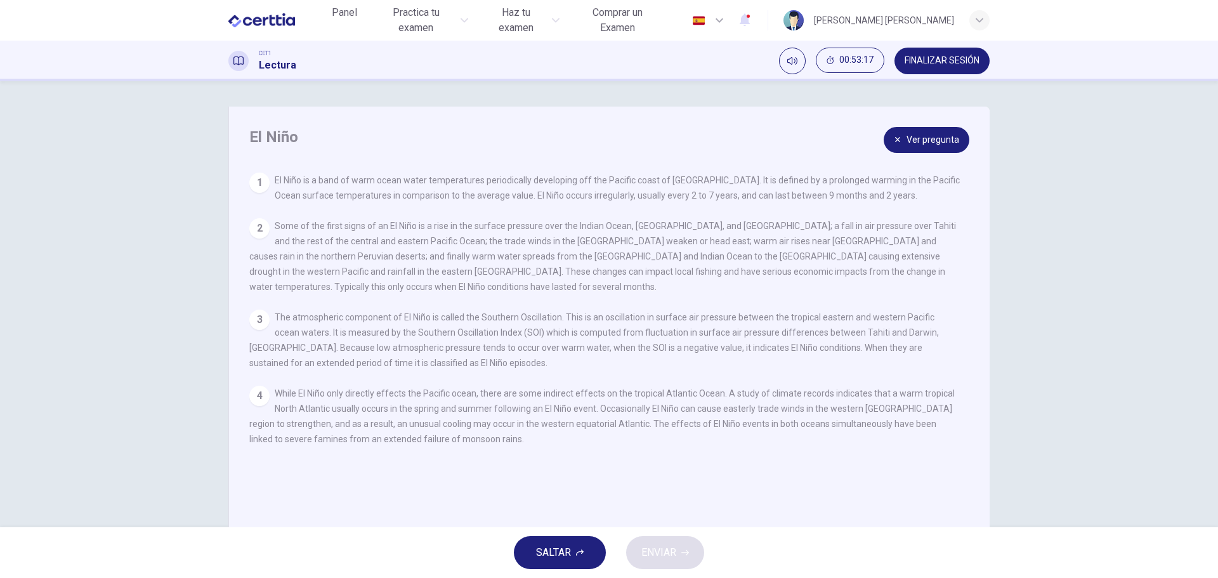
click at [943, 140] on button "Ver pregunta" at bounding box center [926, 140] width 86 height 26
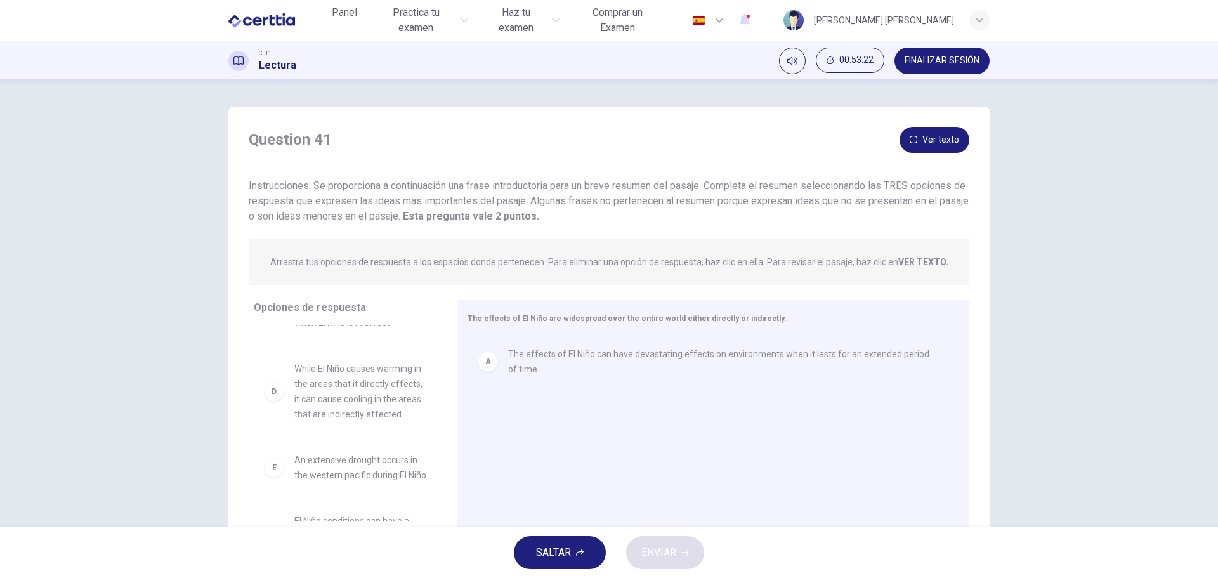
scroll to position [190, 0]
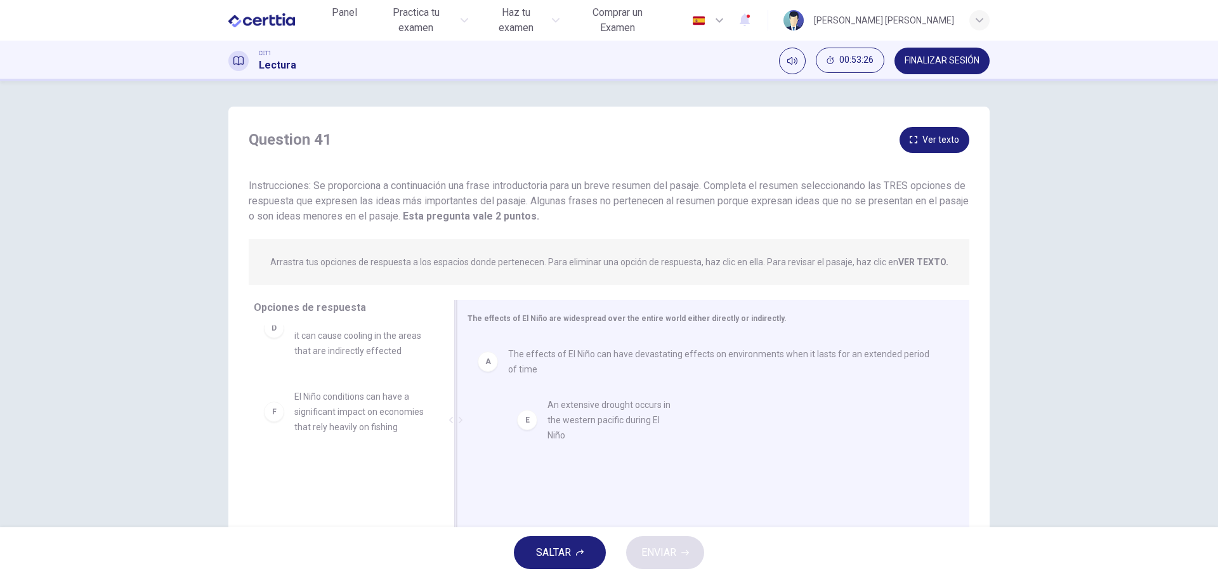
drag, startPoint x: 348, startPoint y: 423, endPoint x: 609, endPoint y: 417, distance: 261.4
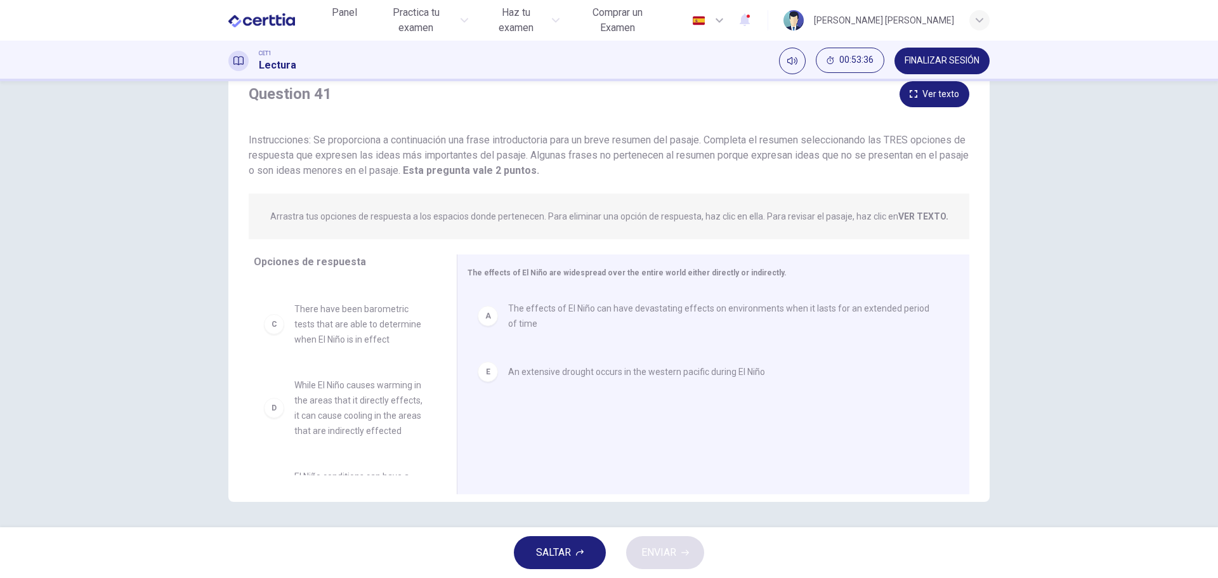
scroll to position [68, 0]
click at [930, 96] on button "Ver texto" at bounding box center [934, 94] width 70 height 26
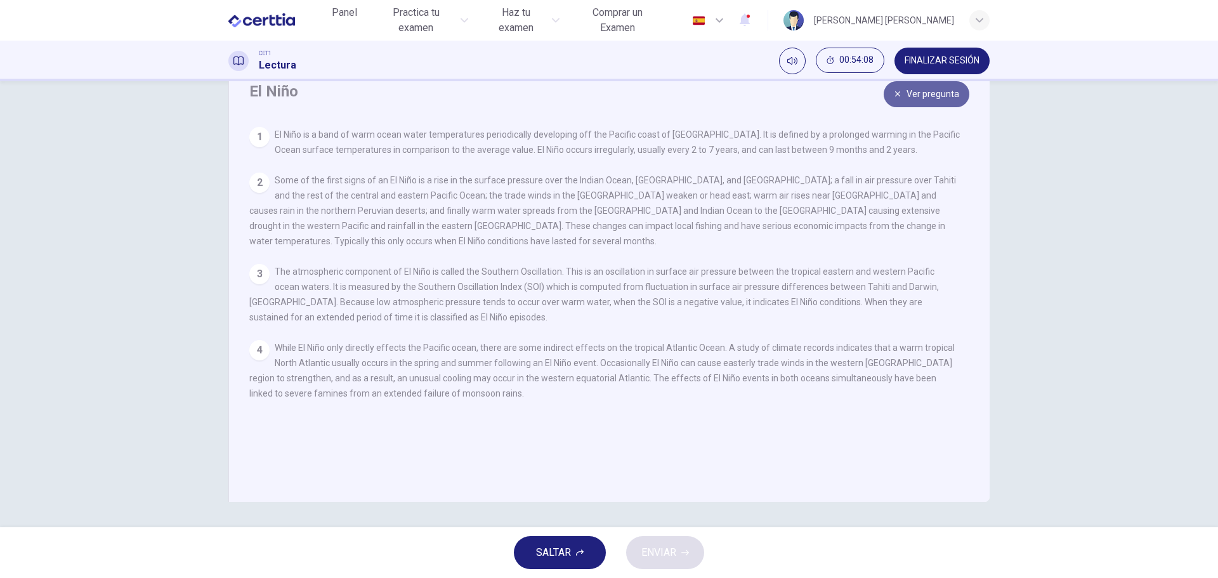
click at [934, 98] on button "Ver pregunta" at bounding box center [926, 94] width 86 height 26
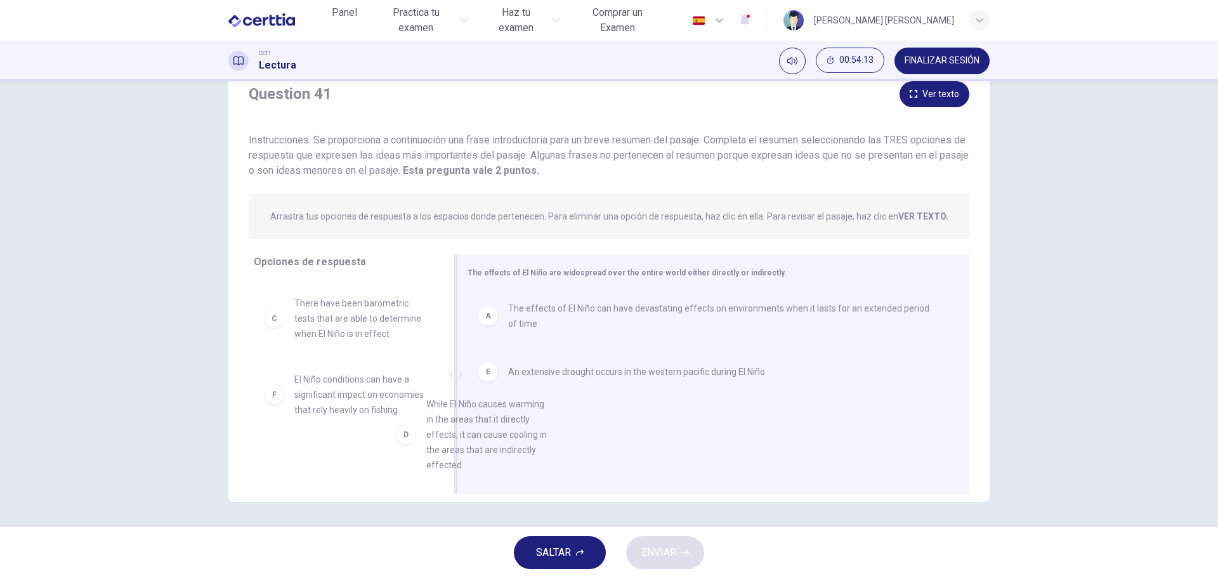
scroll to position [22, 0]
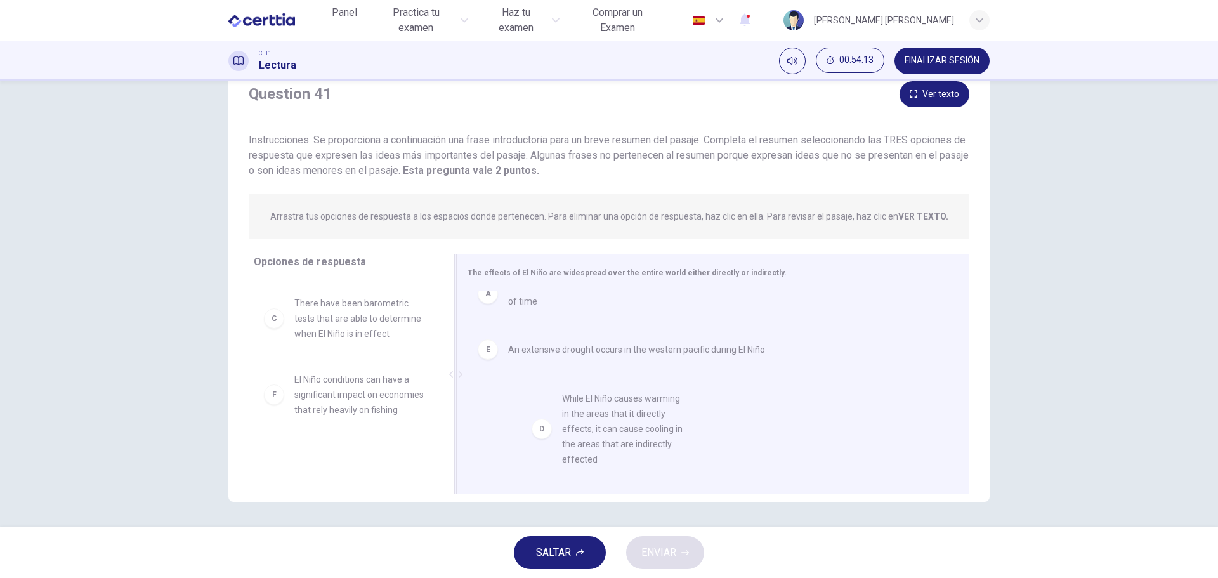
drag, startPoint x: 341, startPoint y: 409, endPoint x: 622, endPoint y: 427, distance: 281.6
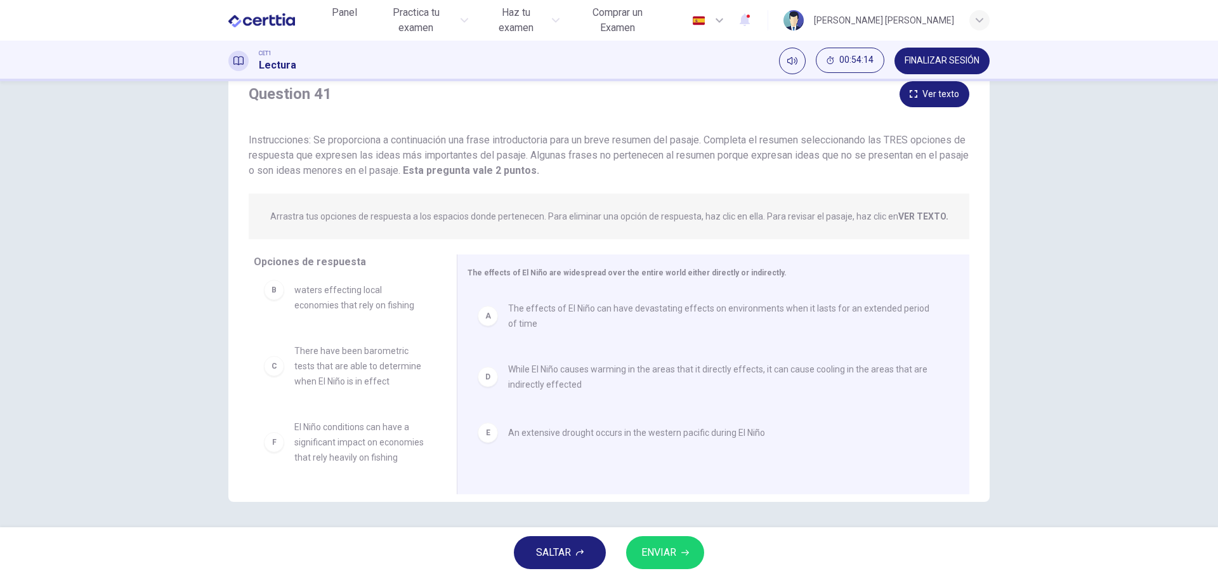
scroll to position [38, 0]
click at [674, 555] on span "ENVIAR" at bounding box center [658, 553] width 35 height 18
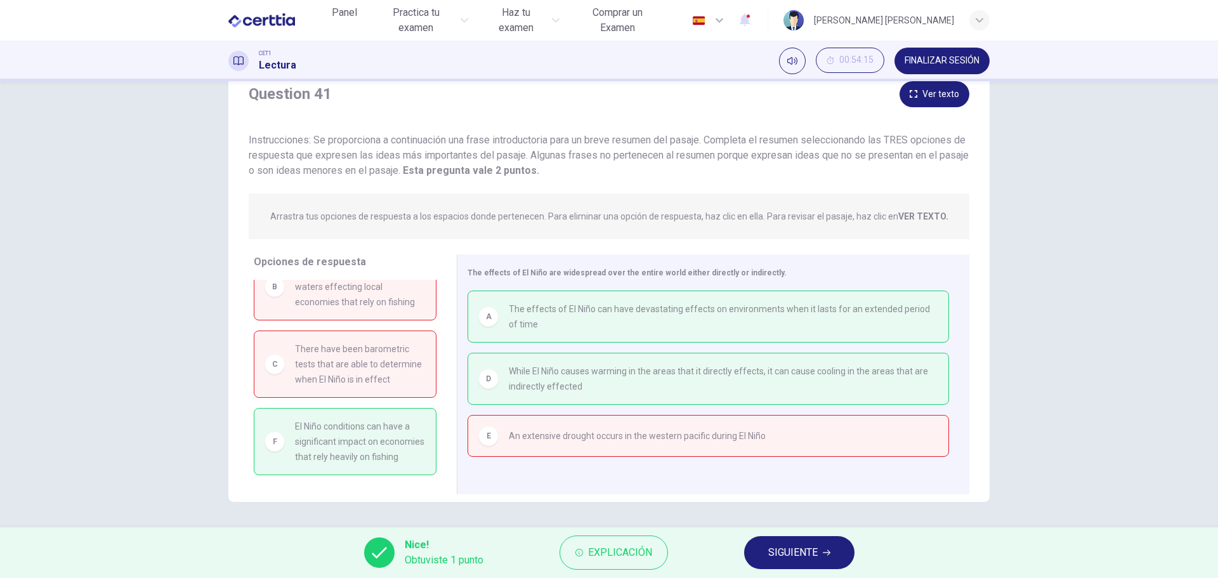
click at [783, 545] on span "SIGUIENTE" at bounding box center [792, 553] width 49 height 18
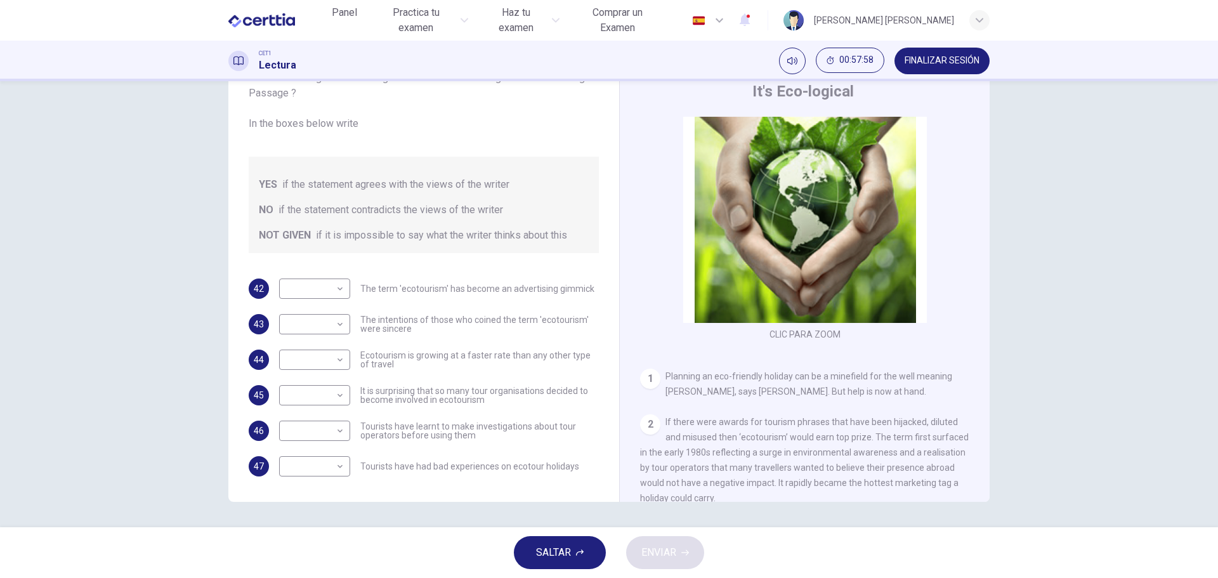
scroll to position [0, 0]
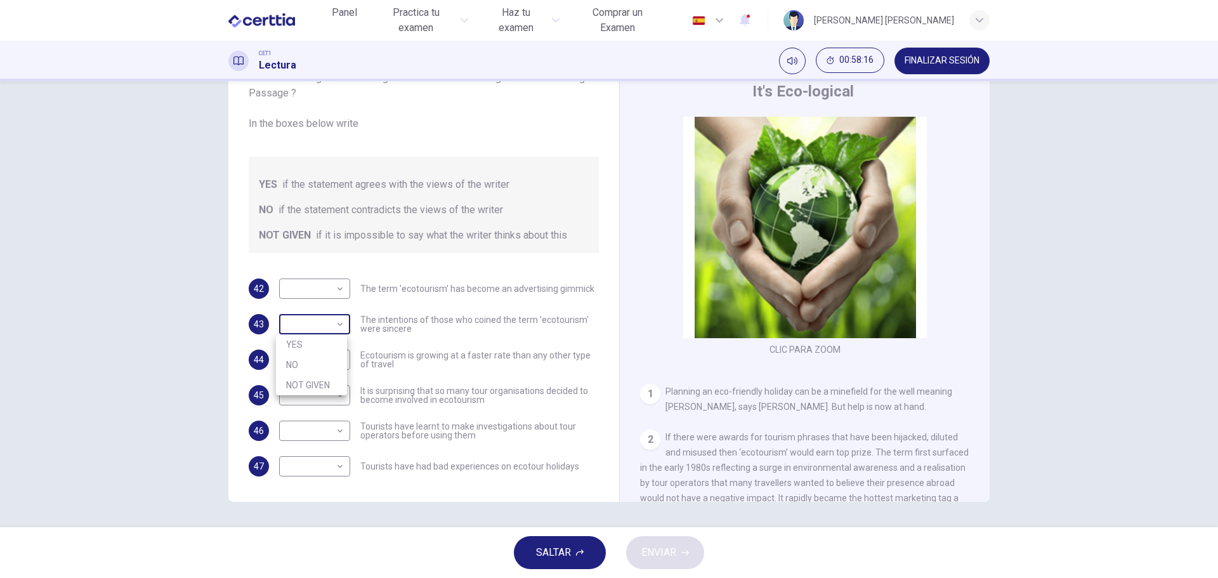
click at [333, 325] on body "Este sitio utiliza cookies, como se explica en nuestra Política de Privacidad .…" at bounding box center [609, 289] width 1218 height 578
click at [322, 342] on li "YES" at bounding box center [311, 344] width 71 height 20
type input "***"
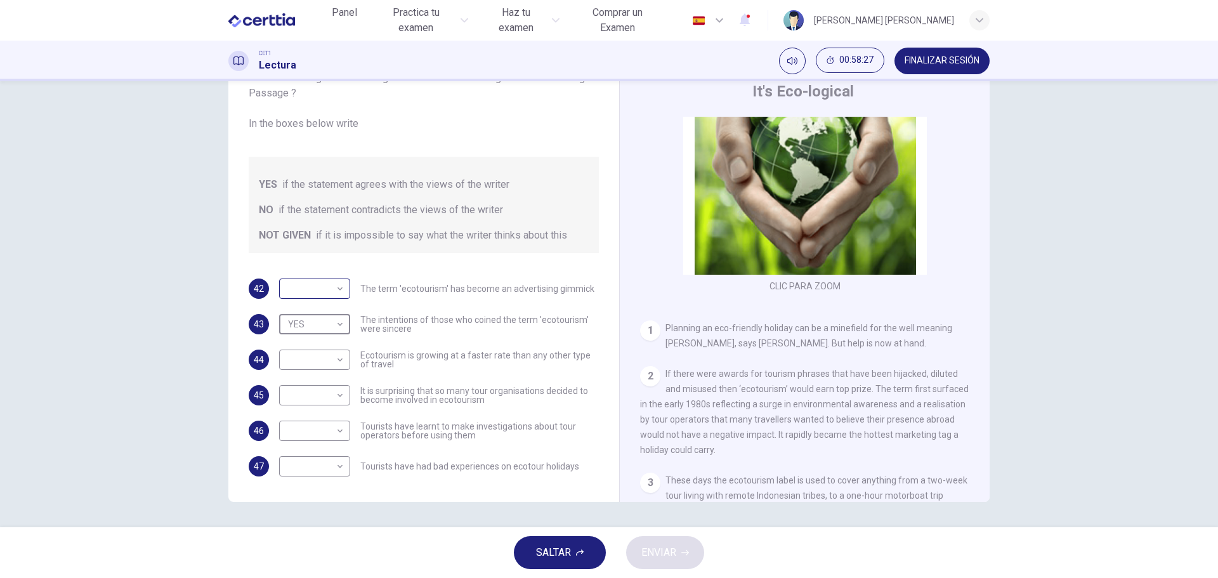
click at [340, 287] on body "Este sitio utiliza cookies, como se explica en nuestra Política de Privacidad .…" at bounding box center [609, 289] width 1218 height 578
click at [316, 308] on li "YES" at bounding box center [311, 309] width 71 height 20
type input "***"
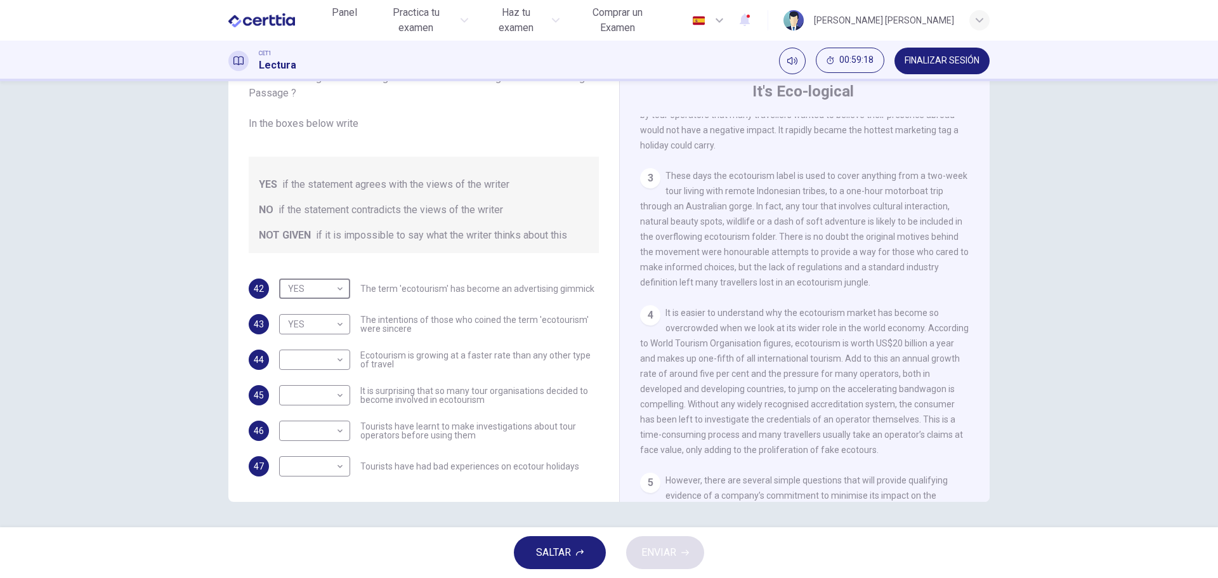
scroll to position [381, 0]
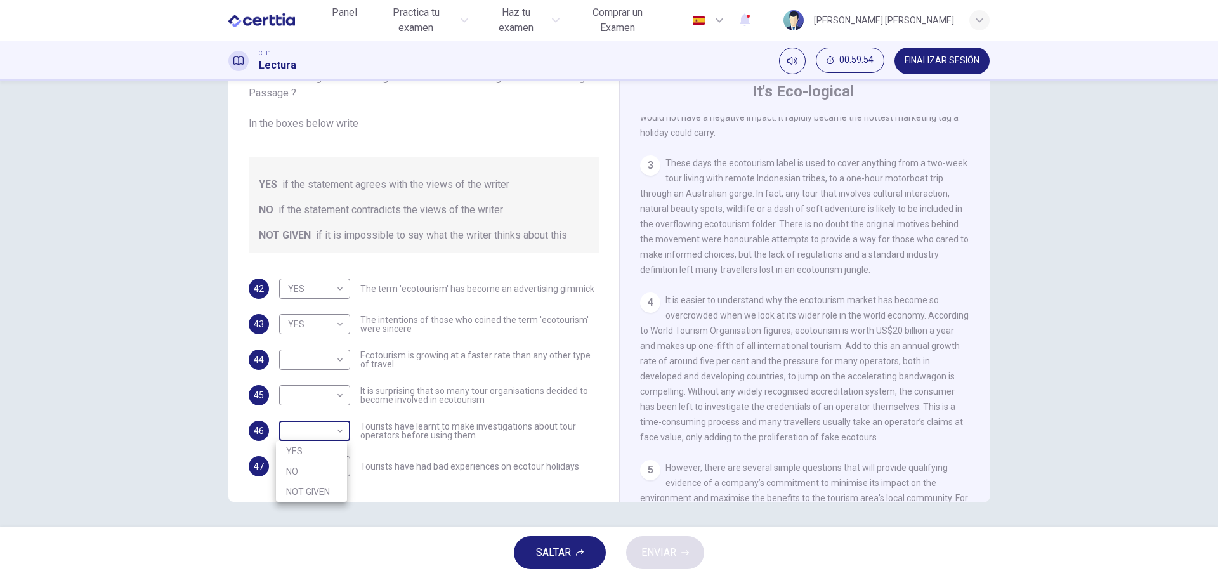
click at [336, 429] on body "Este sitio utiliza cookies, como se explica en nuestra Política de Privacidad .…" at bounding box center [609, 289] width 1218 height 578
click at [327, 447] on li "YES" at bounding box center [311, 451] width 71 height 20
type input "***"
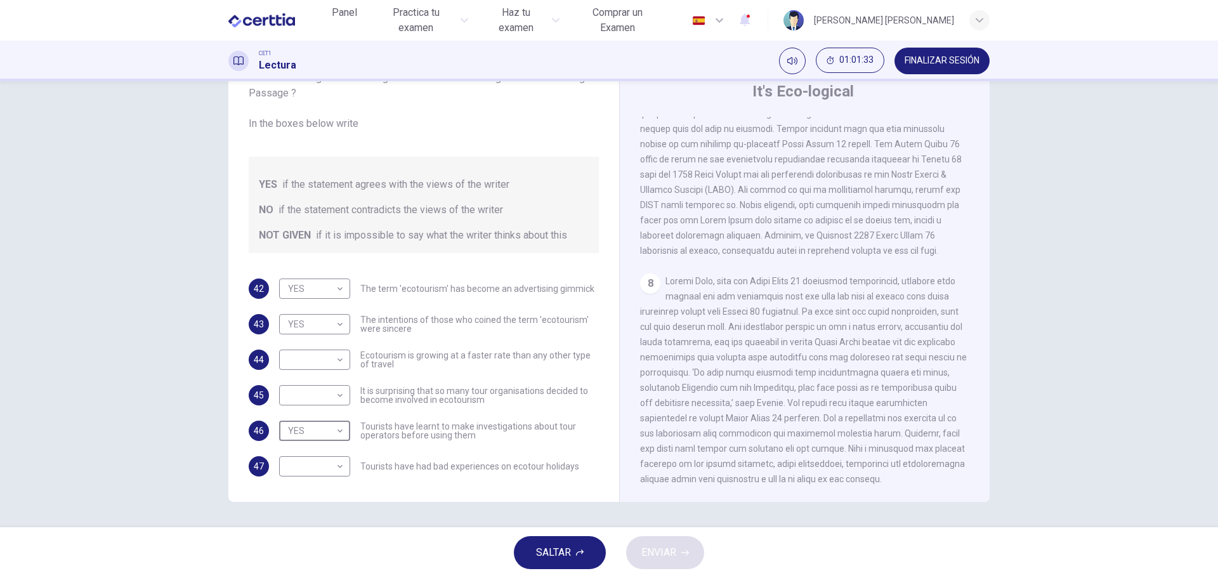
scroll to position [1304, 0]
click at [339, 466] on body "Este sitio utiliza cookies, como se explica en nuestra Política de Privacidad .…" at bounding box center [609, 289] width 1218 height 578
click at [315, 530] on li "NOT GIVEN" at bounding box center [311, 527] width 71 height 20
type input "*********"
click at [339, 361] on body "Este sitio utiliza cookies, como se explica en nuestra Política de Privacidad .…" at bounding box center [609, 289] width 1218 height 578
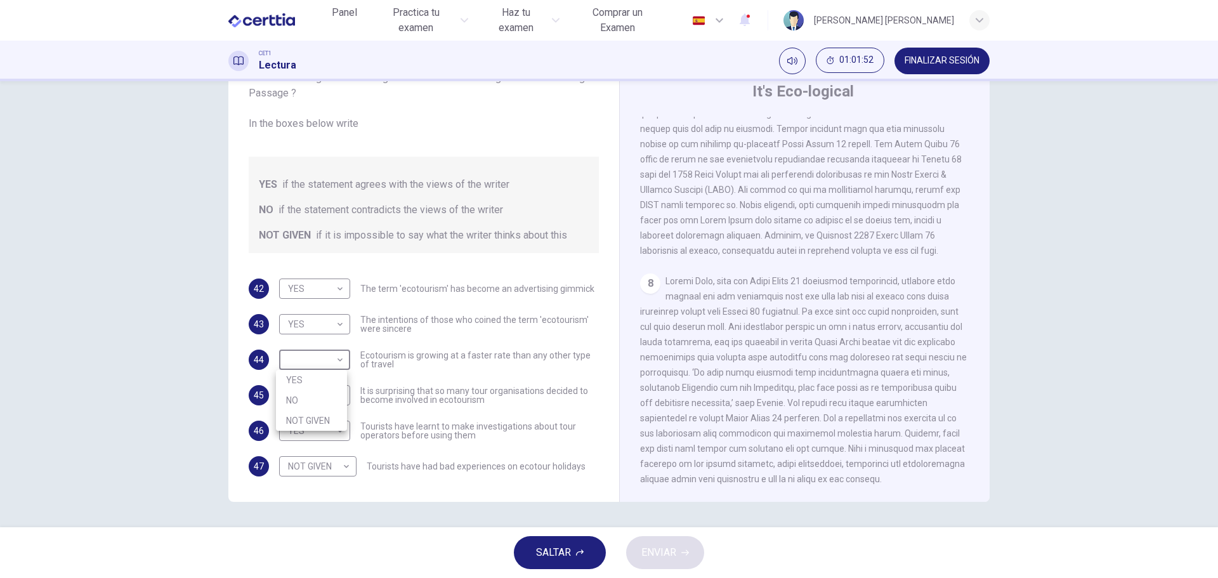
click at [325, 377] on li "YES" at bounding box center [311, 380] width 71 height 20
type input "***"
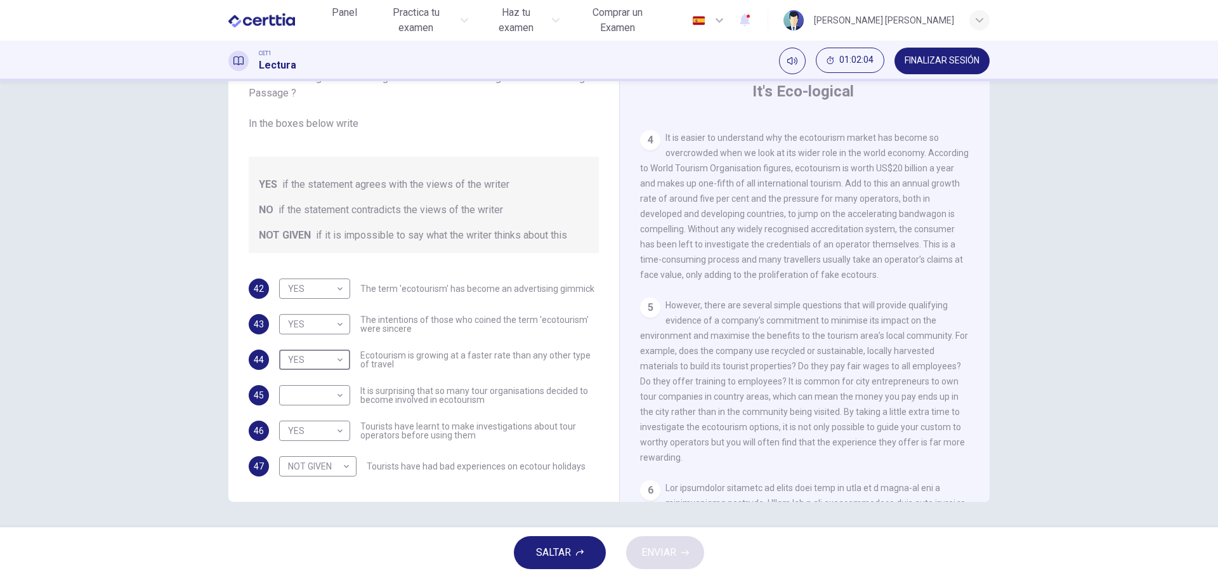
scroll to position [479, 0]
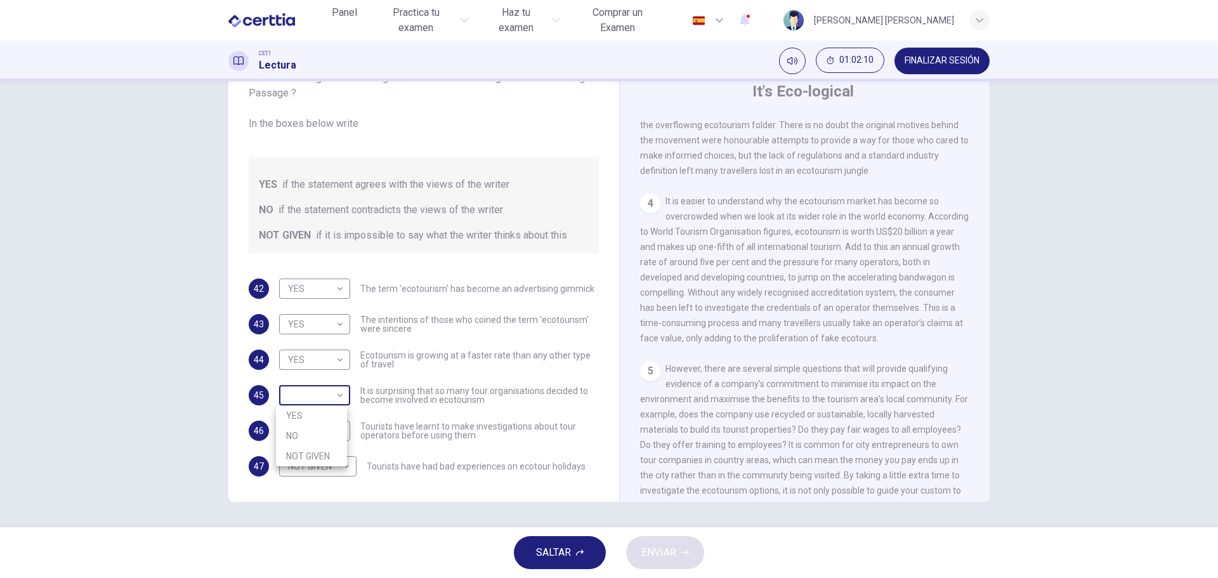
click at [339, 394] on body "Este sitio utiliza cookies, como se explica en nuestra Política de Privacidad .…" at bounding box center [609, 289] width 1218 height 578
click at [325, 417] on li "YES" at bounding box center [311, 415] width 71 height 20
type input "***"
click at [340, 392] on body "Este sitio utiliza cookies, como se explica en nuestra Política de Privacidad .…" at bounding box center [609, 289] width 1218 height 578
click at [330, 411] on li "YES" at bounding box center [311, 415] width 71 height 20
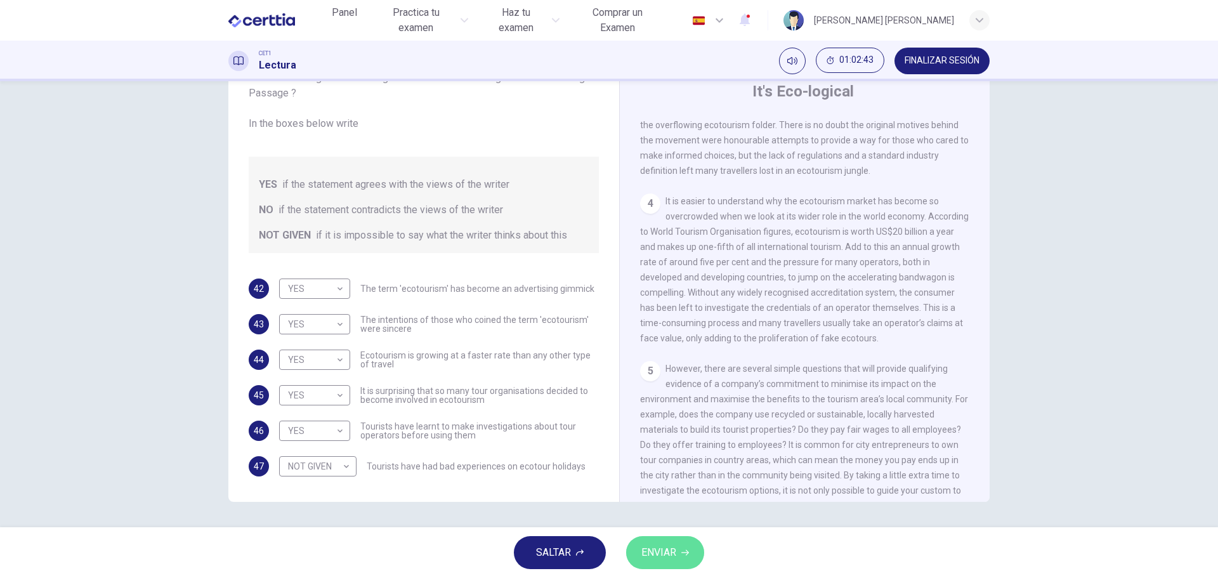
click at [660, 556] on span "ENVIAR" at bounding box center [658, 553] width 35 height 18
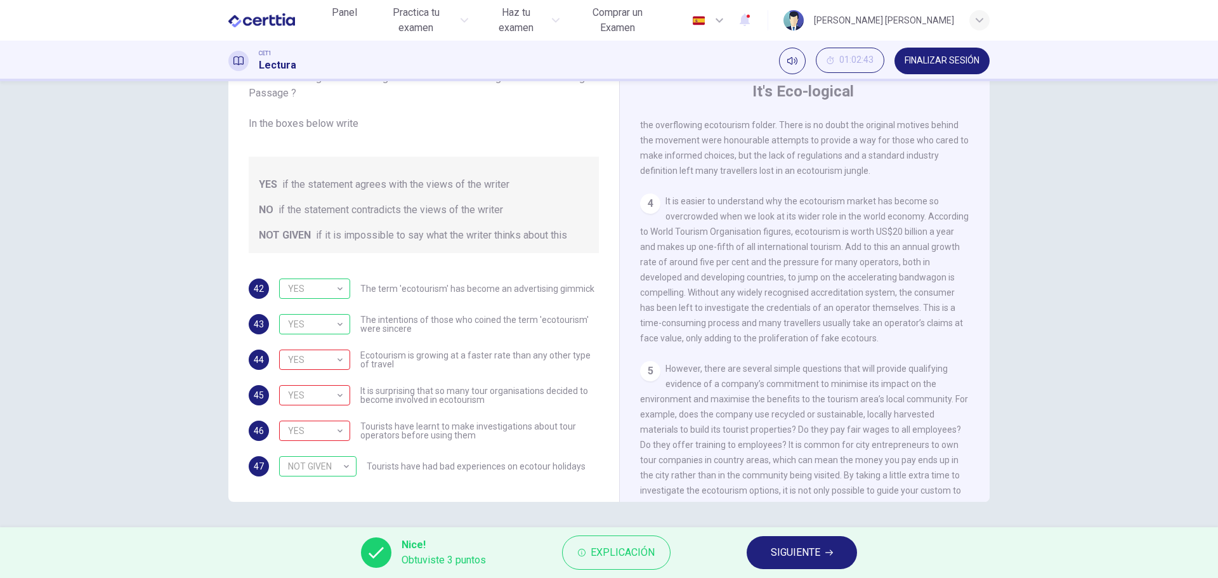
click at [821, 553] on button "SIGUIENTE" at bounding box center [801, 552] width 110 height 33
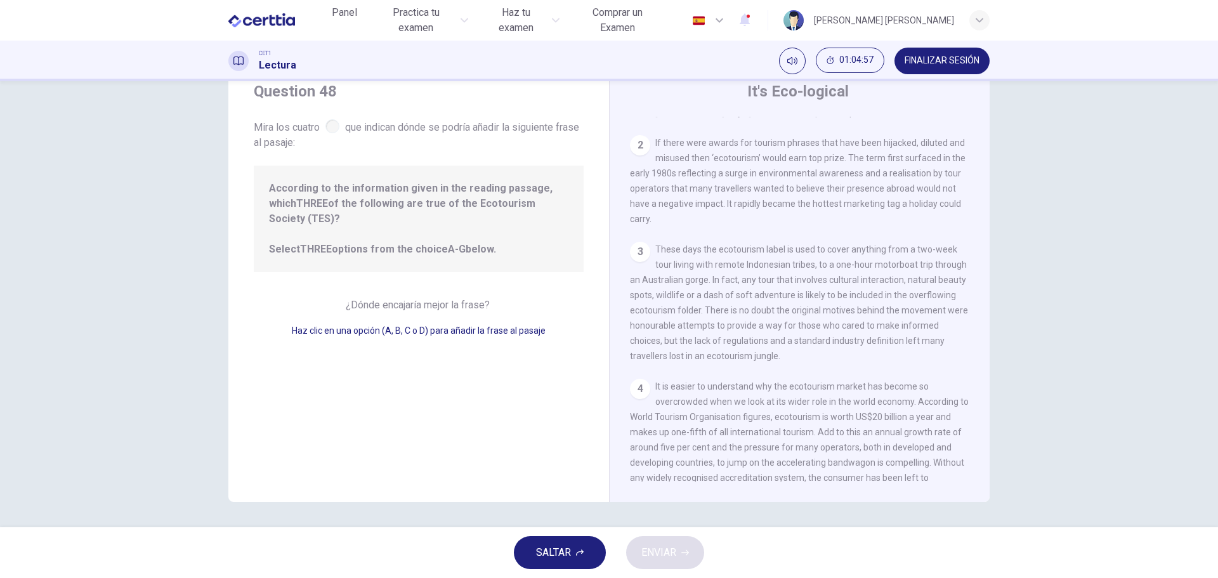
scroll to position [0, 0]
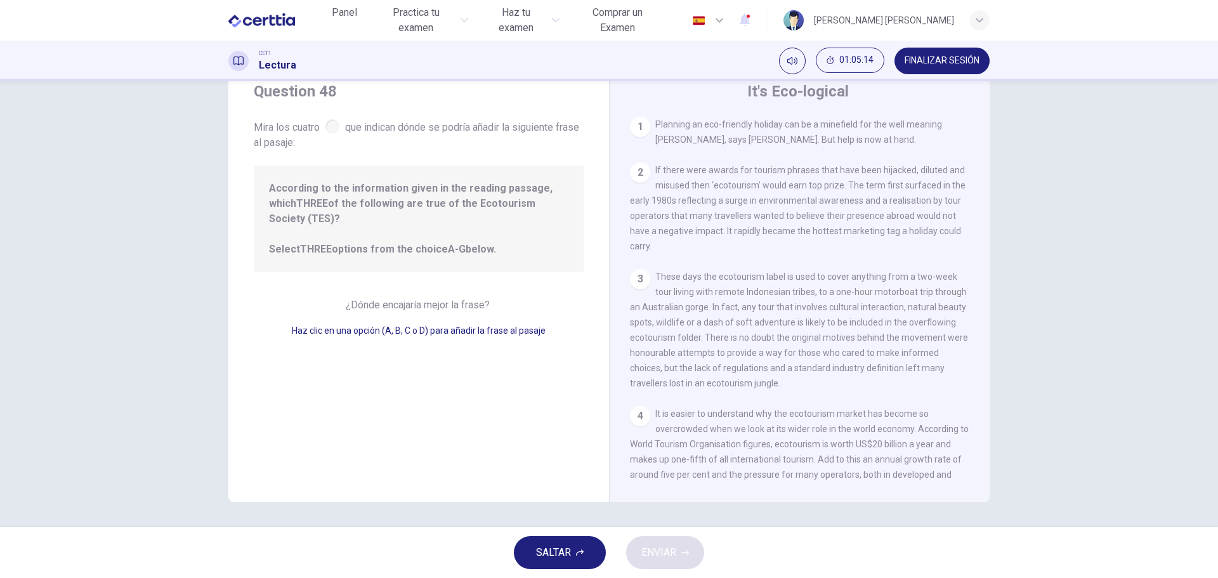
click at [393, 325] on span "Haz clic en una opción (A, B, C o D) para añadir la frase al pasaje" at bounding box center [419, 330] width 254 height 10
click at [456, 325] on span "Haz clic en una opción (A, B, C o D) para añadir la frase al pasaje" at bounding box center [419, 330] width 254 height 10
click at [411, 235] on span "According to the information given in the reading passage, which THREE of the f…" at bounding box center [418, 219] width 299 height 76
drag, startPoint x: 372, startPoint y: 124, endPoint x: 383, endPoint y: 123, distance: 11.4
click at [372, 123] on span "Mira los cuatro que indican dónde se podría añadir la siguiente frase al pasaje:" at bounding box center [419, 134] width 330 height 34
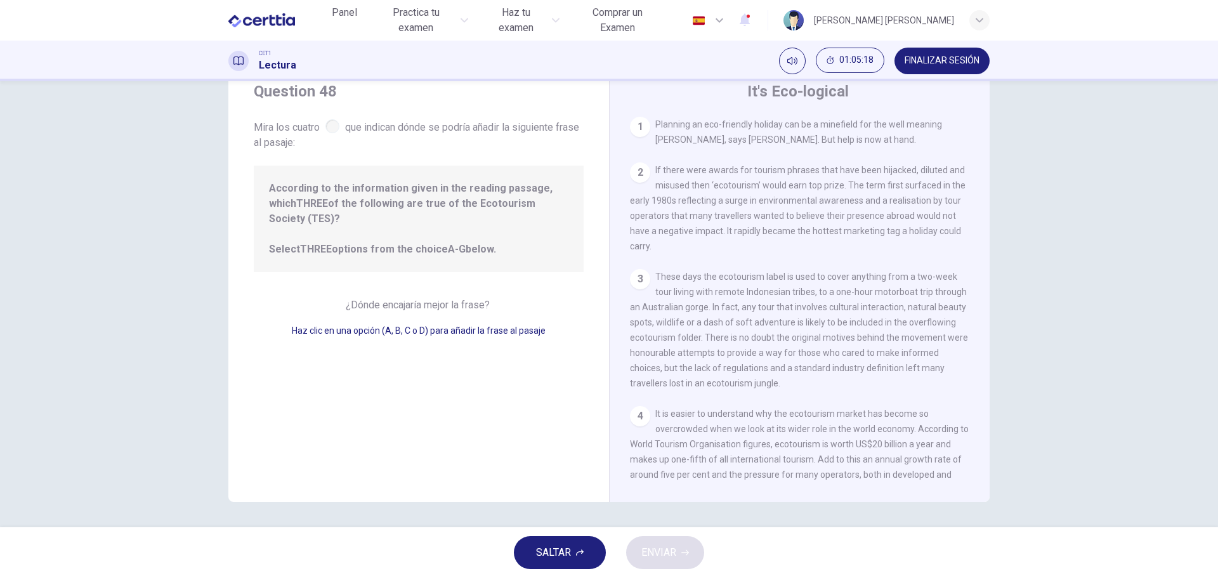
click at [637, 128] on div "1" at bounding box center [640, 127] width 20 height 20
click at [635, 173] on div "2" at bounding box center [640, 172] width 20 height 20
click at [516, 198] on span "According to the information given in the reading passage, which THREE of the f…" at bounding box center [418, 219] width 299 height 76
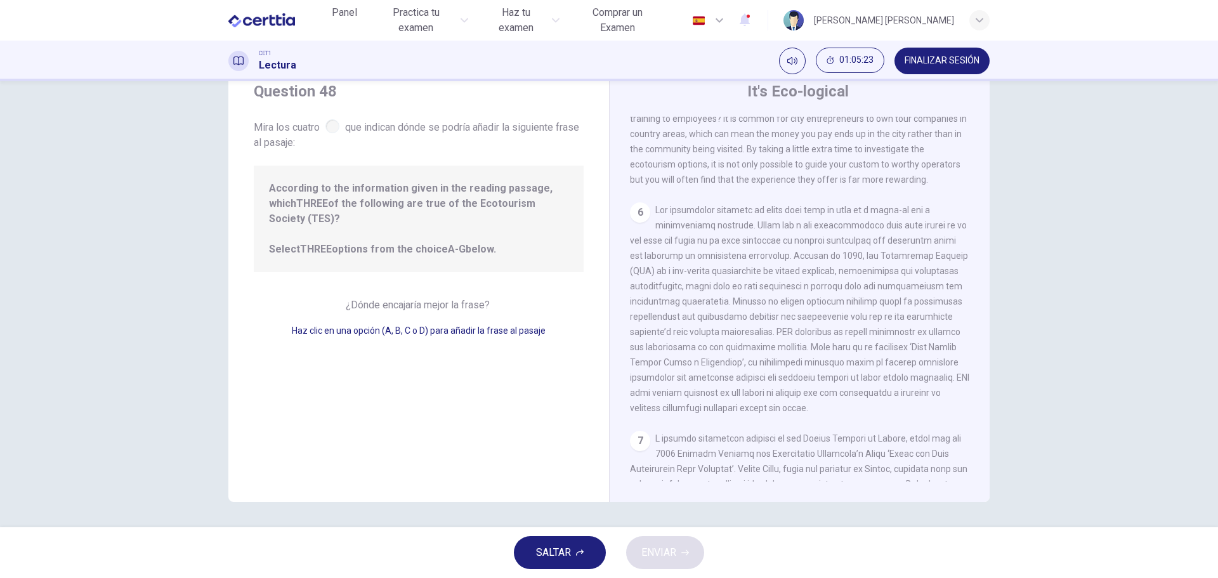
scroll to position [1010, 0]
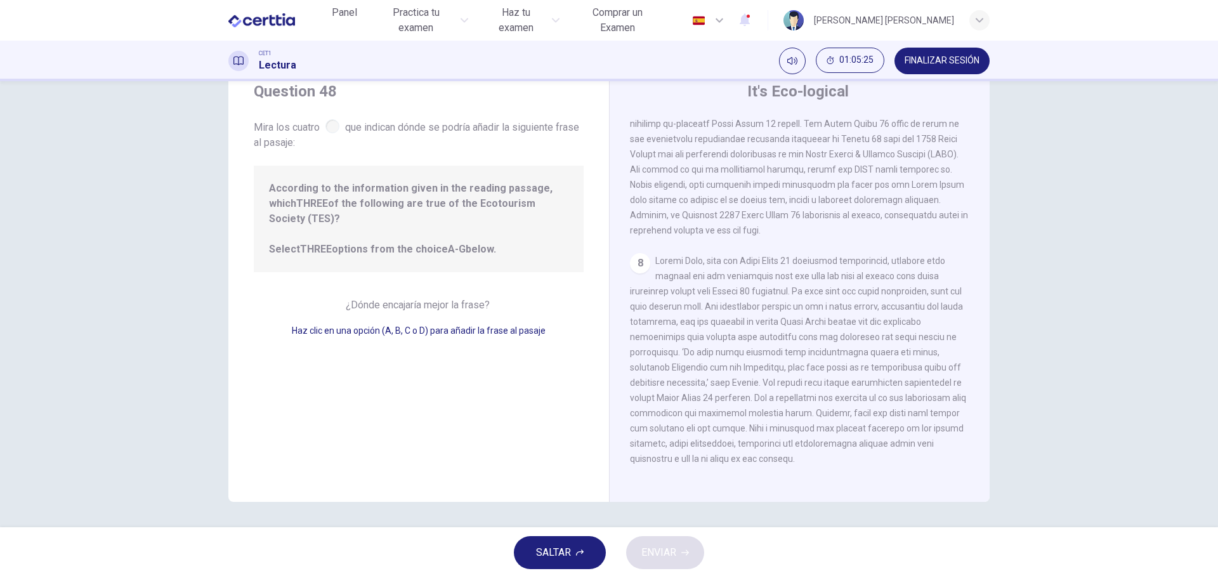
click at [415, 325] on span "Haz clic en una opción (A, B, C o D) para añadir la frase al pasaje" at bounding box center [419, 330] width 254 height 10
click at [440, 216] on span "According to the information given in the reading passage, which THREE of the f…" at bounding box center [418, 219] width 299 height 76
drag, startPoint x: 455, startPoint y: 185, endPoint x: 463, endPoint y: 152, distance: 33.4
click at [455, 182] on span "According to the information given in the reading passage, which THREE of the f…" at bounding box center [418, 219] width 299 height 76
click at [460, 139] on span "Mira los cuatro que indican dónde se podría añadir la siguiente frase al pasaje:" at bounding box center [419, 134] width 330 height 34
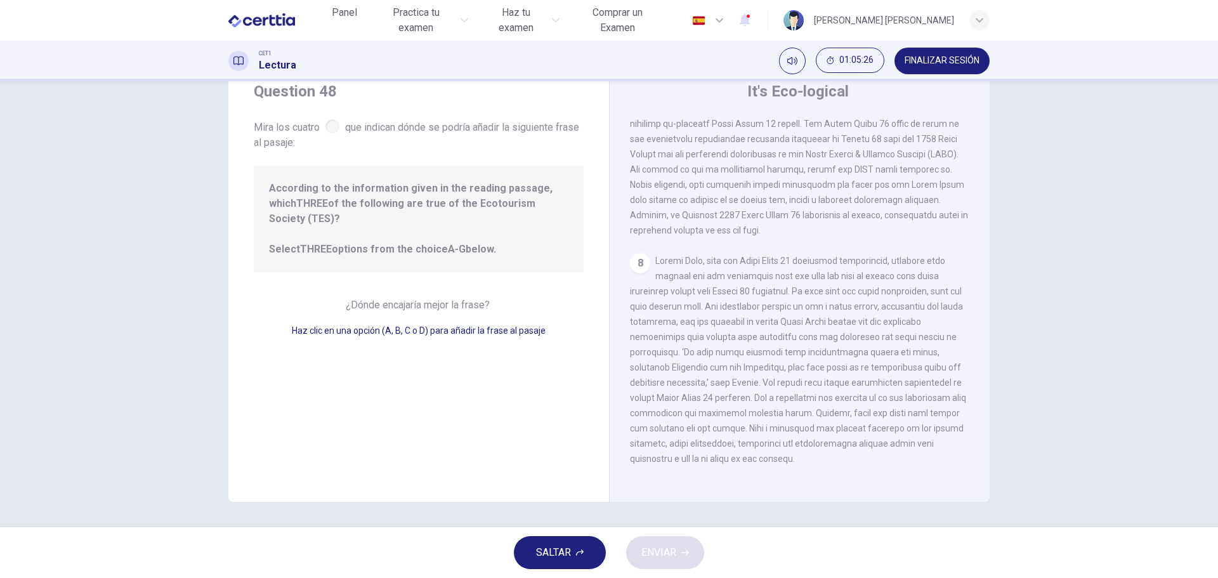
click at [710, 107] on div "It's Eco-logical 1 Planning an eco-friendly holiday can be a minefield for the …" at bounding box center [799, 281] width 381 height 441
click at [638, 253] on div "8" at bounding box center [640, 263] width 20 height 20
click at [637, 253] on div "8" at bounding box center [640, 263] width 20 height 20
click at [332, 127] on div at bounding box center [332, 126] width 14 height 14
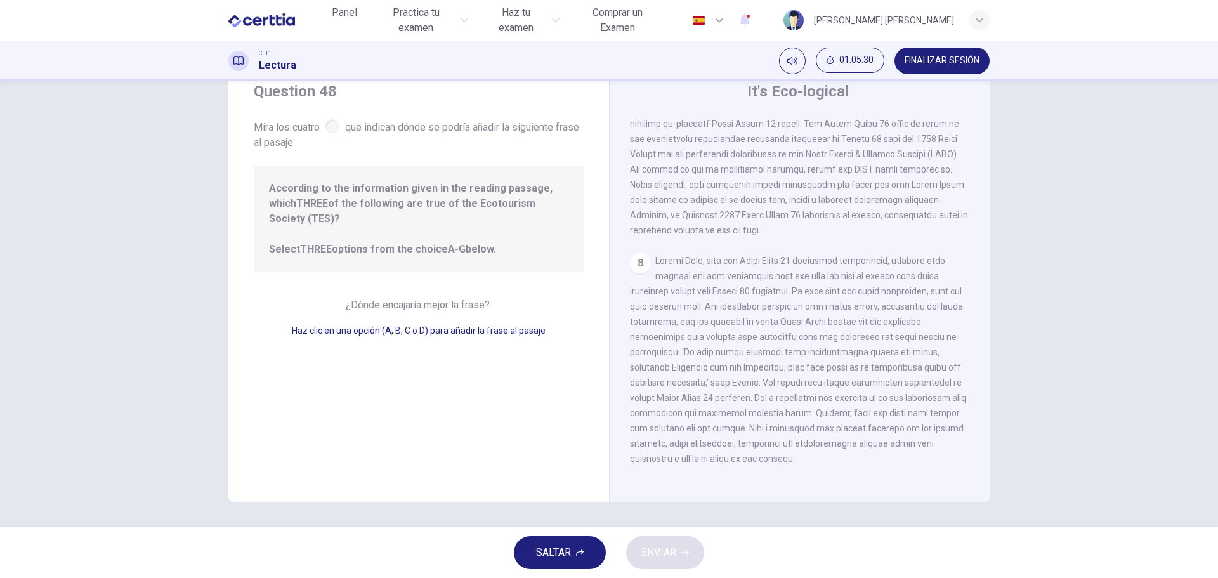
click at [332, 127] on div at bounding box center [332, 126] width 14 height 14
drag, startPoint x: 358, startPoint y: 197, endPoint x: 372, endPoint y: 202, distance: 15.4
click at [358, 197] on span "According to the information given in the reading passage, which THREE of the f…" at bounding box center [418, 219] width 299 height 76
click at [429, 214] on span "According to the information given in the reading passage, which THREE of the f…" at bounding box center [418, 219] width 299 height 76
click at [557, 553] on span "SALTAR" at bounding box center [553, 553] width 35 height 18
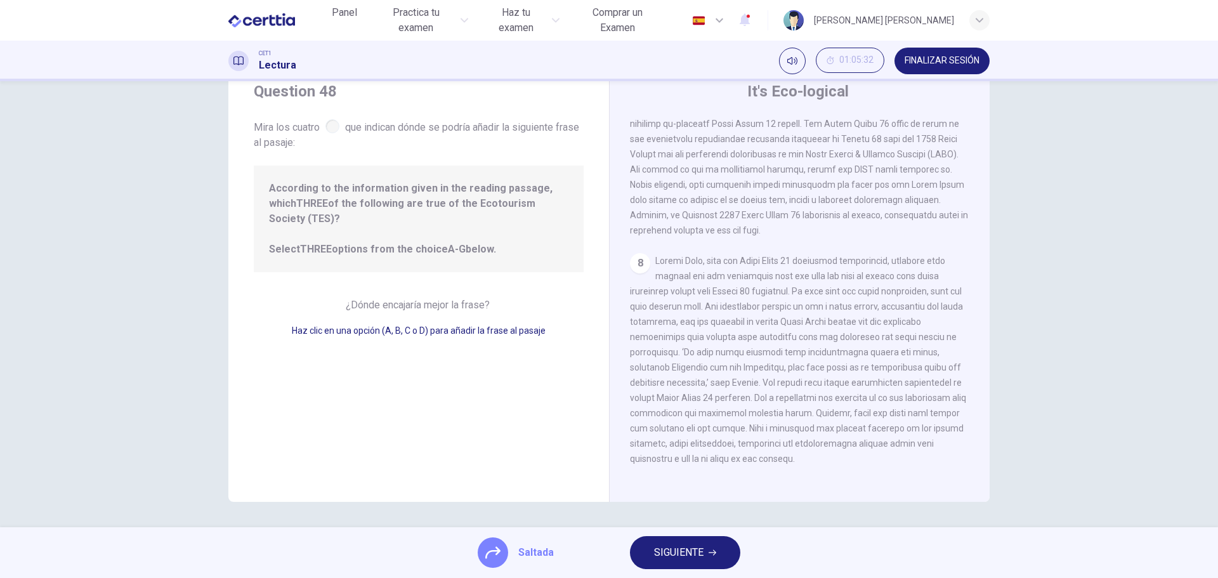
click at [682, 560] on span "SIGUIENTE" at bounding box center [678, 553] width 49 height 18
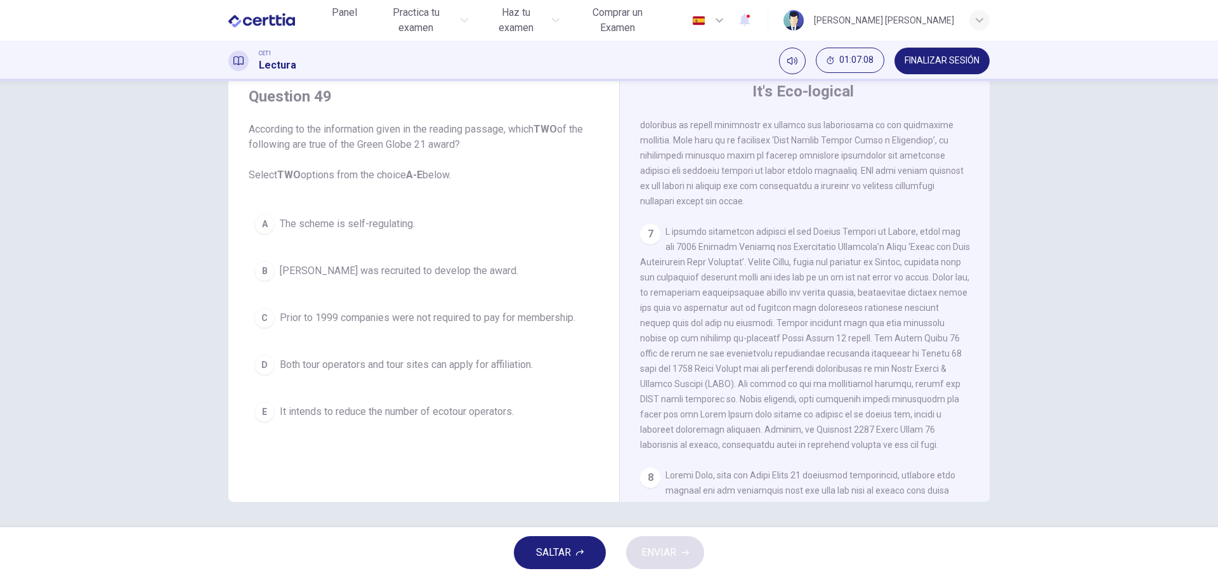
scroll to position [1078, 0]
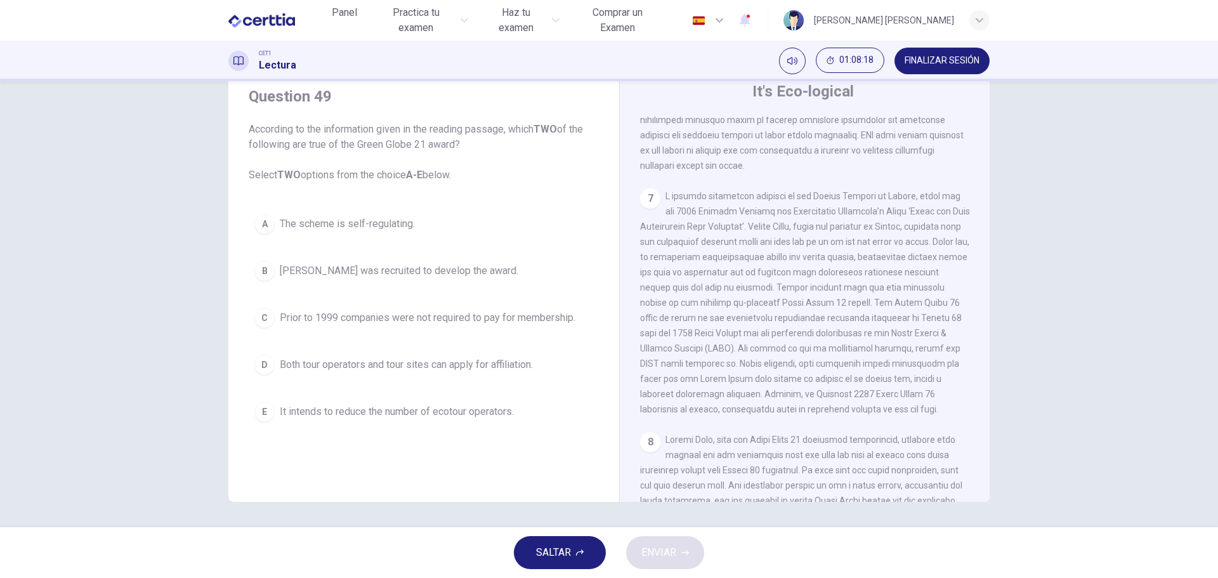
click at [259, 223] on div "A" at bounding box center [264, 224] width 20 height 20
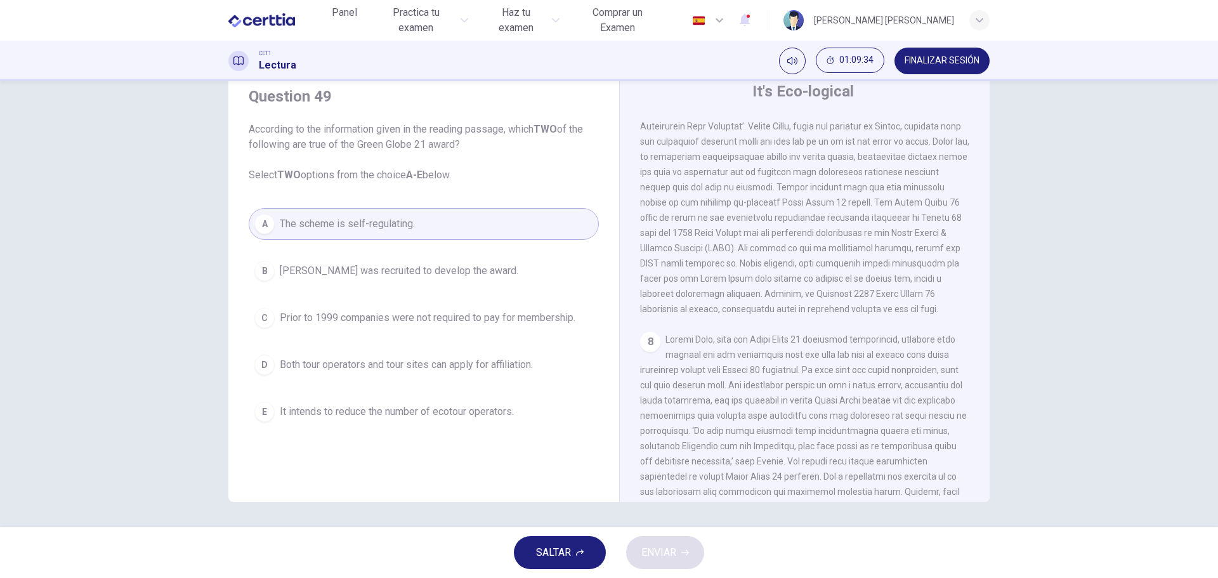
scroll to position [1177, 0]
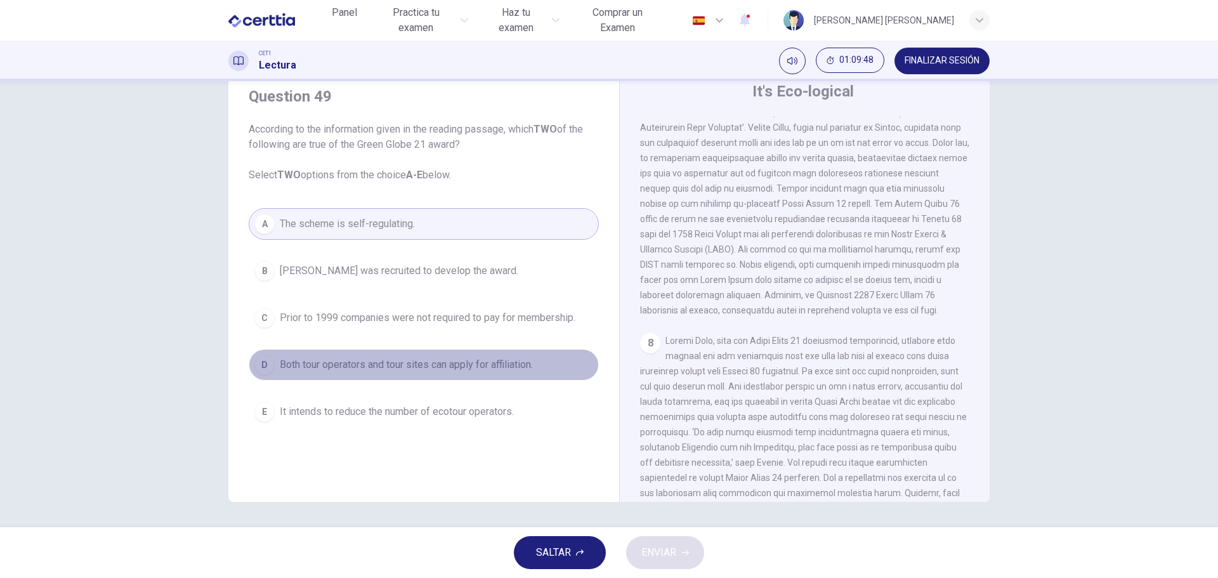
click at [261, 361] on div "D" at bounding box center [264, 365] width 20 height 20
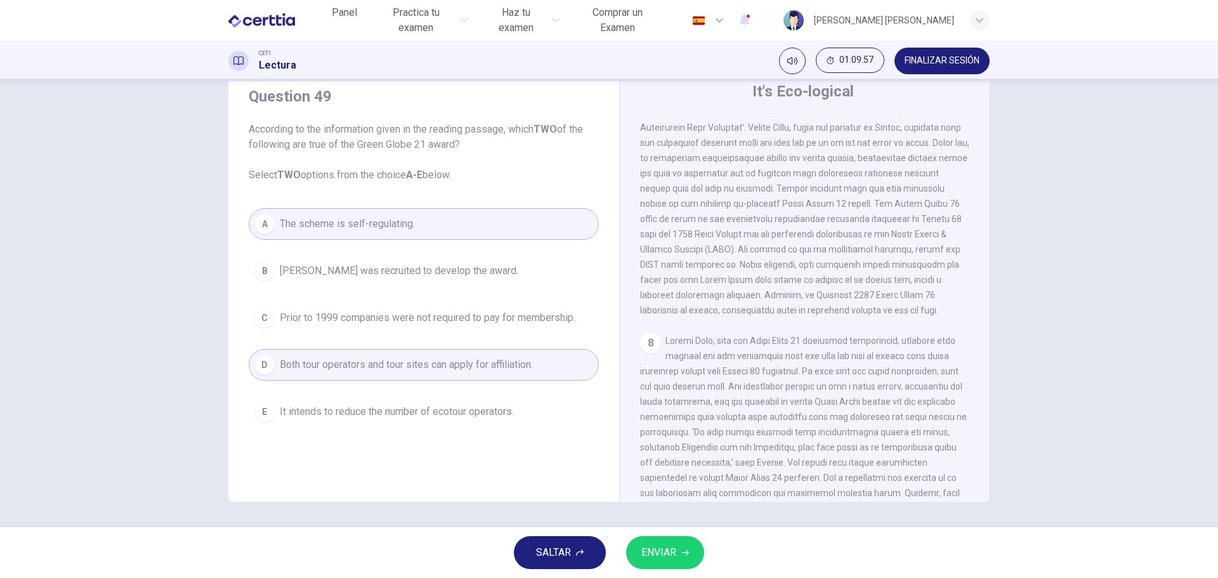
click at [261, 224] on div "A" at bounding box center [264, 224] width 20 height 20
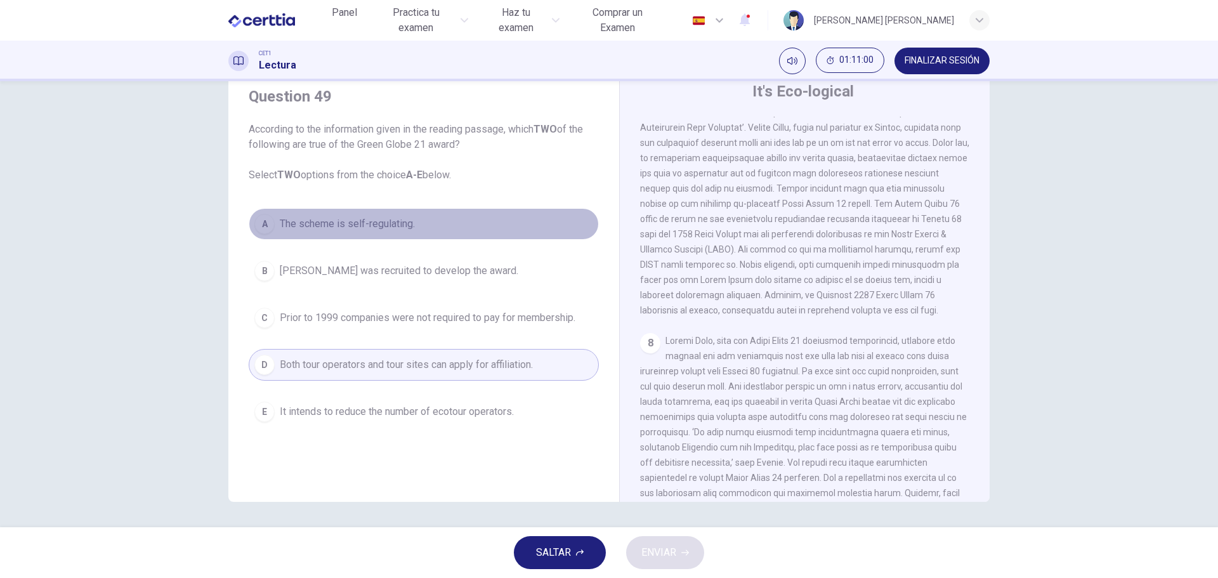
click at [282, 225] on span "The scheme is self-regulating." at bounding box center [347, 223] width 135 height 15
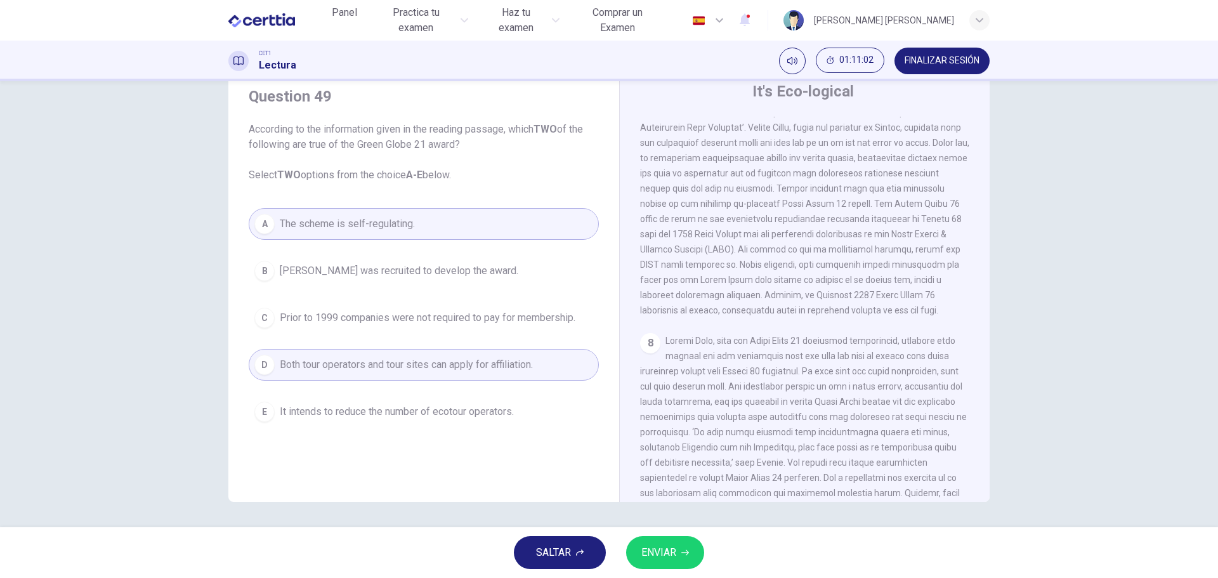
click at [654, 551] on span "ENVIAR" at bounding box center [658, 553] width 35 height 18
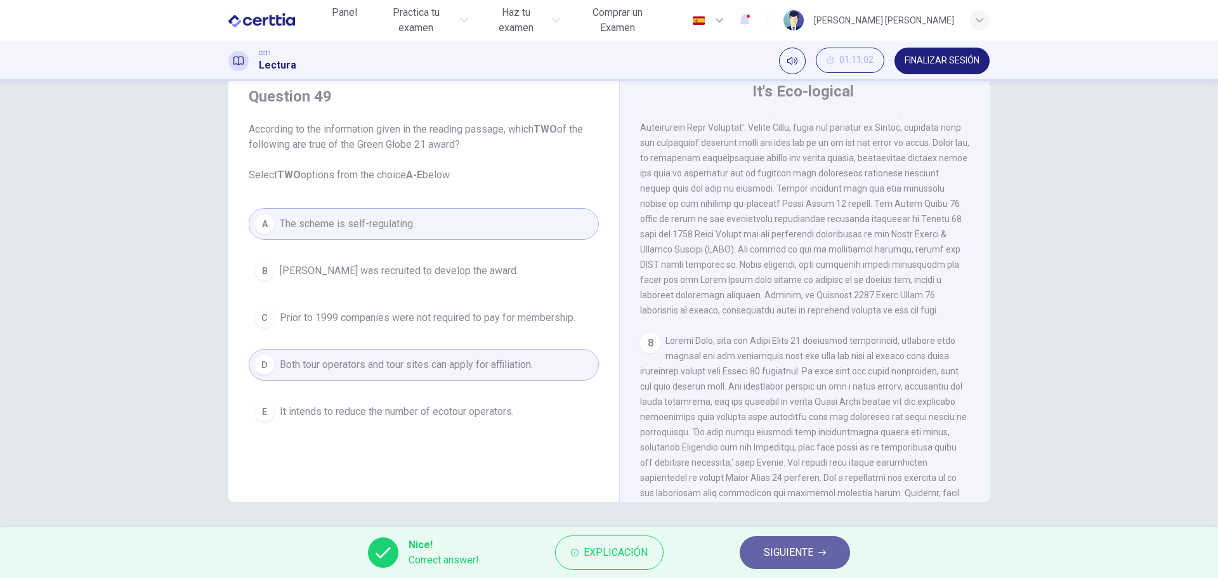
click at [788, 554] on span "SIGUIENTE" at bounding box center [788, 553] width 49 height 18
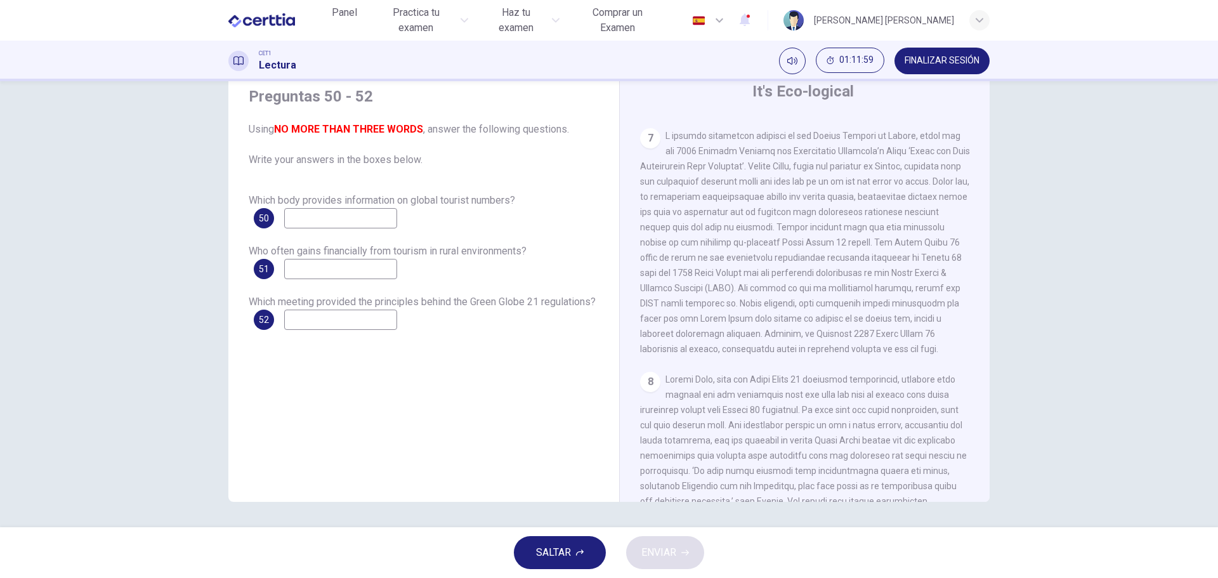
scroll to position [1142, 0]
click at [352, 320] on input at bounding box center [340, 320] width 113 height 20
click at [454, 277] on div "Who often gains financially from tourism in rural environments? 51" at bounding box center [424, 262] width 350 height 36
click at [375, 322] on input "**********" at bounding box center [340, 320] width 113 height 20
click at [397, 318] on input "**********" at bounding box center [340, 320] width 113 height 20
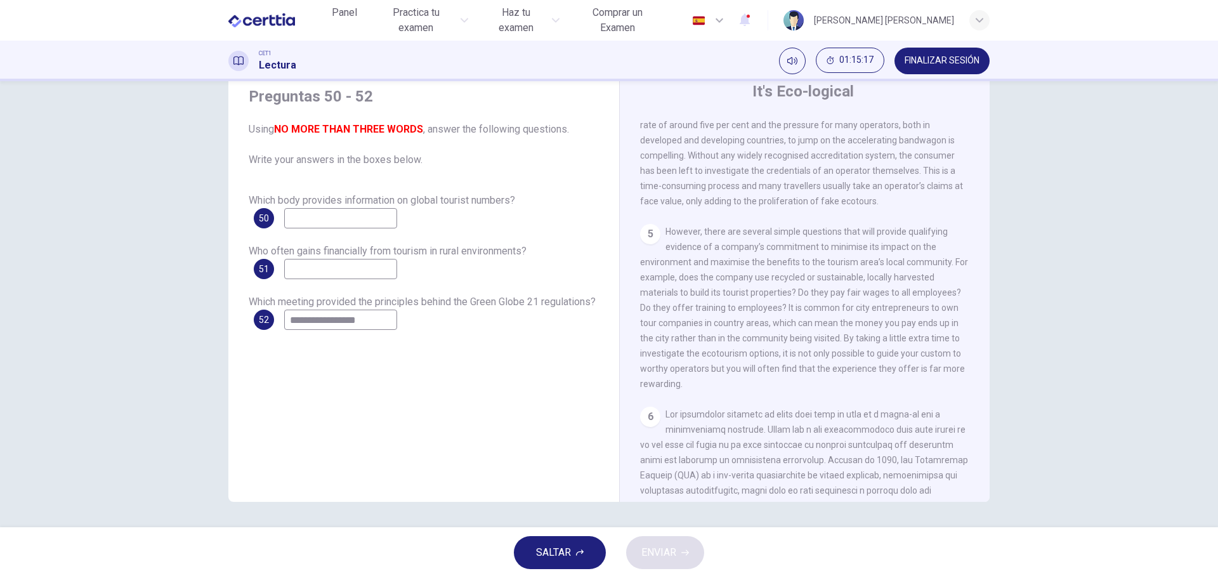
scroll to position [606, 0]
type input "**********"
click at [288, 266] on input at bounding box center [340, 269] width 113 height 20
type input "**********"
click at [456, 270] on div "**********" at bounding box center [424, 262] width 350 height 36
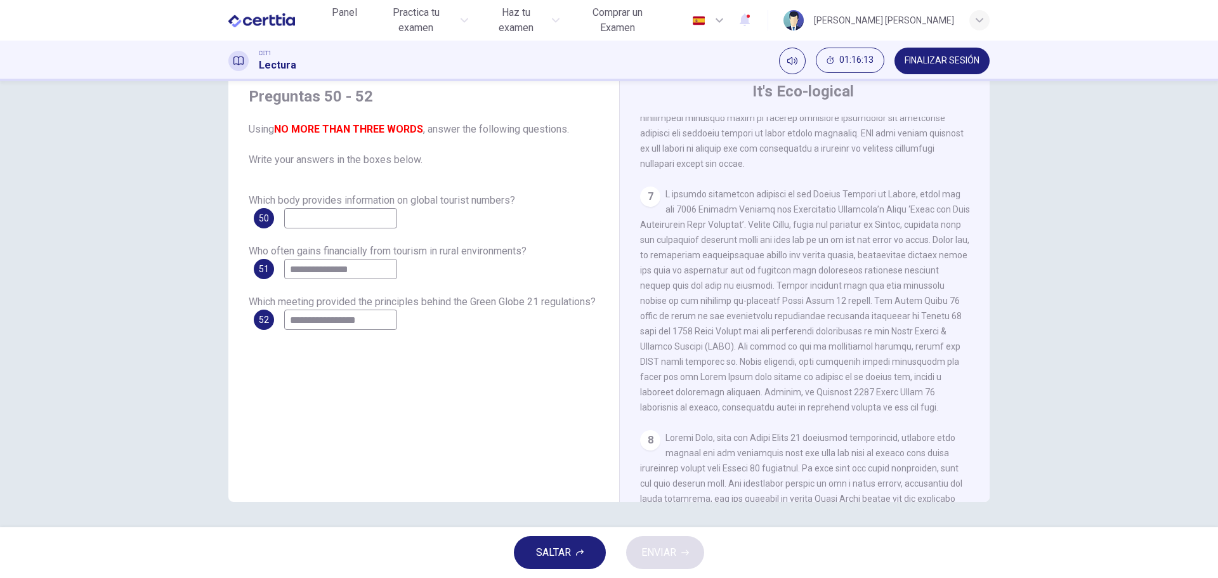
scroll to position [1114, 0]
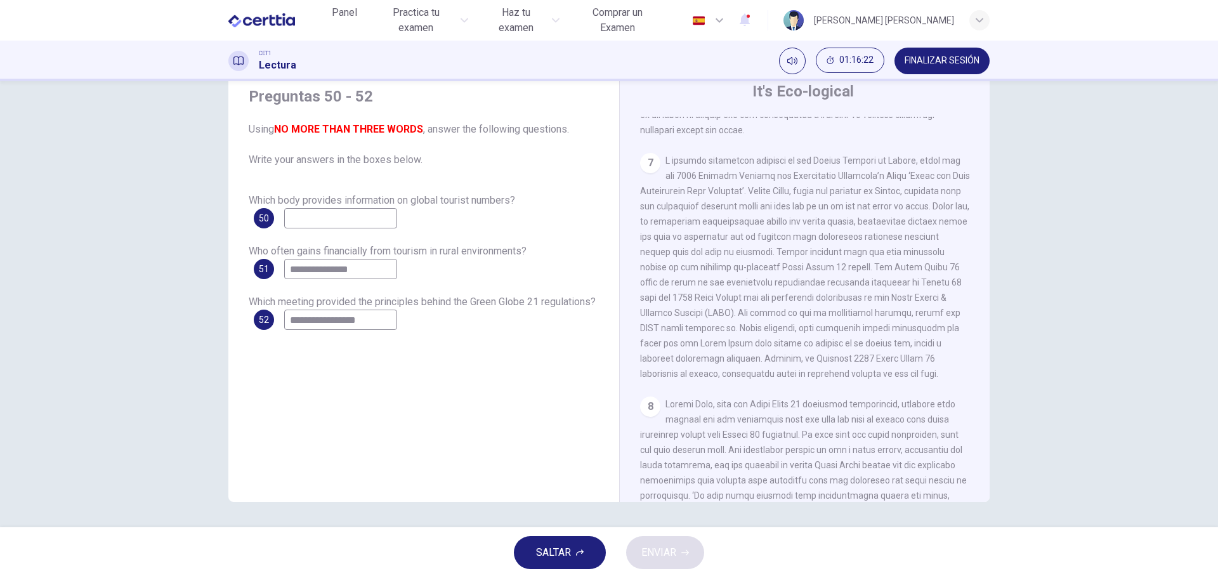
click at [292, 216] on input at bounding box center [340, 218] width 113 height 20
type input "****"
click at [661, 552] on span "ENVIAR" at bounding box center [658, 553] width 35 height 18
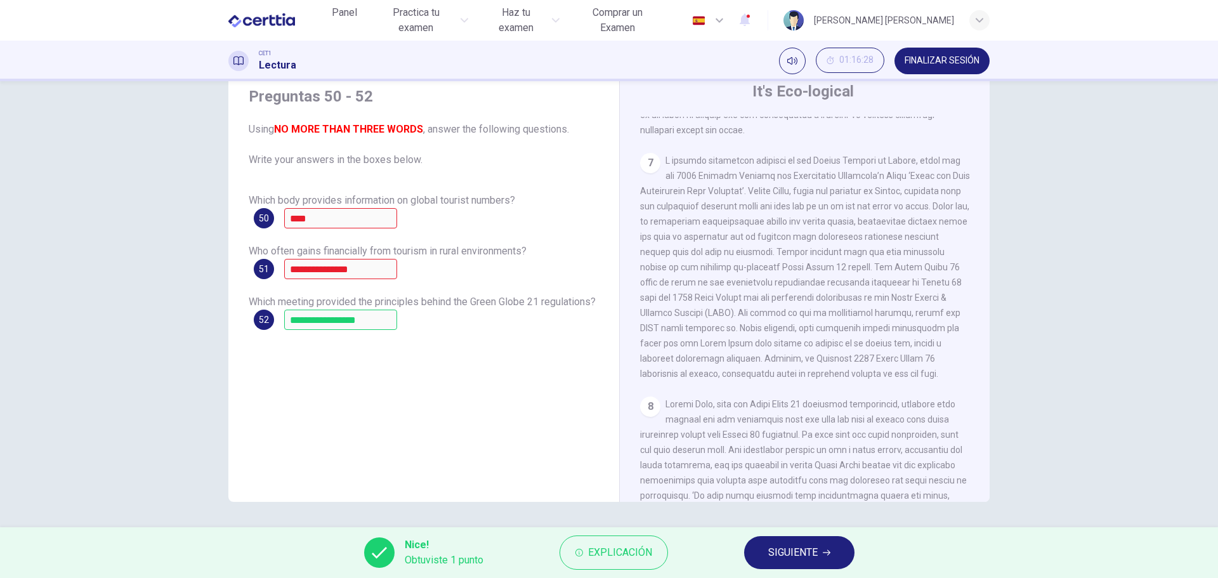
click at [792, 554] on span "SIGUIENTE" at bounding box center [792, 553] width 49 height 18
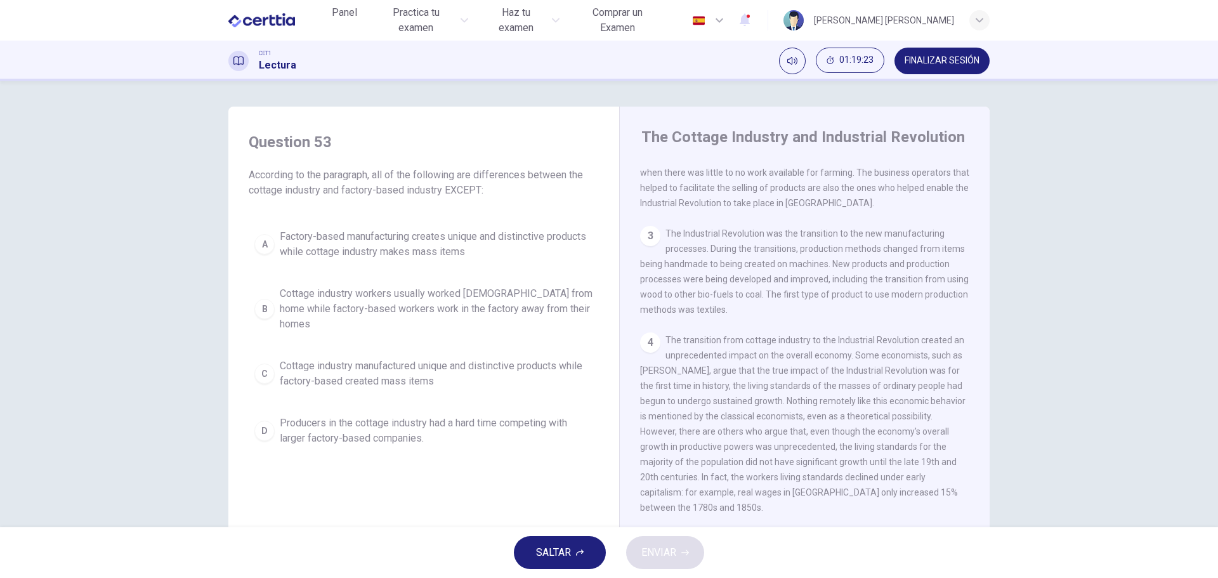
scroll to position [254, 0]
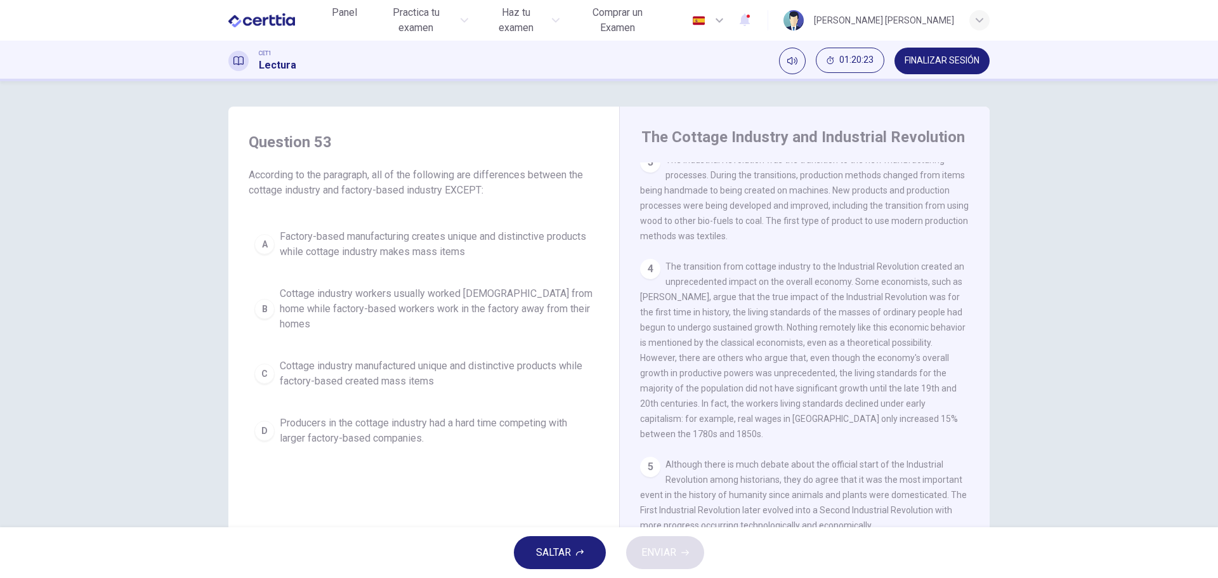
click at [264, 240] on div "A" at bounding box center [264, 244] width 20 height 20
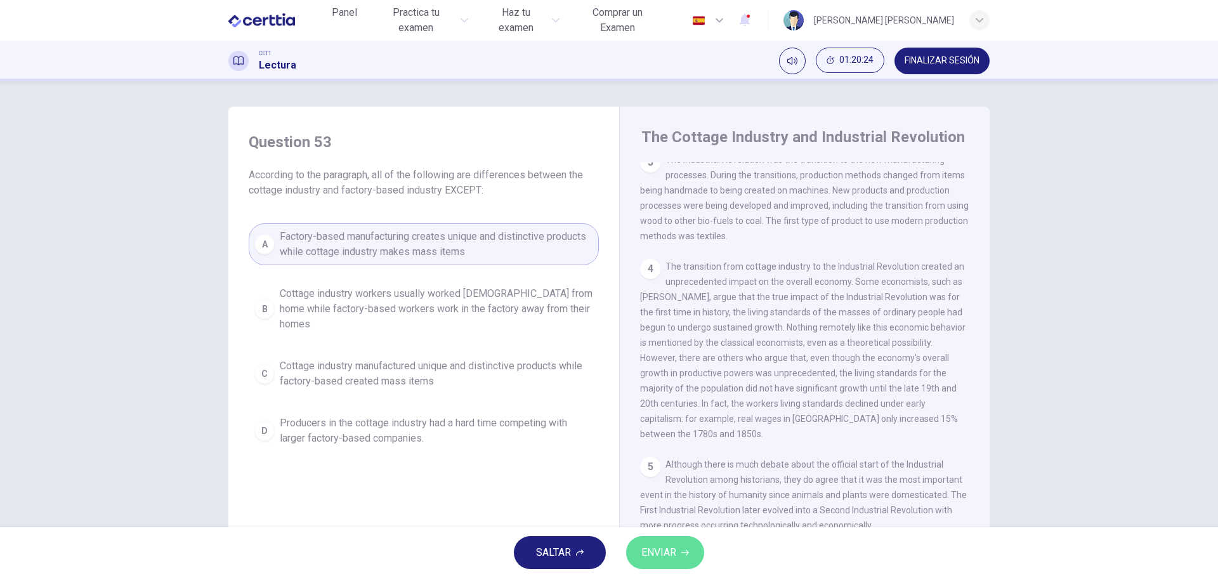
click at [665, 549] on span "ENVIAR" at bounding box center [658, 553] width 35 height 18
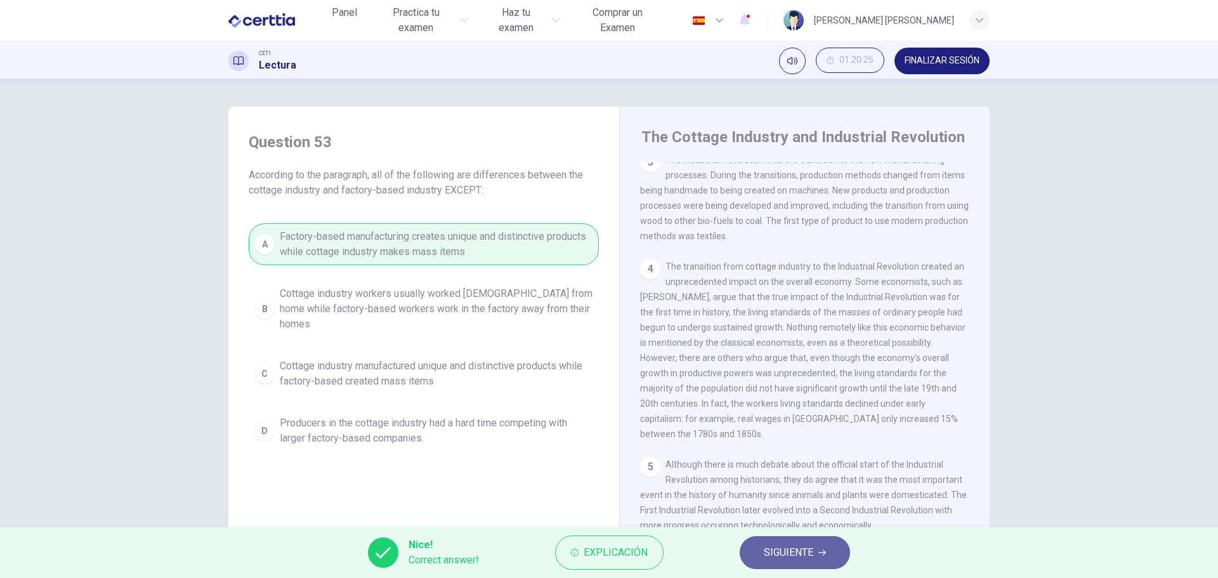
click at [788, 552] on span "SIGUIENTE" at bounding box center [788, 553] width 49 height 18
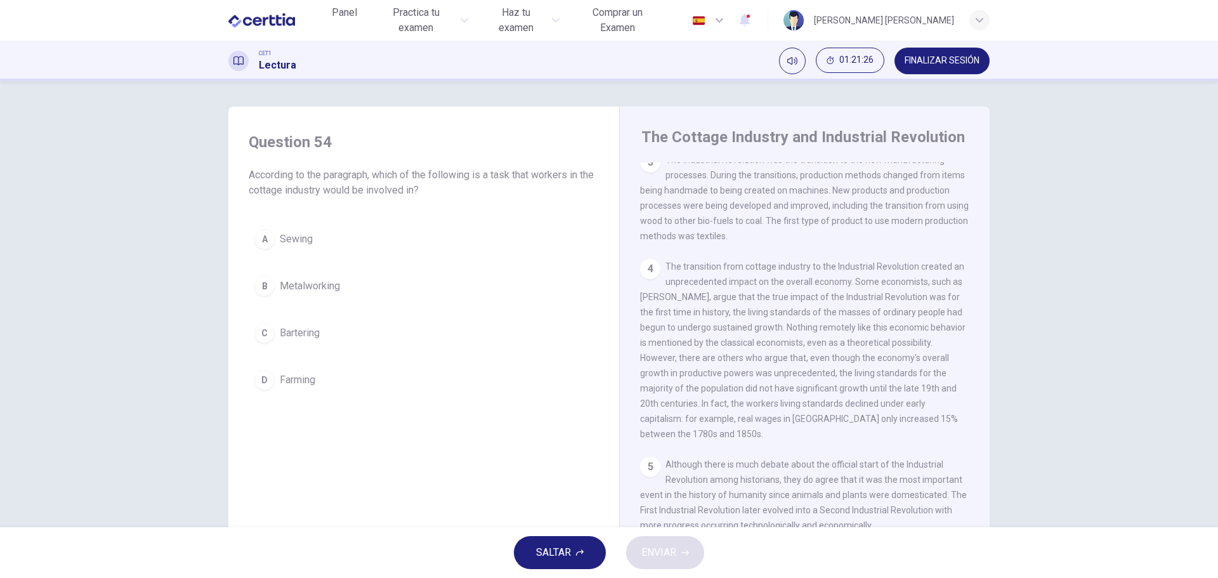
click at [265, 238] on div "A" at bounding box center [264, 239] width 20 height 20
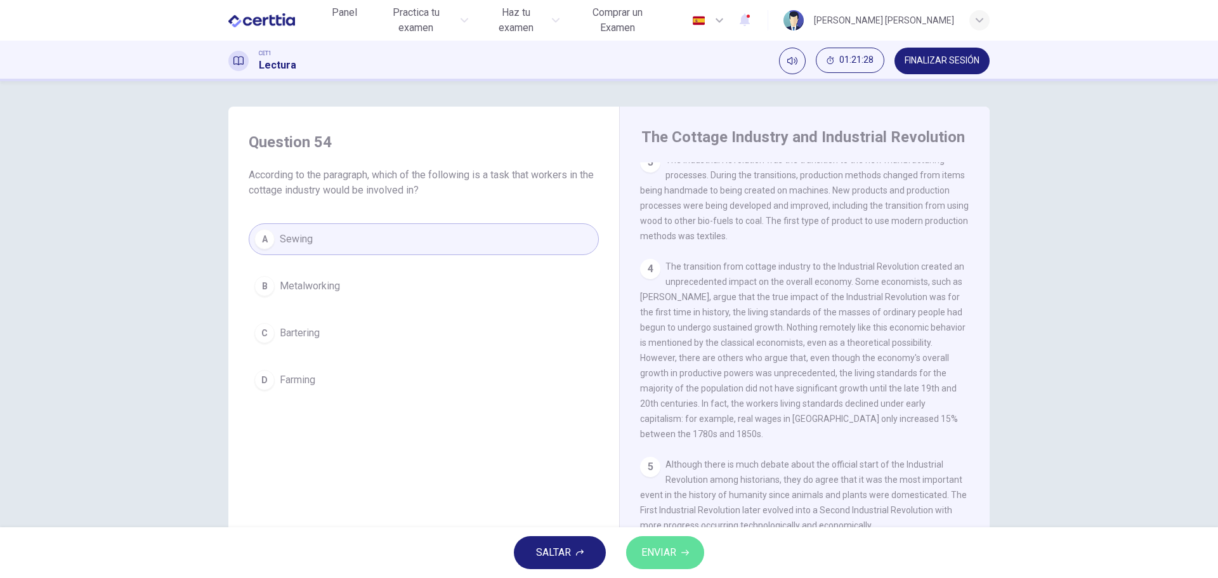
click at [667, 546] on span "ENVIAR" at bounding box center [658, 553] width 35 height 18
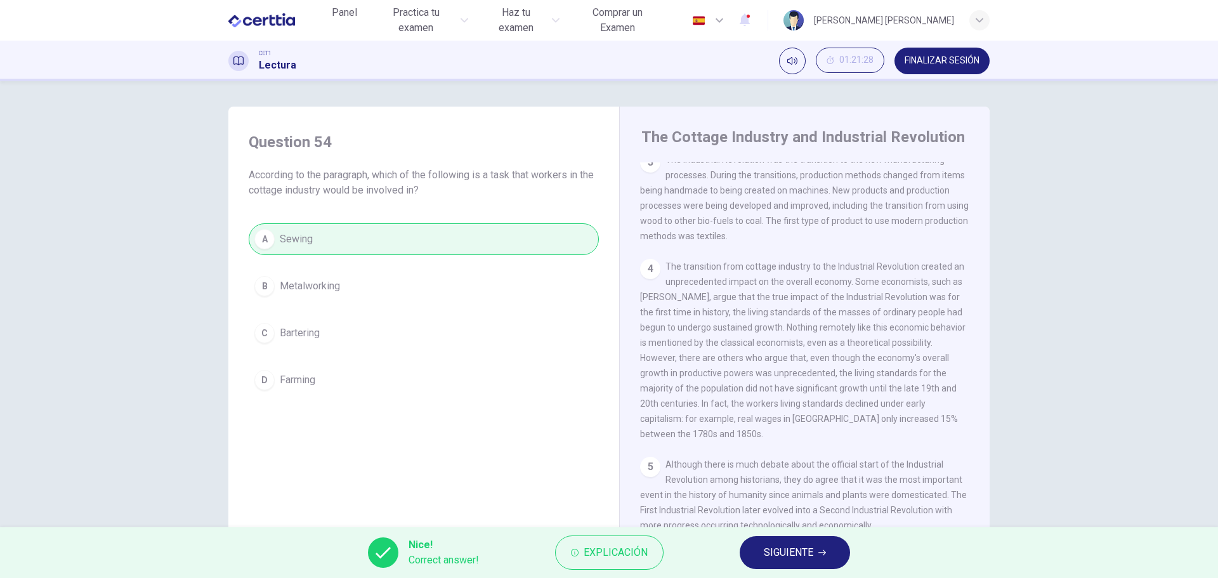
click at [790, 549] on span "SIGUIENTE" at bounding box center [788, 553] width 49 height 18
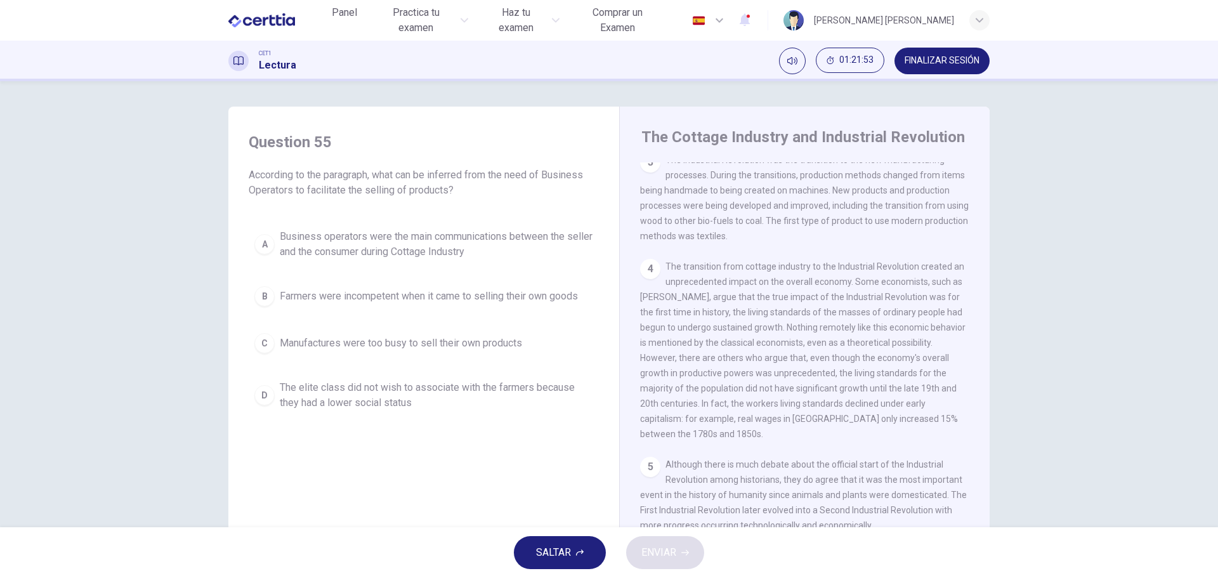
click at [263, 246] on div "A" at bounding box center [264, 244] width 20 height 20
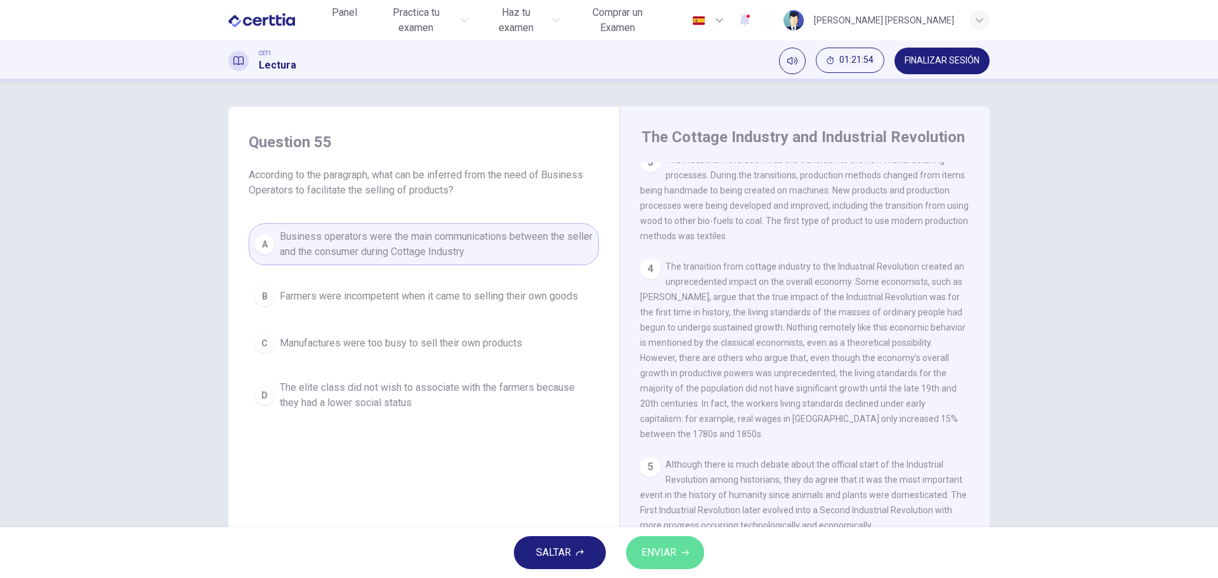
click at [665, 553] on span "ENVIAR" at bounding box center [658, 553] width 35 height 18
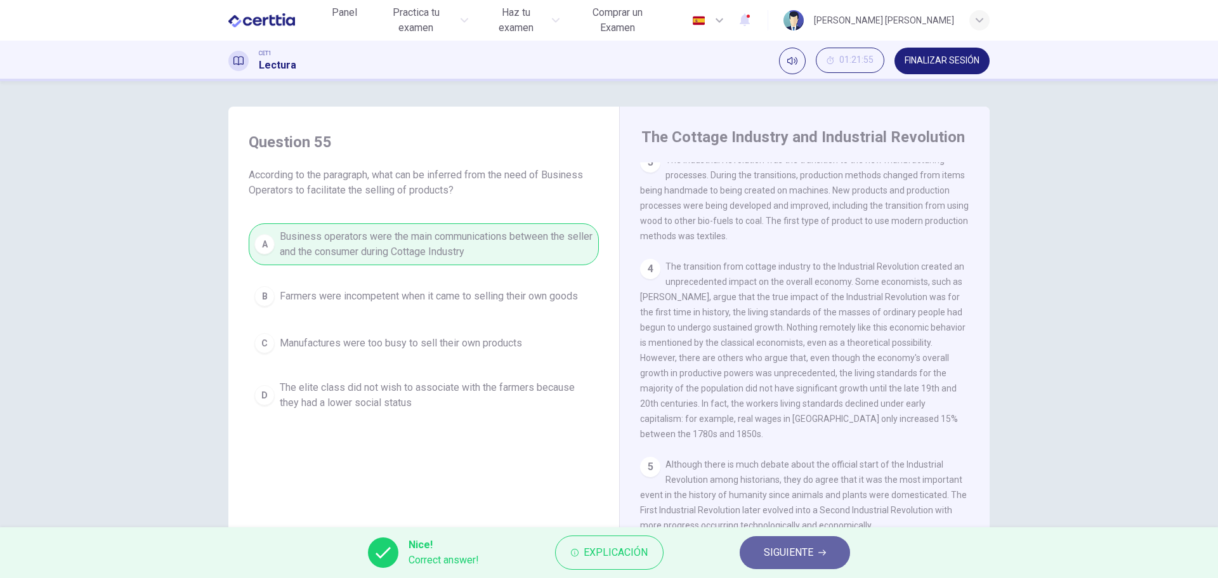
click at [791, 542] on button "SIGUIENTE" at bounding box center [795, 552] width 110 height 33
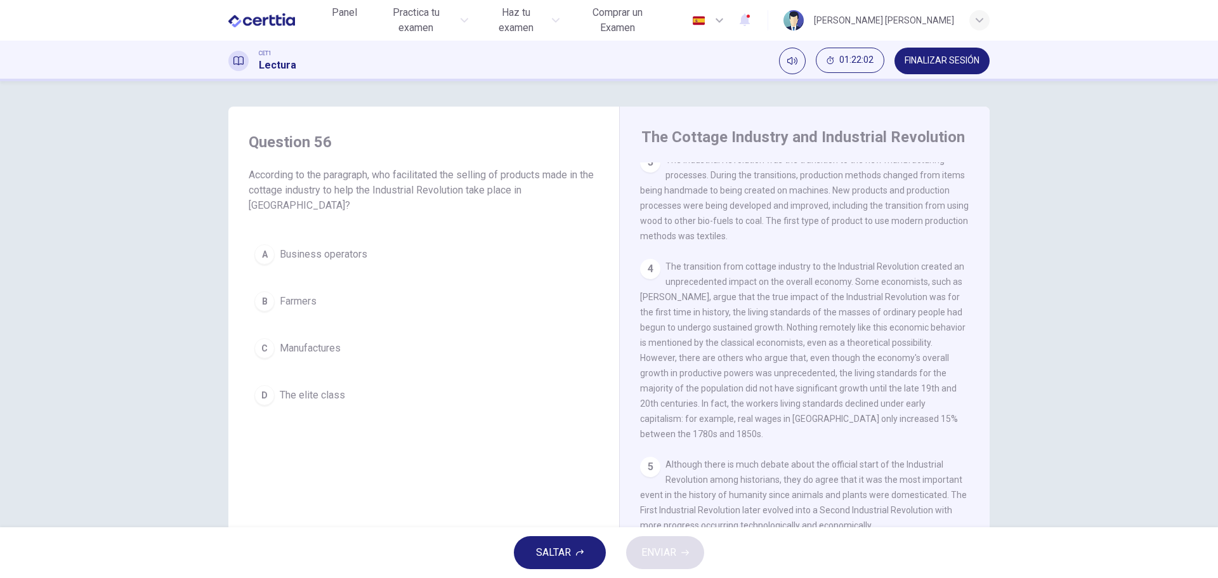
click at [269, 253] on div "A" at bounding box center [264, 254] width 20 height 20
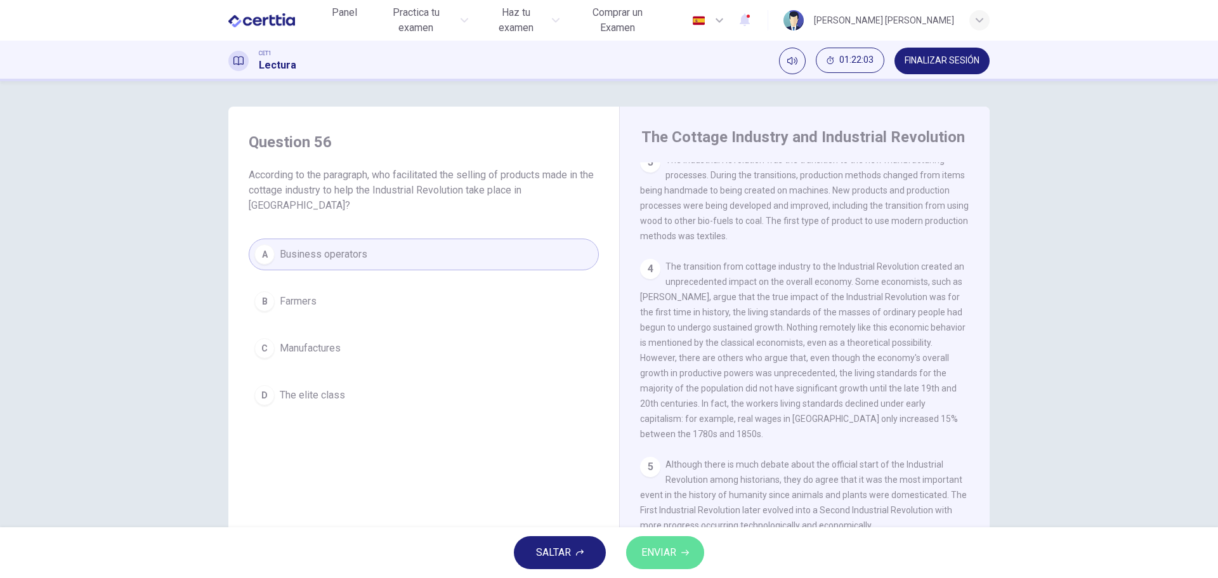
click at [654, 546] on span "ENVIAR" at bounding box center [658, 553] width 35 height 18
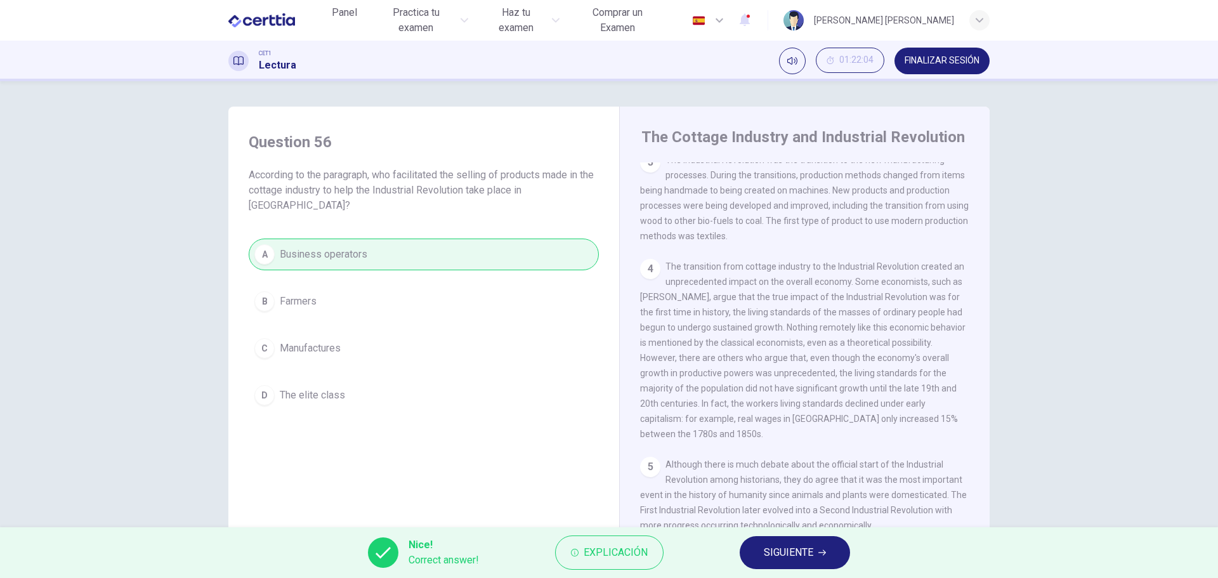
drag, startPoint x: 784, startPoint y: 551, endPoint x: 777, endPoint y: 547, distance: 7.7
click at [783, 549] on span "SIGUIENTE" at bounding box center [788, 553] width 49 height 18
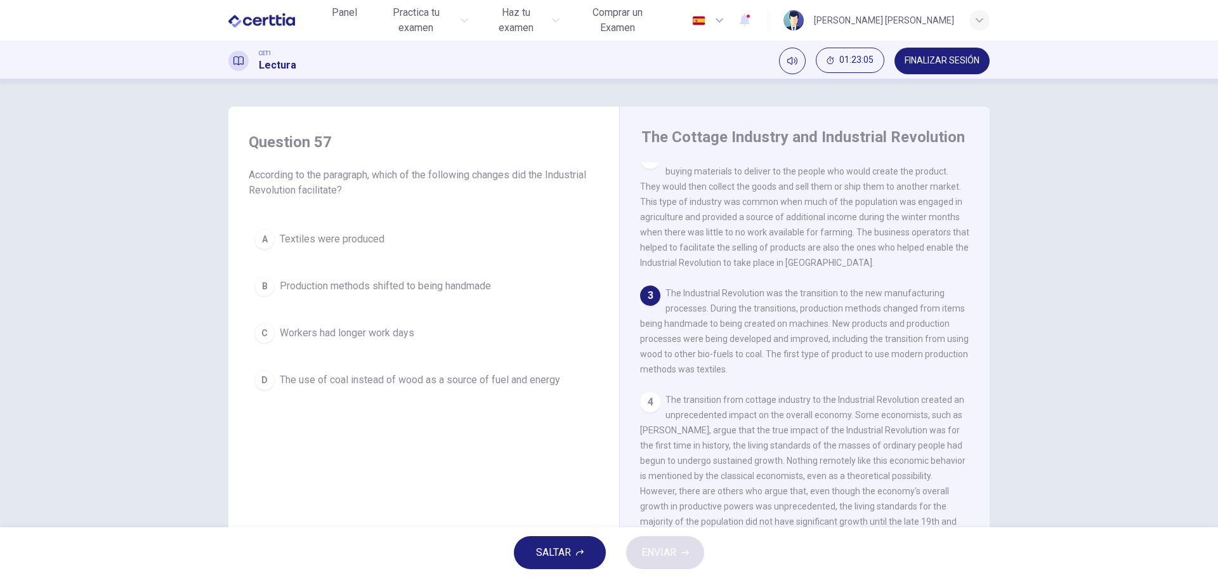
scroll to position [88, 0]
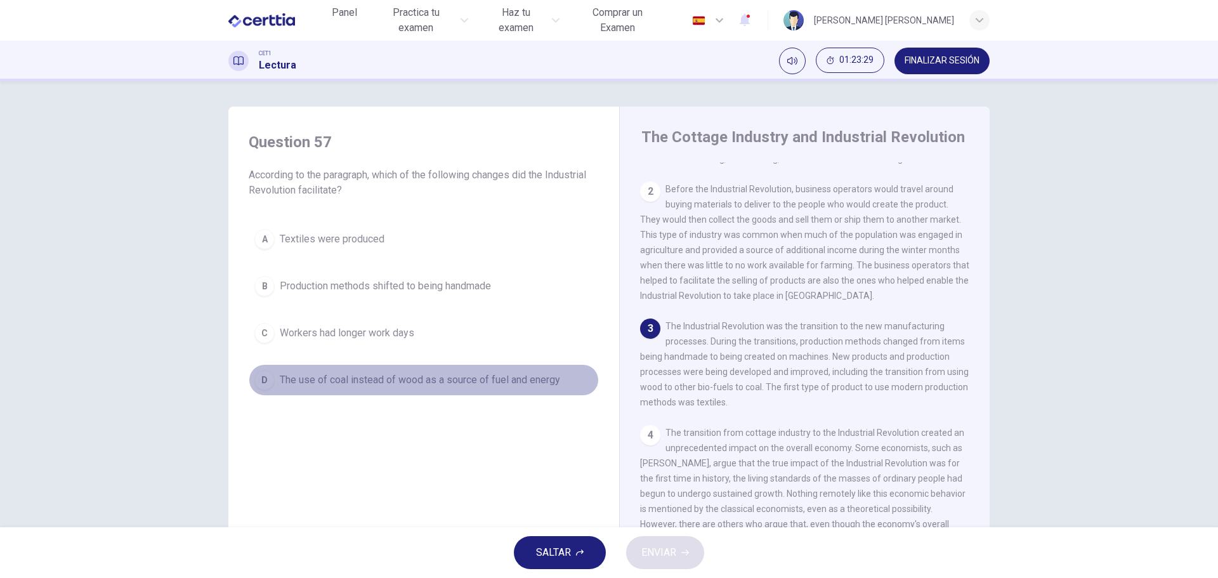
click at [289, 381] on span "The use of coal instead of wood as a source of fuel and energy" at bounding box center [420, 379] width 280 height 15
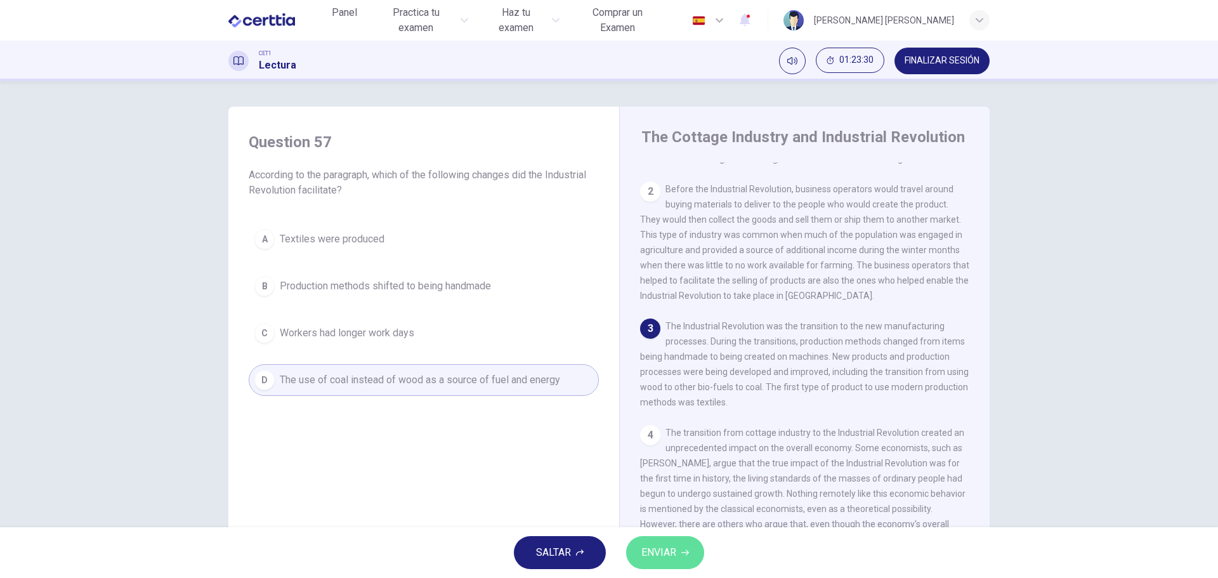
click at [660, 549] on span "ENVIAR" at bounding box center [658, 553] width 35 height 18
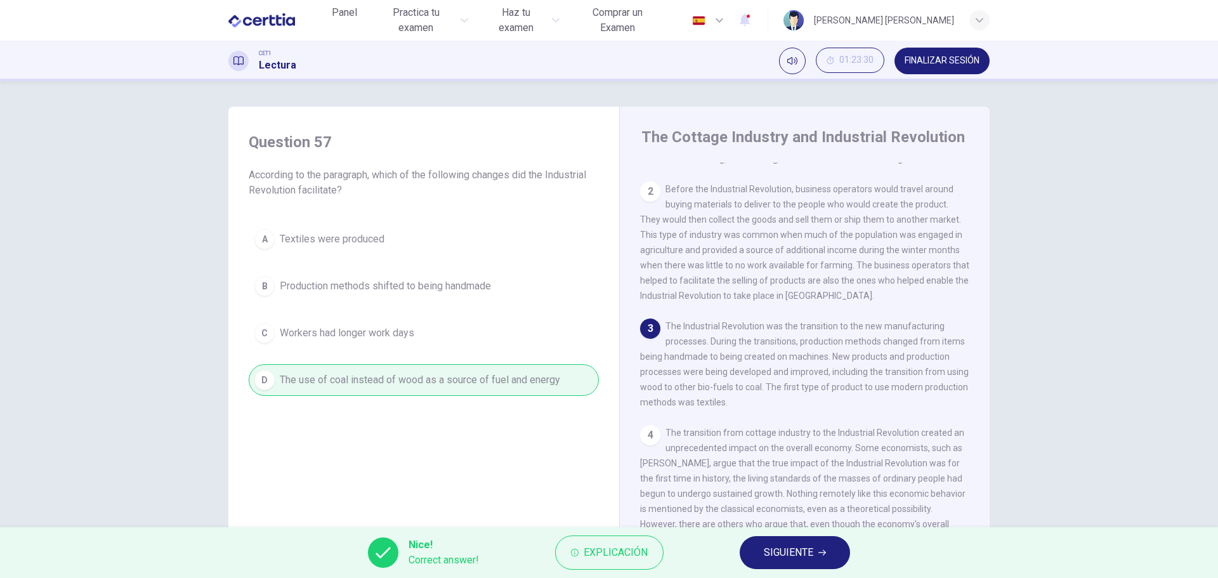
click at [809, 551] on span "SIGUIENTE" at bounding box center [788, 553] width 49 height 18
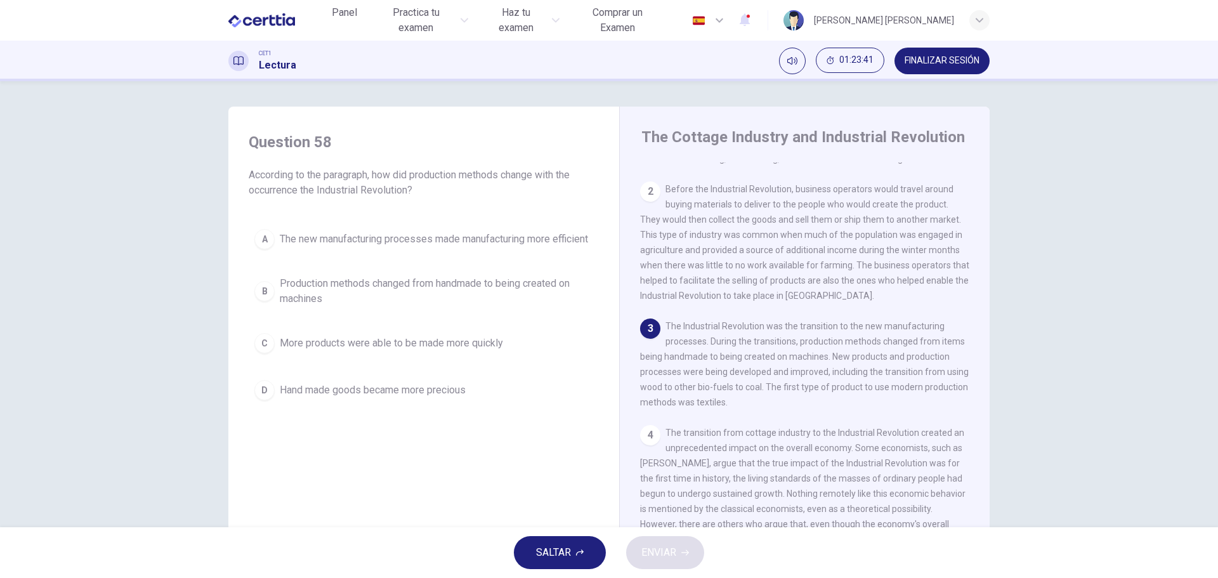
click at [290, 297] on span "Production methods changed from handmade to being created on machines" at bounding box center [436, 291] width 313 height 30
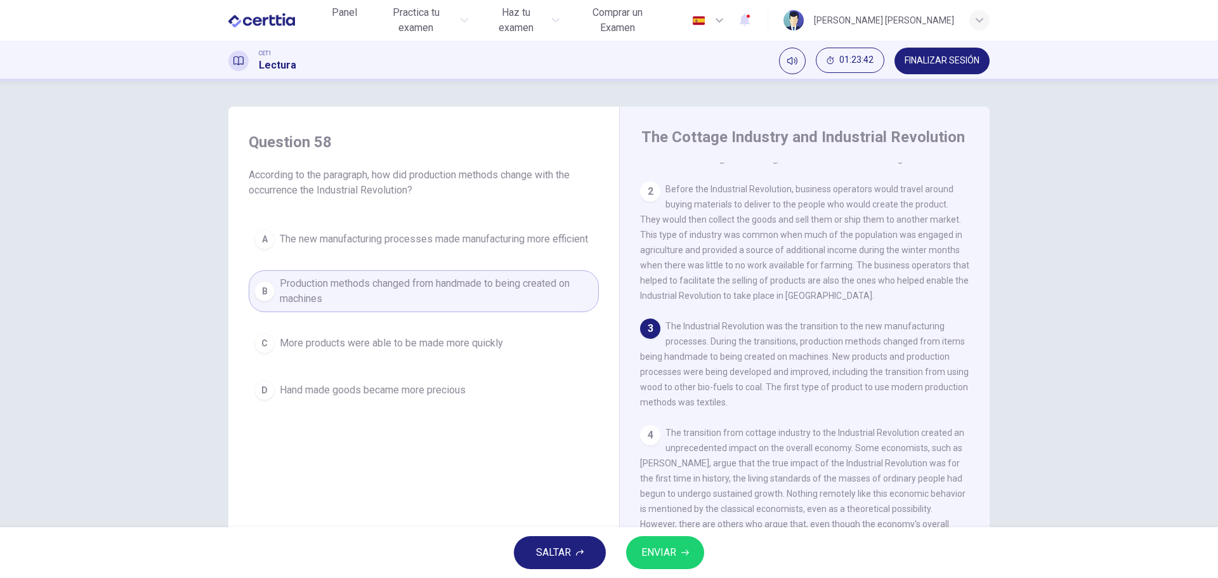
click at [670, 554] on span "ENVIAR" at bounding box center [658, 553] width 35 height 18
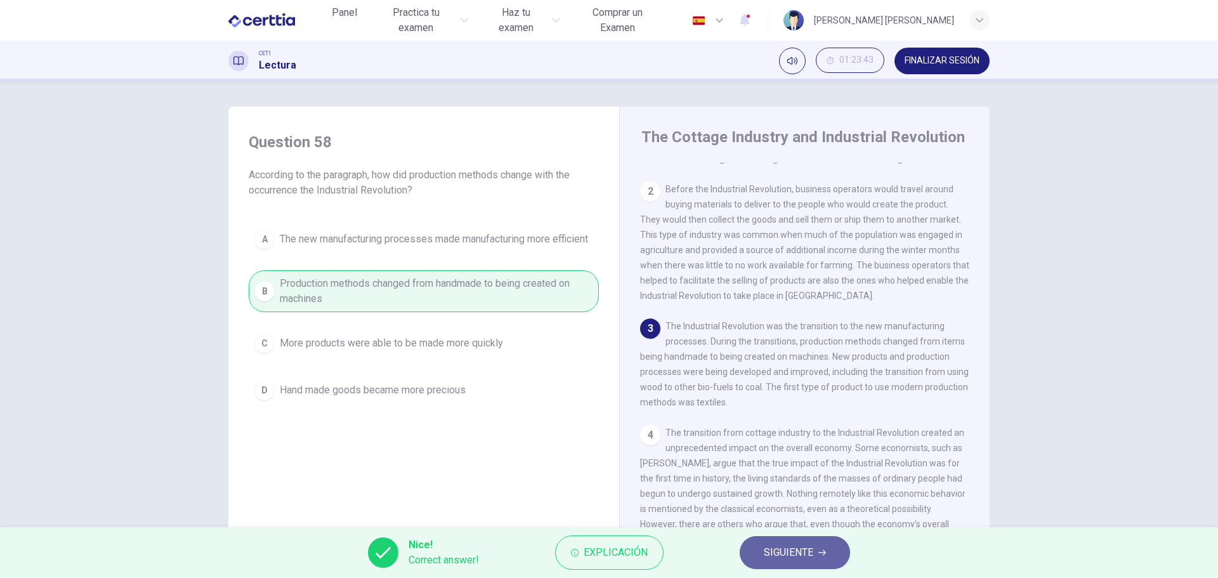
click at [791, 557] on span "SIGUIENTE" at bounding box center [788, 553] width 49 height 18
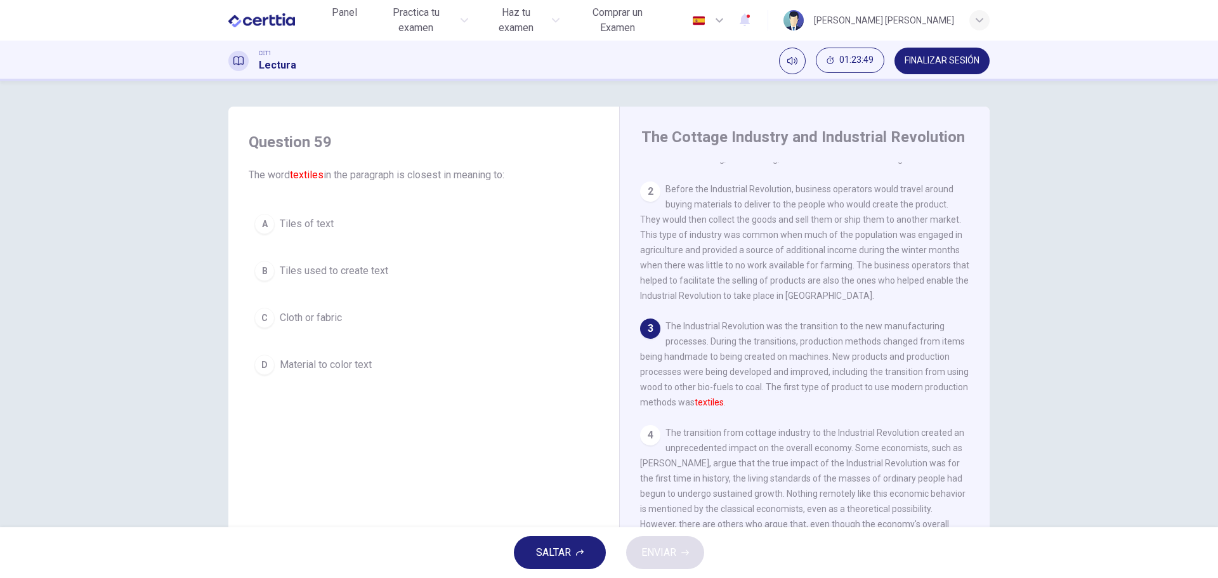
click at [328, 318] on span "Cloth or fabric" at bounding box center [311, 317] width 62 height 15
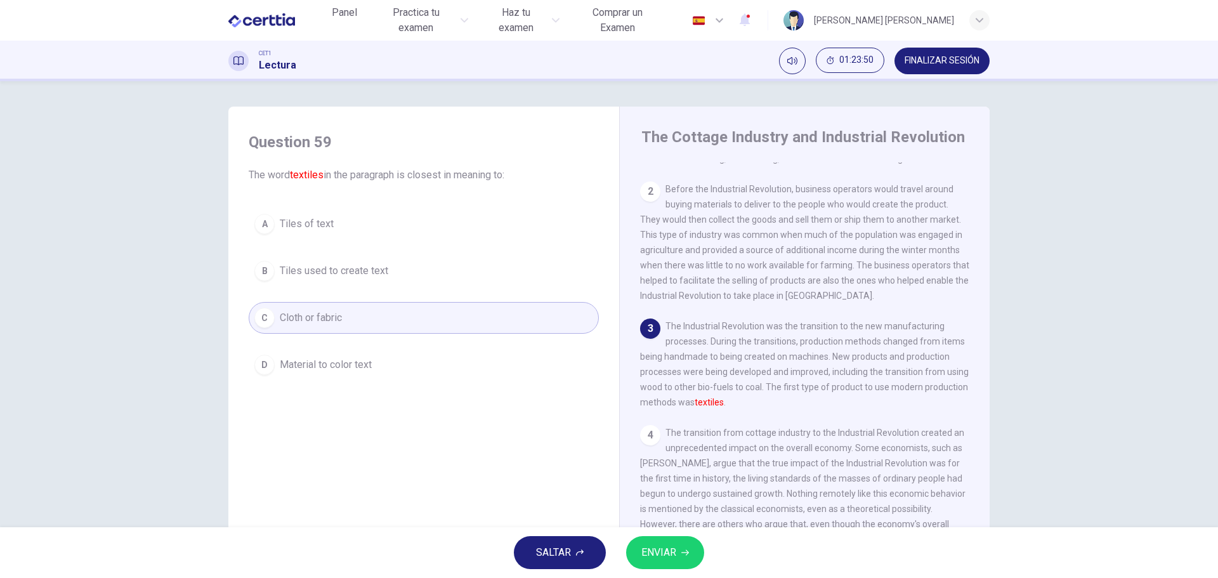
click at [667, 547] on span "ENVIAR" at bounding box center [658, 553] width 35 height 18
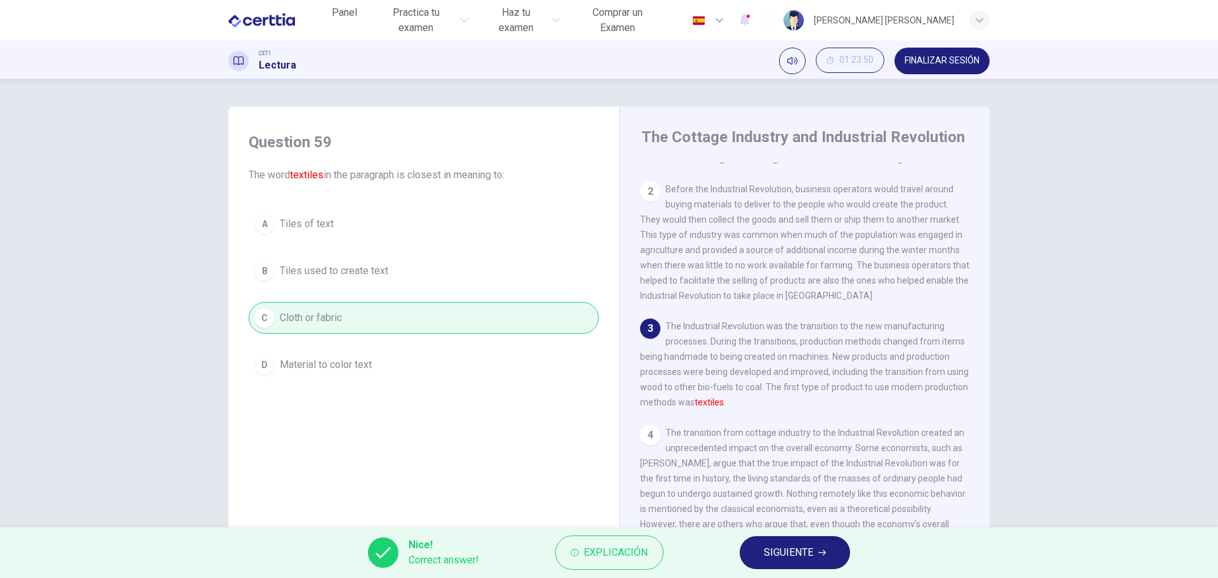
click at [782, 545] on span "SIGUIENTE" at bounding box center [788, 553] width 49 height 18
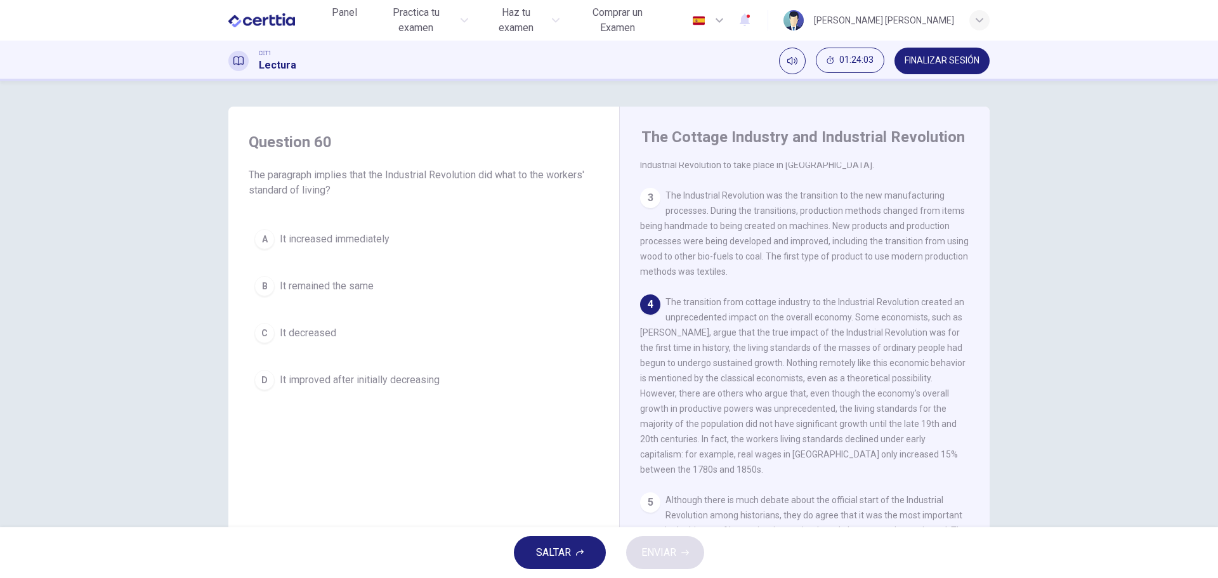
scroll to position [278, 0]
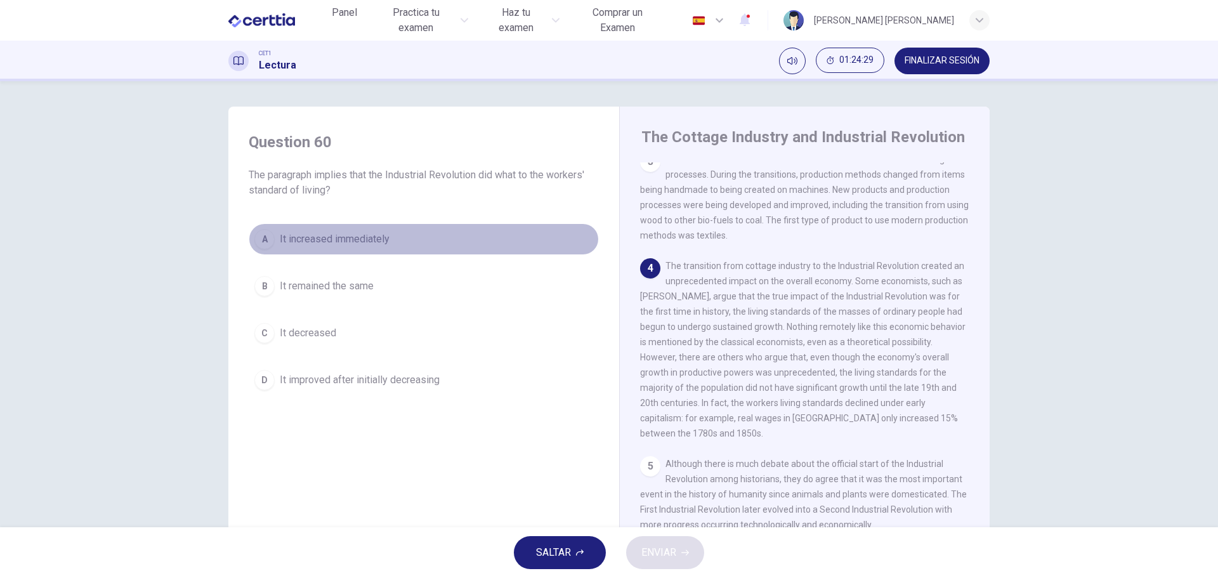
click at [273, 243] on button "A It increased immediately" at bounding box center [424, 239] width 350 height 32
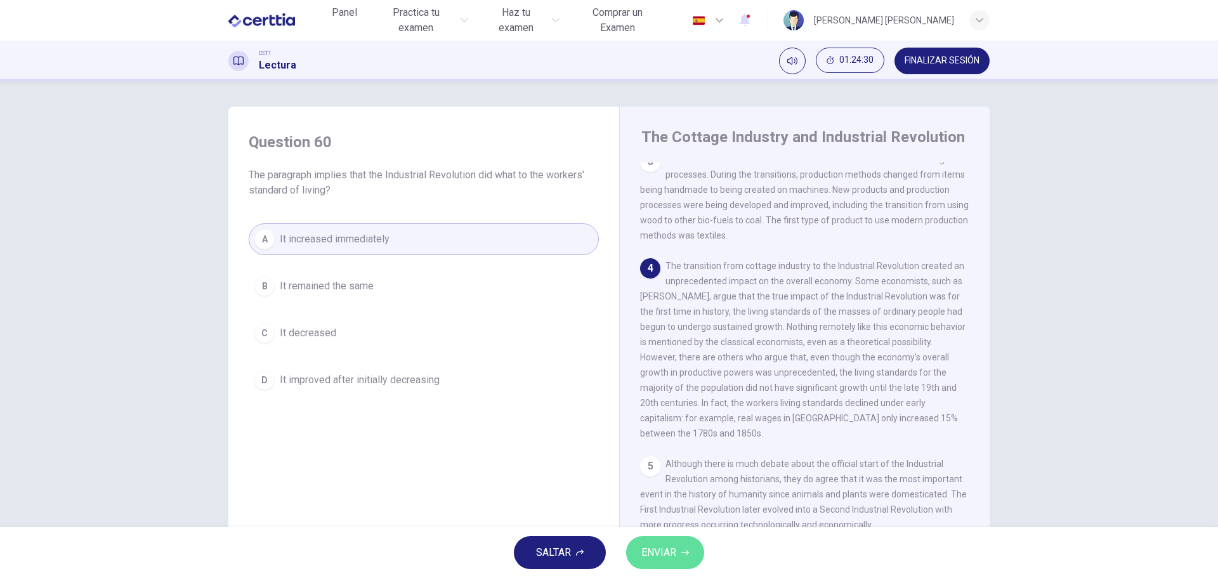
click at [670, 548] on span "ENVIAR" at bounding box center [658, 553] width 35 height 18
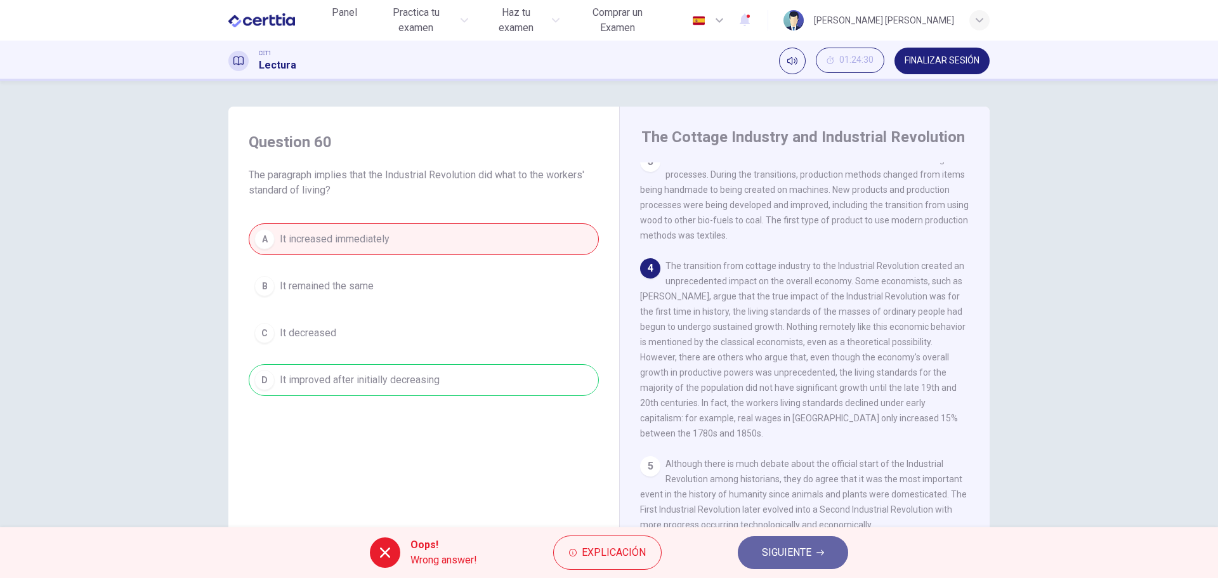
click at [771, 550] on span "SIGUIENTE" at bounding box center [786, 553] width 49 height 18
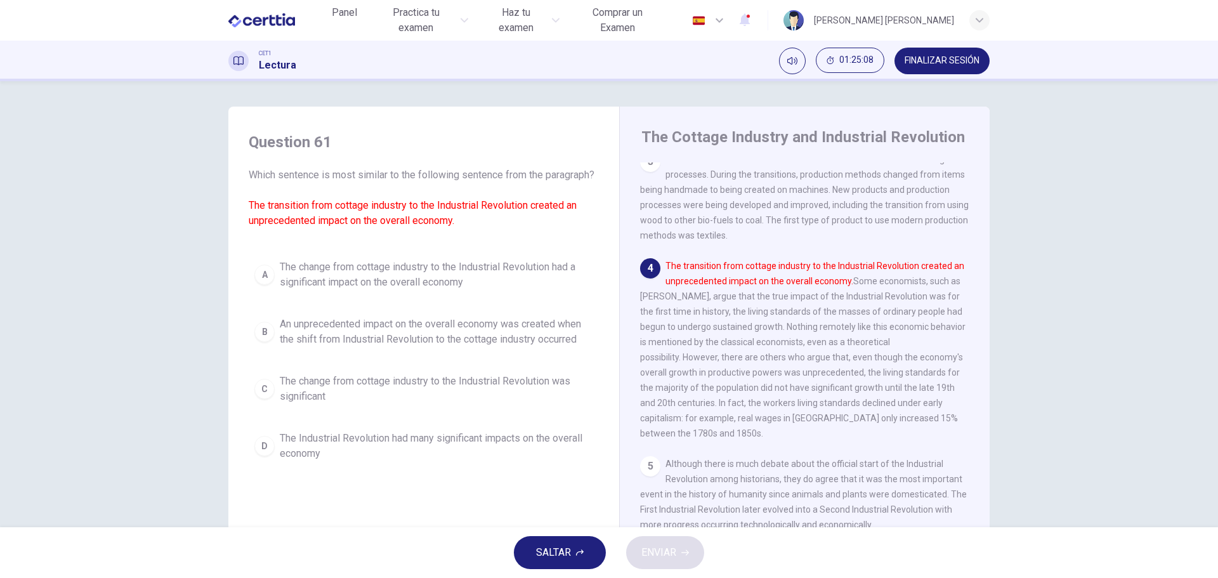
click at [427, 344] on span "An unprecedented impact on the overall economy was created when the shift from …" at bounding box center [436, 331] width 313 height 30
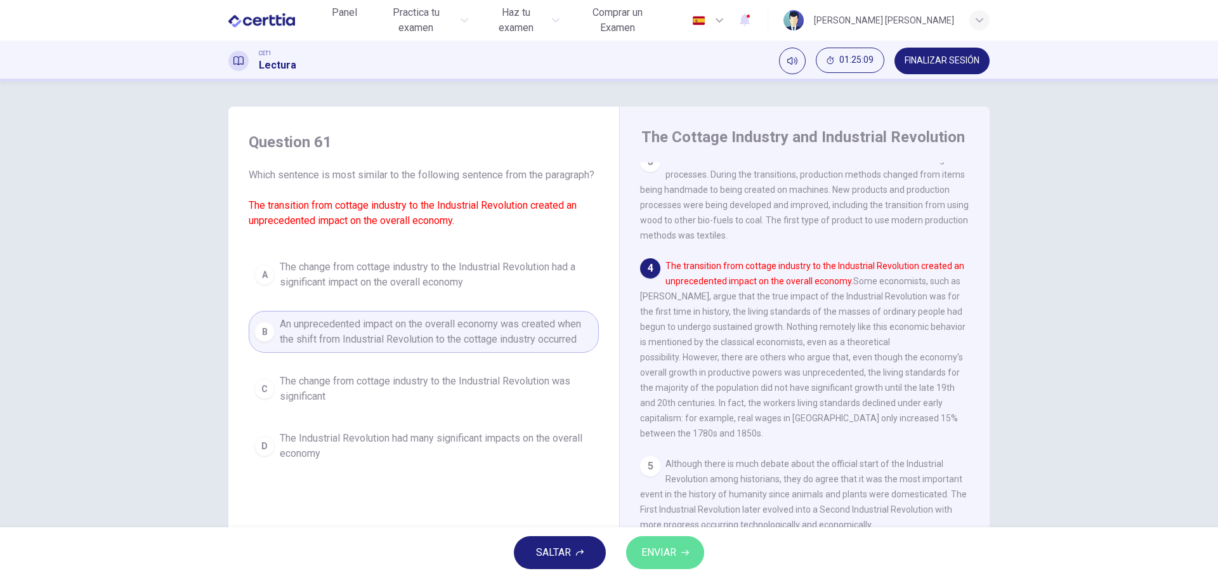
click at [659, 544] on span "ENVIAR" at bounding box center [658, 553] width 35 height 18
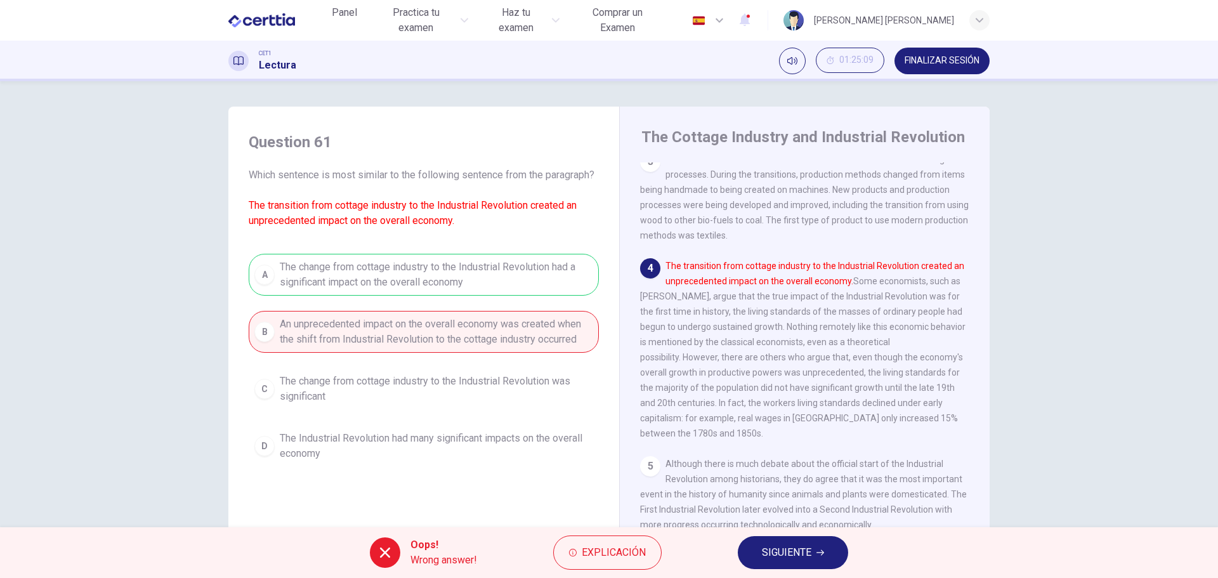
click at [785, 552] on span "SIGUIENTE" at bounding box center [786, 553] width 49 height 18
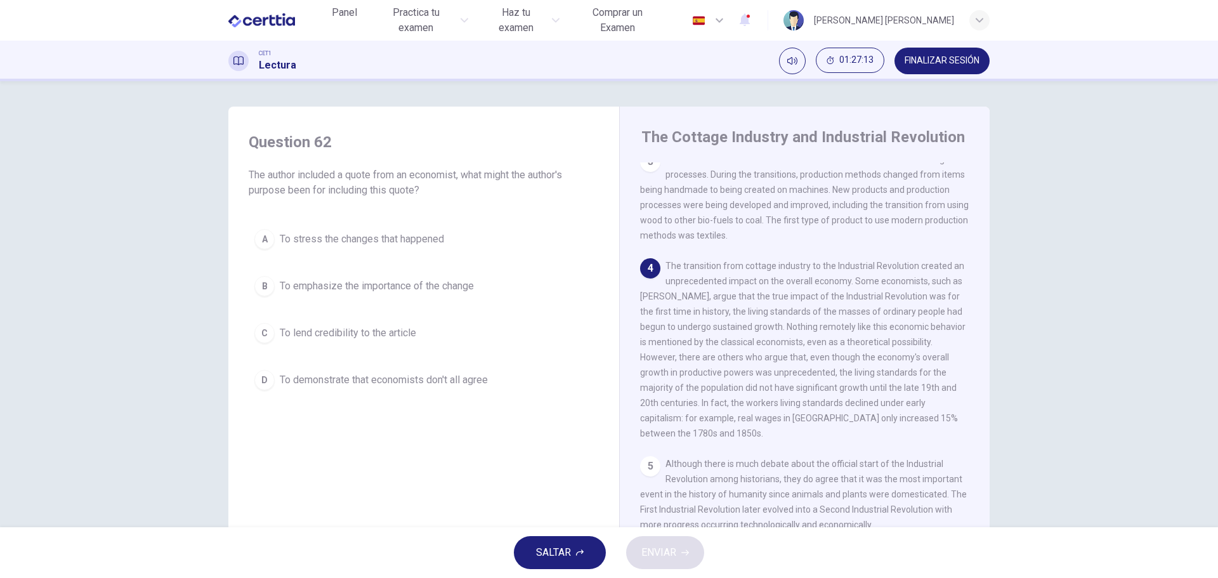
click at [261, 285] on div "B" at bounding box center [264, 286] width 20 height 20
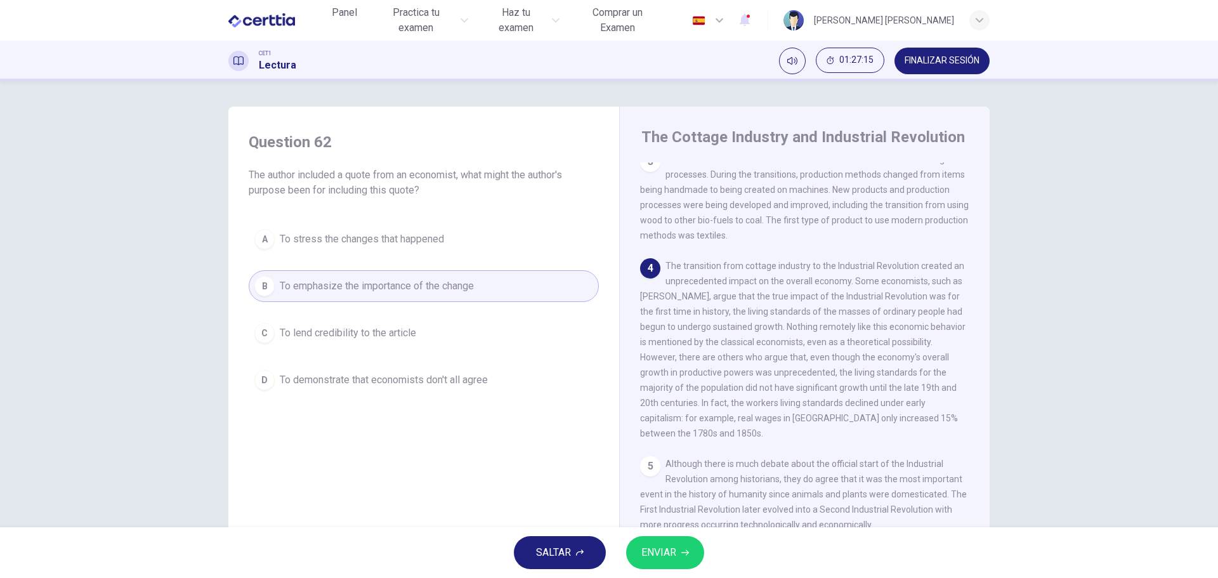
click at [665, 551] on span "ENVIAR" at bounding box center [658, 553] width 35 height 18
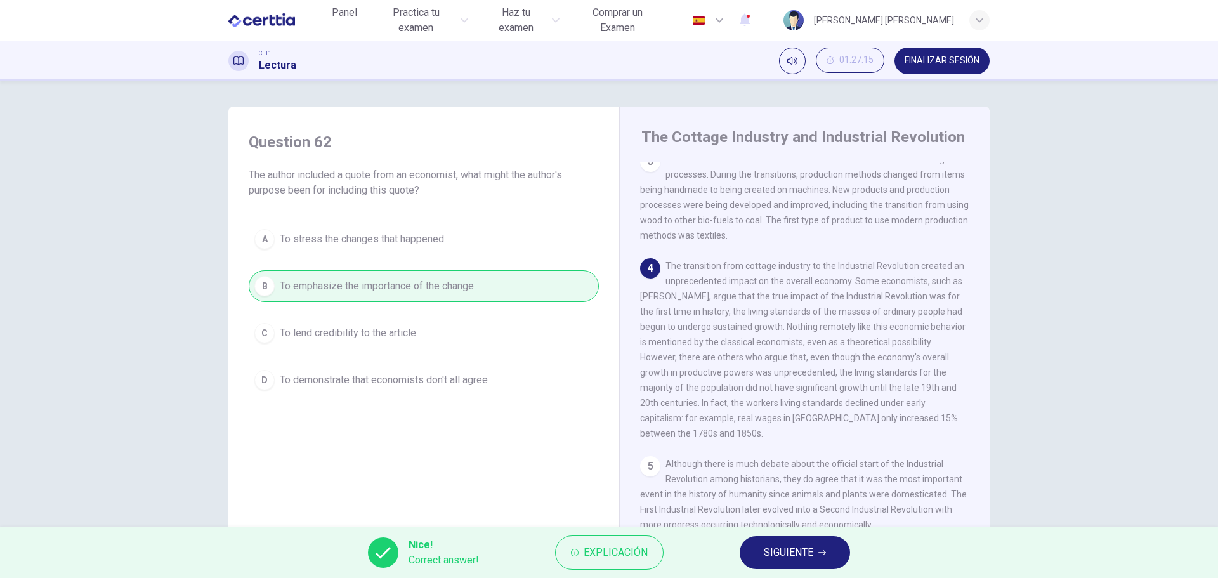
click at [790, 550] on span "SIGUIENTE" at bounding box center [788, 553] width 49 height 18
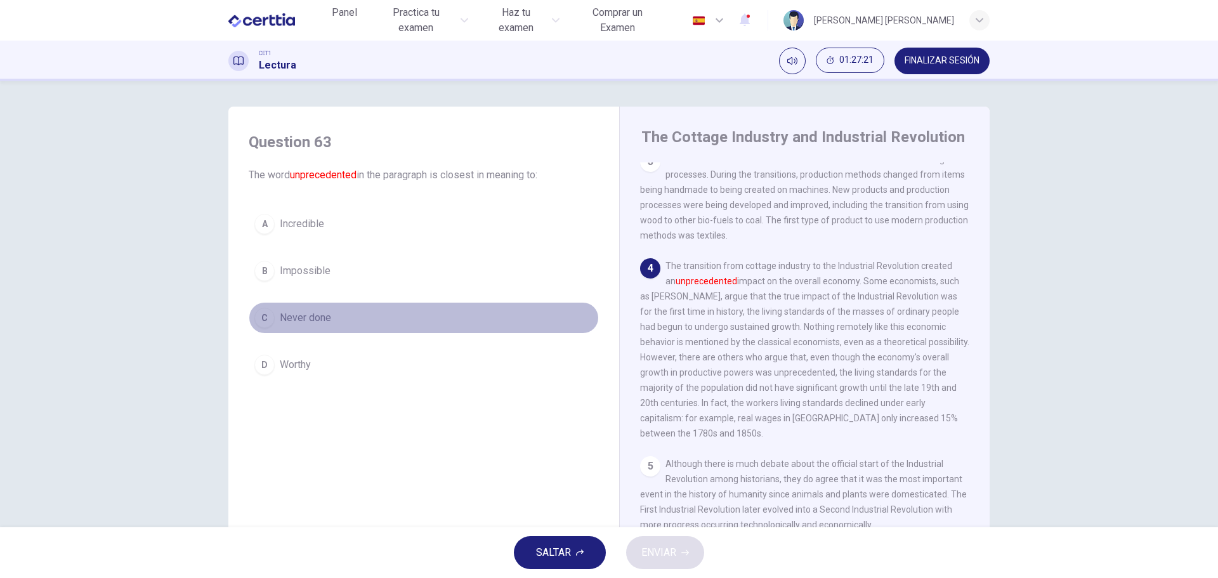
click at [315, 316] on span "Never done" at bounding box center [305, 317] width 51 height 15
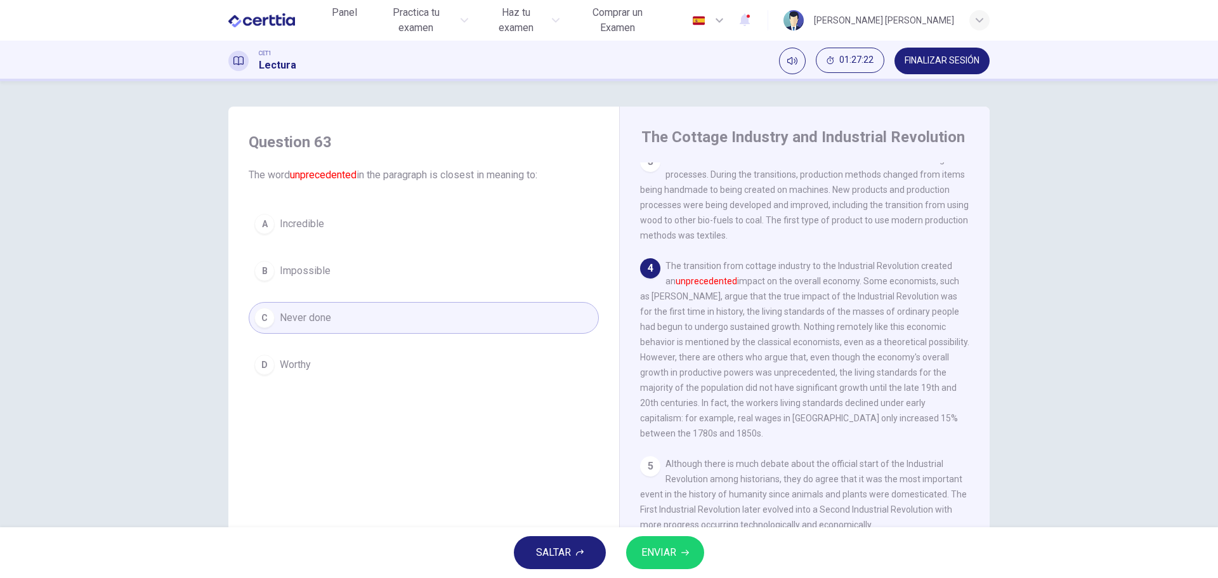
click at [658, 549] on span "ENVIAR" at bounding box center [658, 553] width 35 height 18
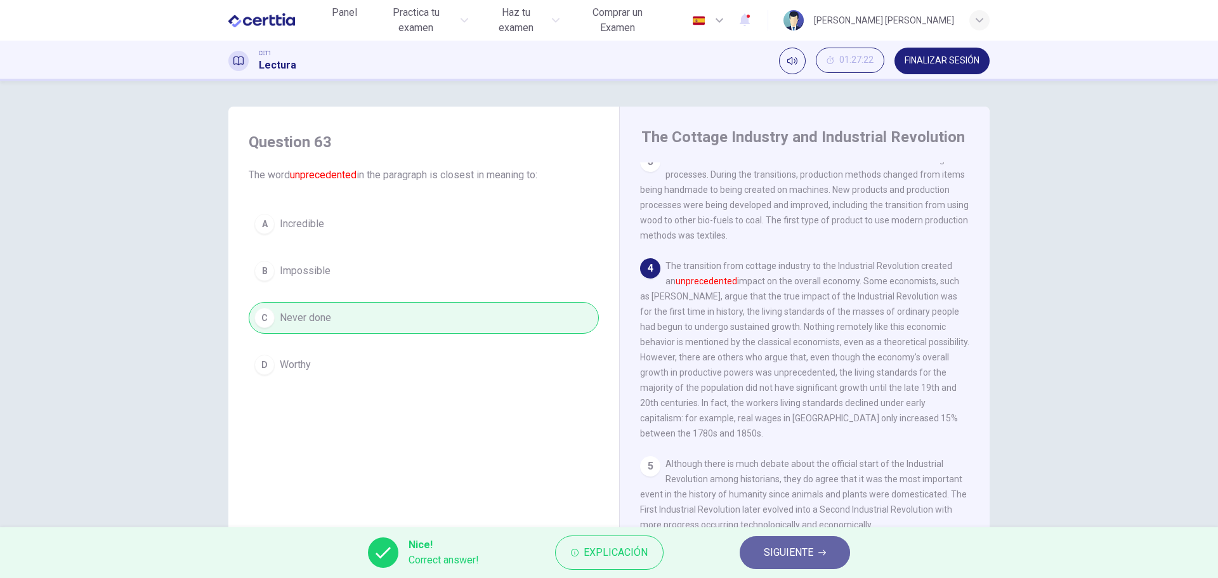
click at [795, 548] on span "SIGUIENTE" at bounding box center [788, 553] width 49 height 18
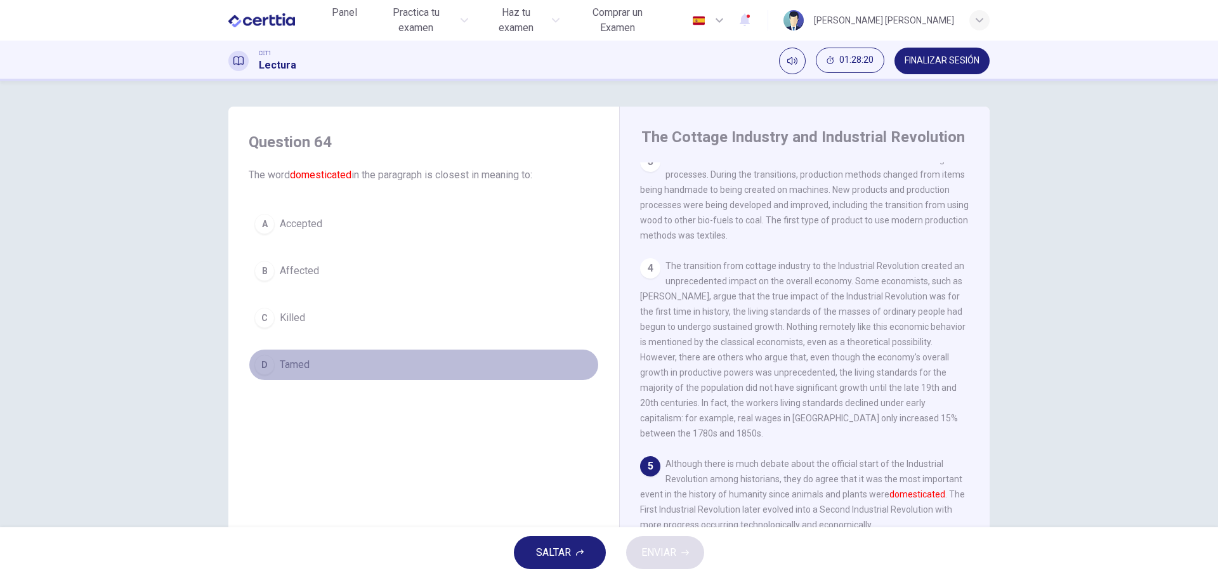
click at [263, 364] on div "D" at bounding box center [264, 365] width 20 height 20
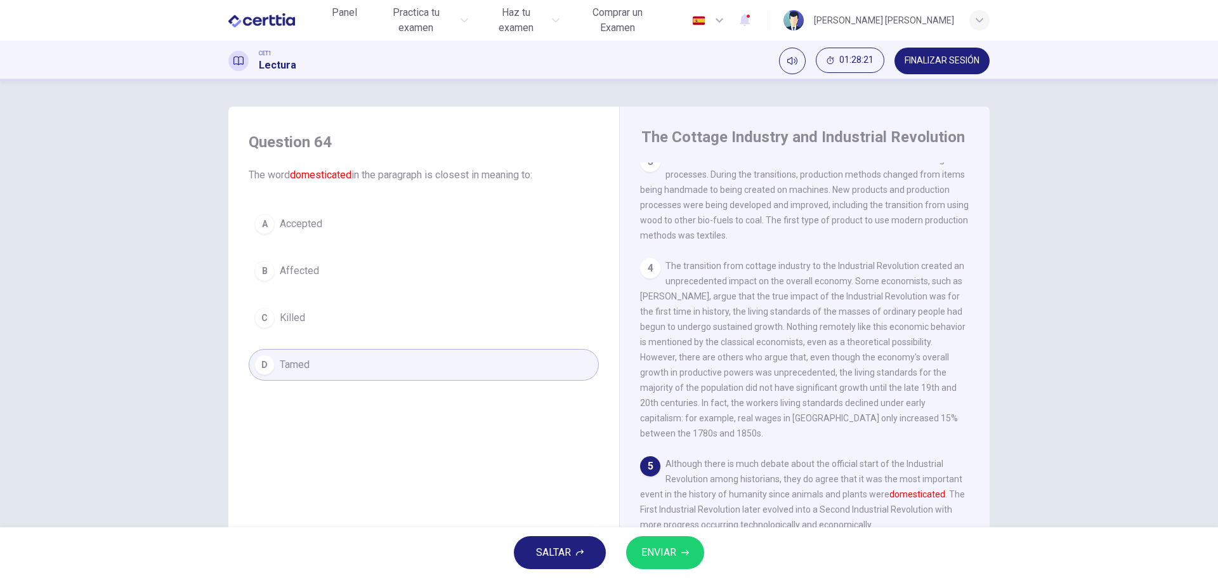
click at [664, 553] on span "ENVIAR" at bounding box center [658, 553] width 35 height 18
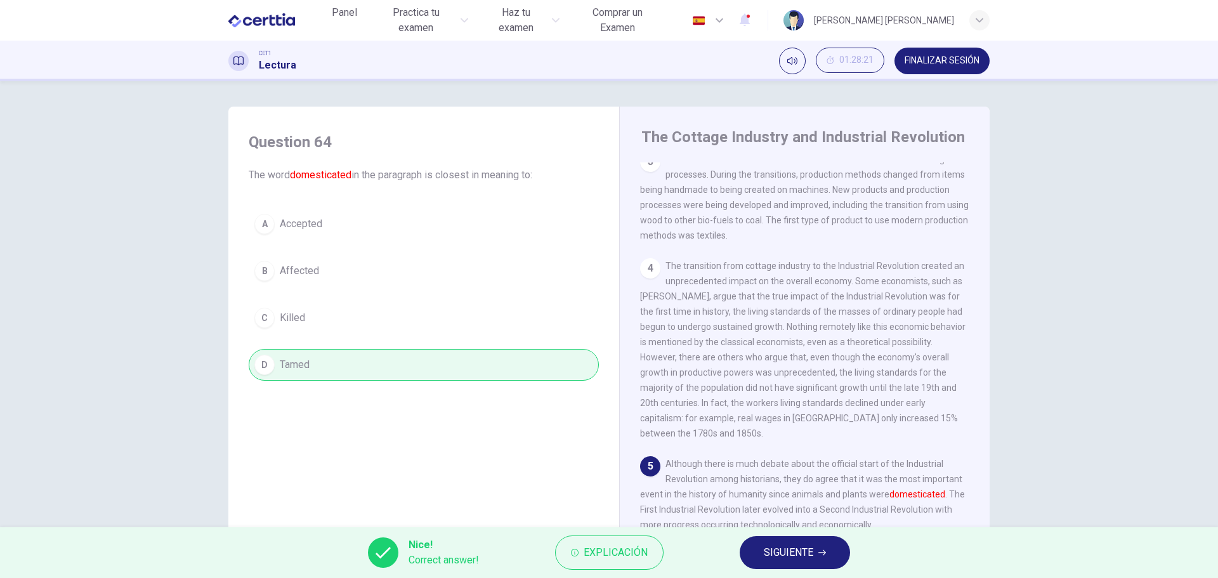
click at [804, 556] on span "SIGUIENTE" at bounding box center [788, 553] width 49 height 18
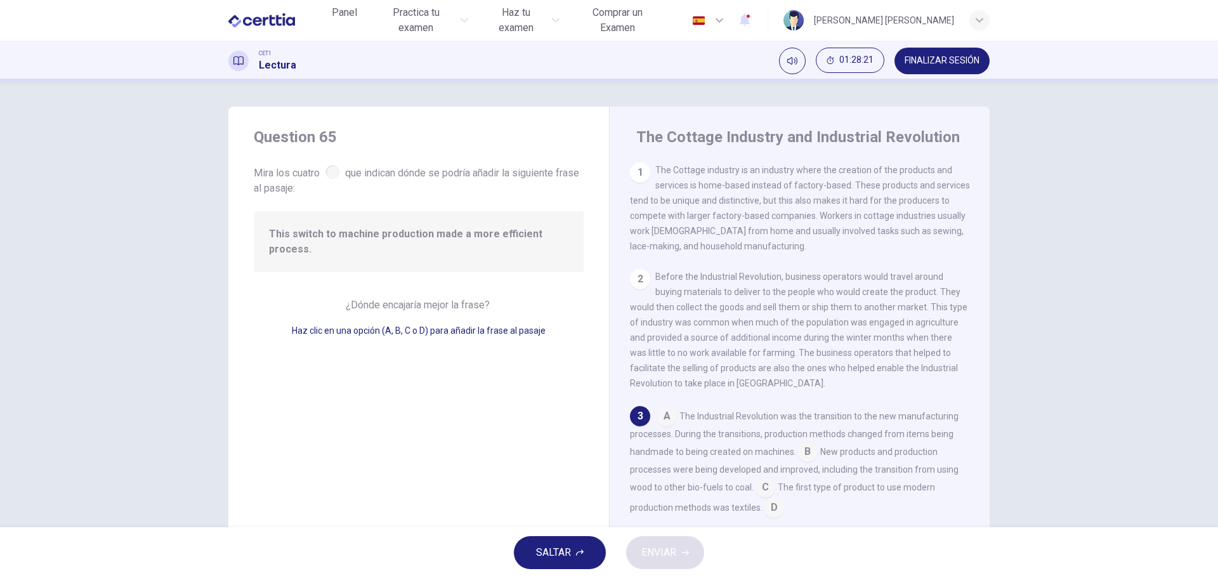
scroll to position [126, 0]
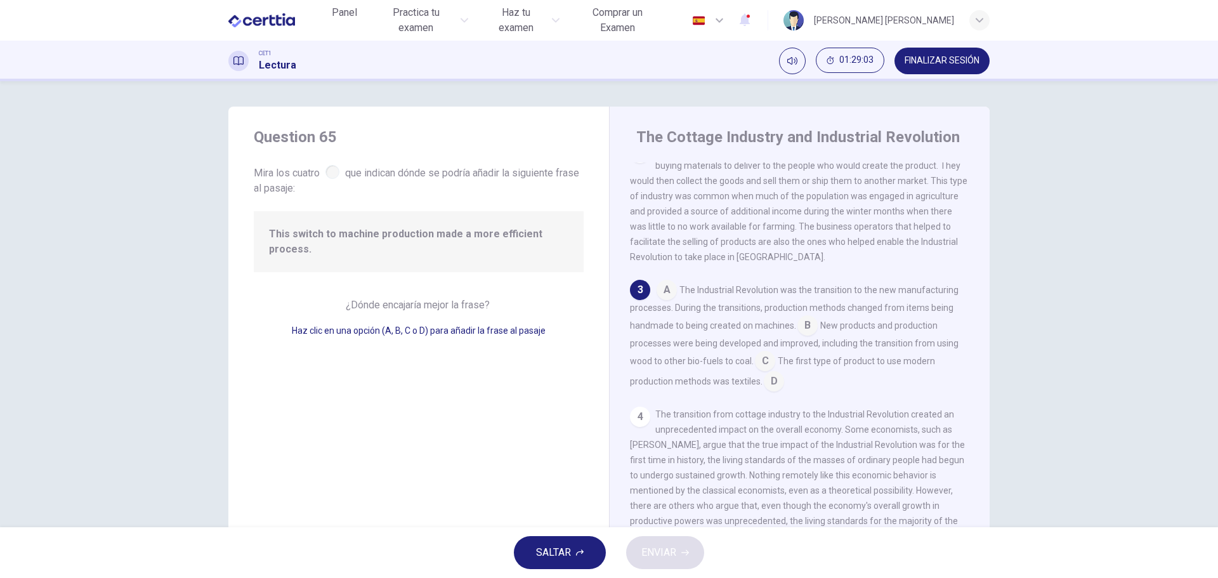
click at [802, 328] on input at bounding box center [807, 326] width 20 height 20
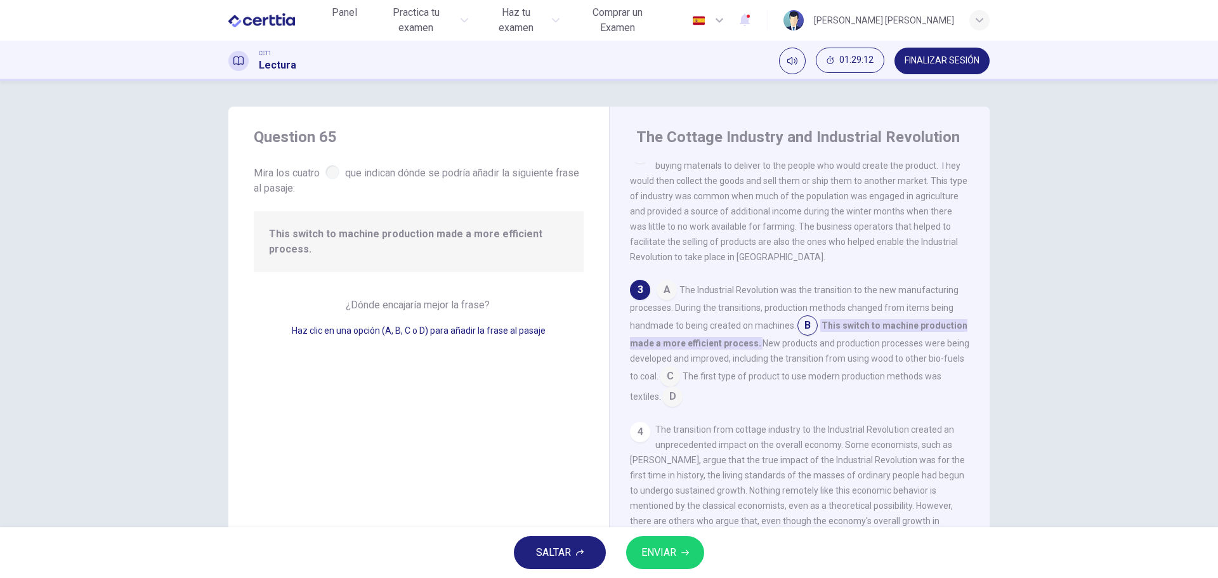
click at [673, 407] on input at bounding box center [672, 398] width 20 height 20
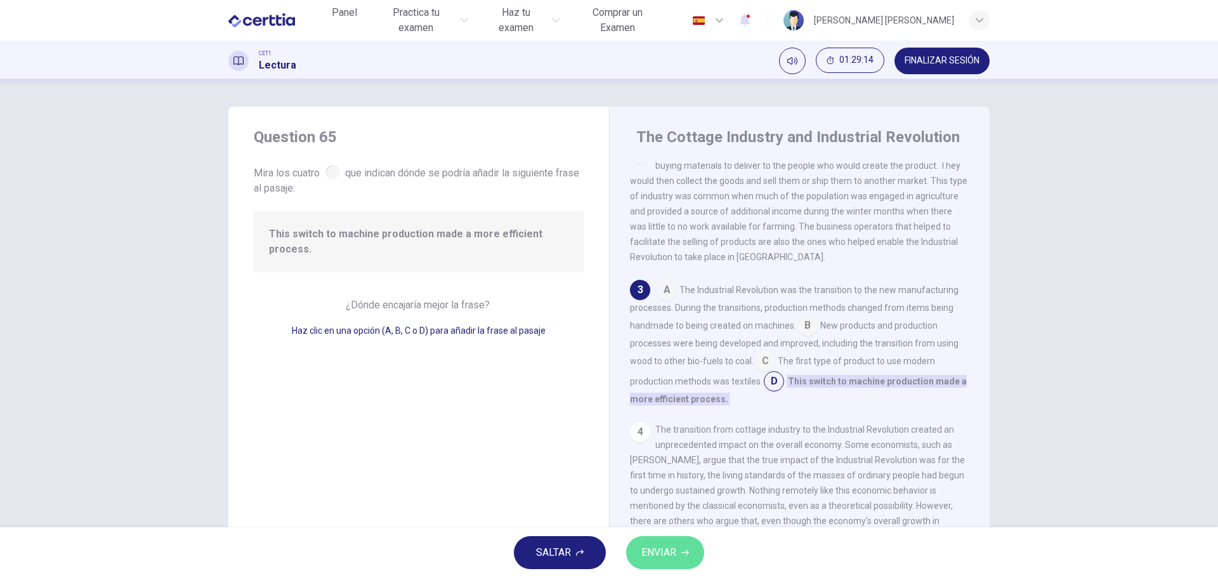
click at [661, 544] on span "ENVIAR" at bounding box center [658, 553] width 35 height 18
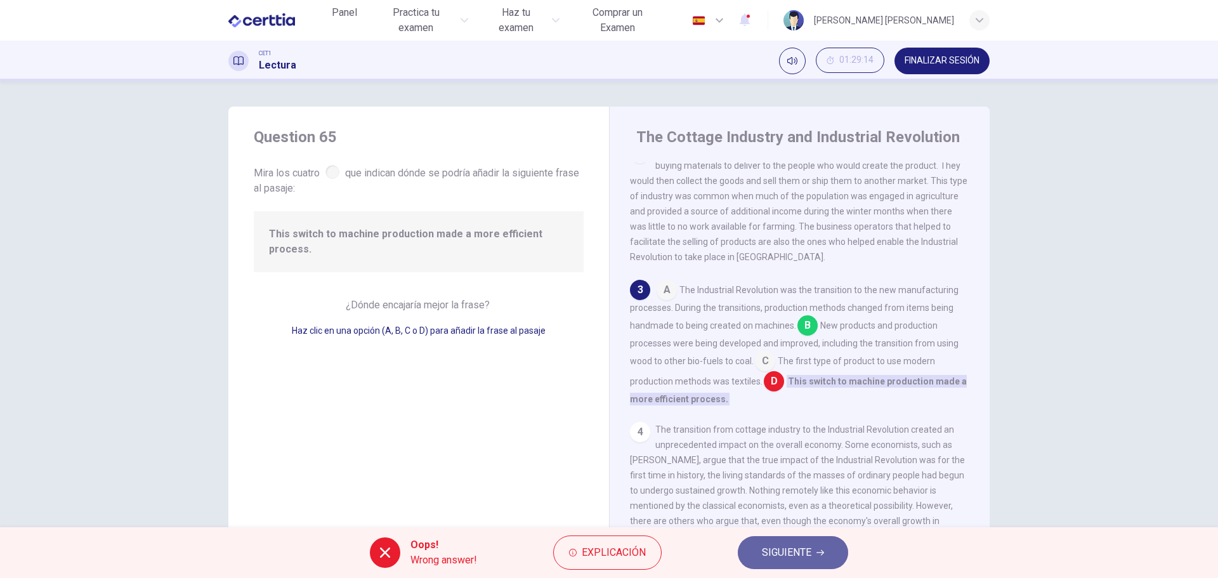
click at [802, 547] on span "SIGUIENTE" at bounding box center [786, 553] width 49 height 18
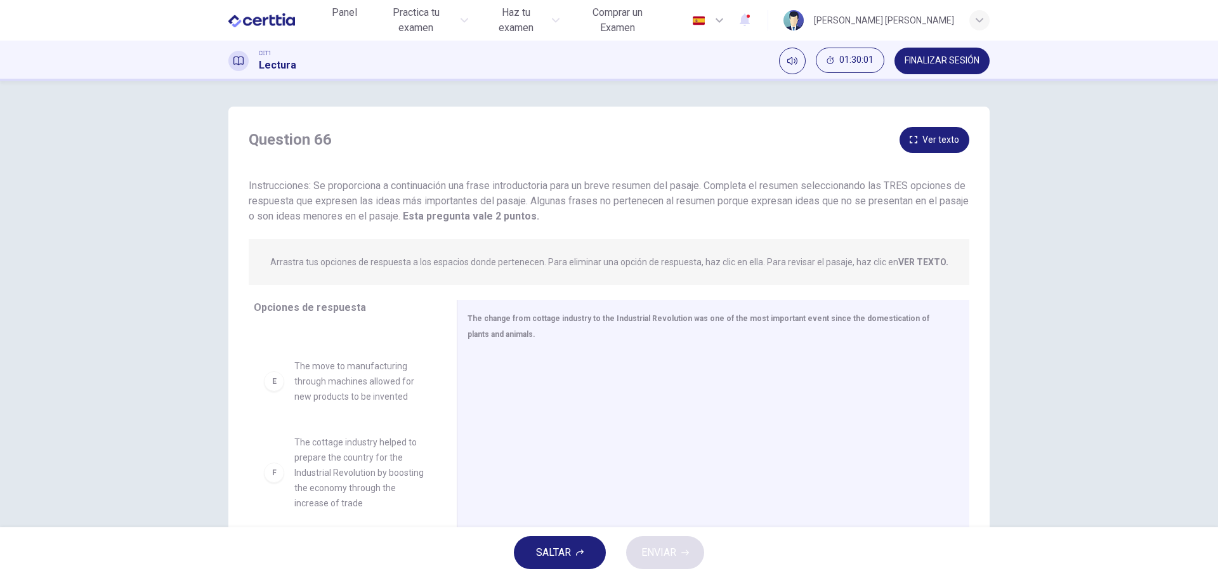
scroll to position [46, 0]
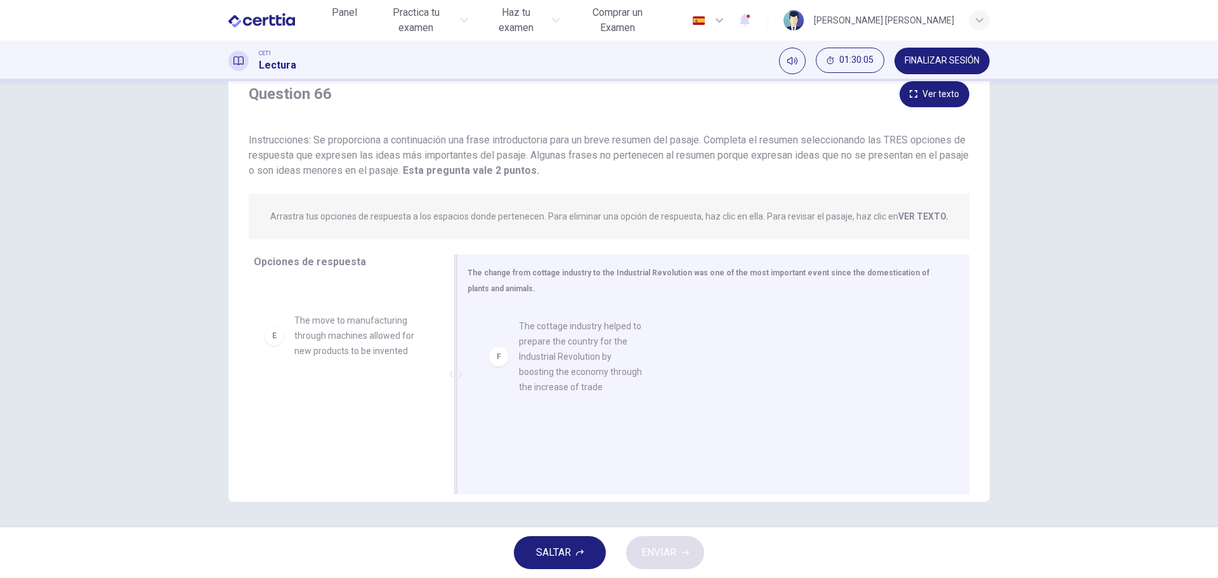
drag, startPoint x: 275, startPoint y: 431, endPoint x: 506, endPoint y: 361, distance: 241.2
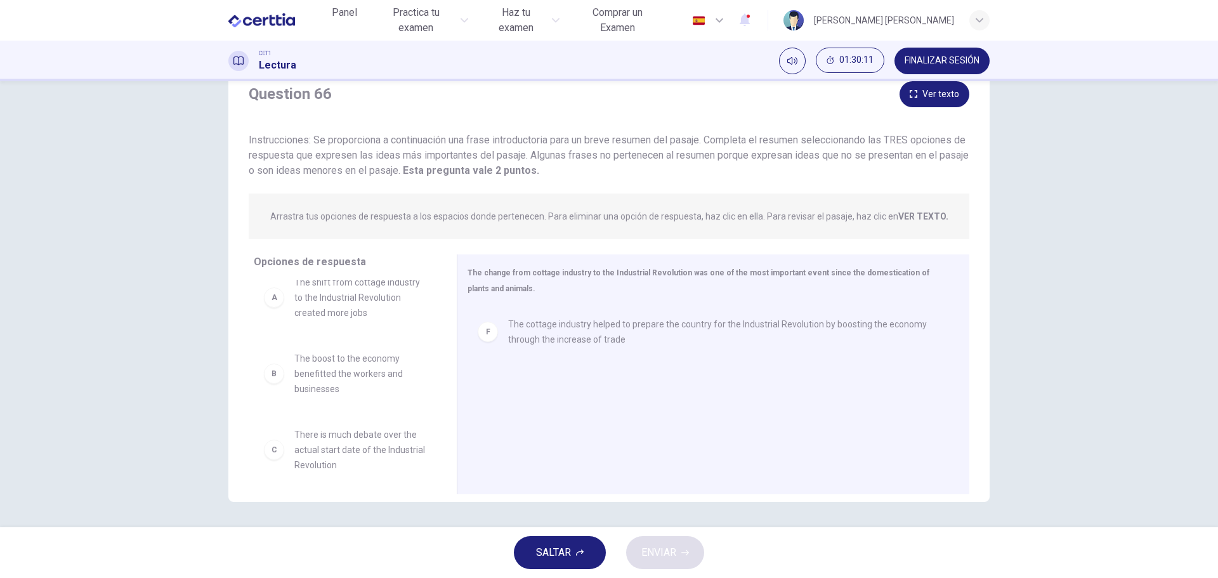
scroll to position [0, 0]
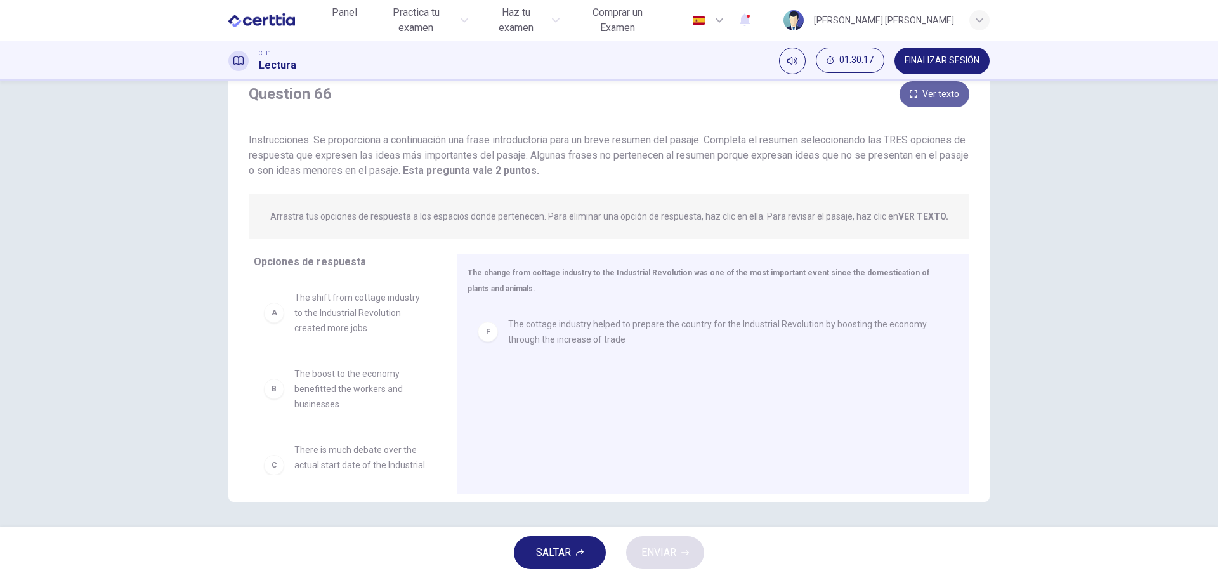
click at [939, 94] on button "Ver texto" at bounding box center [934, 94] width 70 height 26
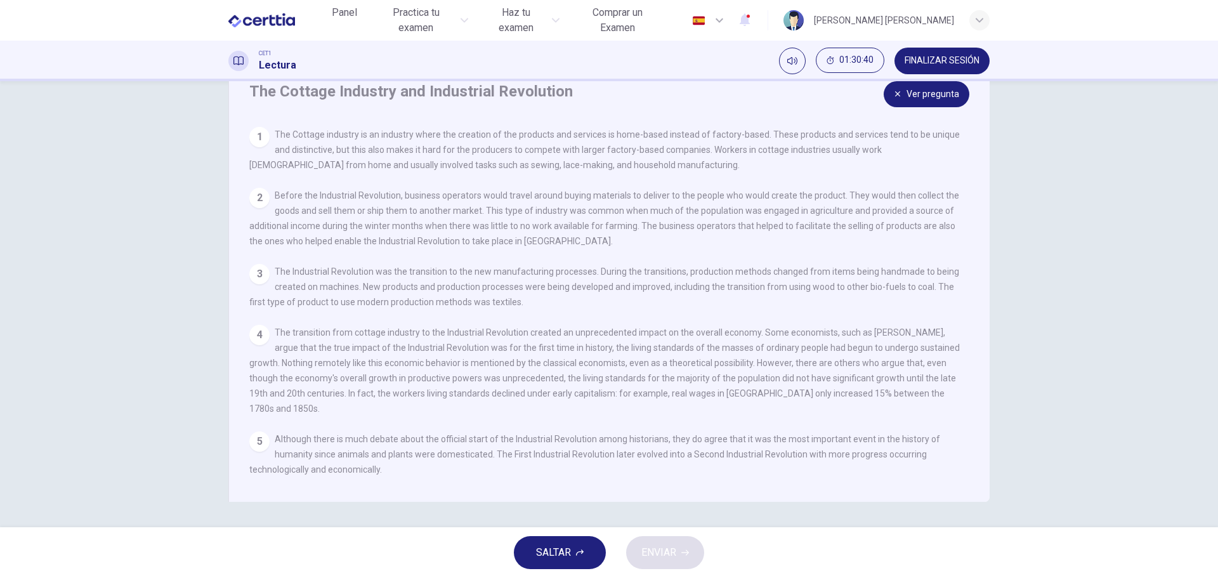
click at [911, 92] on button "Ver pregunta" at bounding box center [926, 94] width 86 height 26
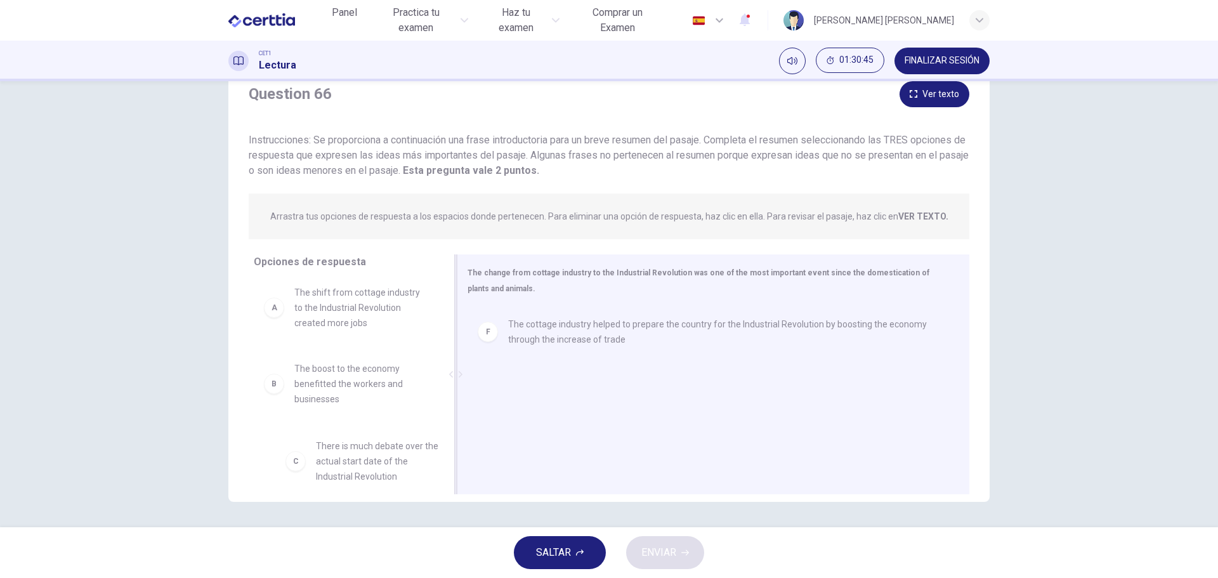
scroll to position [9, 0]
drag, startPoint x: 277, startPoint y: 467, endPoint x: 527, endPoint y: 380, distance: 265.2
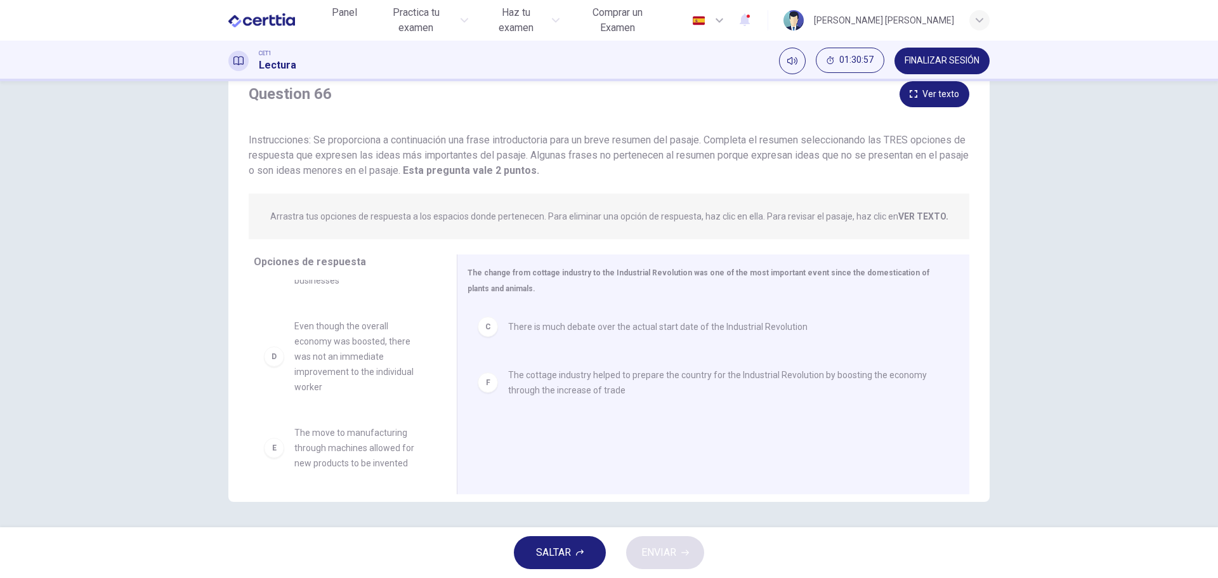
scroll to position [129, 0]
click at [940, 93] on button "Ver texto" at bounding box center [934, 94] width 70 height 26
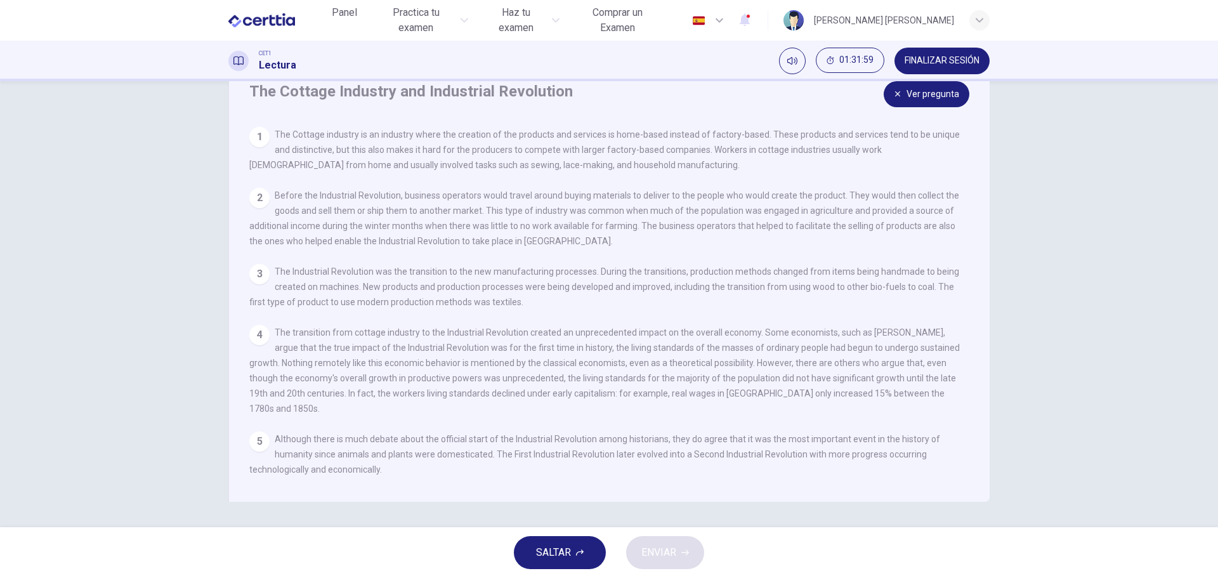
click at [933, 93] on button "Ver pregunta" at bounding box center [926, 94] width 86 height 26
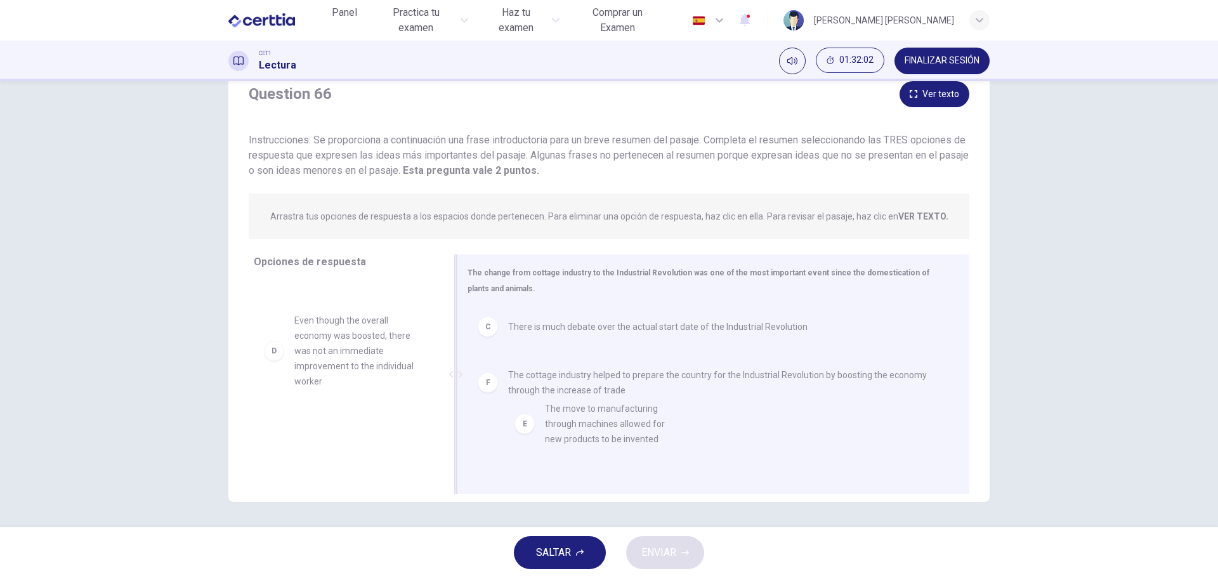
drag, startPoint x: 280, startPoint y: 446, endPoint x: 538, endPoint y: 427, distance: 258.2
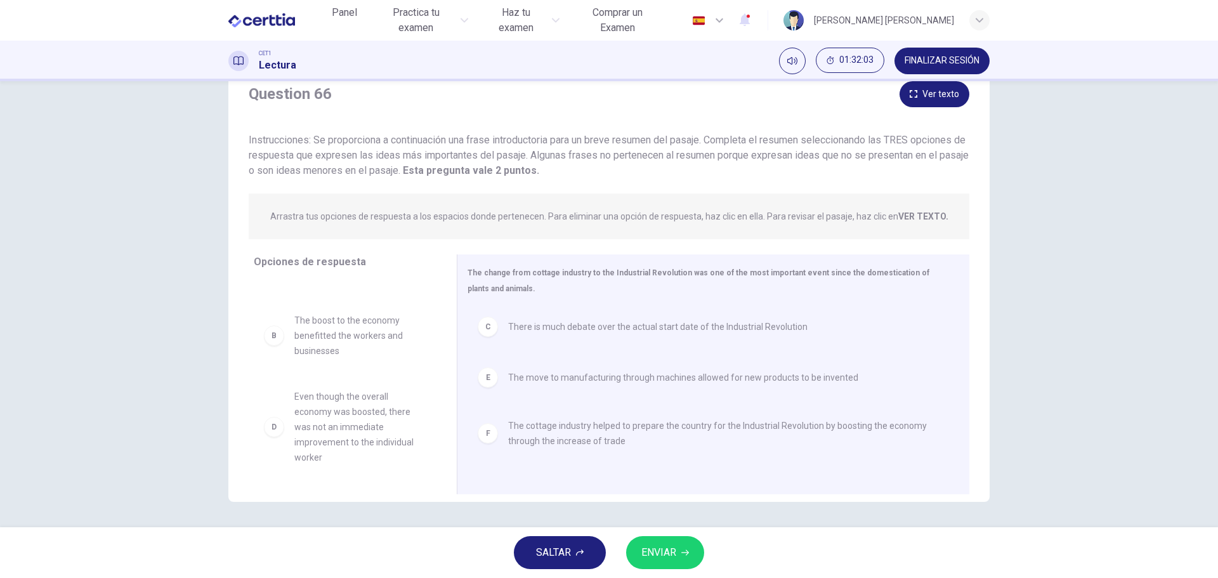
scroll to position [53, 0]
click at [674, 552] on span "ENVIAR" at bounding box center [658, 553] width 35 height 18
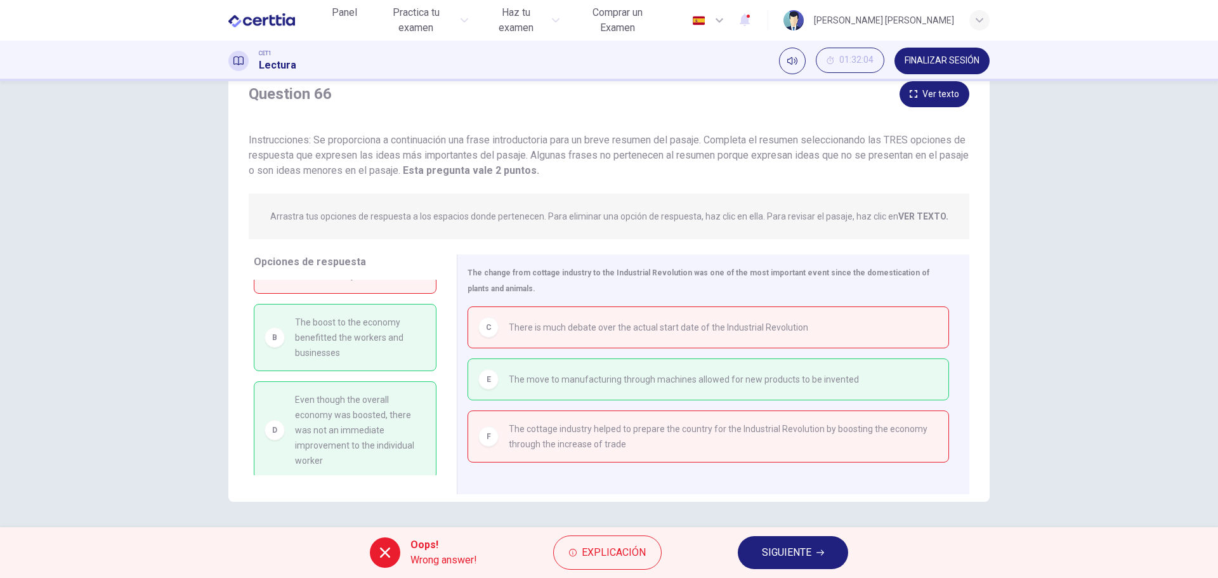
click at [782, 559] on span "SIGUIENTE" at bounding box center [786, 553] width 49 height 18
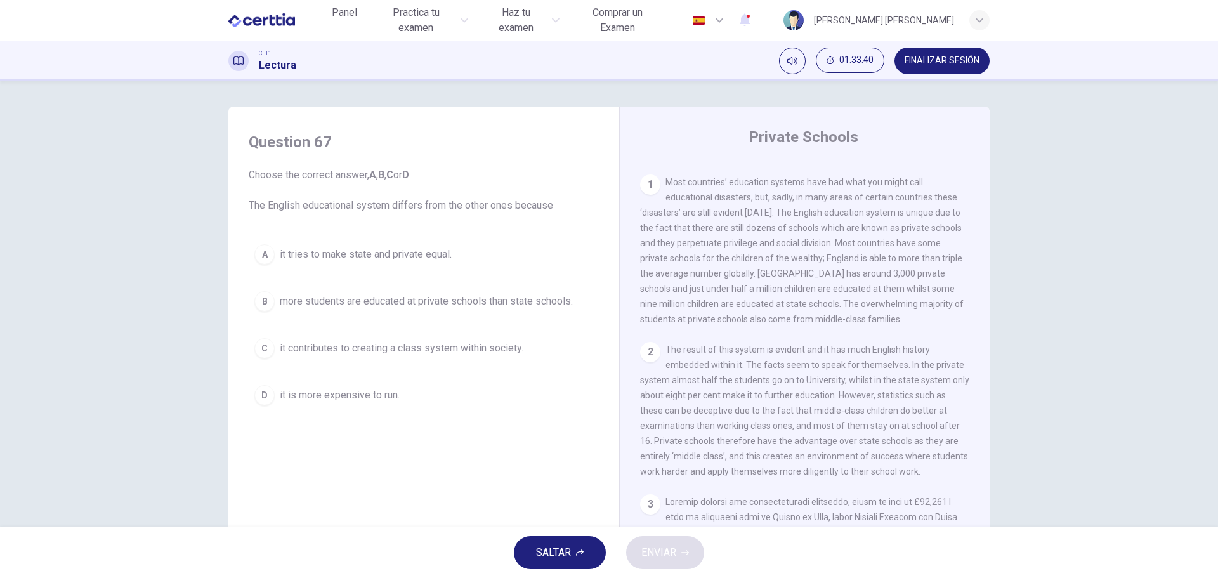
scroll to position [254, 0]
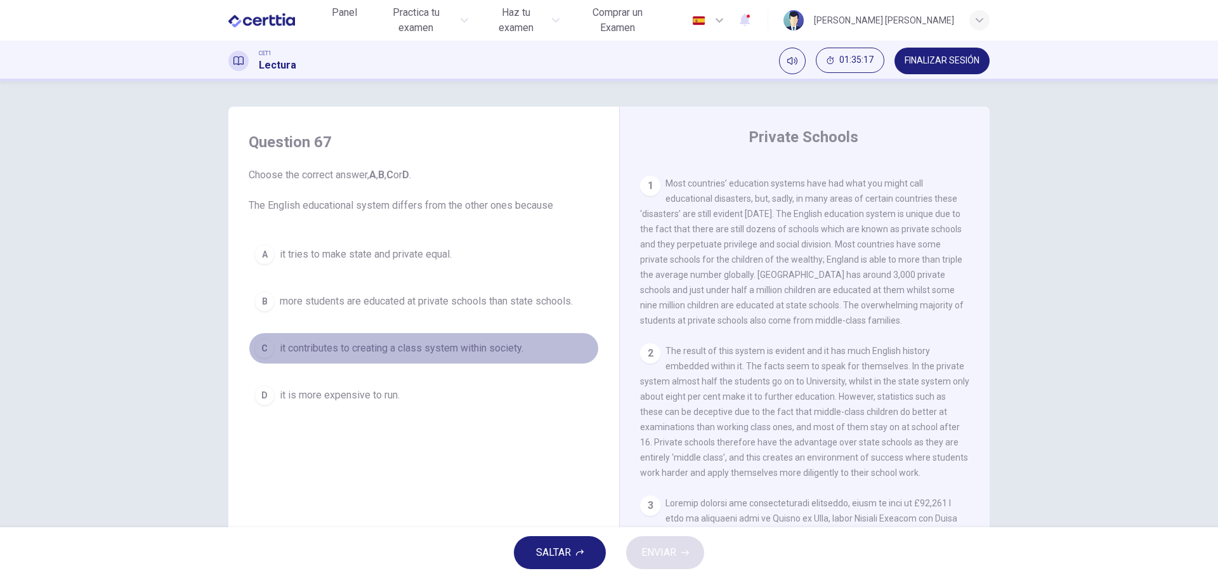
click at [457, 349] on span "it contributes to creating a class system within society." at bounding box center [402, 348] width 244 height 15
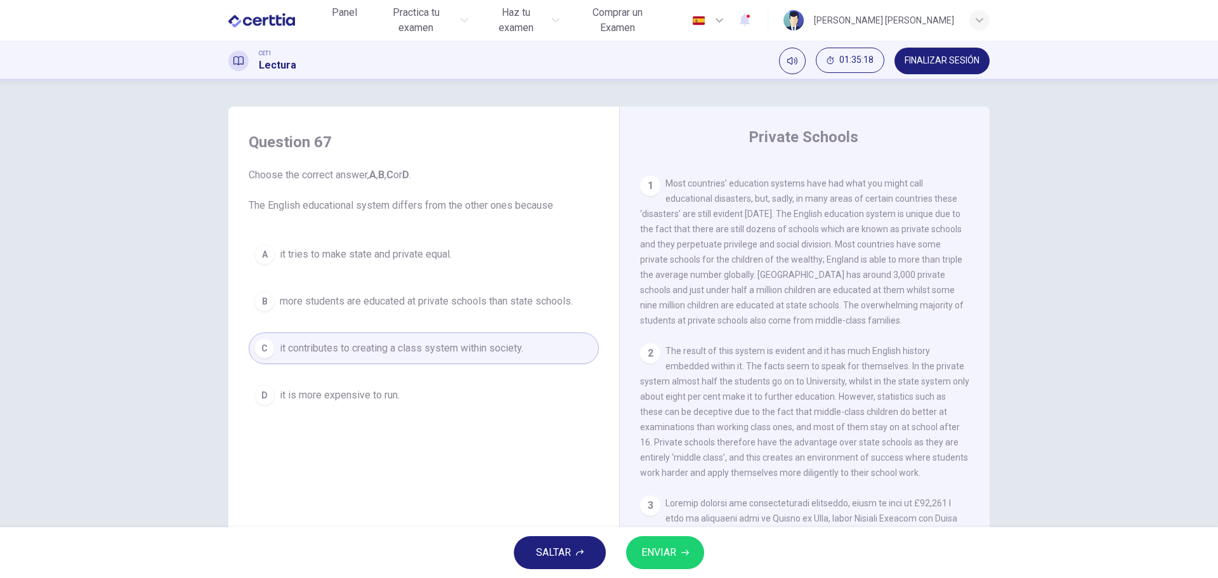
click at [651, 545] on span "ENVIAR" at bounding box center [658, 553] width 35 height 18
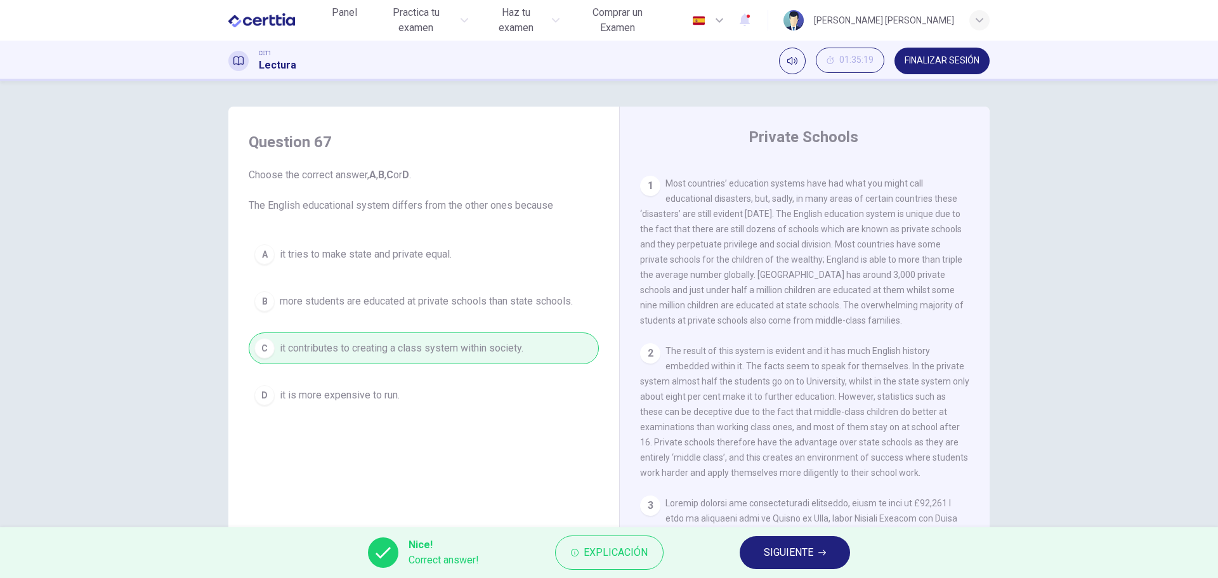
click at [799, 548] on span "SIGUIENTE" at bounding box center [788, 553] width 49 height 18
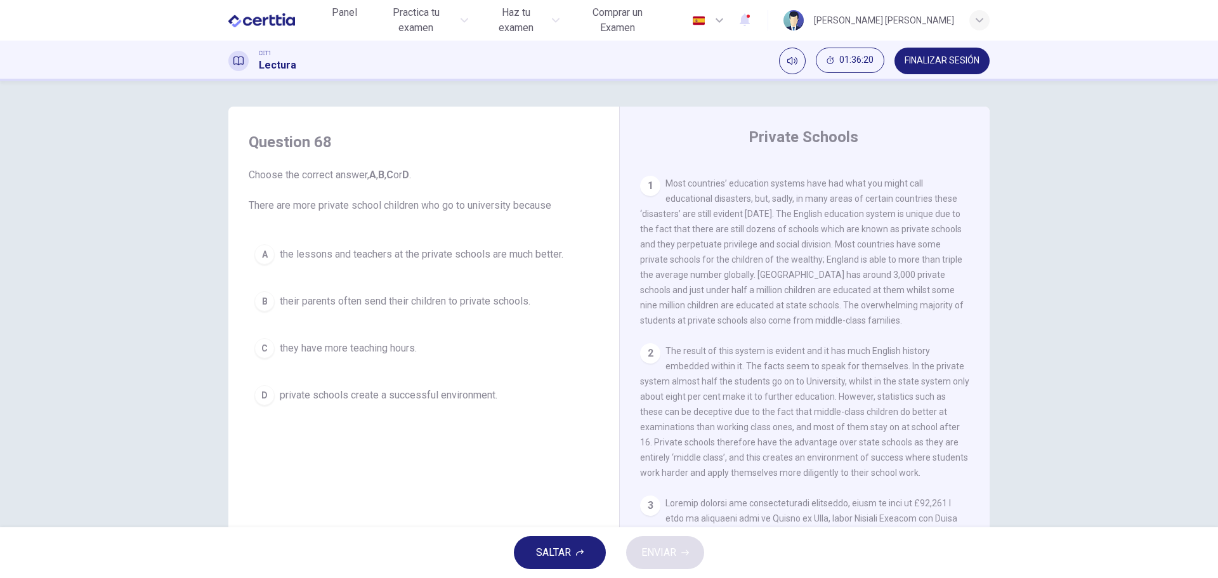
click at [364, 394] on span "private schools create a successful environment." at bounding box center [389, 395] width 218 height 15
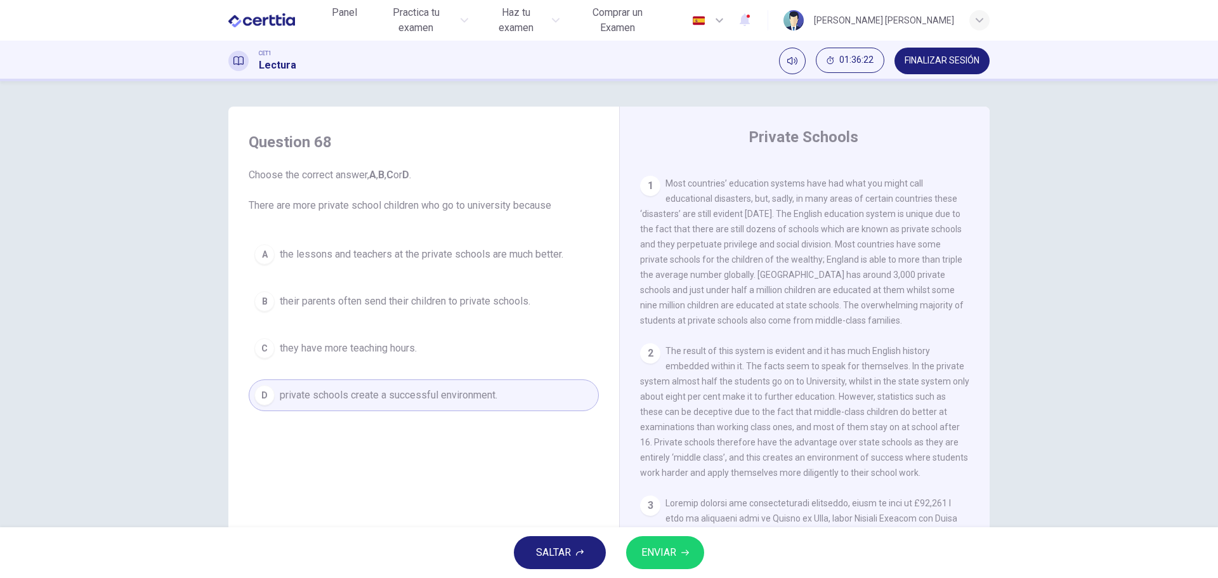
click at [669, 552] on span "ENVIAR" at bounding box center [658, 553] width 35 height 18
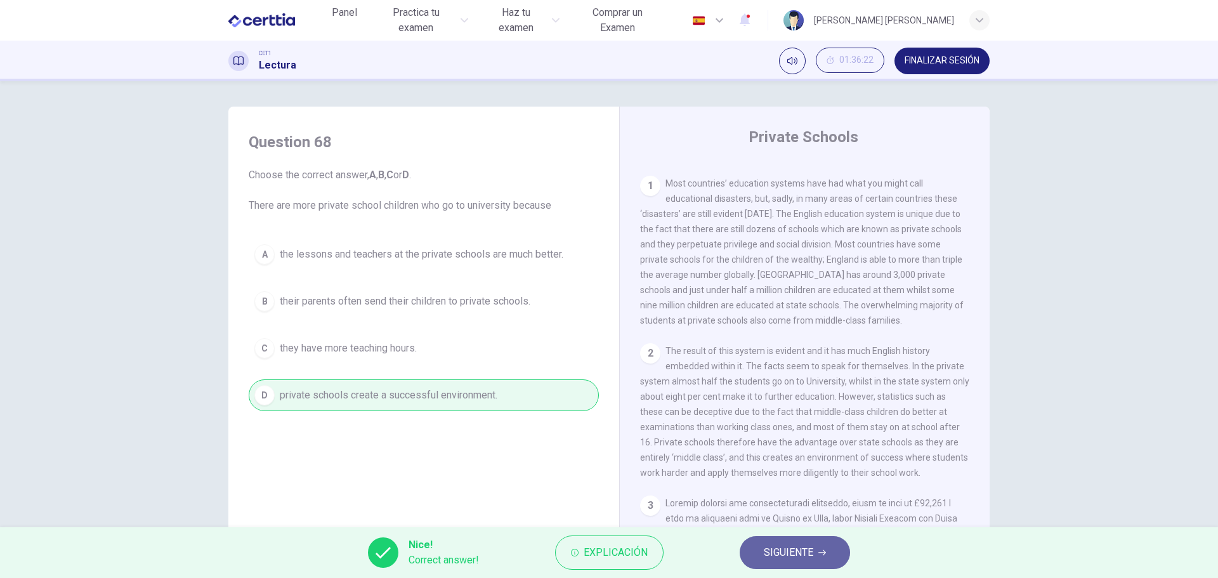
click at [800, 546] on span "SIGUIENTE" at bounding box center [788, 553] width 49 height 18
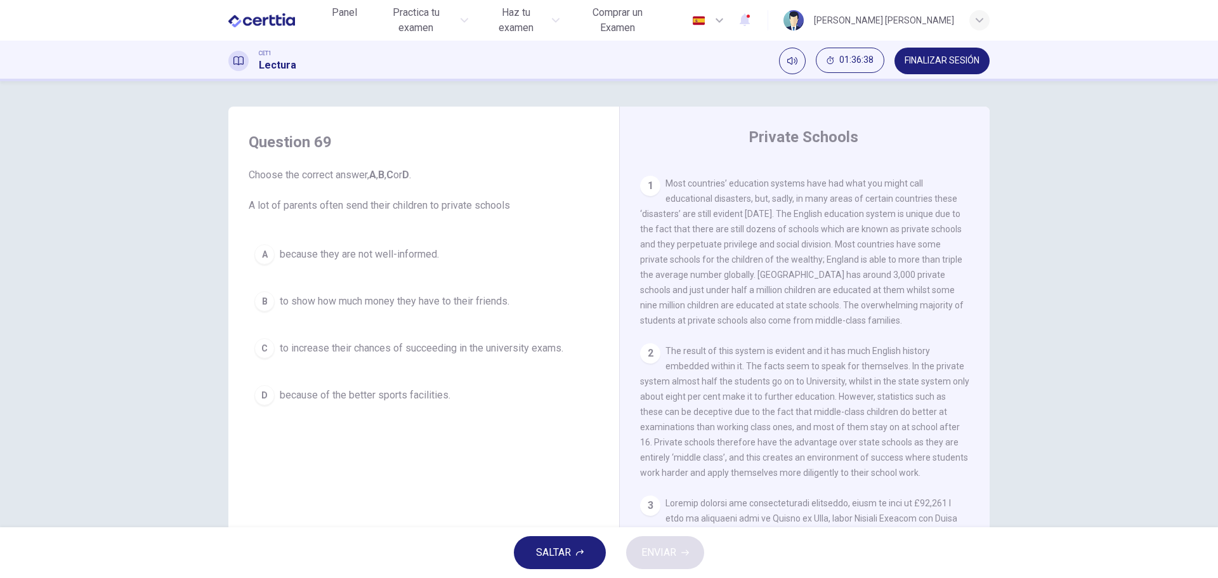
click at [443, 345] on span "to increase their chances of succeeding in the university exams." at bounding box center [421, 348] width 283 height 15
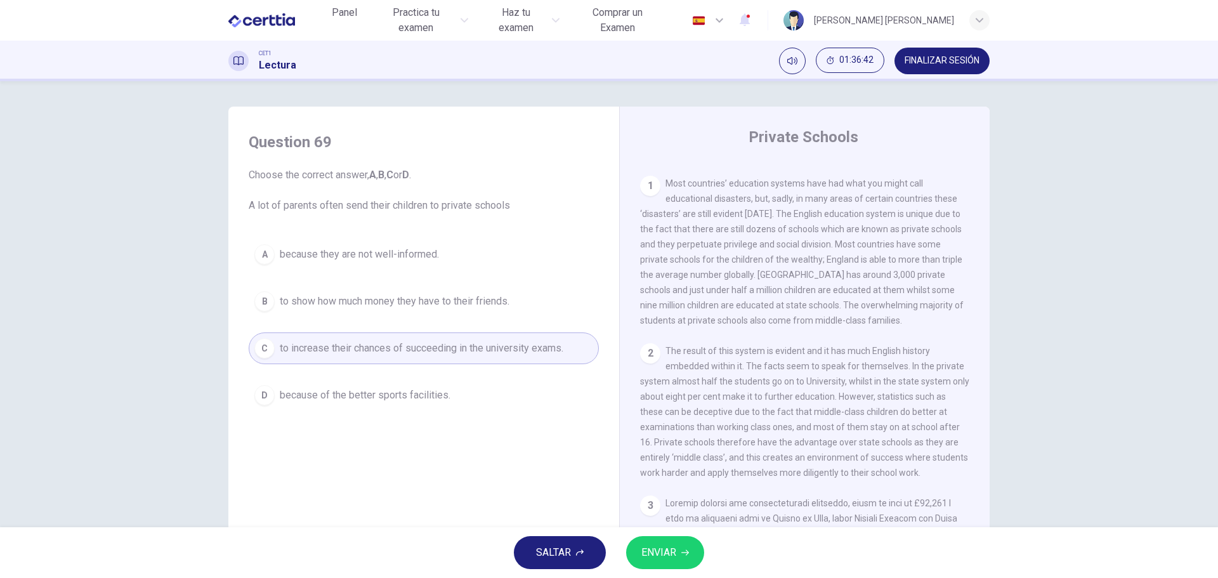
click at [680, 558] on button "ENVIAR" at bounding box center [665, 552] width 78 height 33
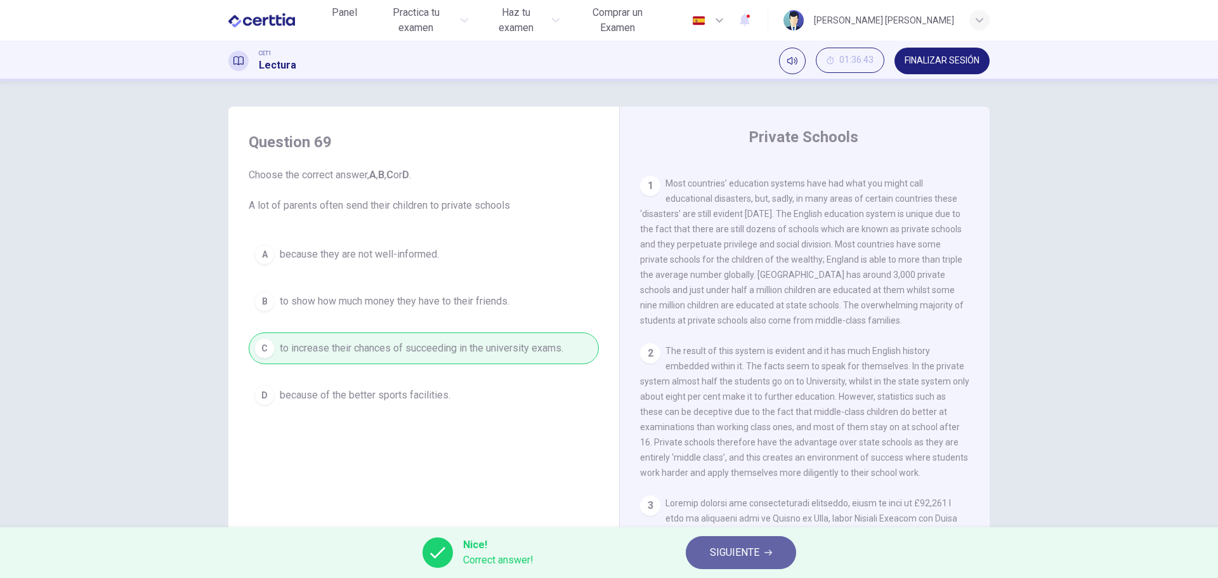
click at [736, 548] on span "SIGUIENTE" at bounding box center [734, 553] width 49 height 18
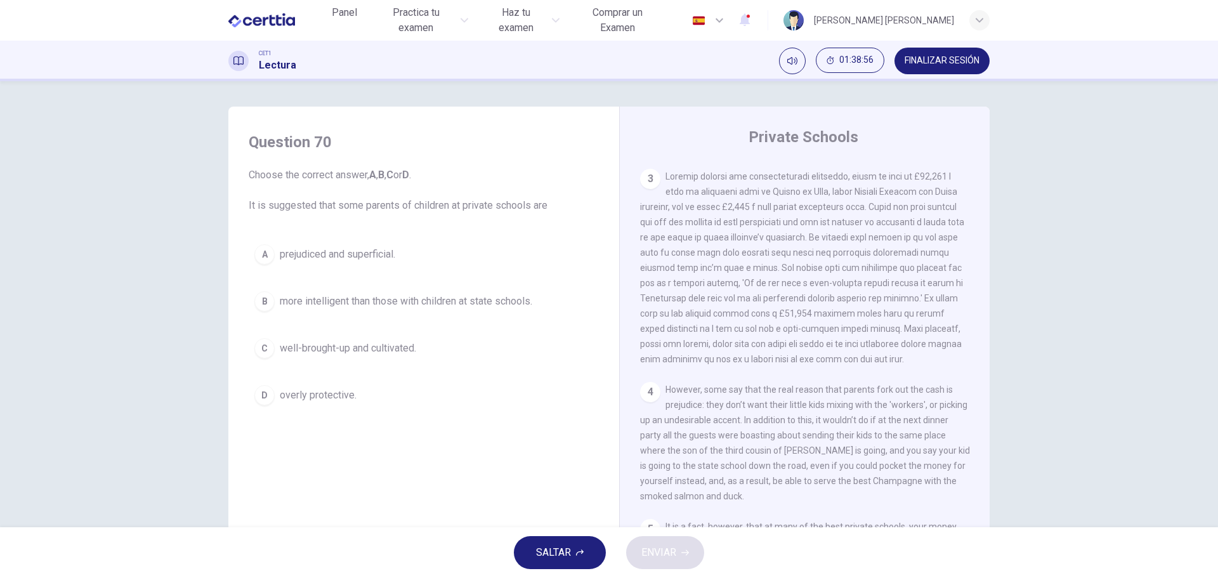
scroll to position [634, 0]
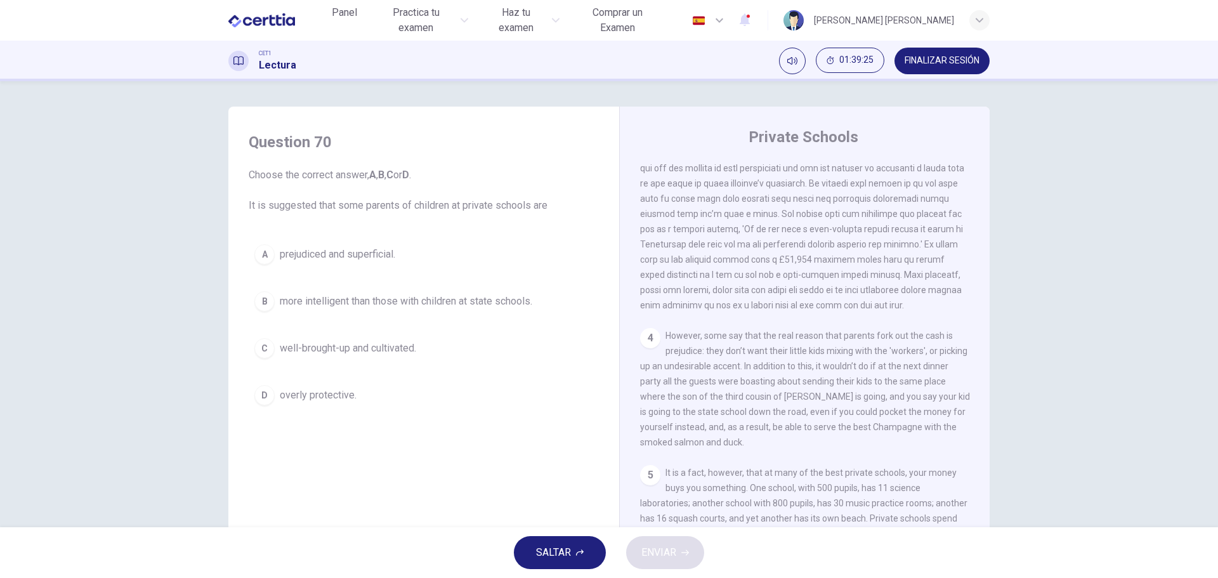
click at [342, 256] on span "prejudiced and superficial." at bounding box center [337, 254] width 115 height 15
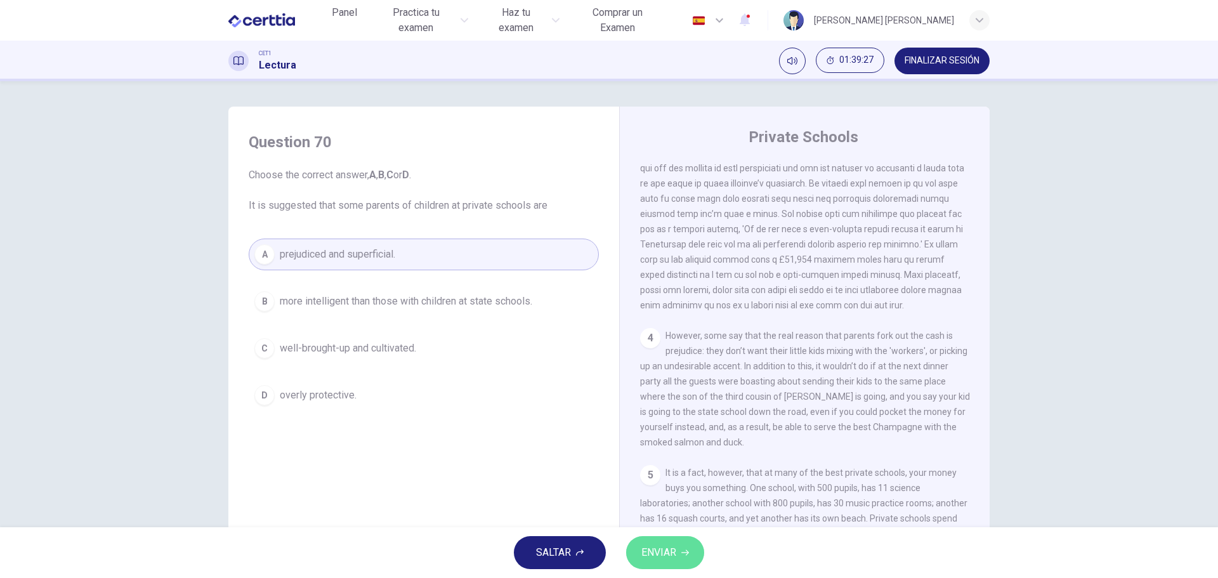
click at [670, 553] on span "ENVIAR" at bounding box center [658, 553] width 35 height 18
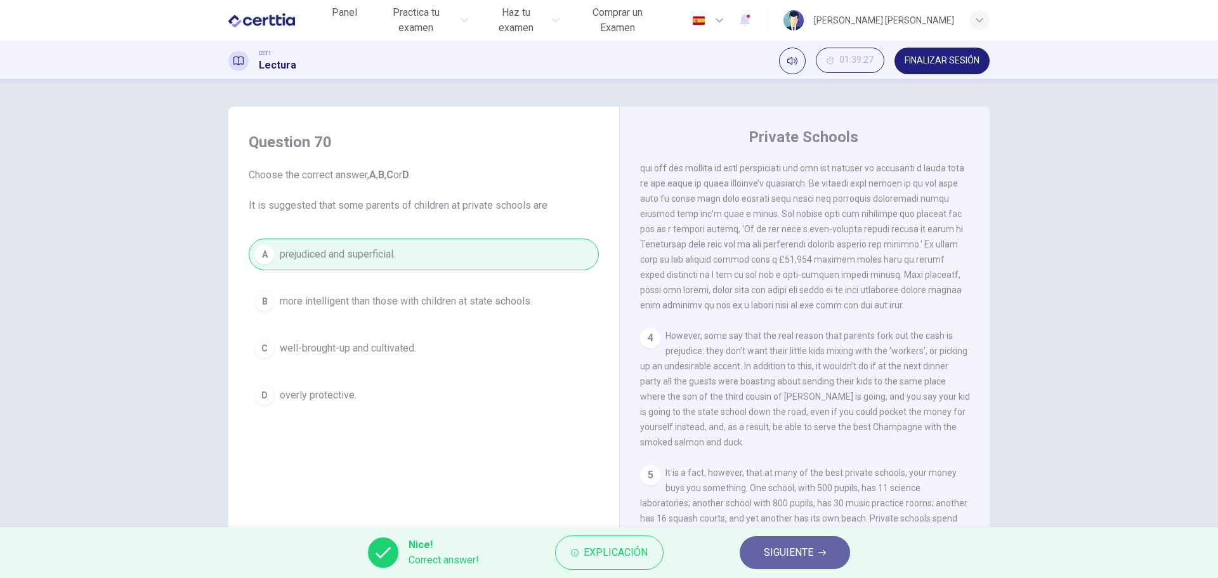
click at [796, 554] on span "SIGUIENTE" at bounding box center [788, 553] width 49 height 18
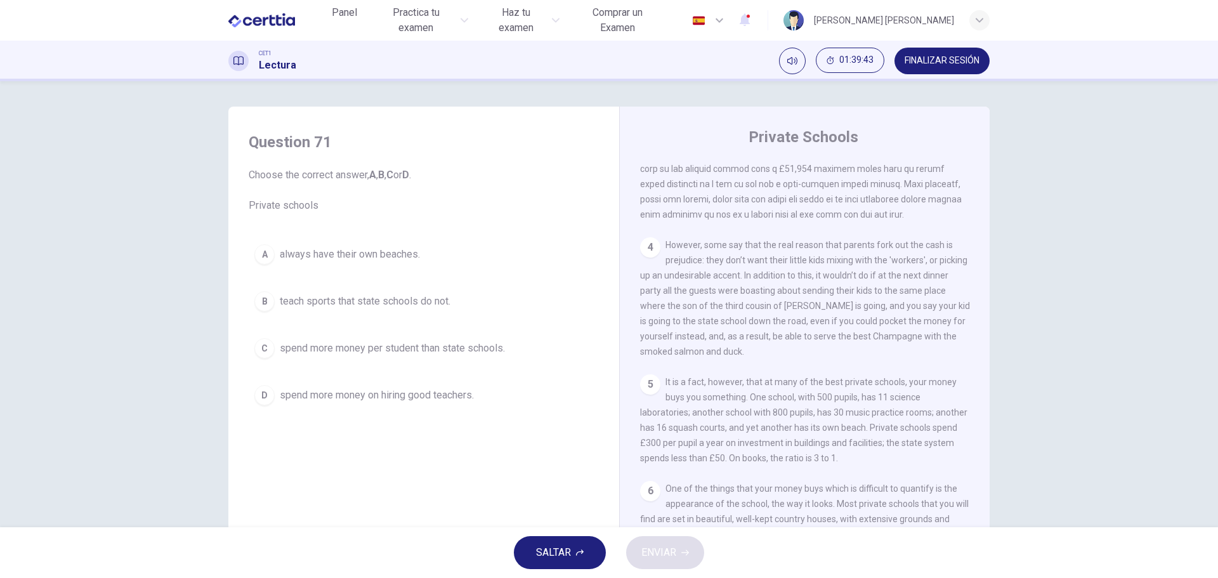
scroll to position [761, 0]
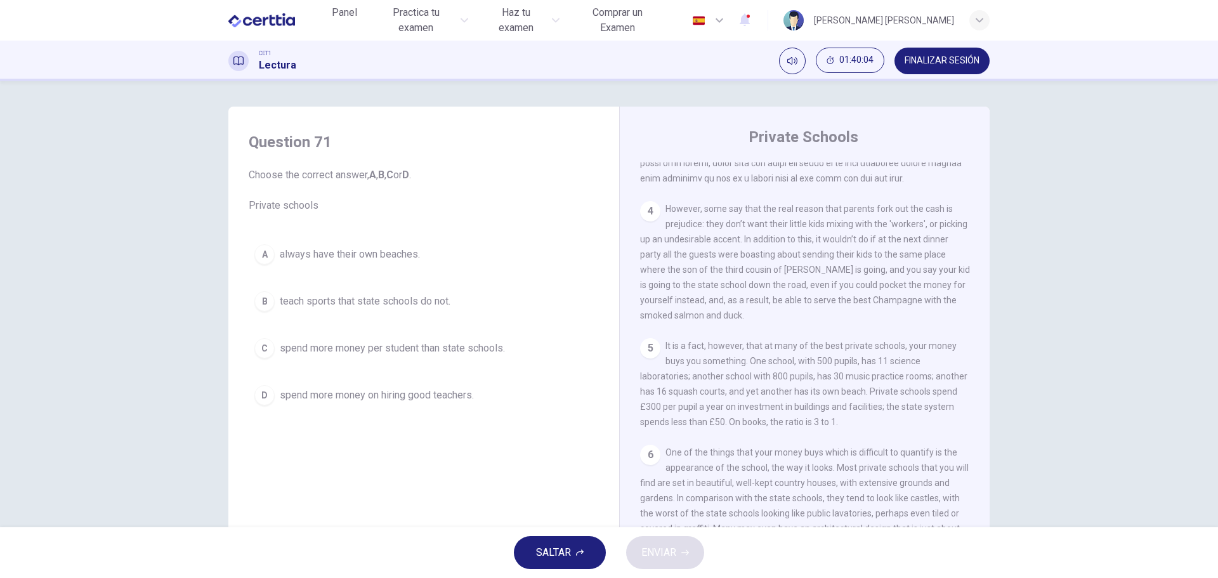
click at [391, 349] on span "spend more money per student than state schools." at bounding box center [392, 348] width 225 height 15
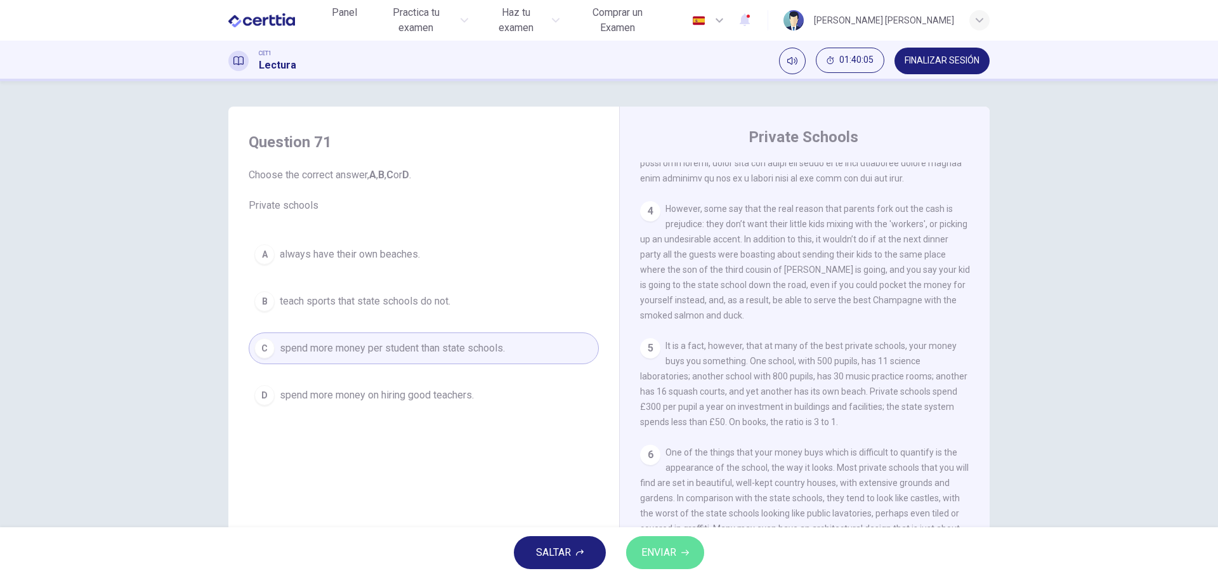
click at [655, 550] on span "ENVIAR" at bounding box center [658, 553] width 35 height 18
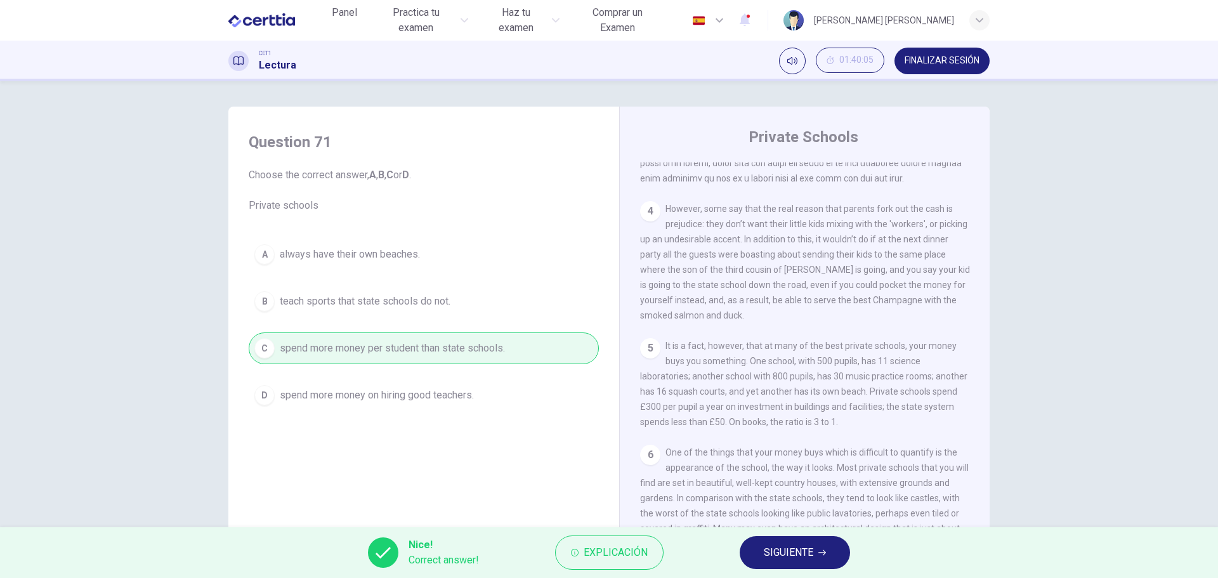
click at [790, 556] on span "SIGUIENTE" at bounding box center [788, 553] width 49 height 18
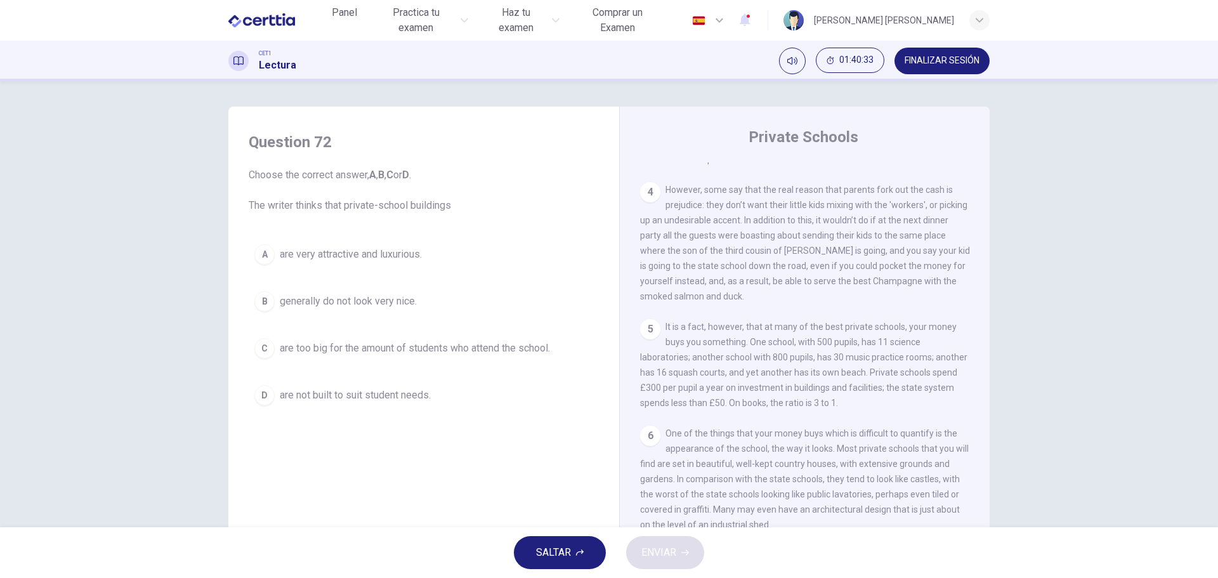
scroll to position [46, 0]
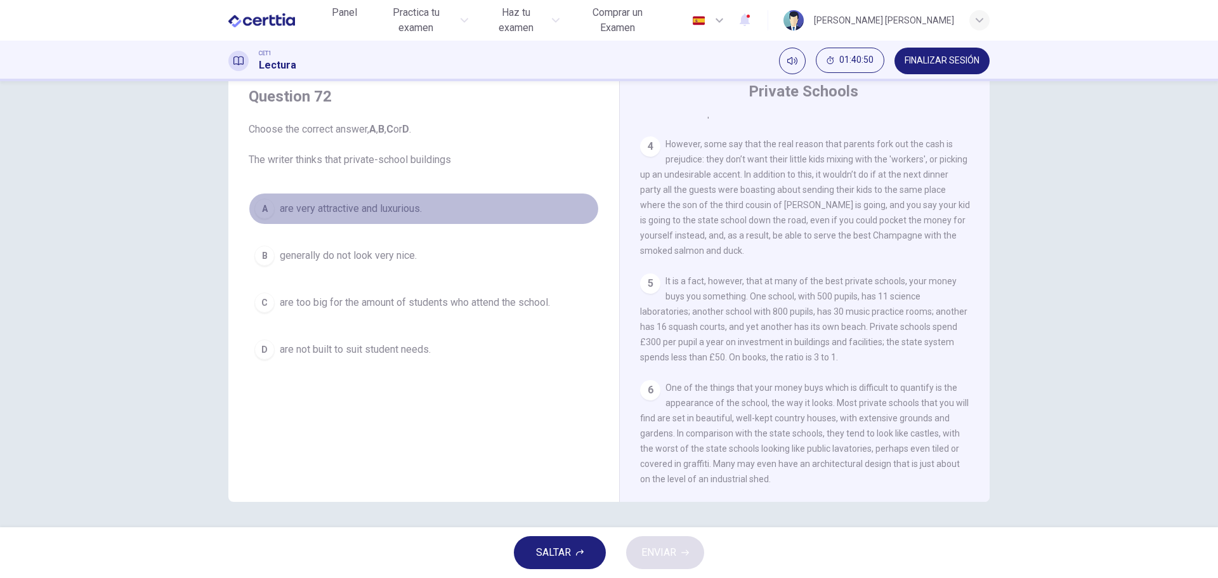
click at [342, 209] on span "are very attractive and luxurious." at bounding box center [351, 208] width 142 height 15
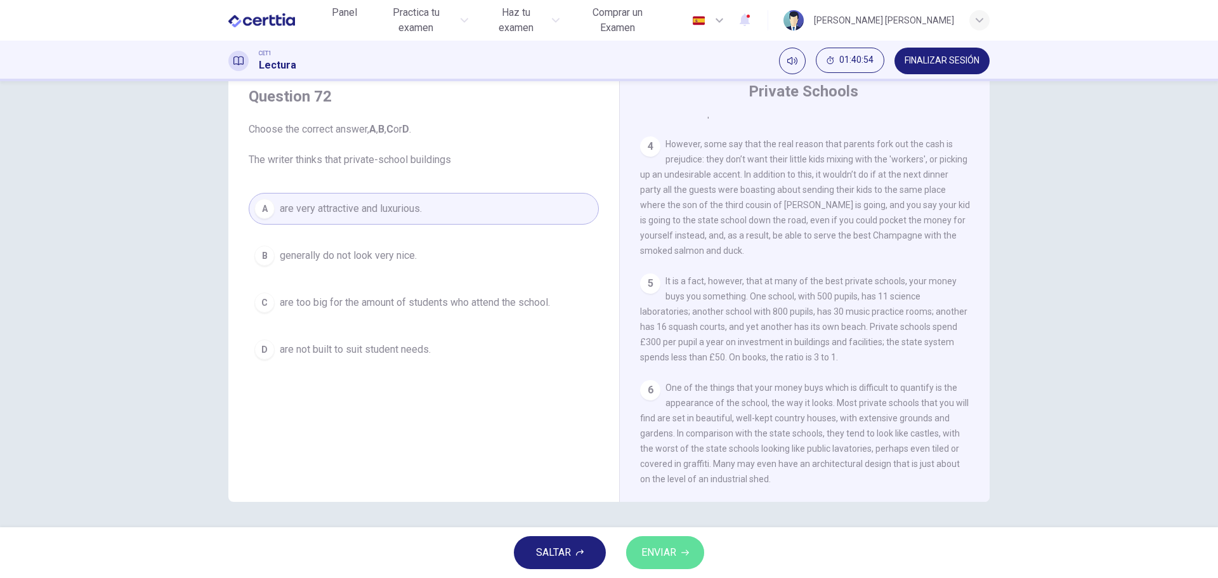
click at [667, 548] on span "ENVIAR" at bounding box center [658, 553] width 35 height 18
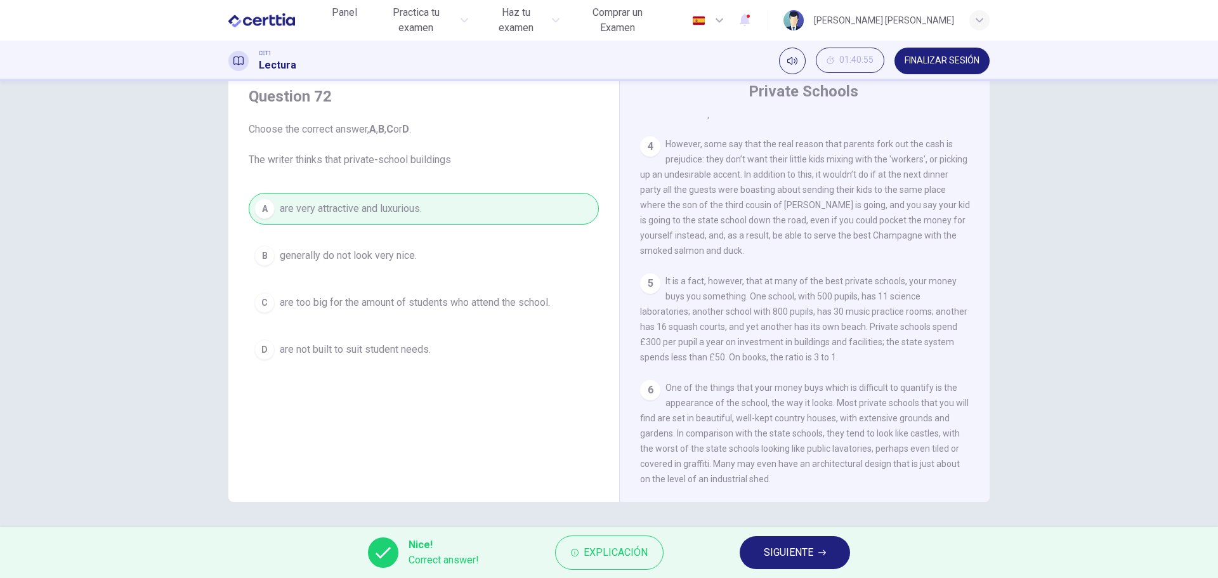
click at [798, 548] on span "SIGUIENTE" at bounding box center [788, 553] width 49 height 18
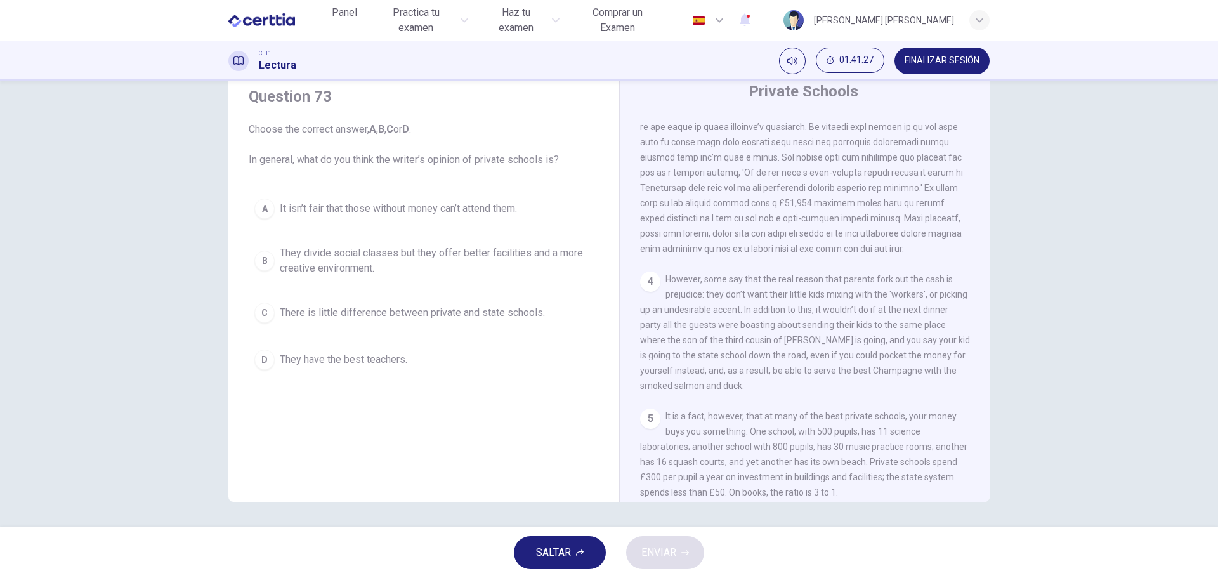
scroll to position [560, 0]
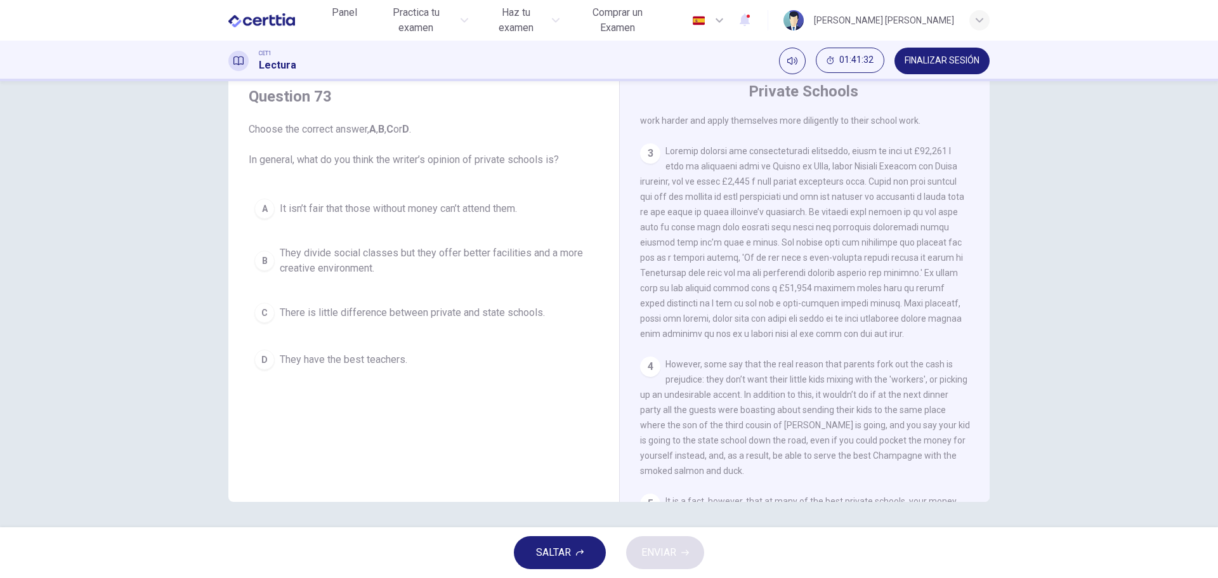
click at [363, 256] on span "They divide social classes but they offer better facilities and a more creative…" at bounding box center [436, 260] width 313 height 30
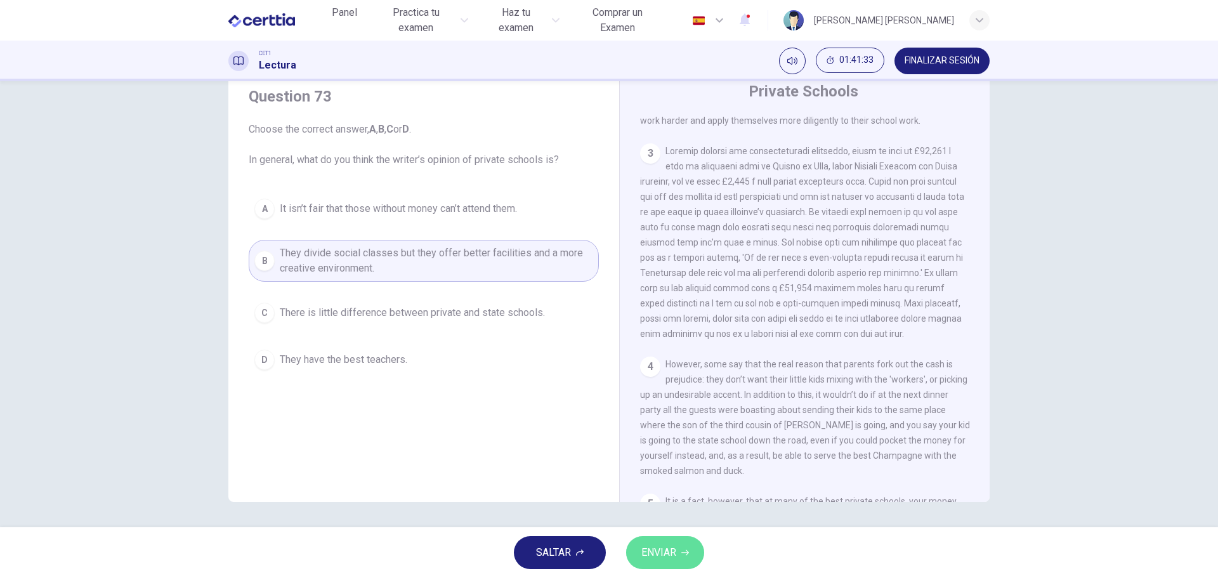
click at [661, 545] on span "ENVIAR" at bounding box center [658, 553] width 35 height 18
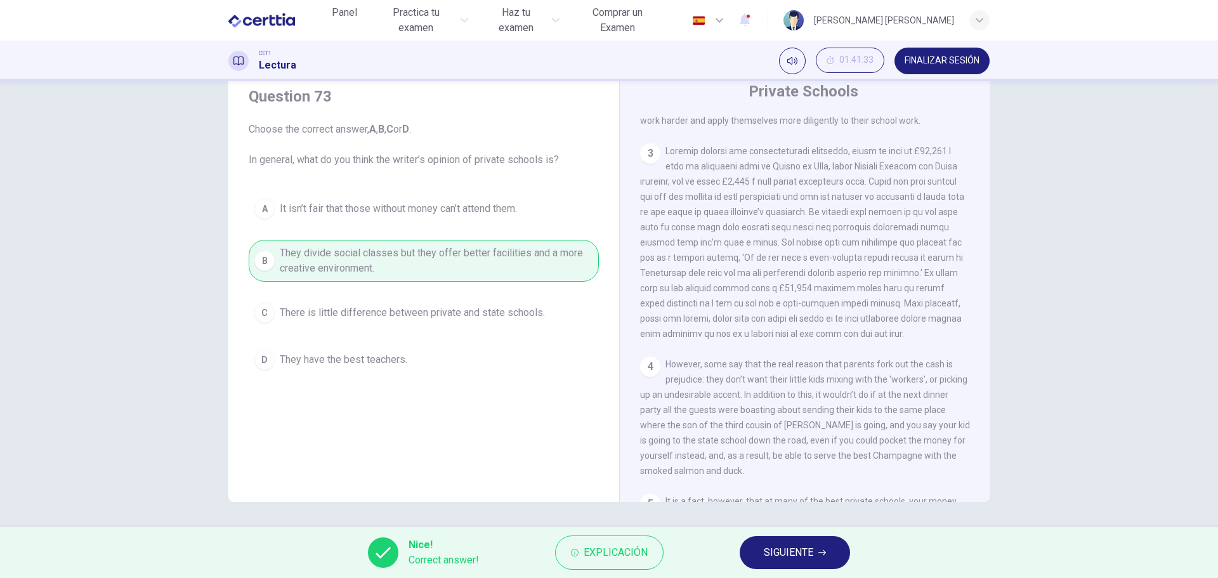
click at [789, 549] on span "SIGUIENTE" at bounding box center [788, 553] width 49 height 18
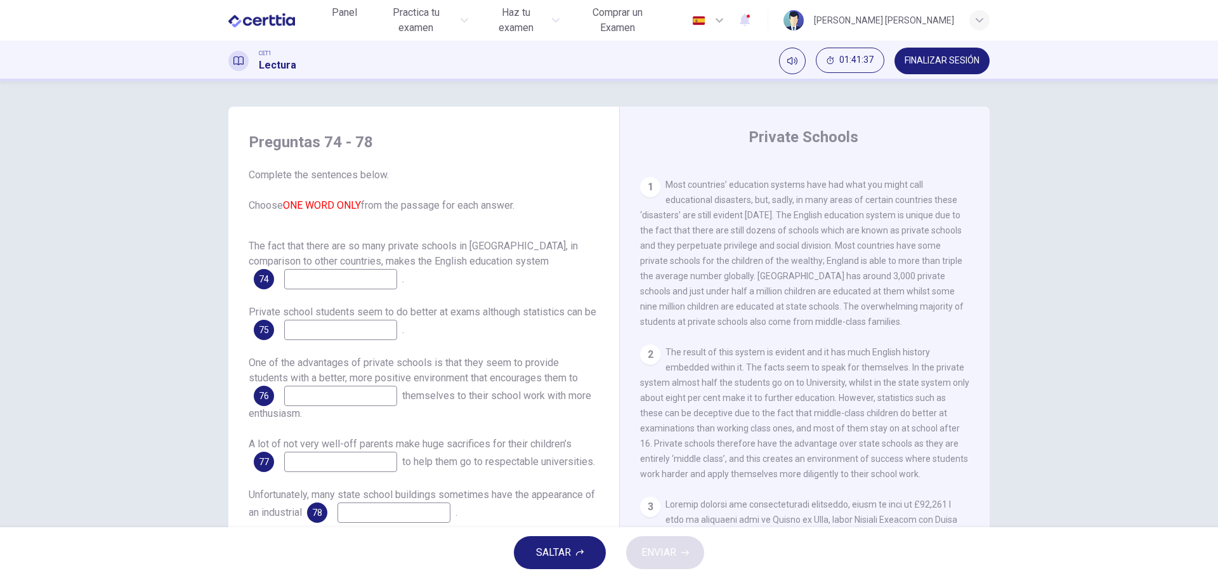
scroll to position [254, 0]
click at [292, 278] on input at bounding box center [340, 279] width 113 height 20
type input "**********"
click at [322, 326] on input at bounding box center [340, 330] width 113 height 20
type input "*********"
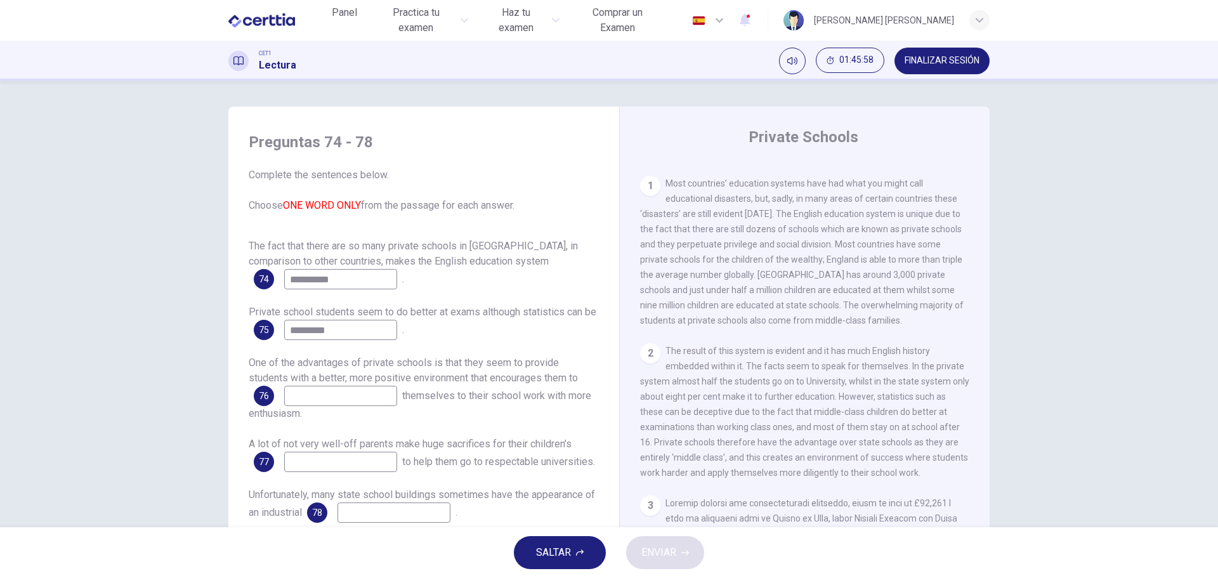
click at [308, 394] on input at bounding box center [340, 396] width 113 height 20
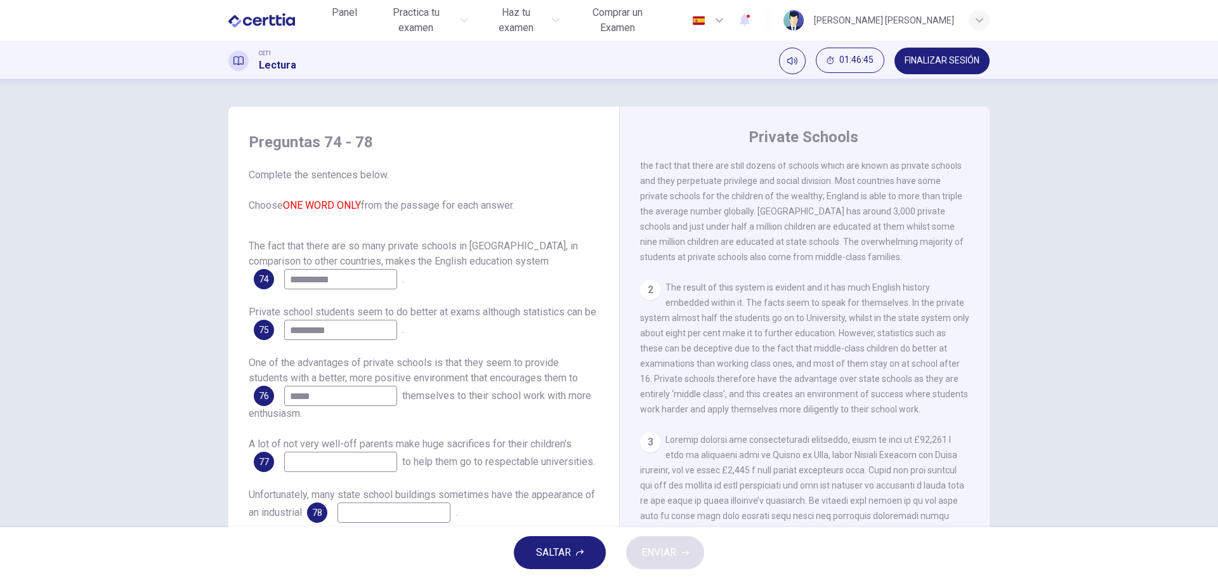
scroll to position [381, 0]
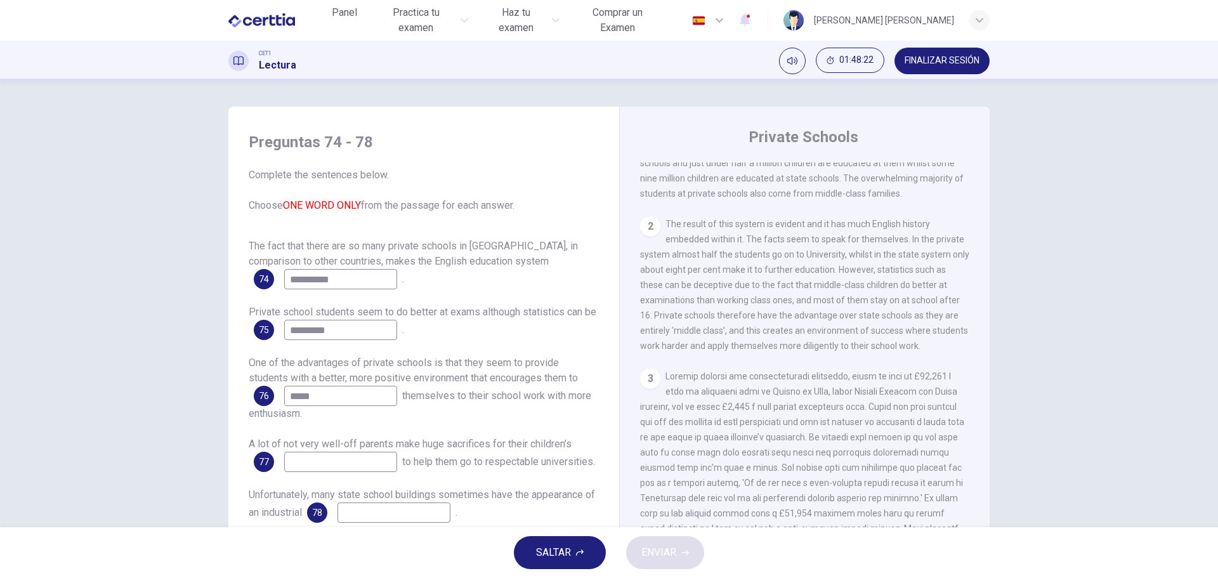
type input "*****"
click at [289, 463] on input at bounding box center [340, 462] width 113 height 20
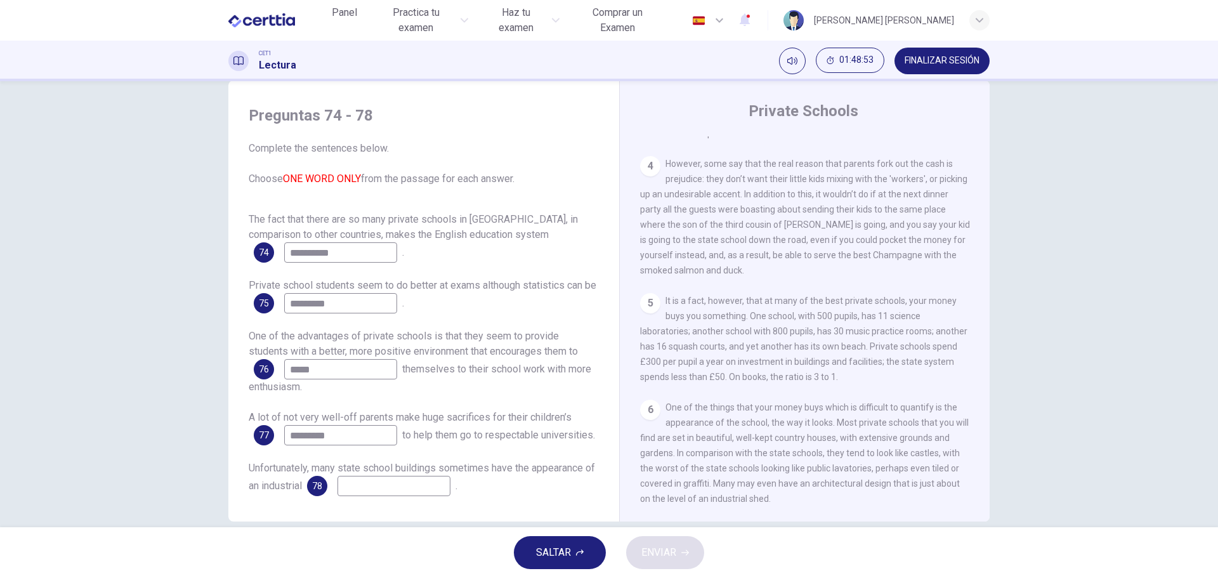
scroll to position [46, 0]
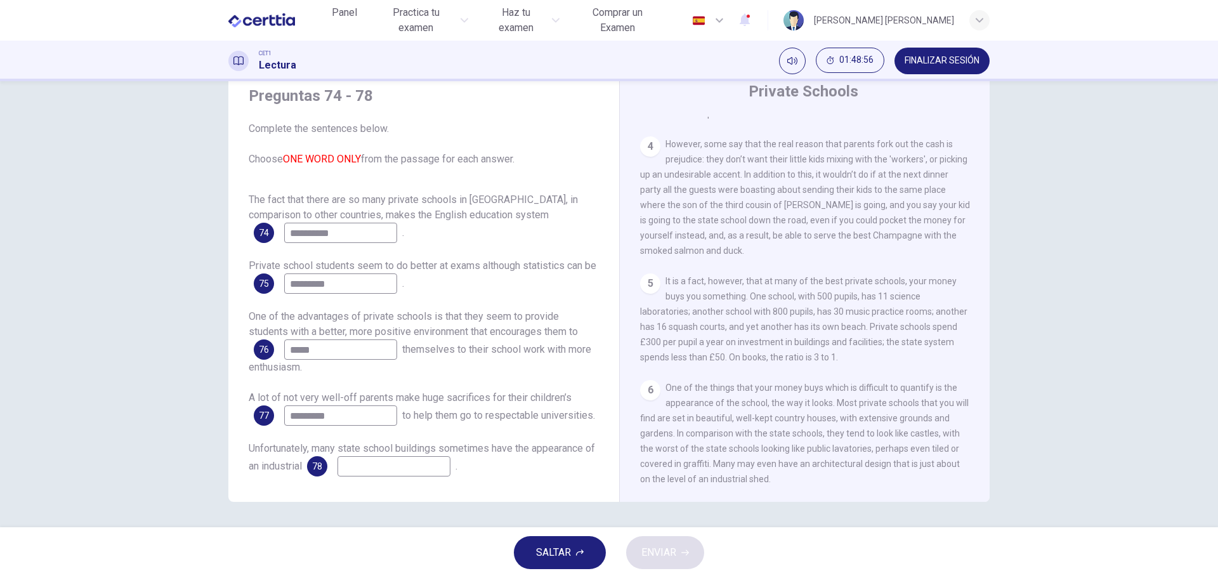
type input "*********"
click at [360, 461] on input at bounding box center [393, 466] width 113 height 20
type input "****"
click at [672, 549] on span "ENVIAR" at bounding box center [658, 553] width 35 height 18
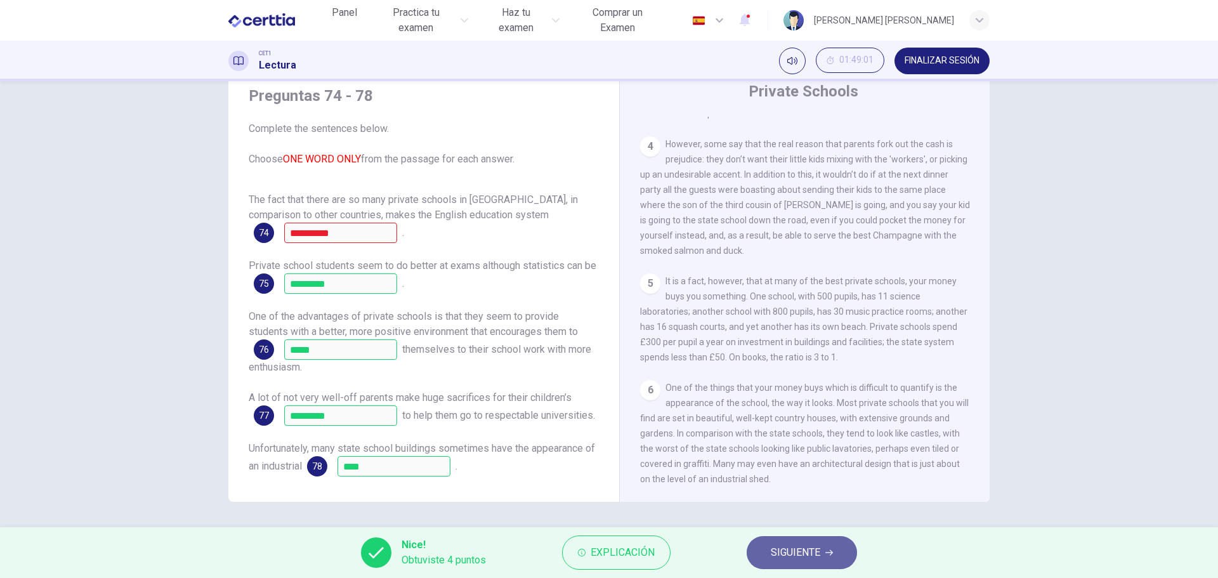
click at [806, 549] on span "SIGUIENTE" at bounding box center [795, 553] width 49 height 18
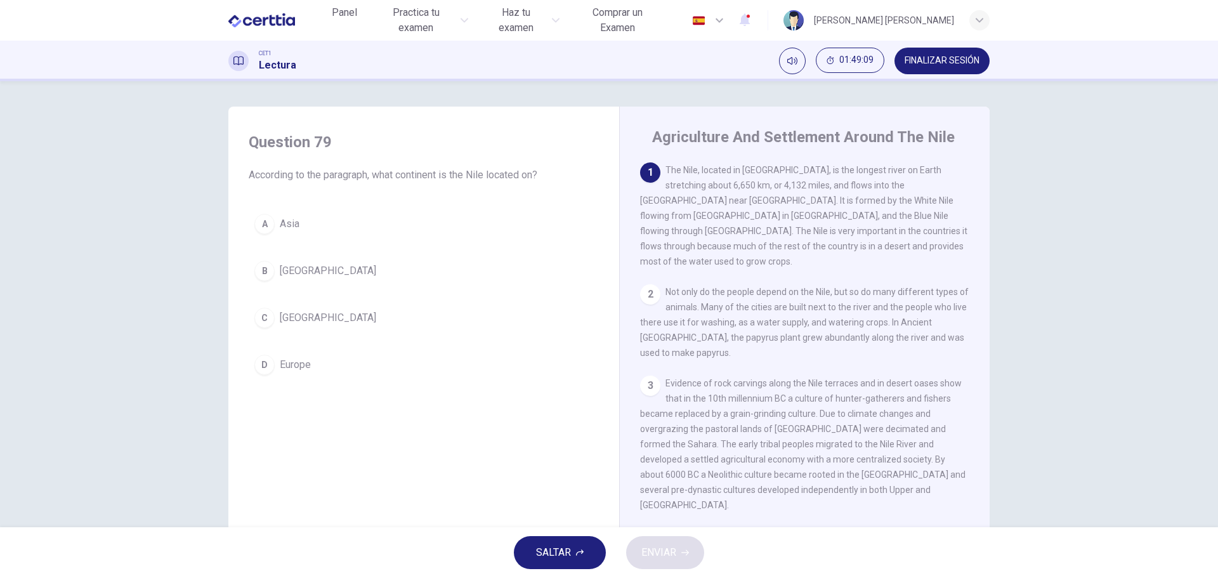
click at [268, 315] on div "C" at bounding box center [264, 318] width 20 height 20
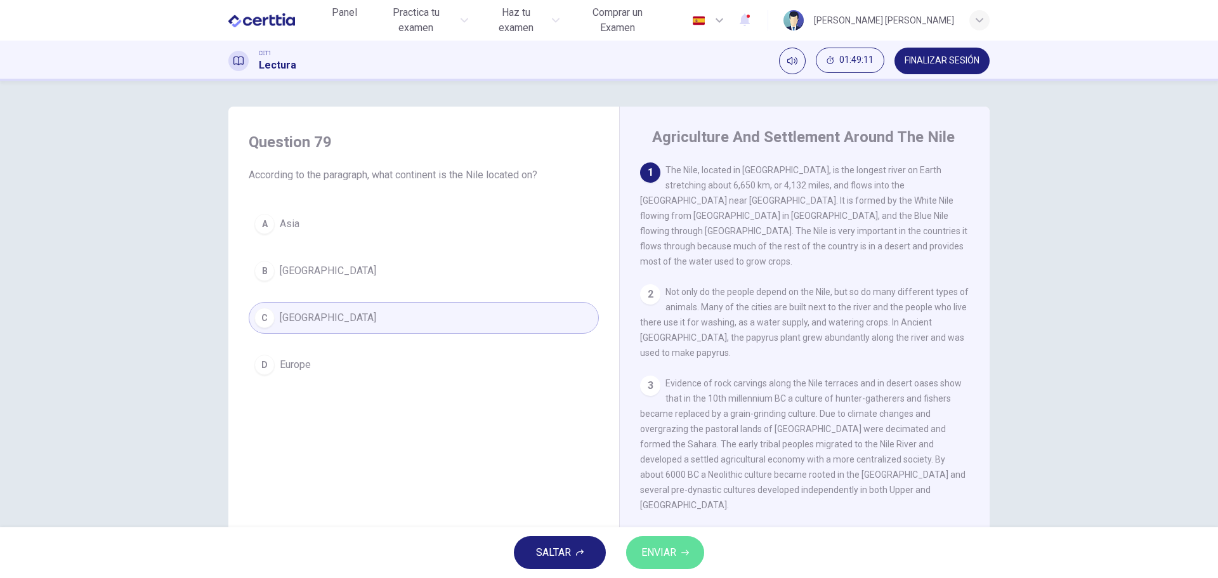
click at [659, 547] on span "ENVIAR" at bounding box center [658, 553] width 35 height 18
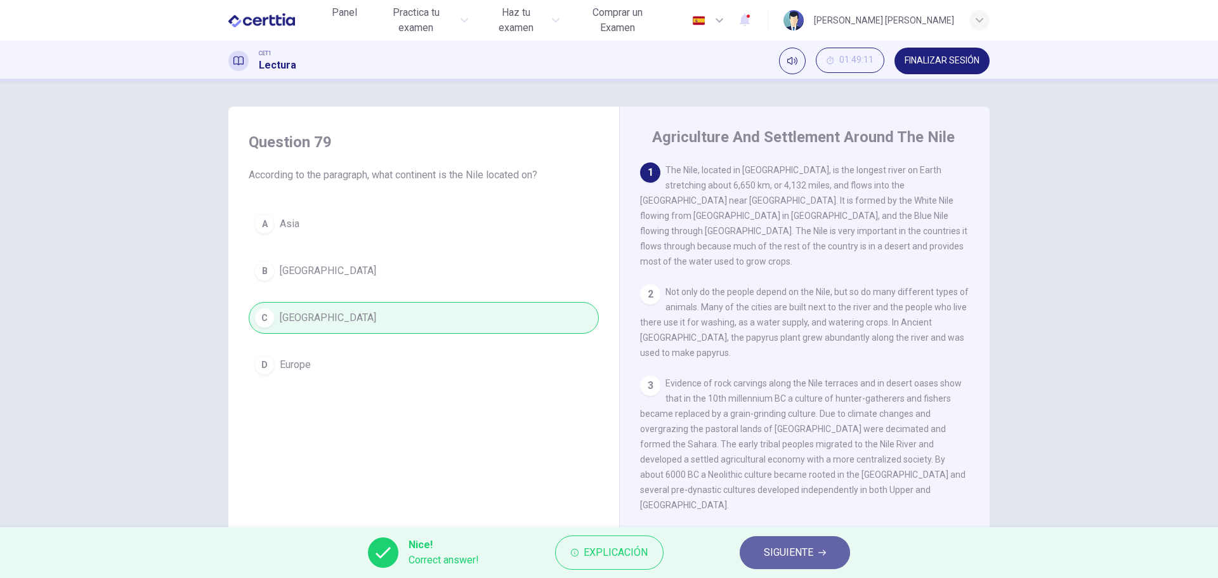
click at [783, 551] on span "SIGUIENTE" at bounding box center [788, 553] width 49 height 18
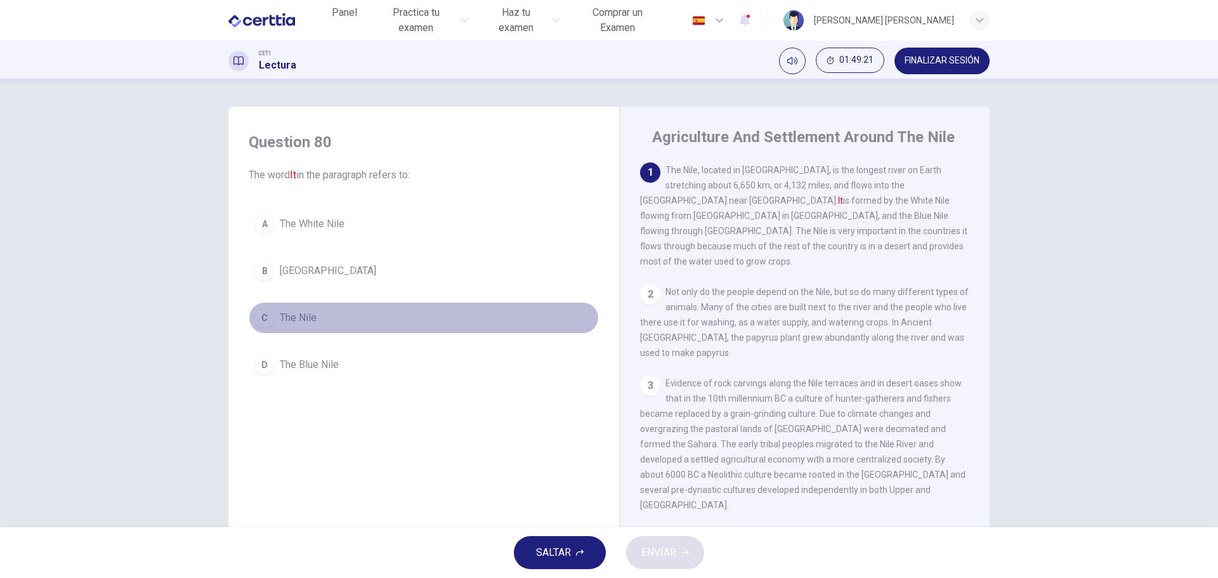
click at [306, 316] on span "The Nile" at bounding box center [298, 317] width 37 height 15
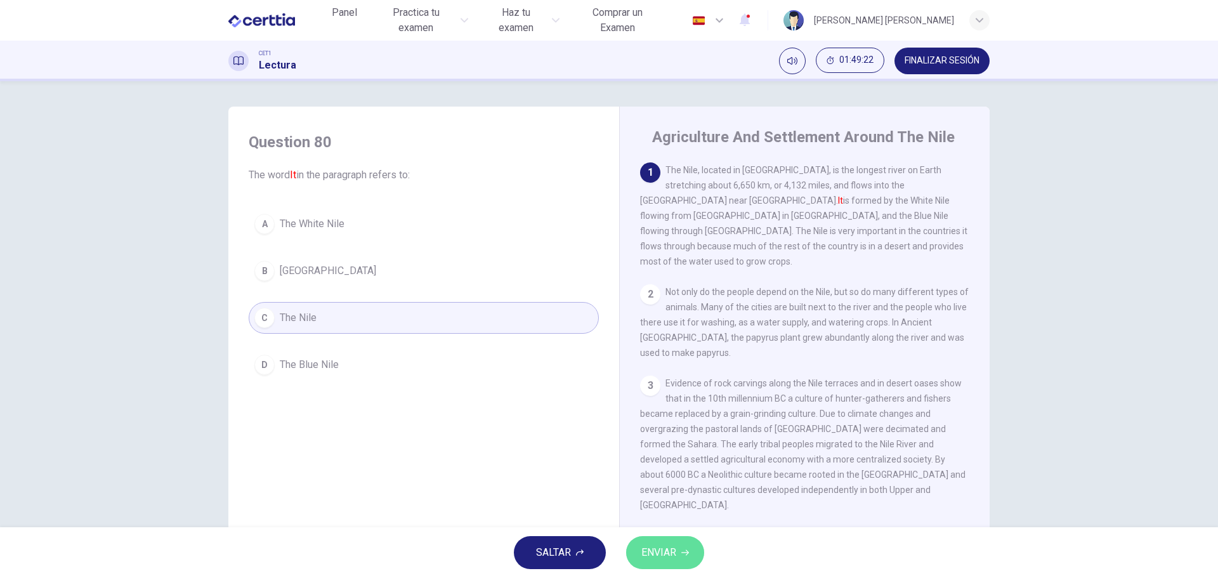
click at [650, 556] on span "ENVIAR" at bounding box center [658, 553] width 35 height 18
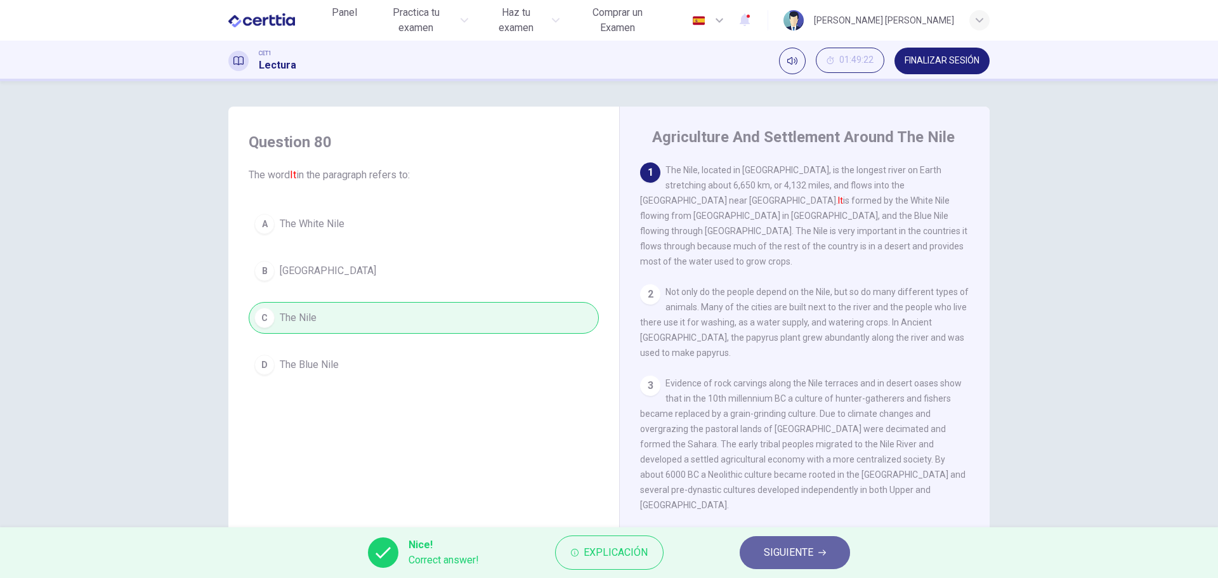
click at [792, 557] on span "SIGUIENTE" at bounding box center [788, 553] width 49 height 18
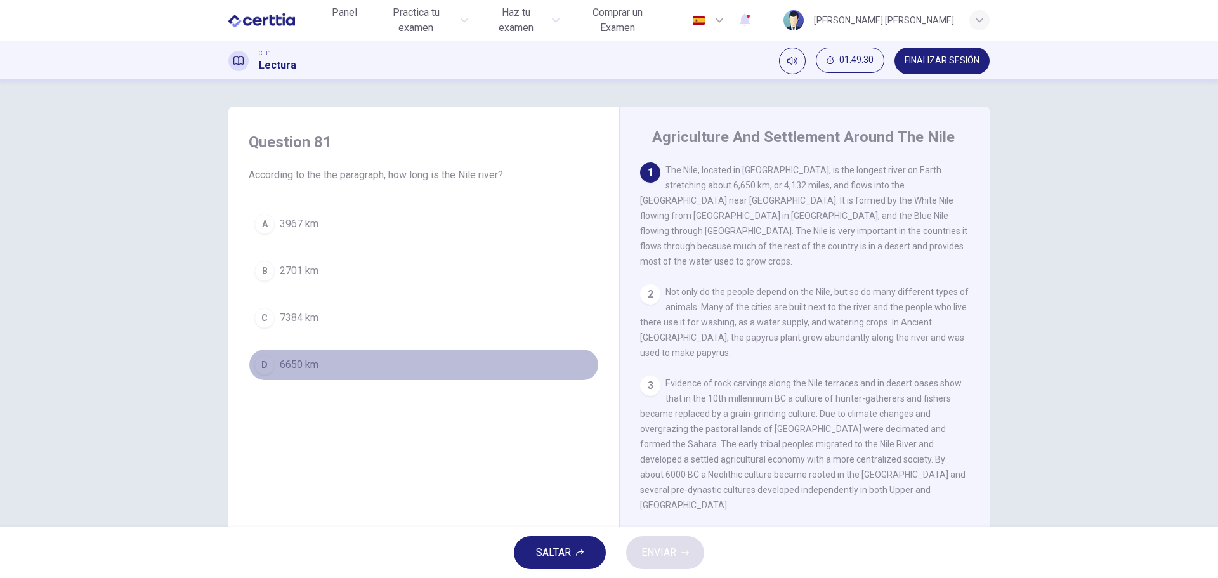
click at [282, 367] on span "6650 km" at bounding box center [299, 364] width 39 height 15
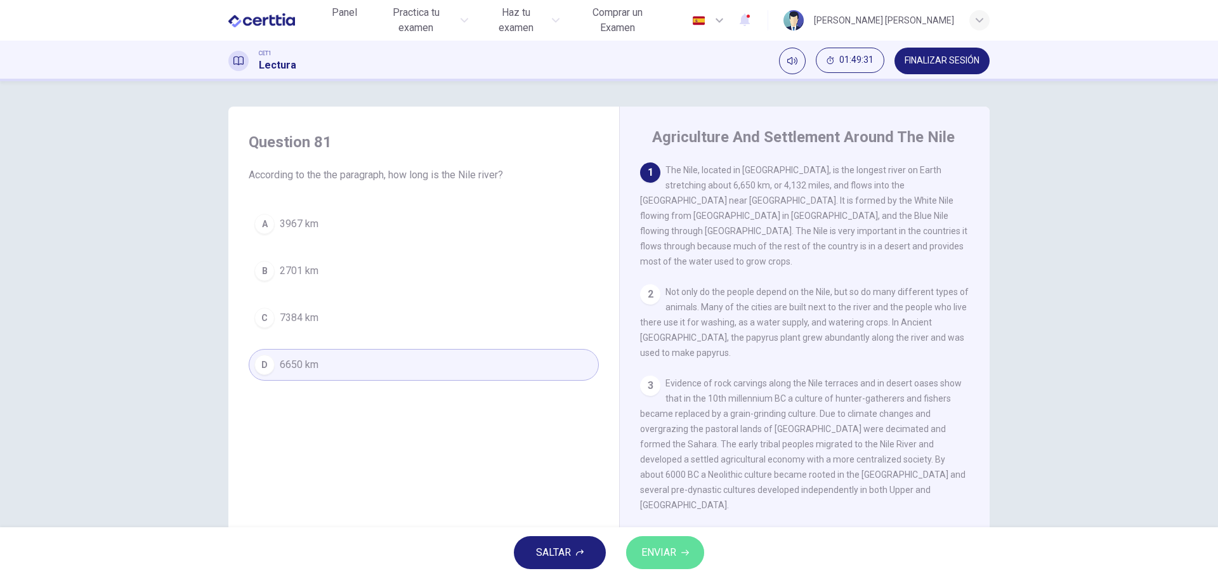
click at [672, 557] on span "ENVIAR" at bounding box center [658, 553] width 35 height 18
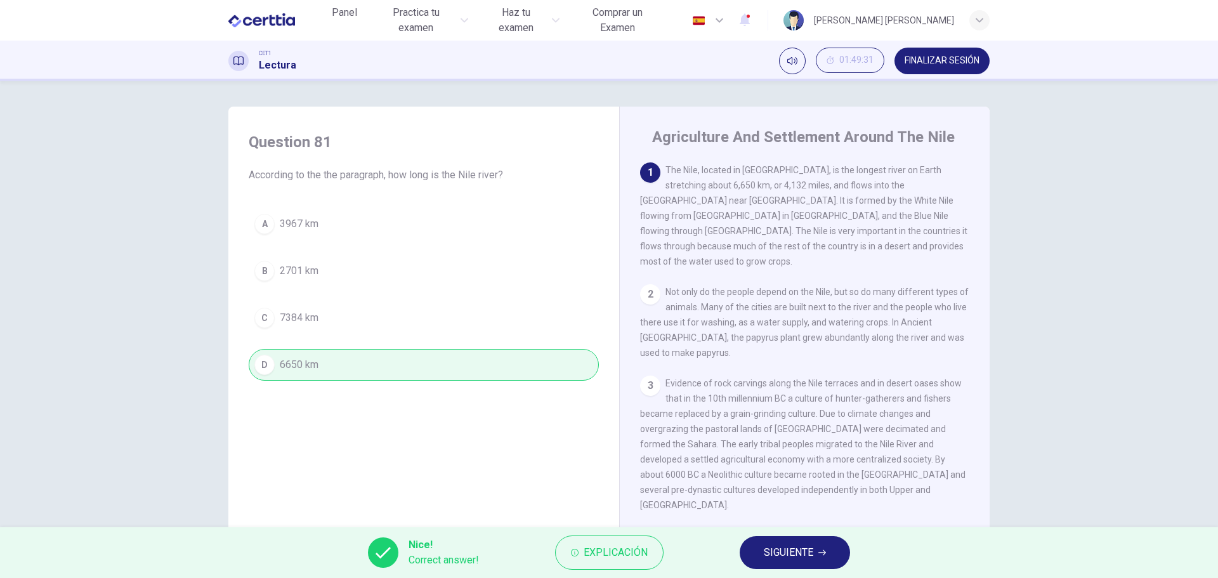
click at [811, 556] on span "SIGUIENTE" at bounding box center [788, 553] width 49 height 18
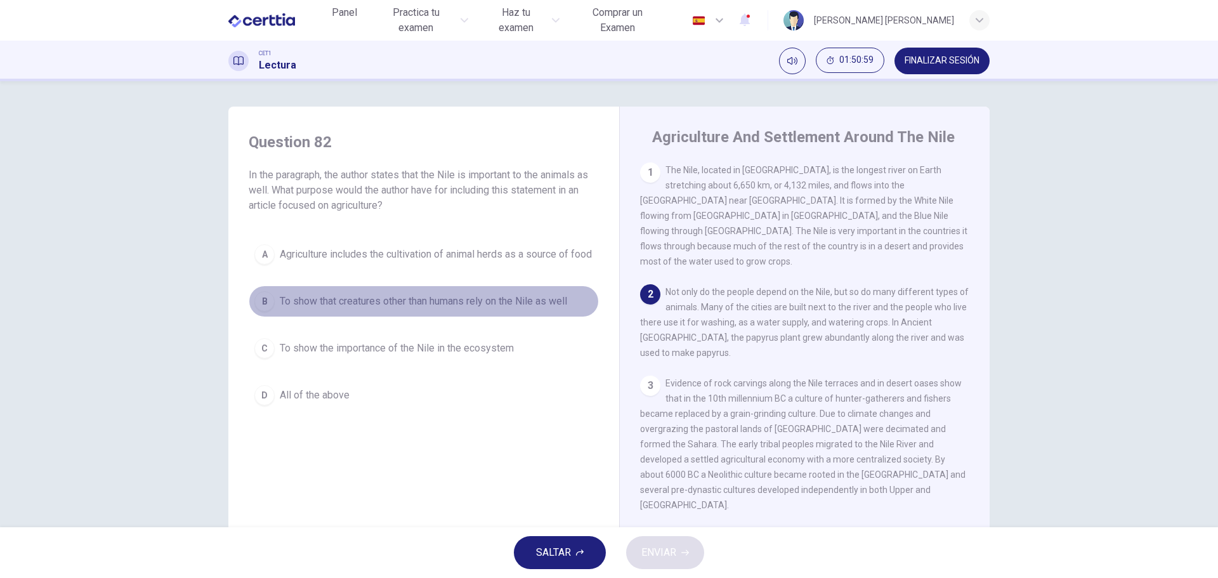
click at [441, 309] on span "To show that creatures other than humans rely on the Nile as well" at bounding box center [423, 301] width 287 height 15
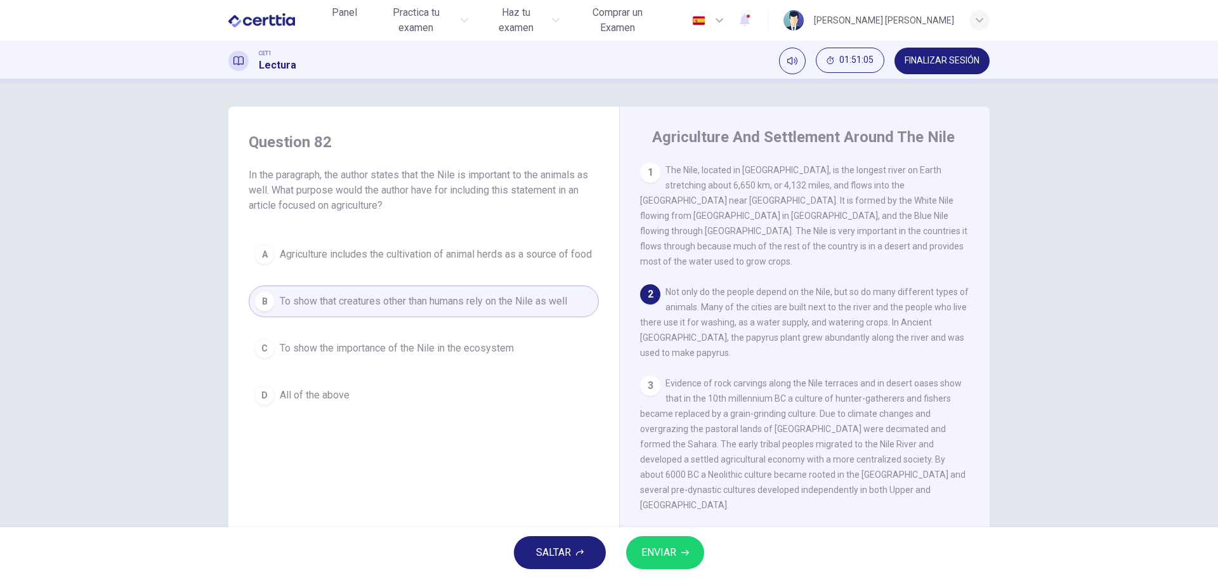
click at [357, 356] on span "To show the importance of the Nile in the ecosystem" at bounding box center [397, 348] width 234 height 15
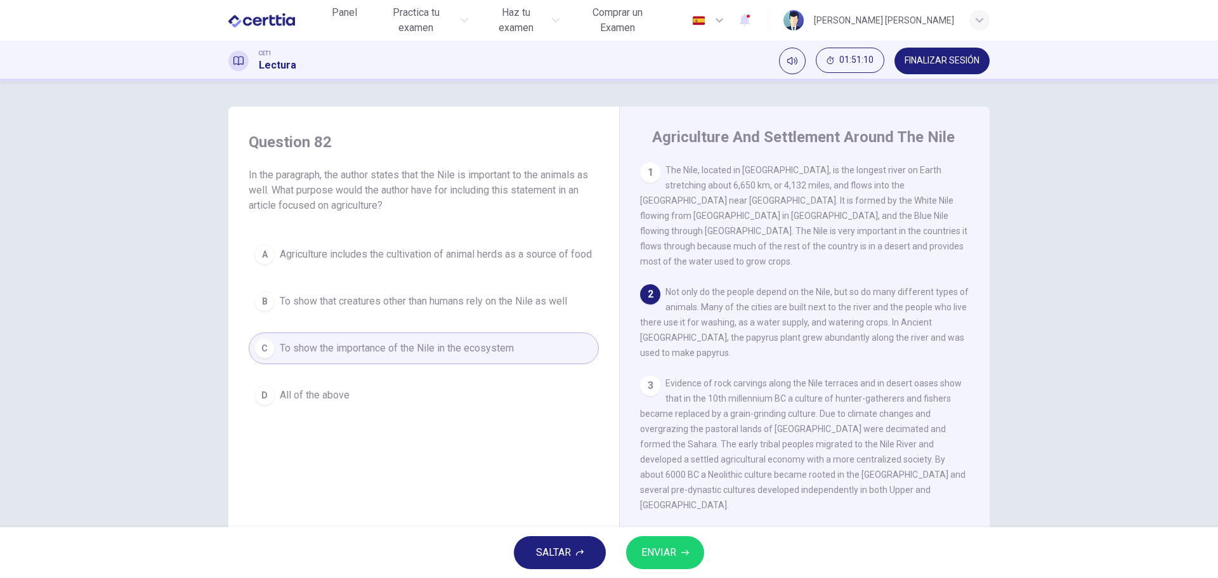
click at [262, 403] on div "D" at bounding box center [264, 395] width 20 height 20
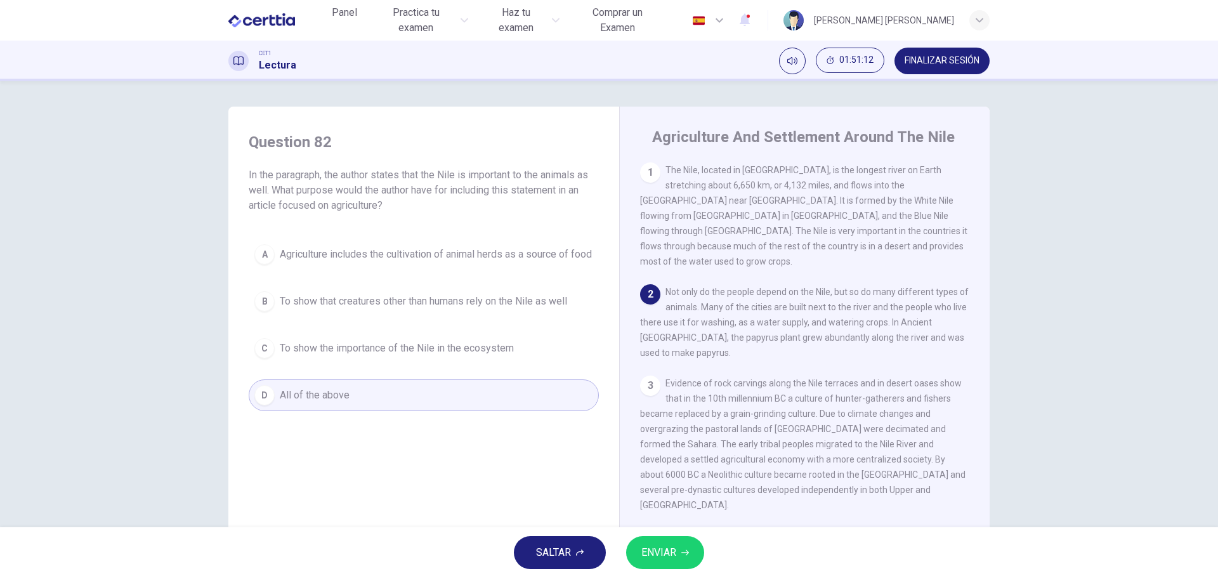
click at [672, 551] on span "ENVIAR" at bounding box center [658, 553] width 35 height 18
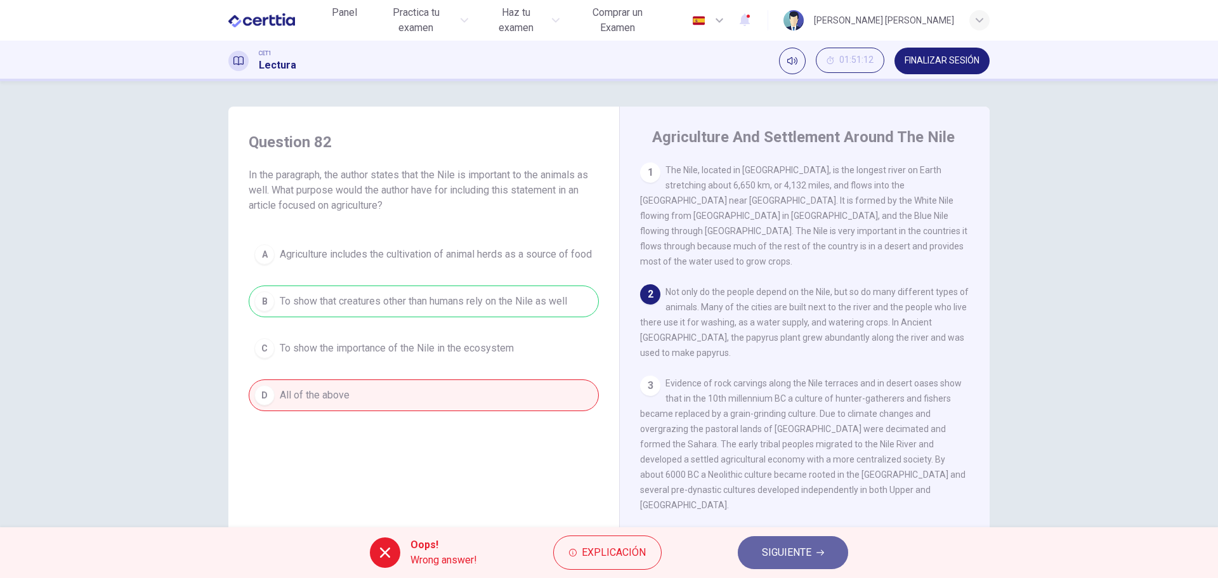
click at [808, 553] on span "SIGUIENTE" at bounding box center [786, 553] width 49 height 18
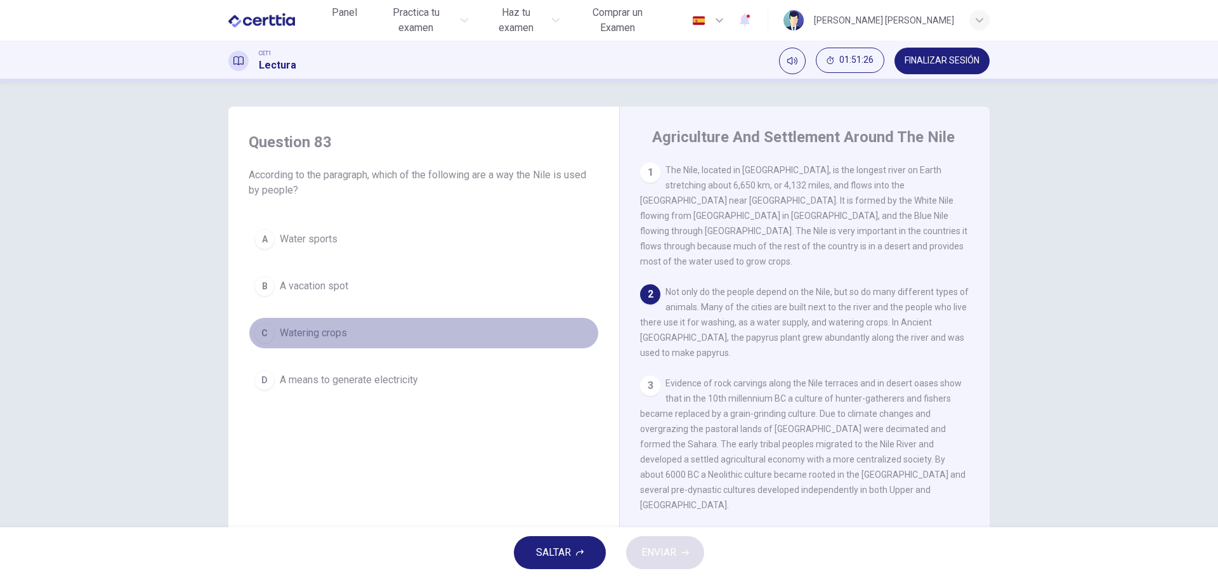
click at [307, 334] on span "Watering crops" at bounding box center [313, 332] width 67 height 15
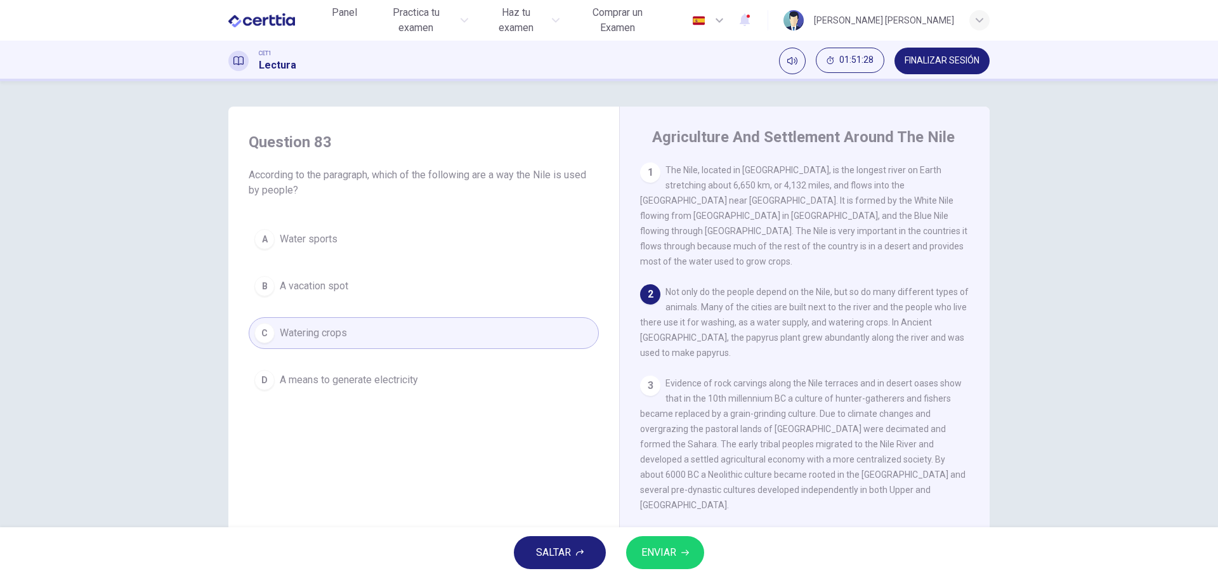
click at [672, 549] on span "ENVIAR" at bounding box center [658, 553] width 35 height 18
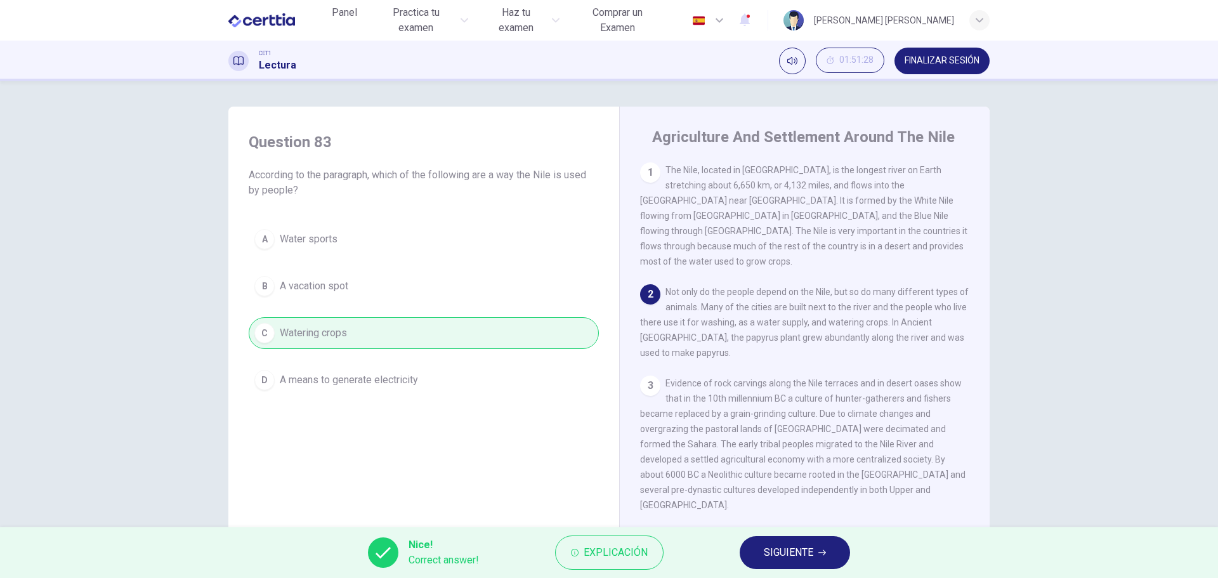
click at [776, 549] on span "SIGUIENTE" at bounding box center [788, 553] width 49 height 18
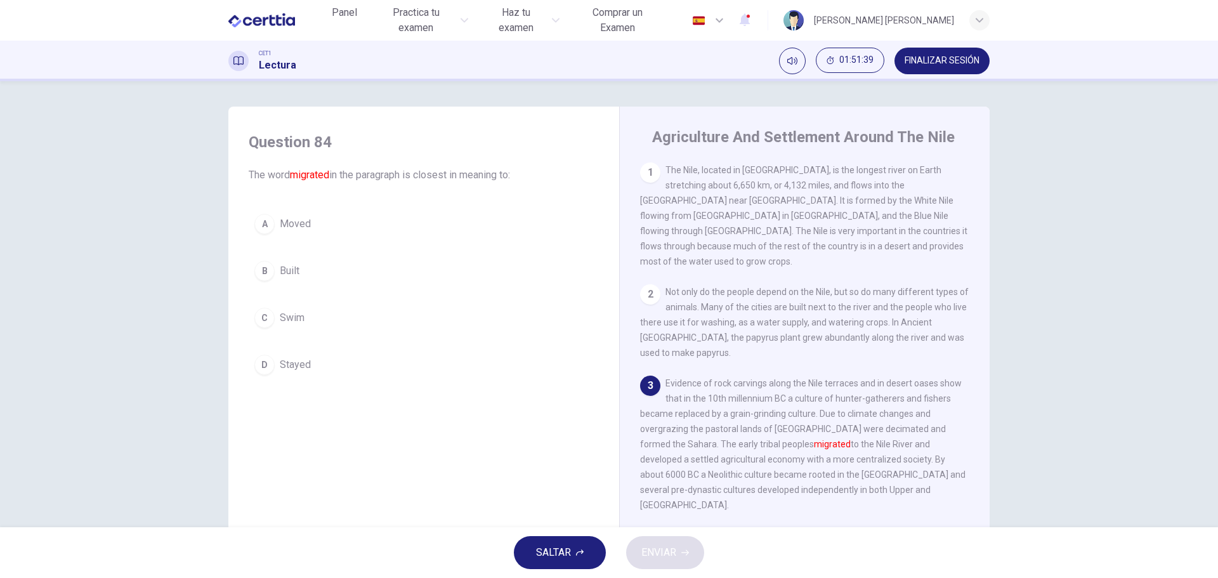
click at [299, 229] on span "Moved" at bounding box center [295, 223] width 31 height 15
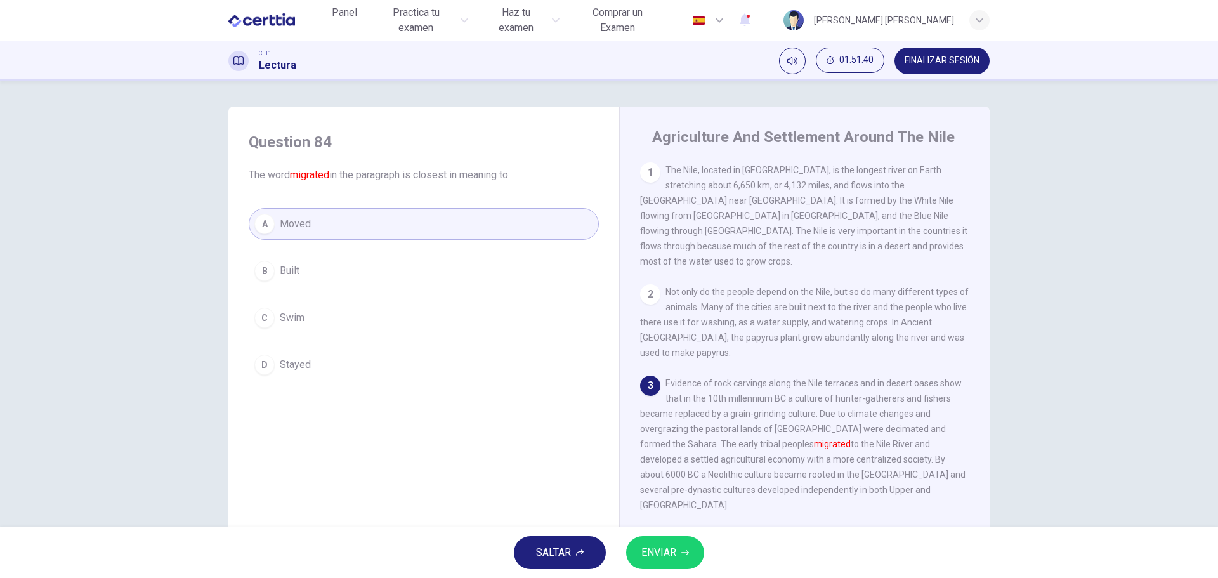
click at [676, 547] on span "ENVIAR" at bounding box center [658, 553] width 35 height 18
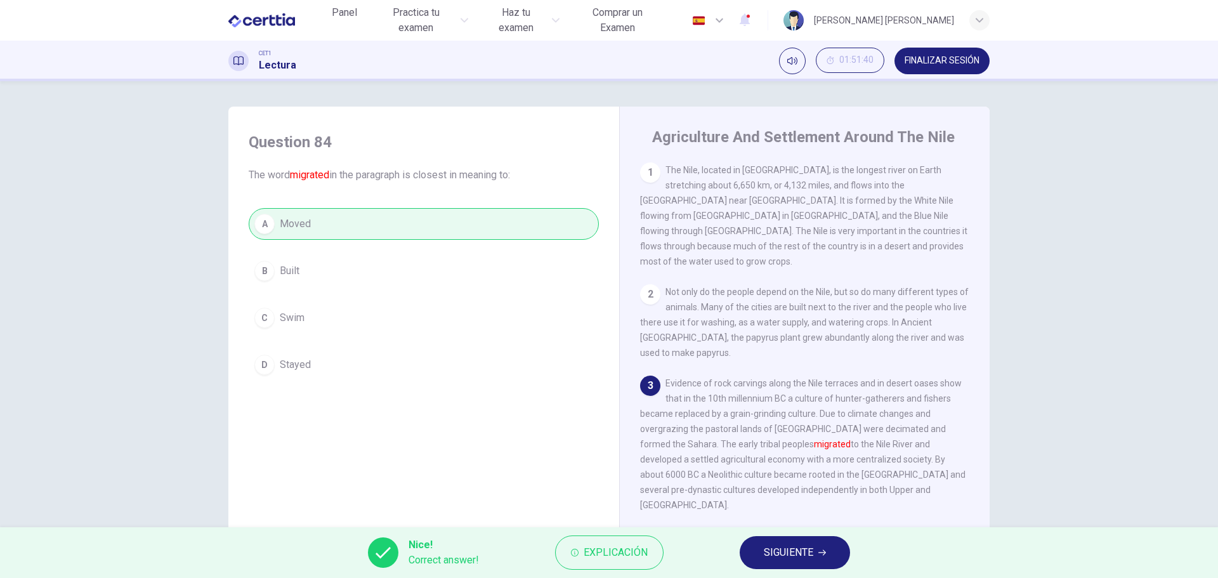
click at [781, 553] on span "SIGUIENTE" at bounding box center [788, 553] width 49 height 18
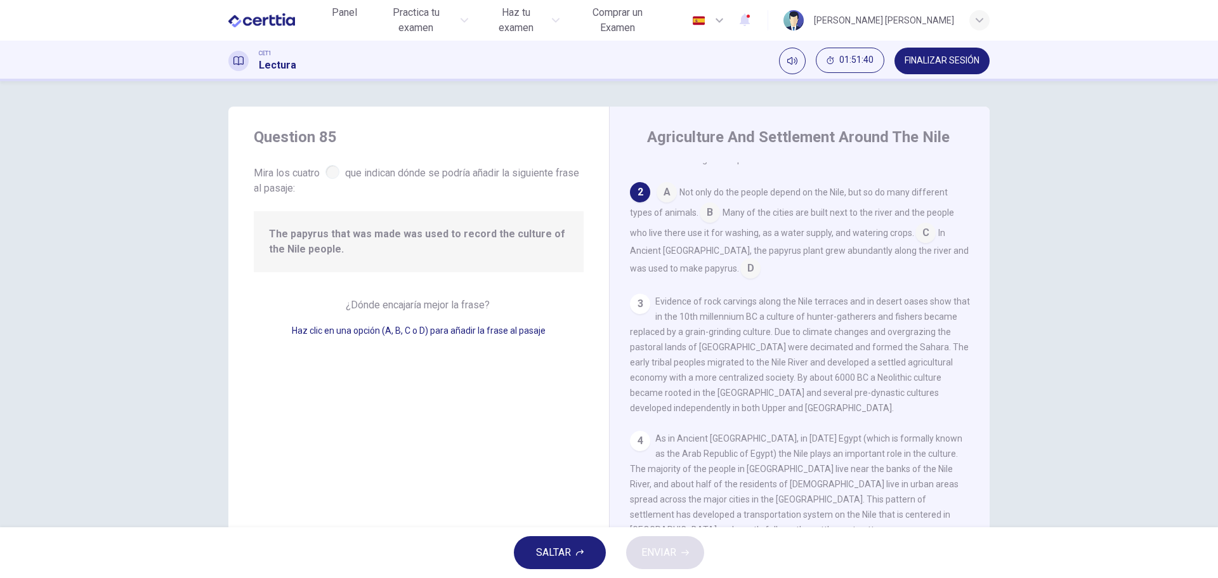
scroll to position [110, 0]
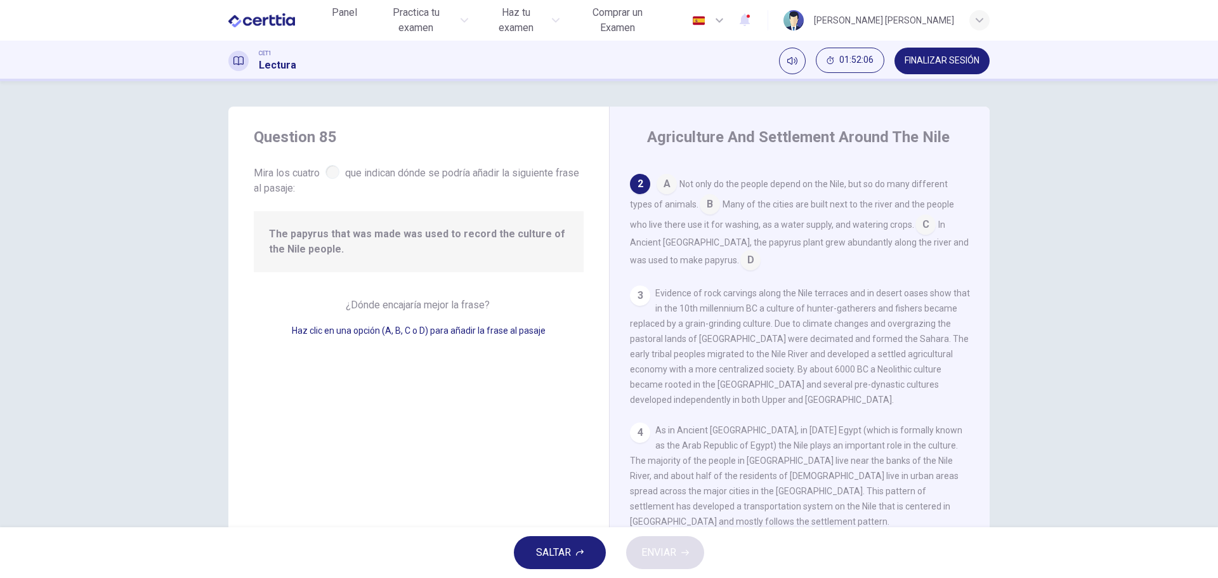
click at [740, 251] on input at bounding box center [750, 261] width 20 height 20
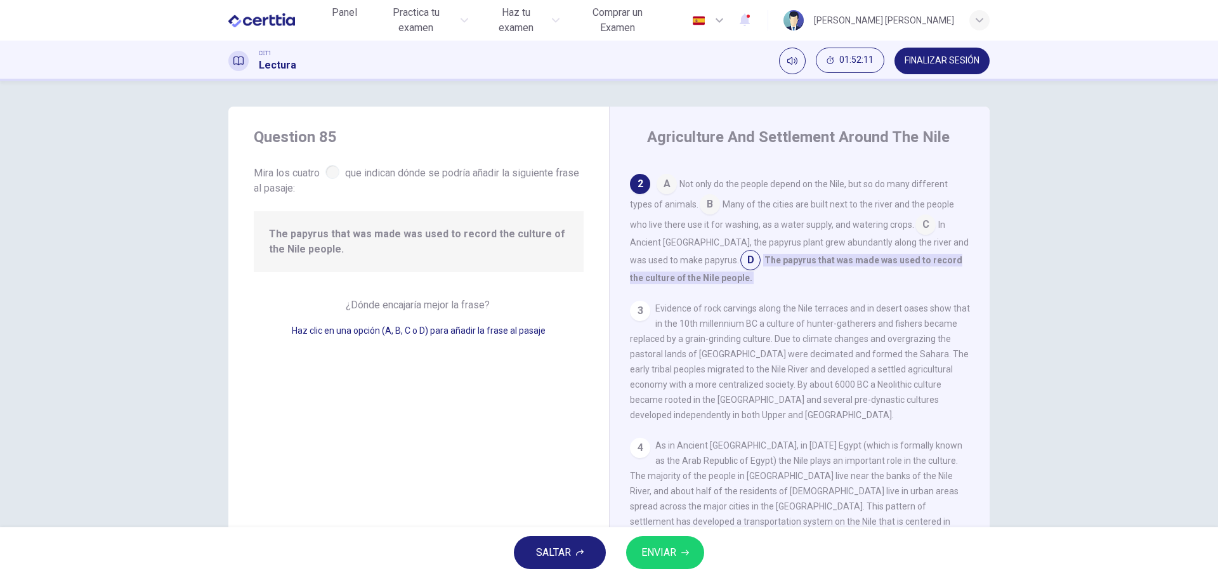
click at [686, 549] on icon "button" at bounding box center [685, 553] width 8 height 8
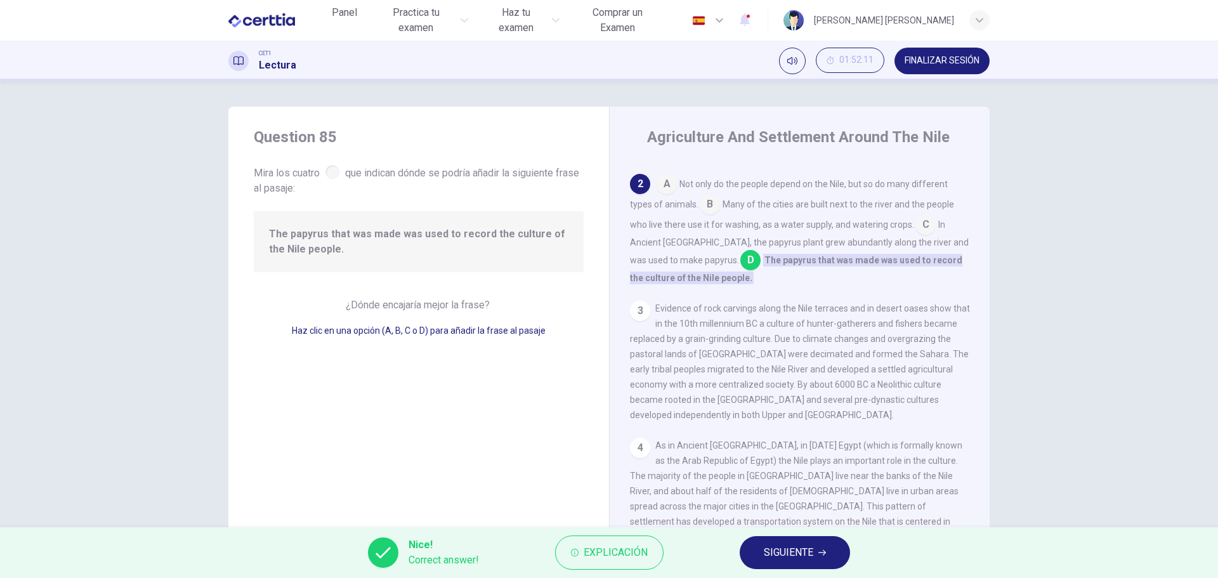
click at [806, 553] on span "SIGUIENTE" at bounding box center [788, 553] width 49 height 18
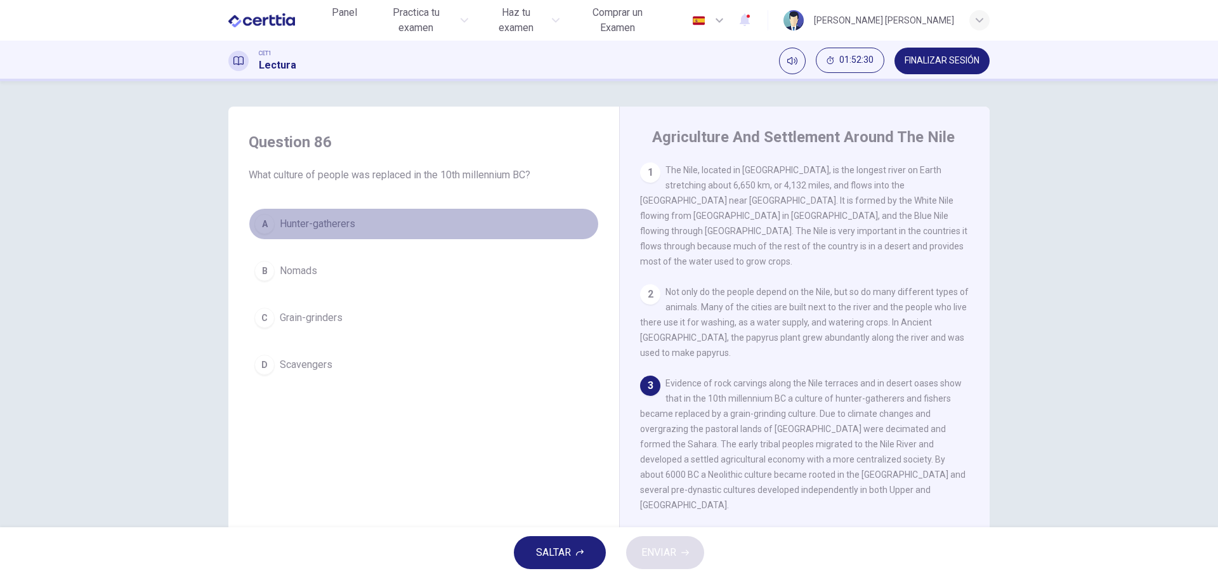
click at [332, 222] on span "Hunter-gatherers" at bounding box center [317, 223] width 75 height 15
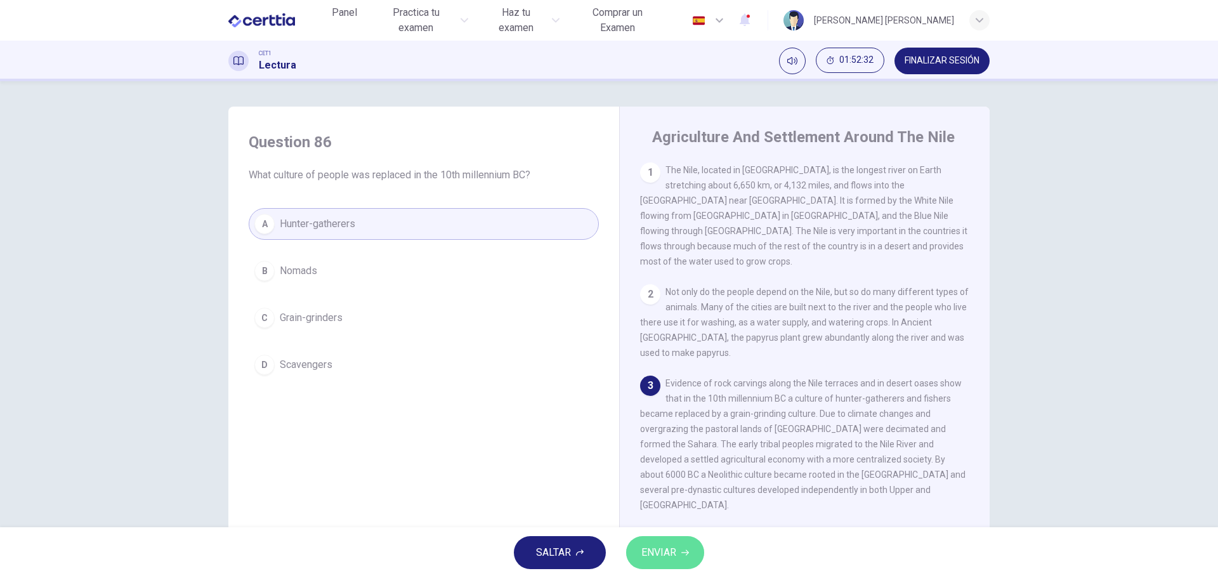
click at [682, 556] on icon "button" at bounding box center [685, 553] width 8 height 8
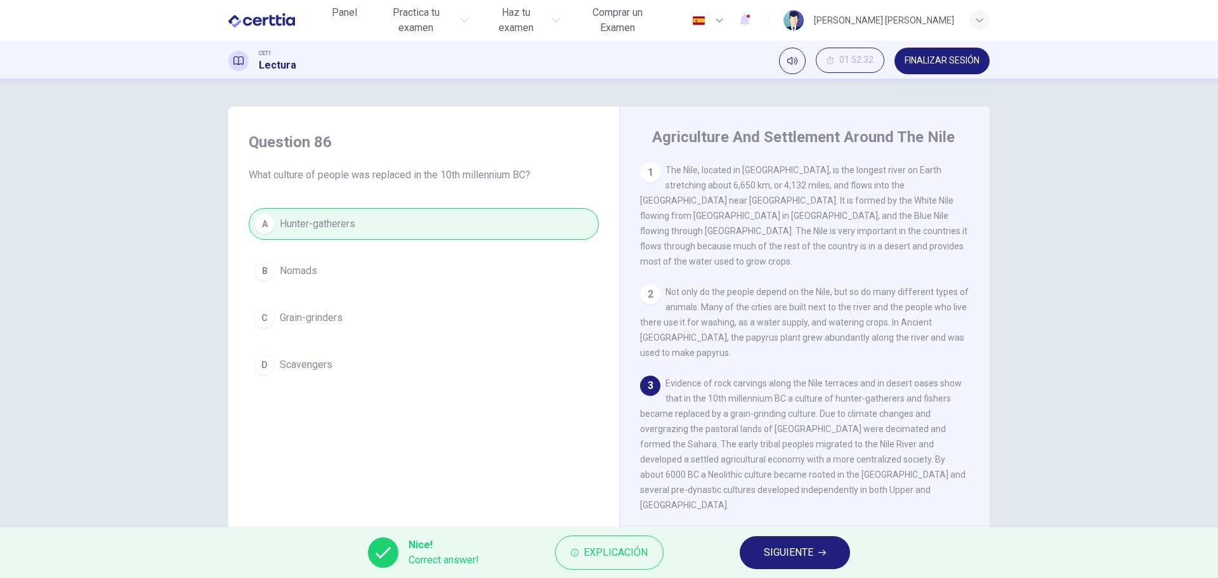
click at [785, 551] on span "SIGUIENTE" at bounding box center [788, 553] width 49 height 18
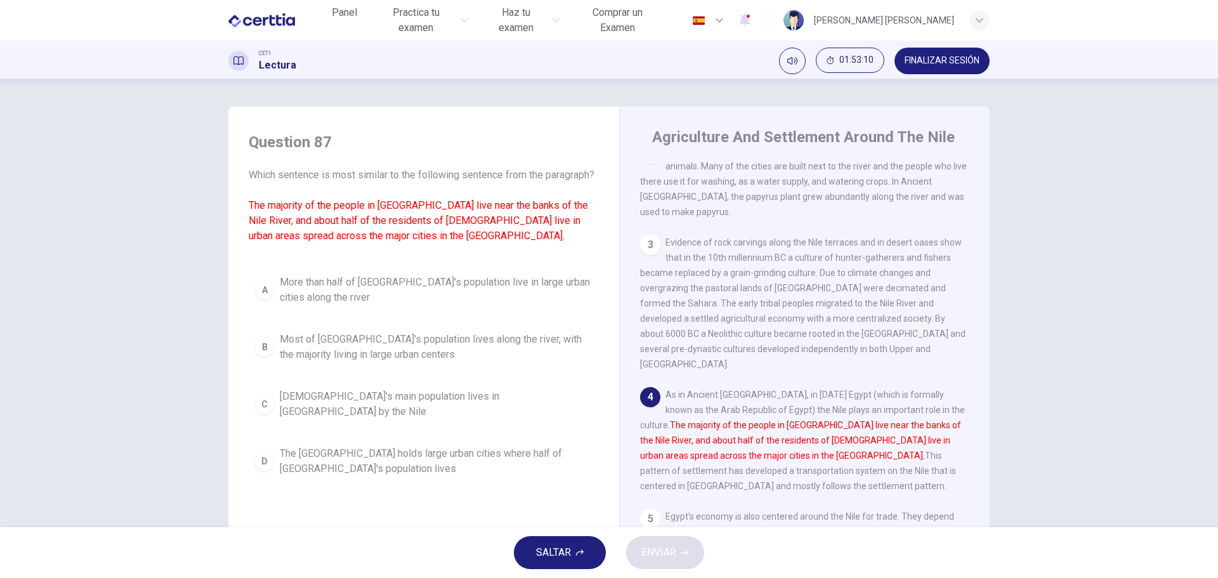
scroll to position [183, 0]
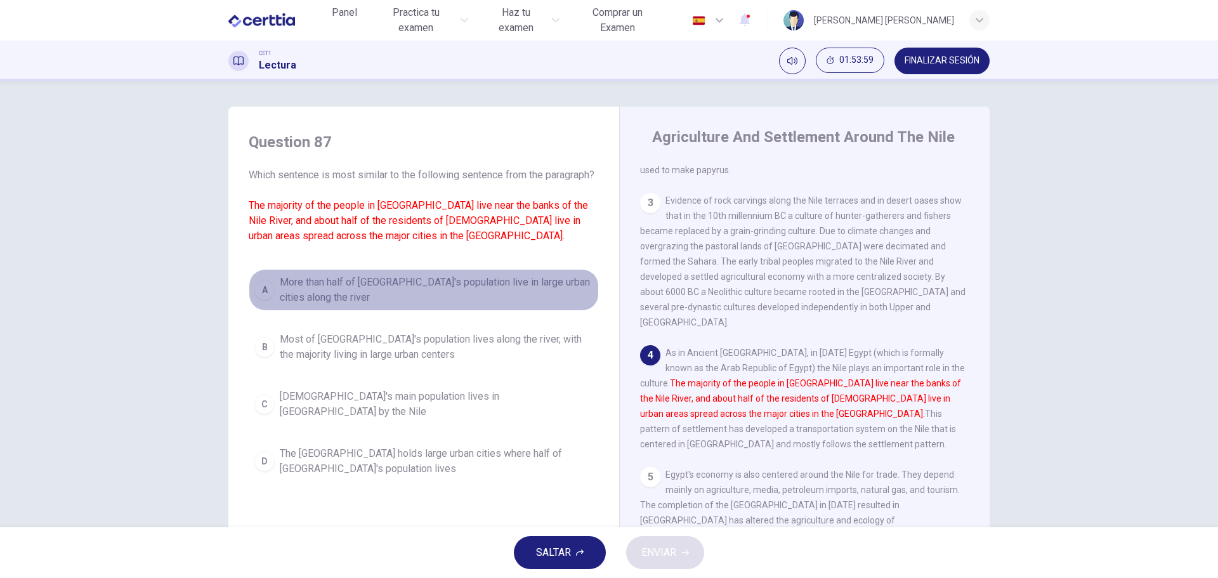
click at [495, 298] on span "More than half of Egypt's population live in large urban cities along the river" at bounding box center [436, 290] width 313 height 30
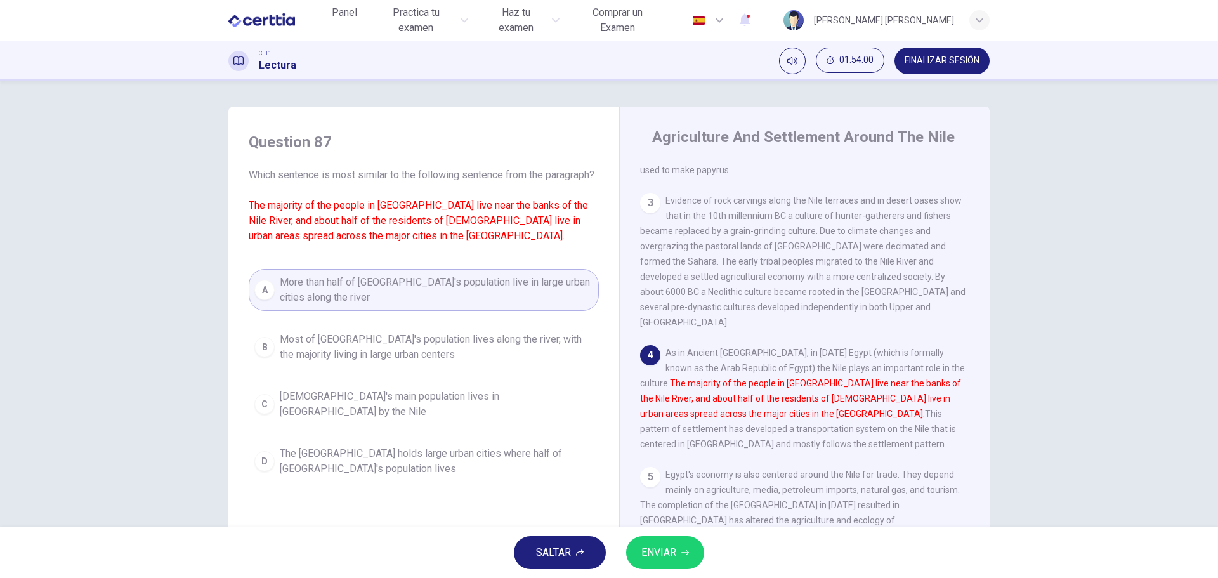
click at [659, 550] on span "ENVIAR" at bounding box center [658, 553] width 35 height 18
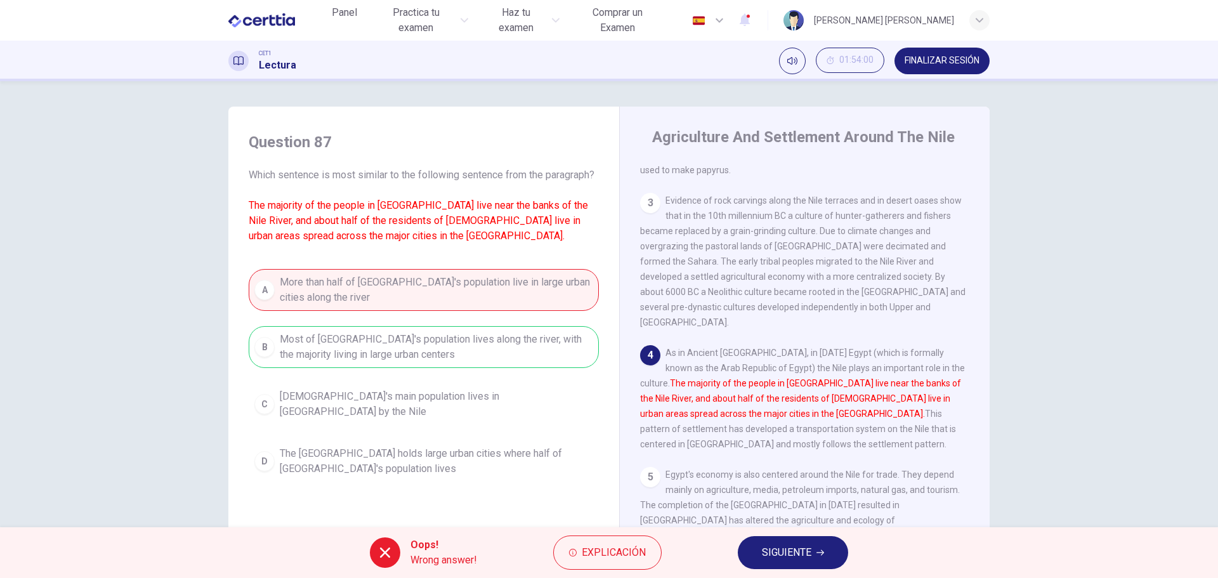
click at [784, 546] on span "SIGUIENTE" at bounding box center [786, 553] width 49 height 18
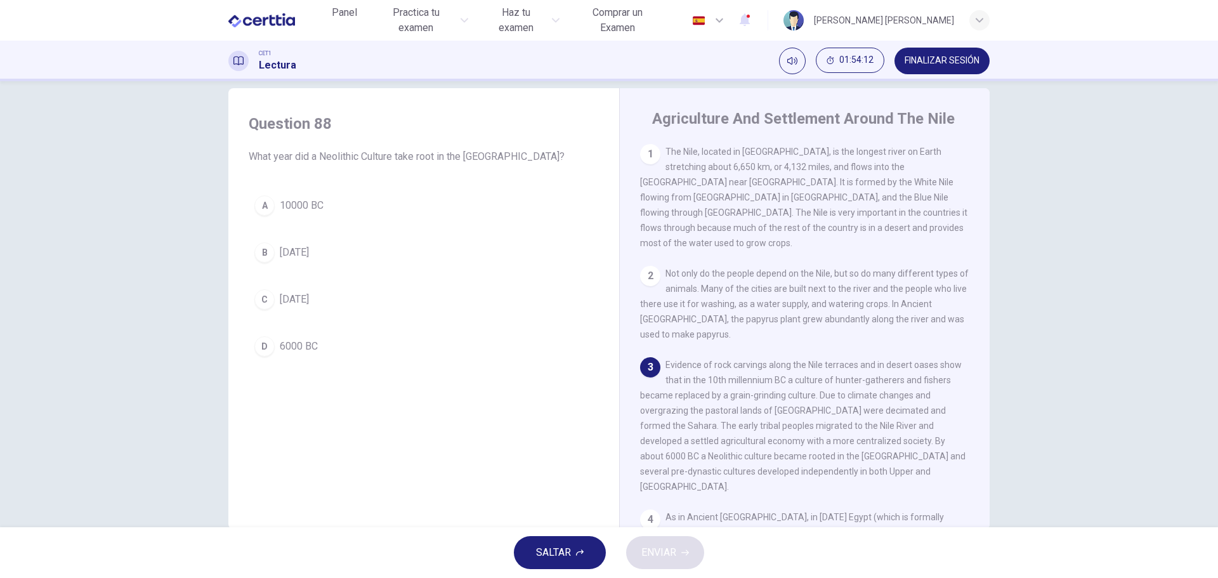
scroll to position [0, 0]
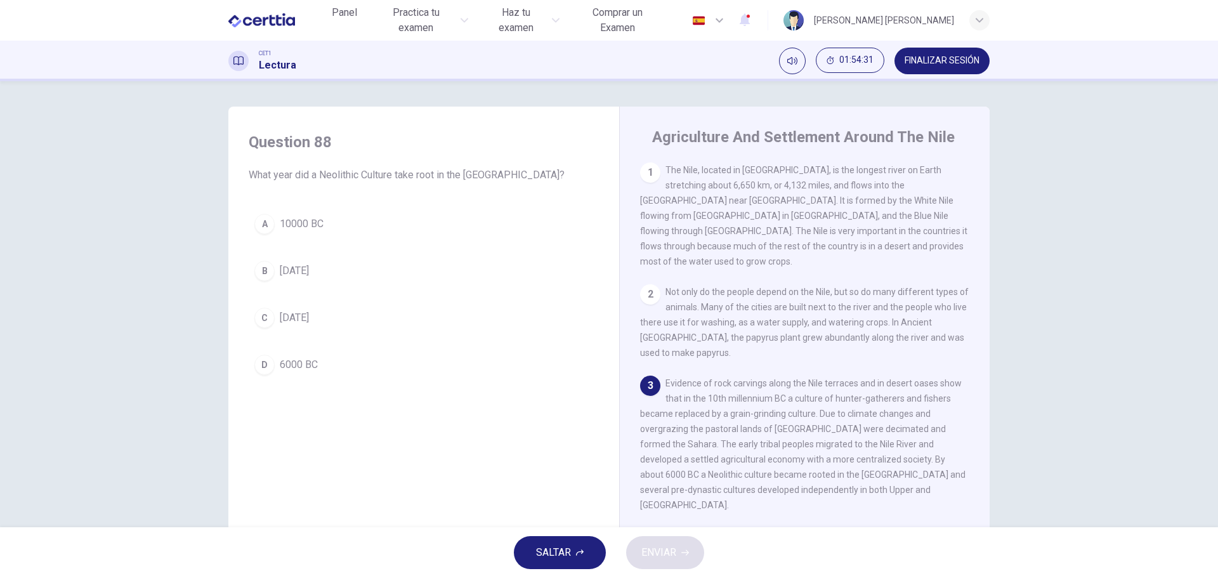
click at [262, 363] on div "D" at bounding box center [264, 365] width 20 height 20
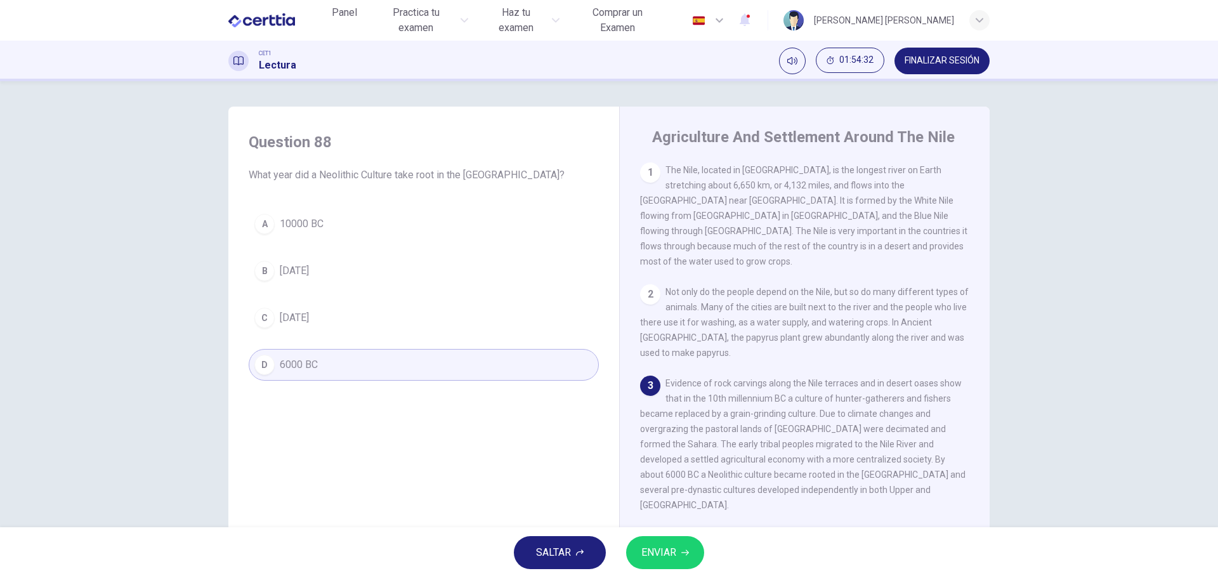
click at [658, 547] on span "ENVIAR" at bounding box center [658, 553] width 35 height 18
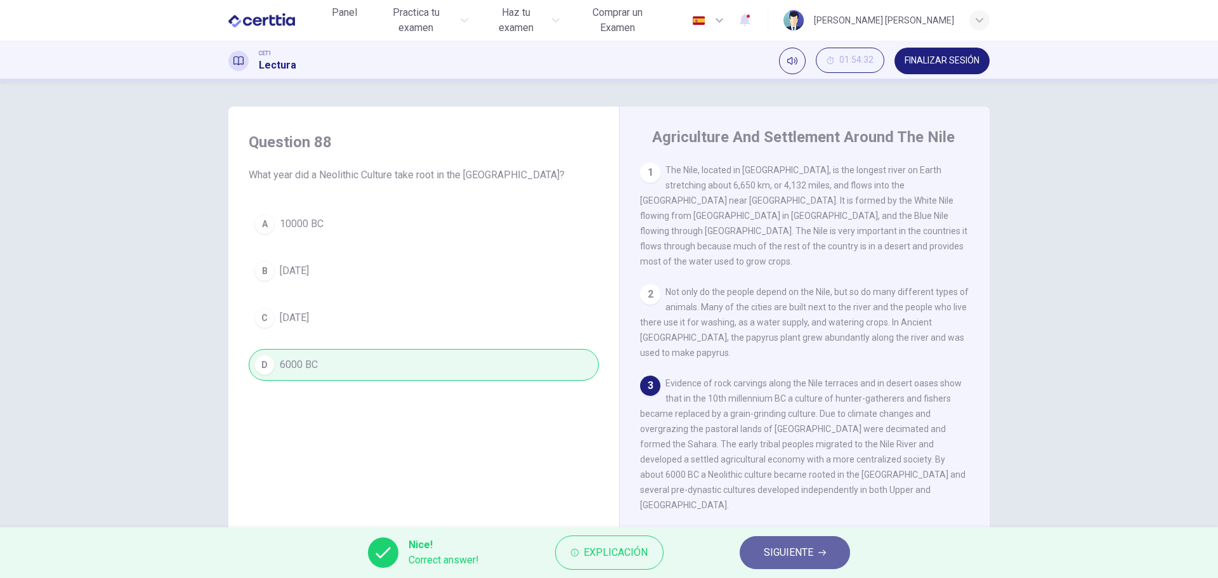
click at [783, 551] on span "SIGUIENTE" at bounding box center [788, 553] width 49 height 18
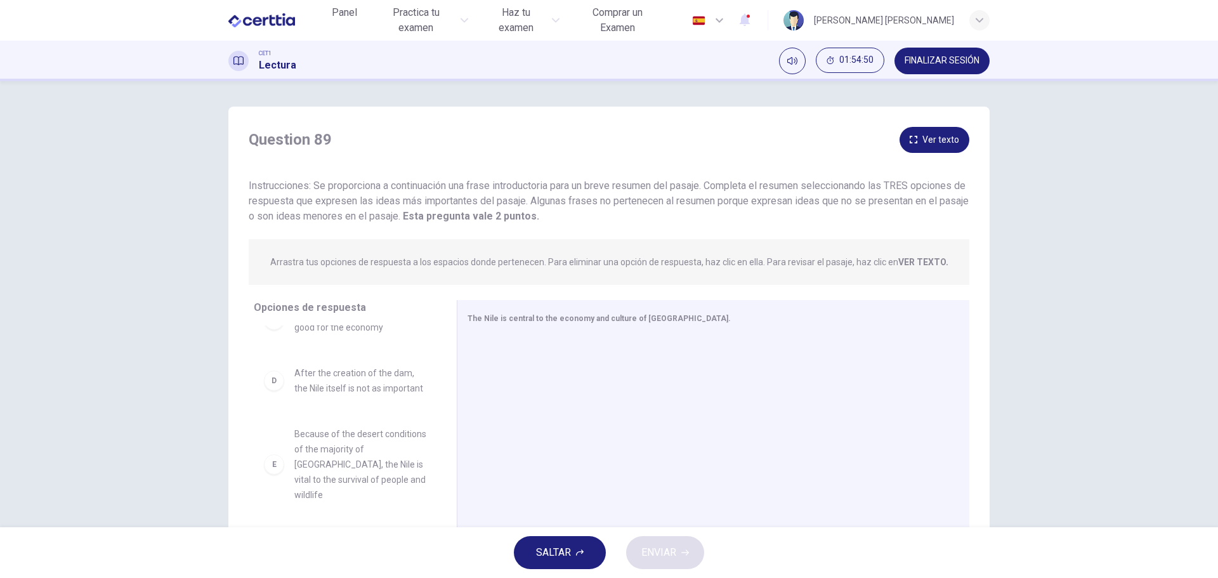
scroll to position [297, 0]
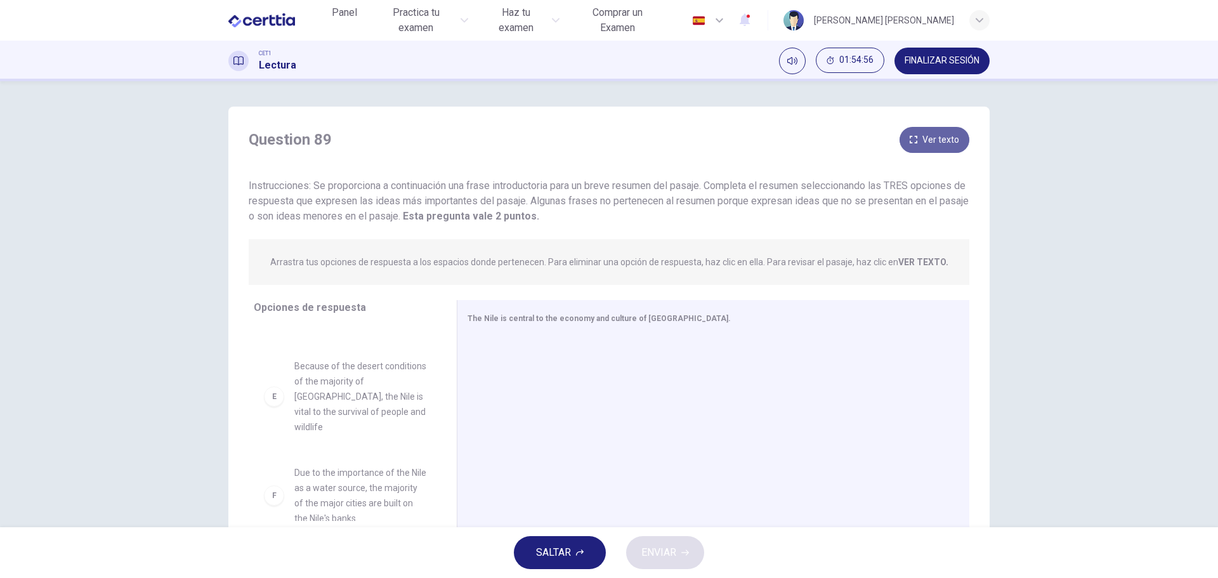
click at [925, 136] on button "Ver texto" at bounding box center [934, 140] width 70 height 26
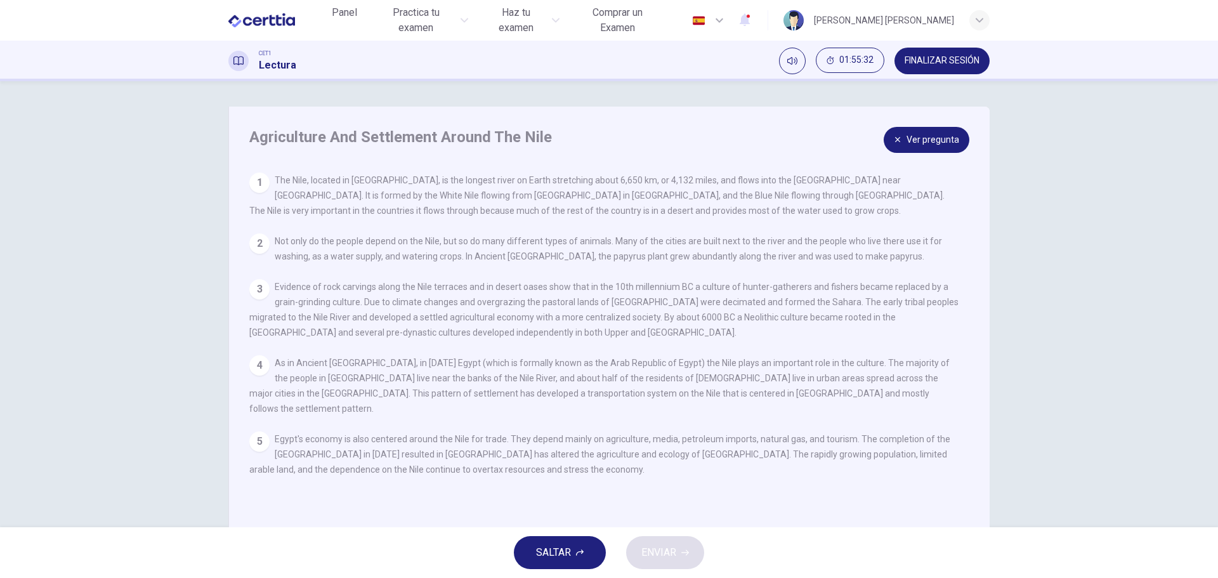
click at [915, 141] on button "Ver pregunta" at bounding box center [926, 140] width 86 height 26
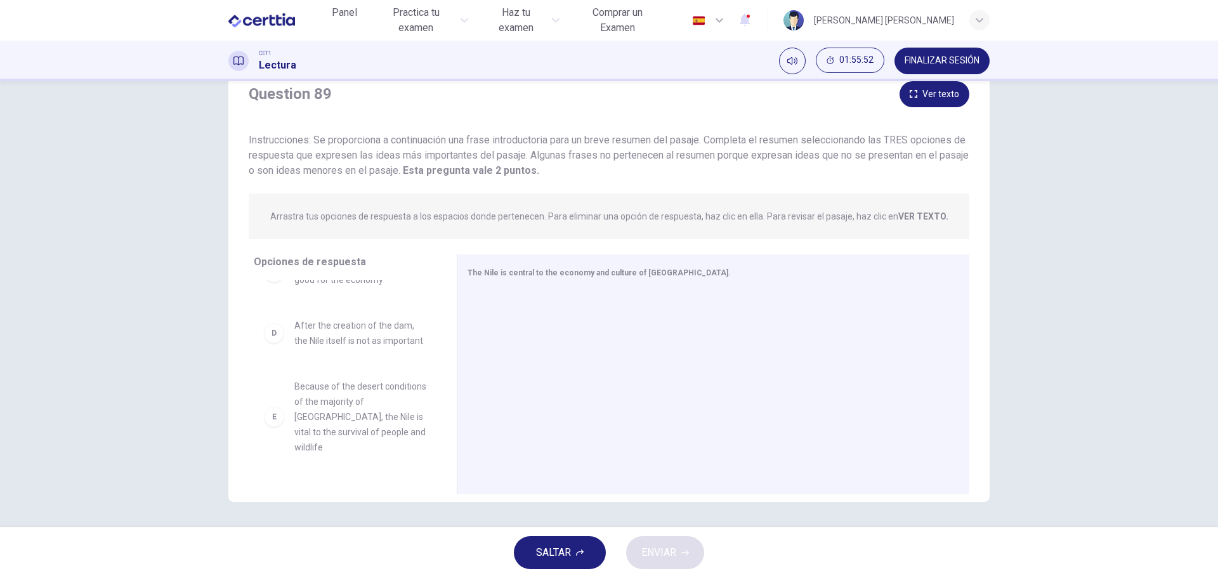
scroll to position [234, 0]
drag, startPoint x: 334, startPoint y: 412, endPoint x: 581, endPoint y: 357, distance: 253.3
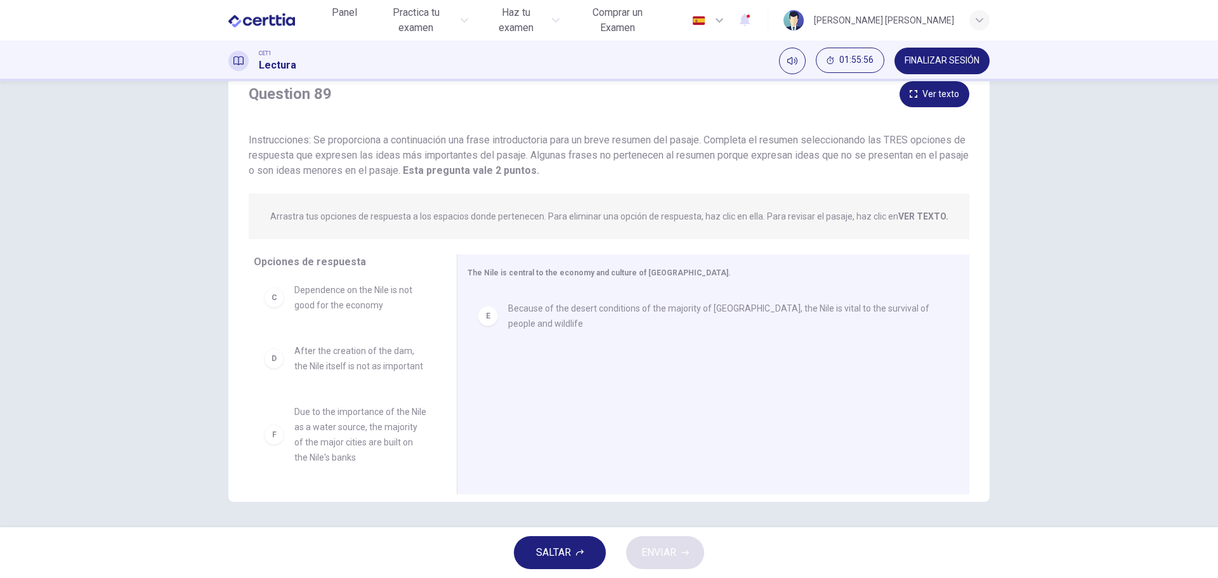
scroll to position [205, 0]
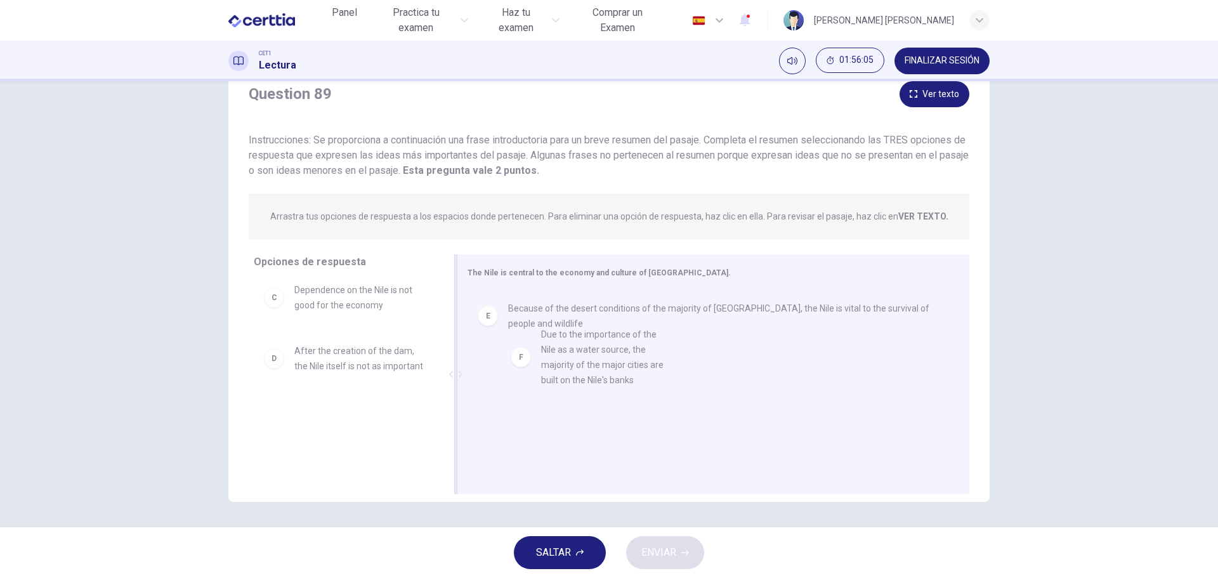
drag, startPoint x: 346, startPoint y: 438, endPoint x: 601, endPoint y: 365, distance: 264.4
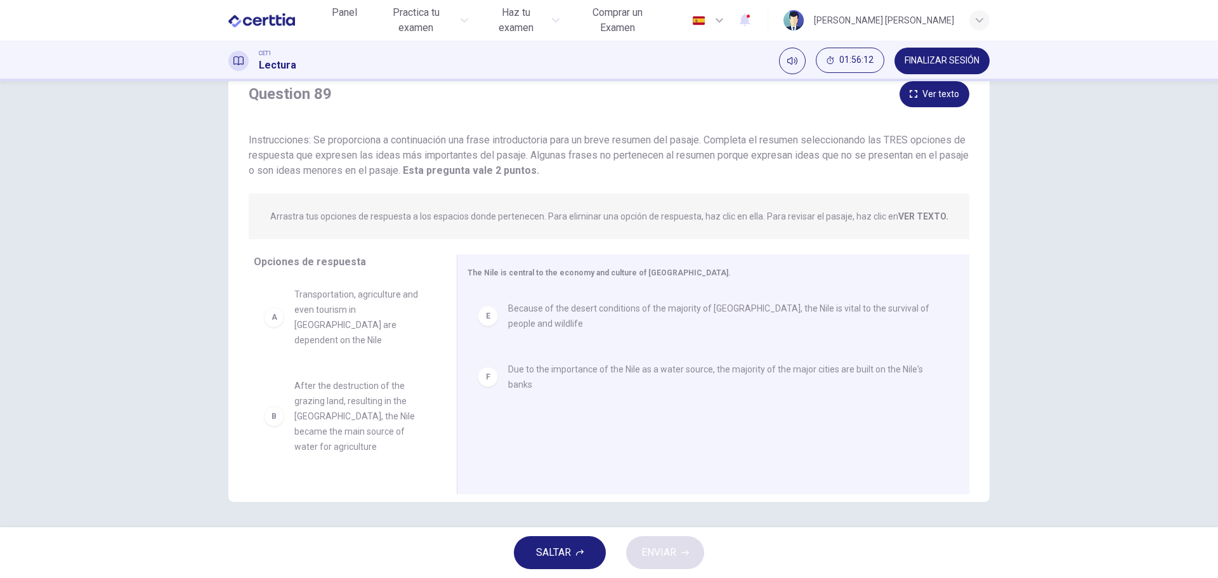
scroll to position [0, 0]
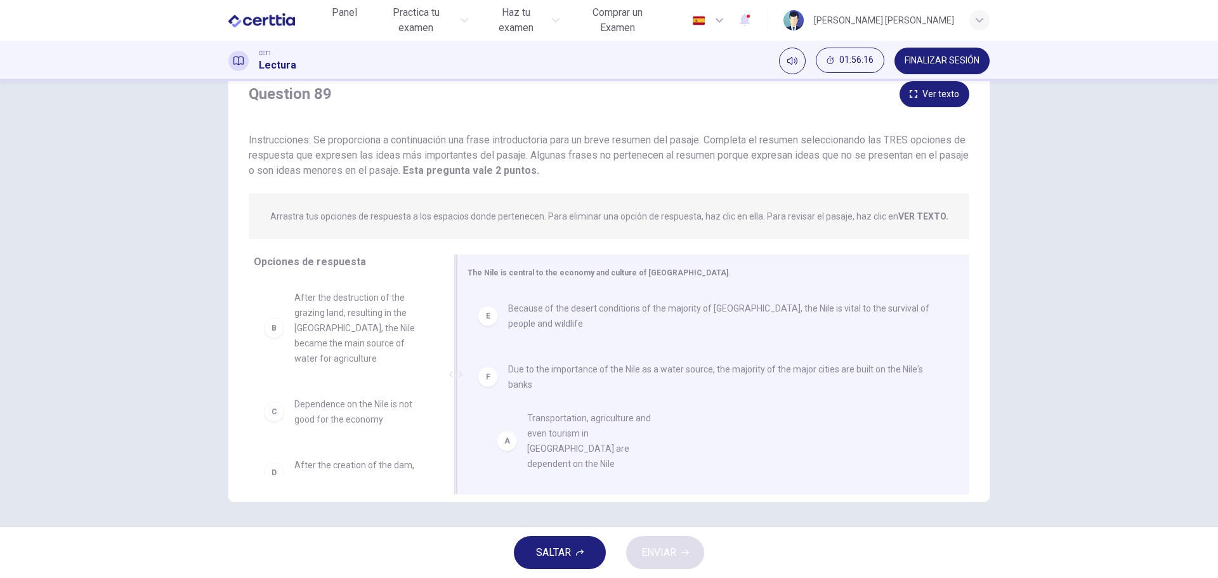
drag, startPoint x: 337, startPoint y: 317, endPoint x: 578, endPoint y: 436, distance: 268.9
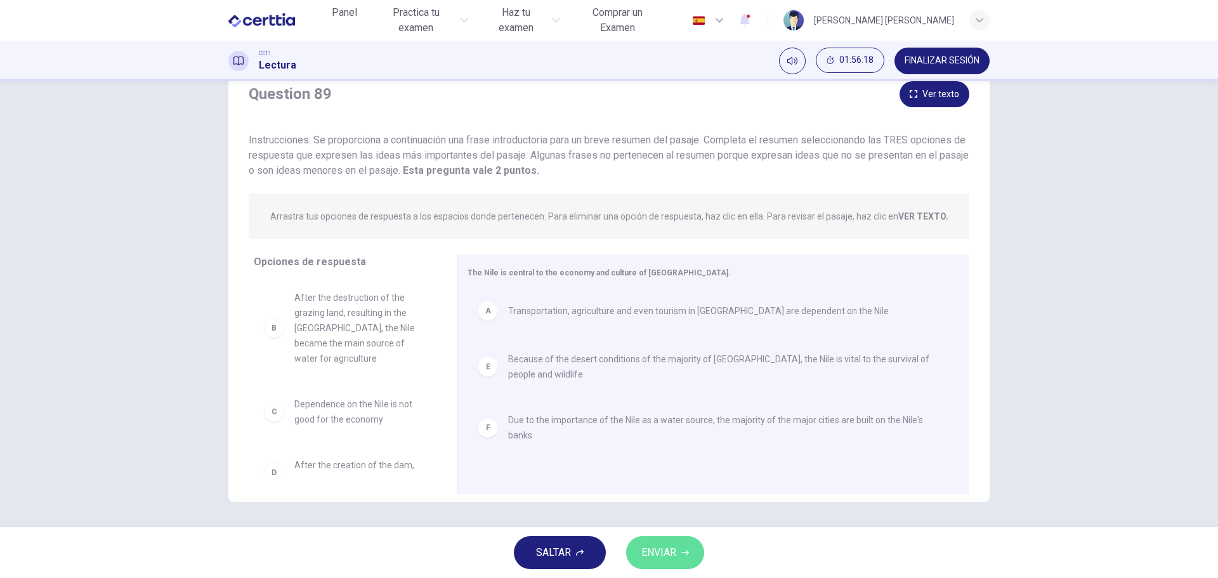
click at [667, 548] on span "ENVIAR" at bounding box center [658, 553] width 35 height 18
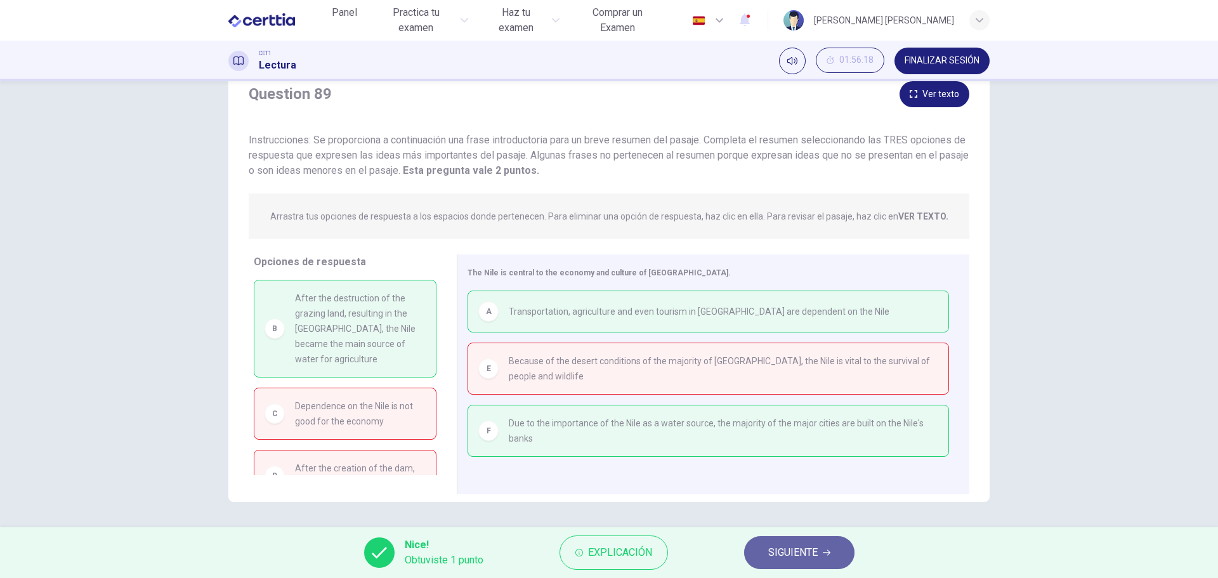
click at [799, 550] on span "SIGUIENTE" at bounding box center [792, 553] width 49 height 18
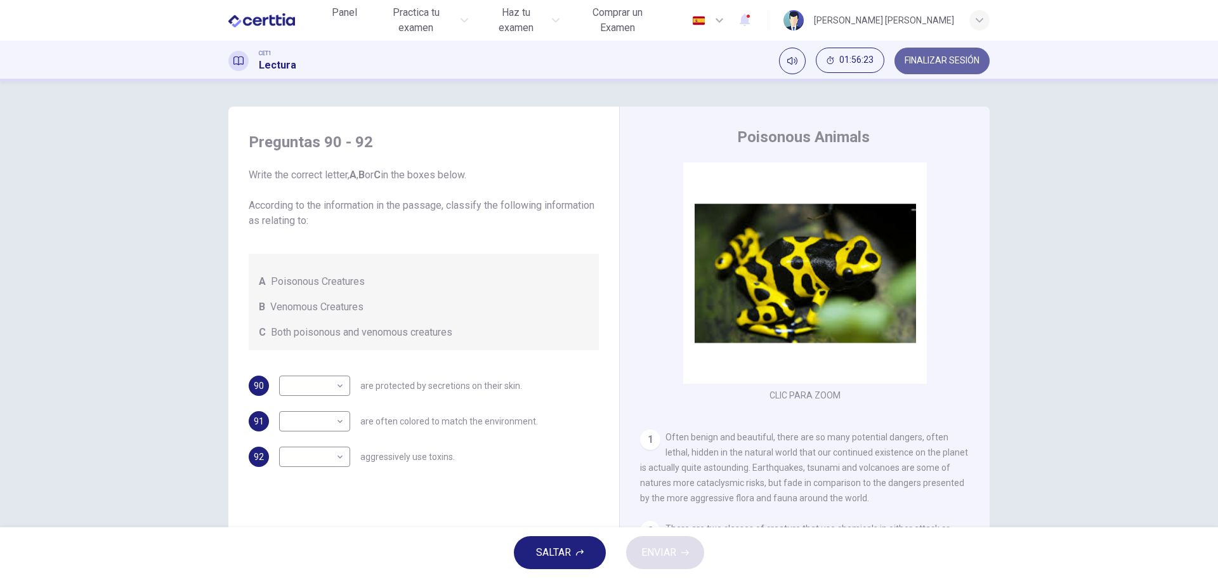
drag, startPoint x: 928, startPoint y: 63, endPoint x: 653, endPoint y: 60, distance: 275.3
click at [927, 62] on span "FINALIZAR SESIÓN" at bounding box center [941, 61] width 75 height 10
